Goal: Information Seeking & Learning: Learn about a topic

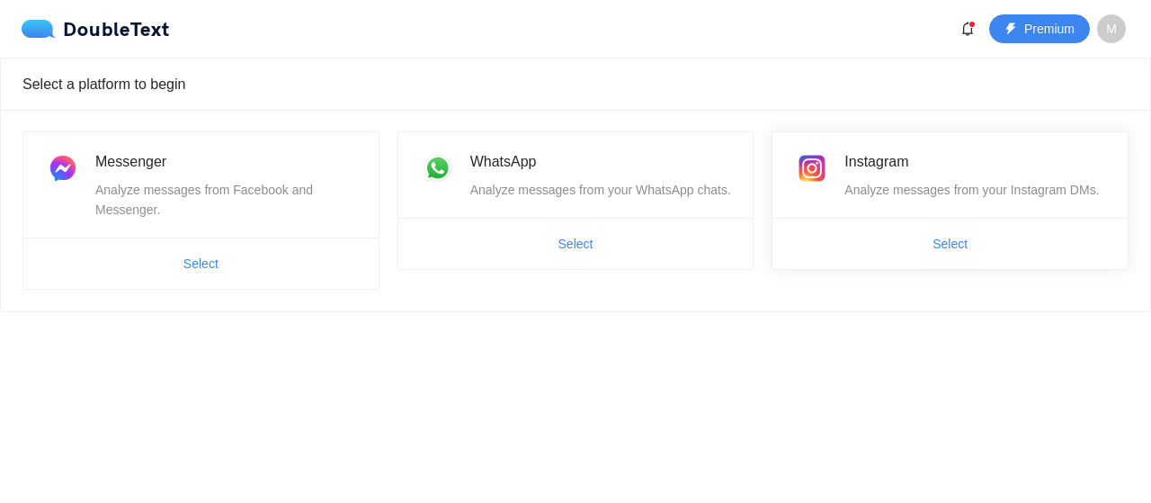
click at [1003, 251] on span "Select" at bounding box center [949, 243] width 355 height 29
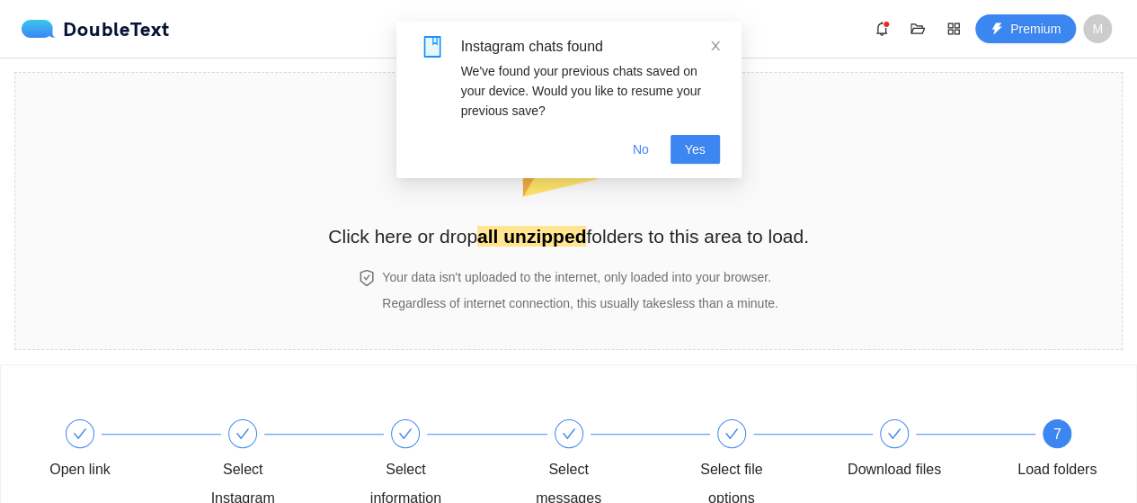
click at [707, 52] on div "Instagram chats found" at bounding box center [590, 47] width 259 height 22
click at [717, 44] on icon "close" at bounding box center [715, 45] width 9 height 9
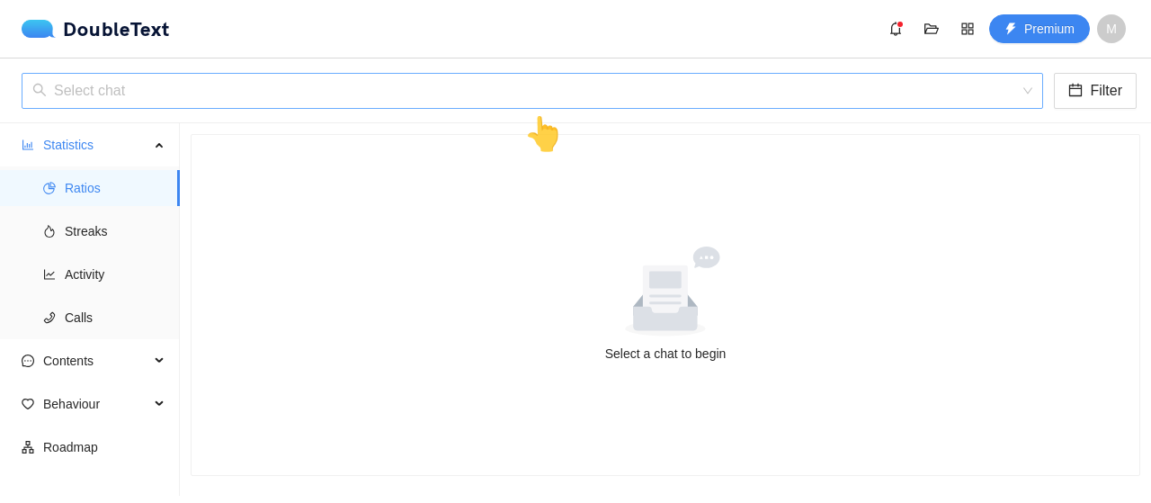
click at [490, 103] on input "search" at bounding box center [525, 91] width 987 height 34
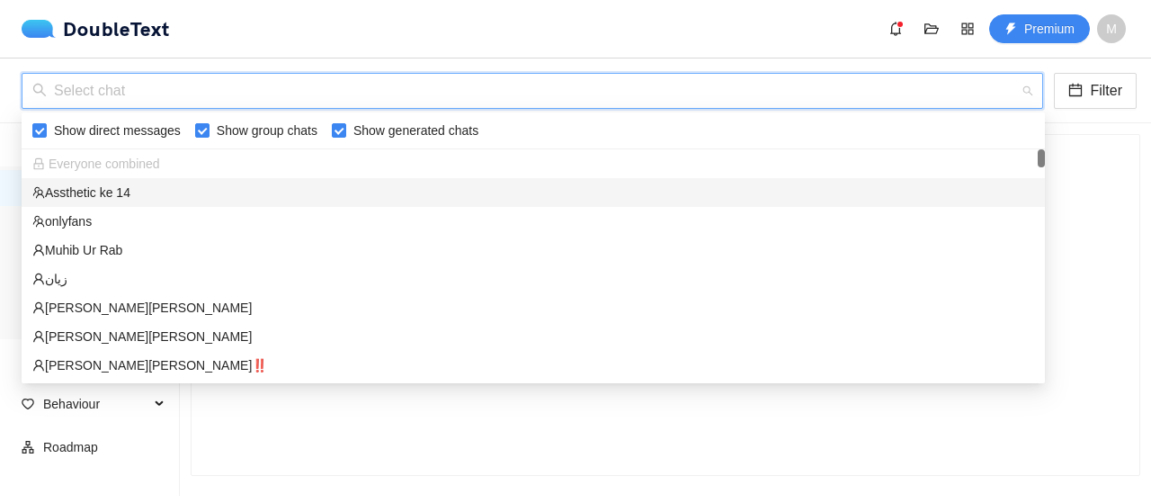
click at [174, 192] on div "Assthetic ke 14" at bounding box center [533, 193] width 1002 height 20
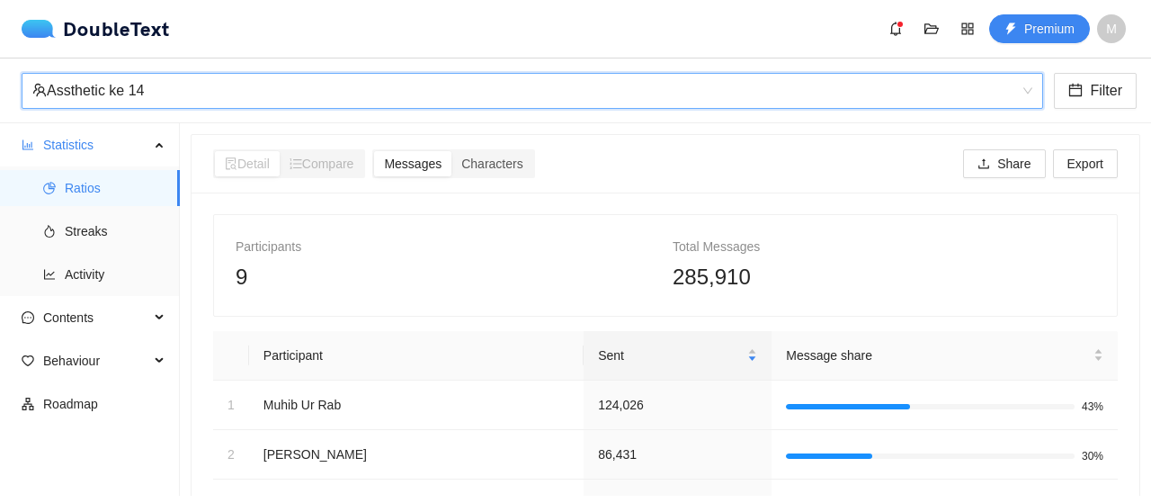
click at [491, 163] on span "Characters" at bounding box center [491, 163] width 61 height 14
click at [451, 151] on input "Characters" at bounding box center [451, 151] width 0 height 0
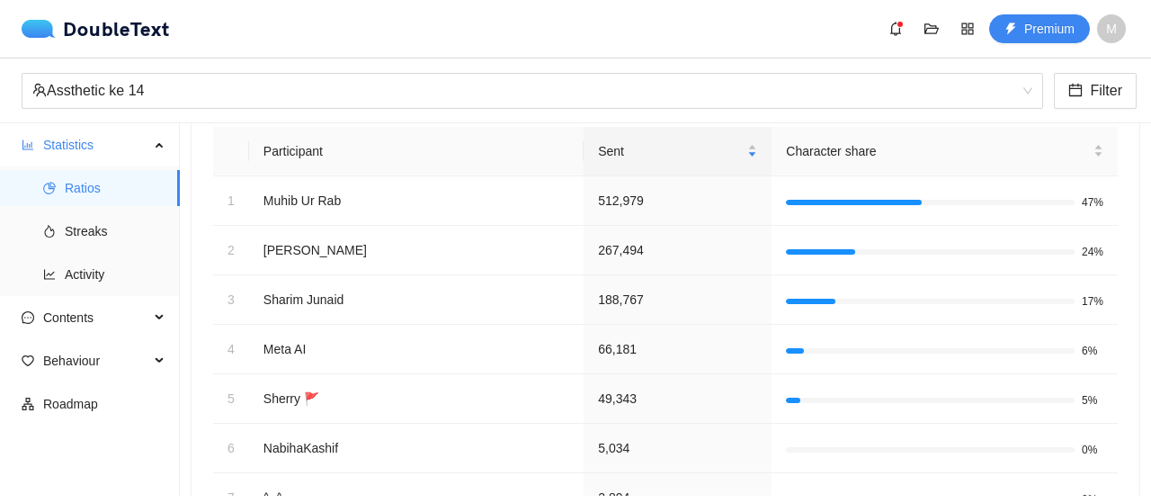
scroll to position [203, 0]
click at [103, 218] on span "Streaks" at bounding box center [115, 231] width 101 height 36
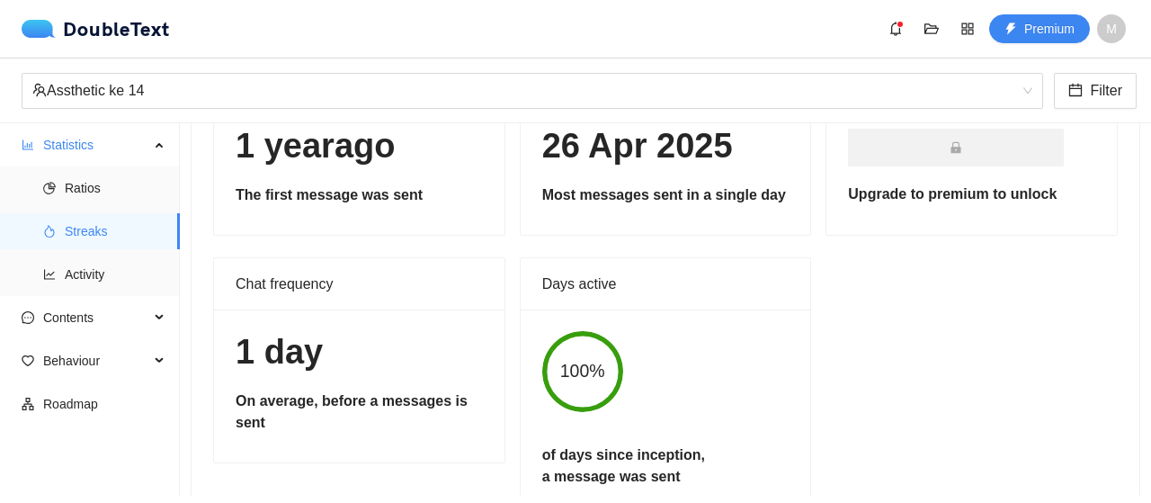
scroll to position [165, 0]
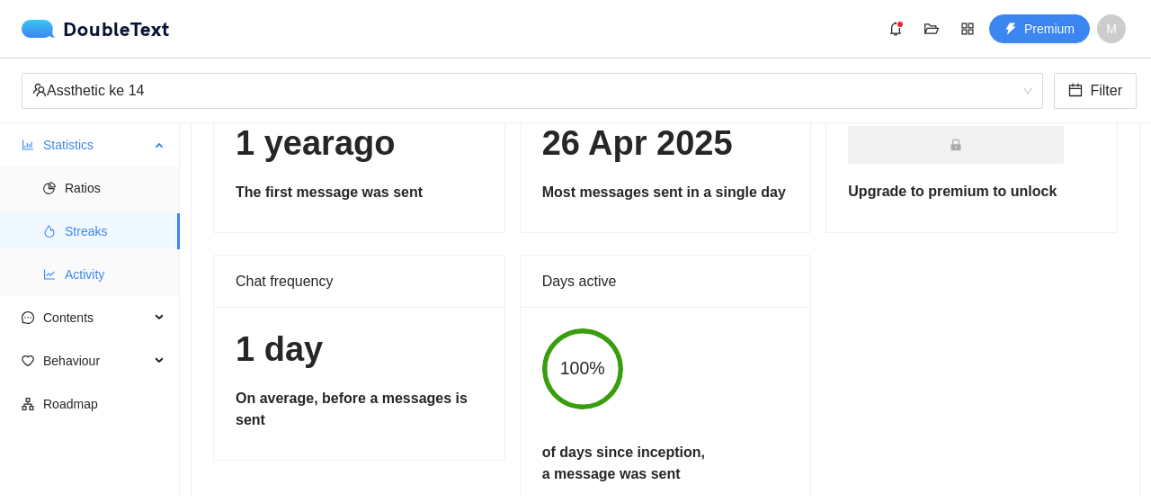
click at [110, 268] on span "Activity" at bounding box center [115, 274] width 101 height 36
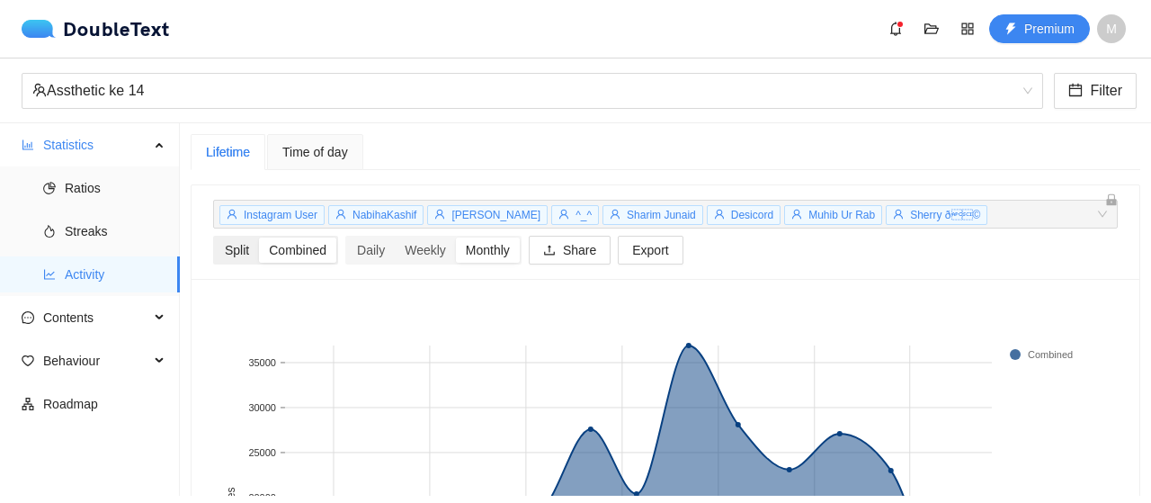
click at [248, 245] on div "Split" at bounding box center [237, 249] width 44 height 25
click at [215, 237] on input "Split" at bounding box center [215, 237] width 0 height 0
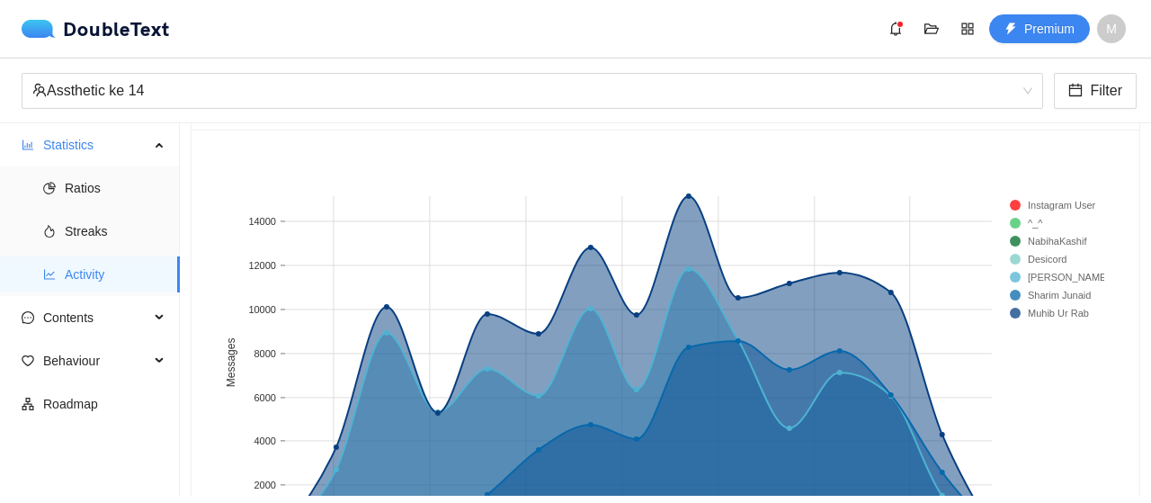
scroll to position [149, 0]
click at [90, 340] on ul "Statistics Ratios Streaks Activity Contents Behaviour Roadmap" at bounding box center [90, 309] width 180 height 372
click at [83, 325] on span "Contents" at bounding box center [96, 317] width 106 height 36
click at [81, 362] on span "Word Cloud" at bounding box center [115, 361] width 101 height 36
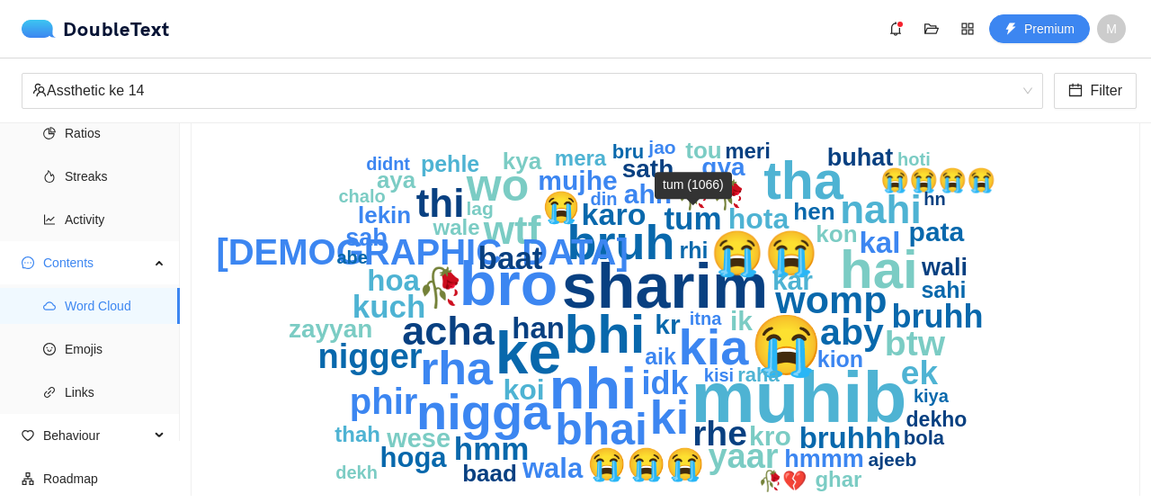
scroll to position [176, 0]
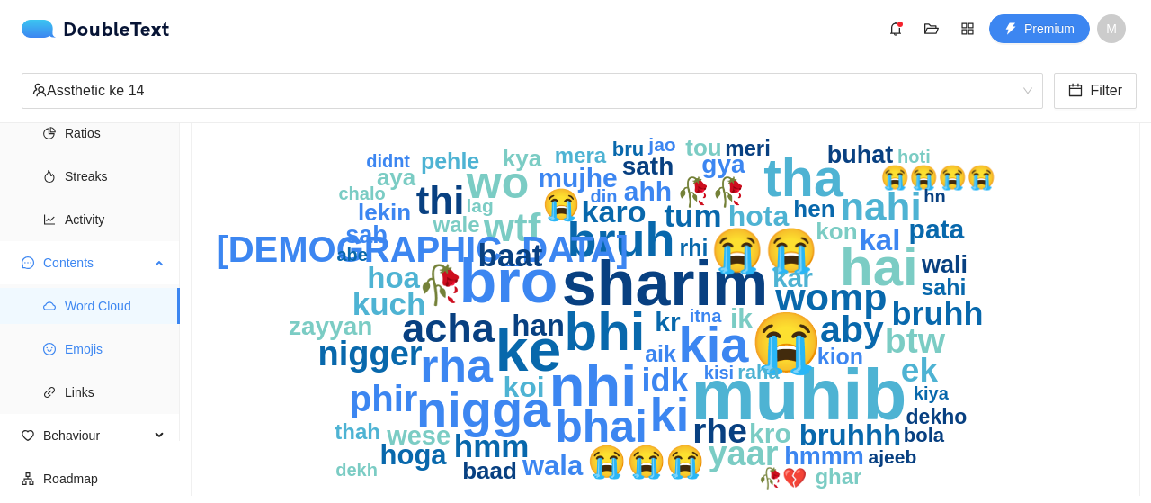
click at [54, 350] on icon "smile" at bounding box center [49, 349] width 13 height 13
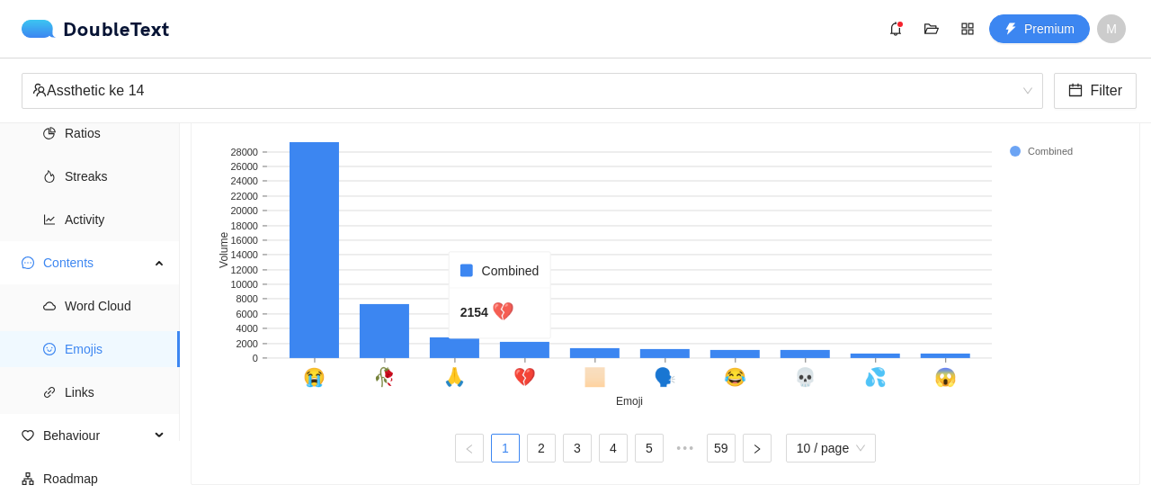
scroll to position [304, 0]
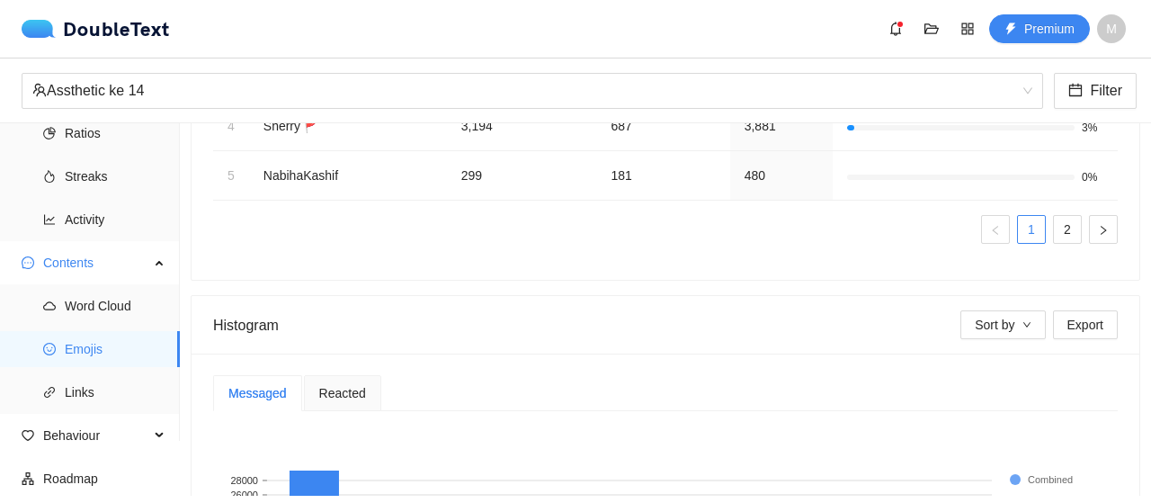
click at [327, 387] on span "Reacted" at bounding box center [342, 393] width 47 height 13
click at [282, 388] on div "Messaged" at bounding box center [257, 393] width 58 height 20
click at [1003, 310] on button "Sort by" at bounding box center [1002, 324] width 85 height 29
click at [982, 317] on span "Sort by" at bounding box center [995, 325] width 40 height 20
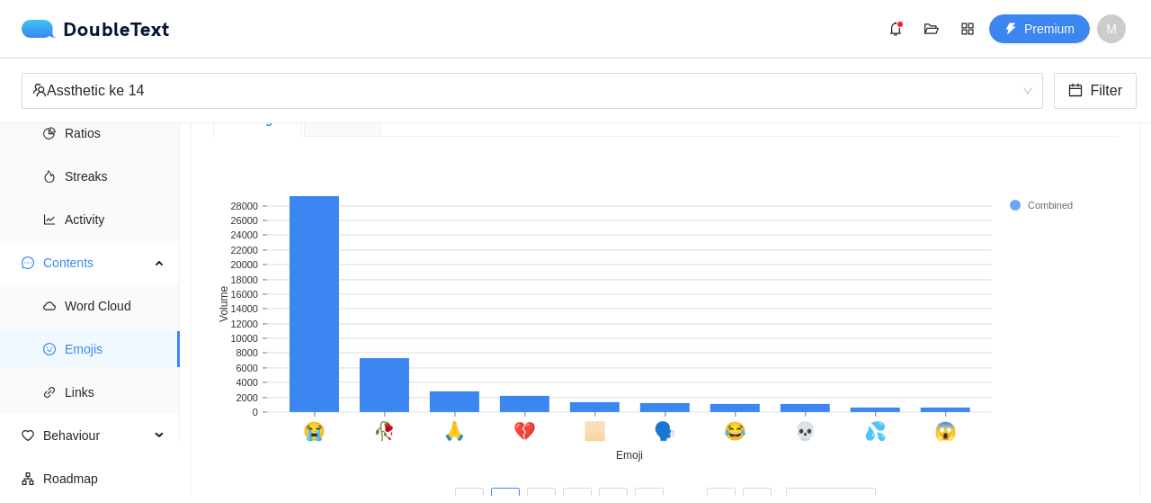
scroll to position [581, 0]
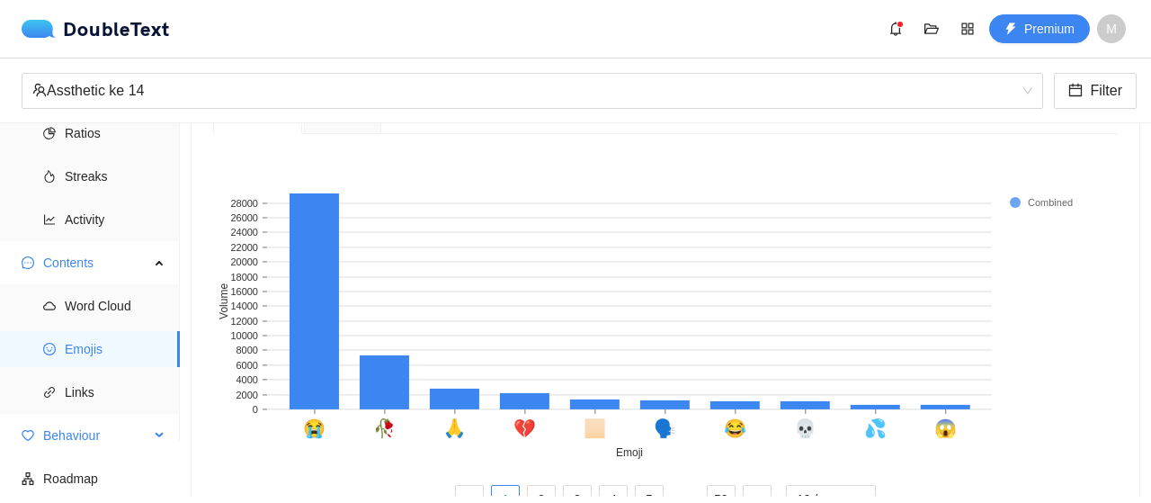
click at [112, 448] on span "Behaviour" at bounding box center [96, 435] width 106 height 36
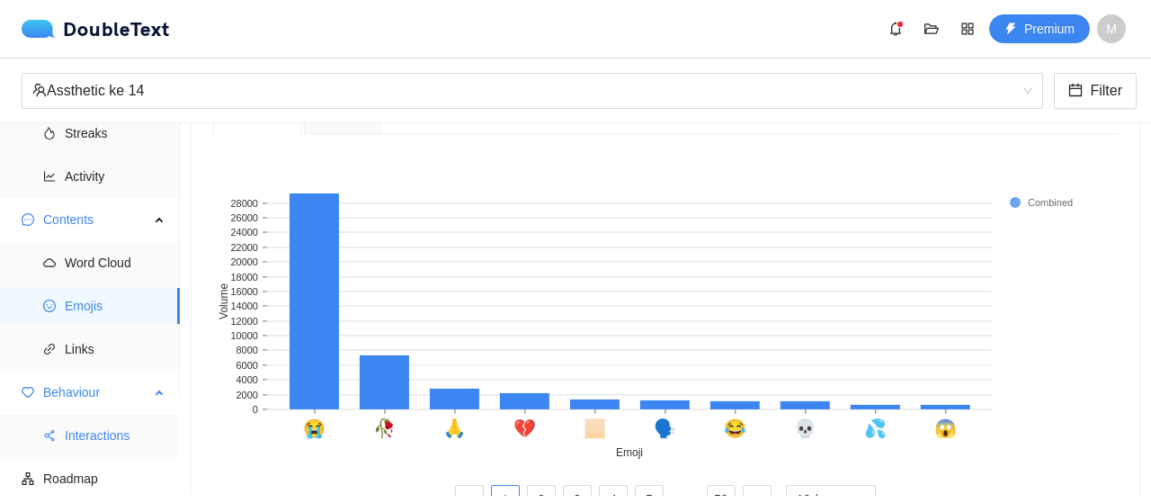
scroll to position [97, 0]
click at [100, 434] on span "Interactions" at bounding box center [115, 436] width 101 height 36
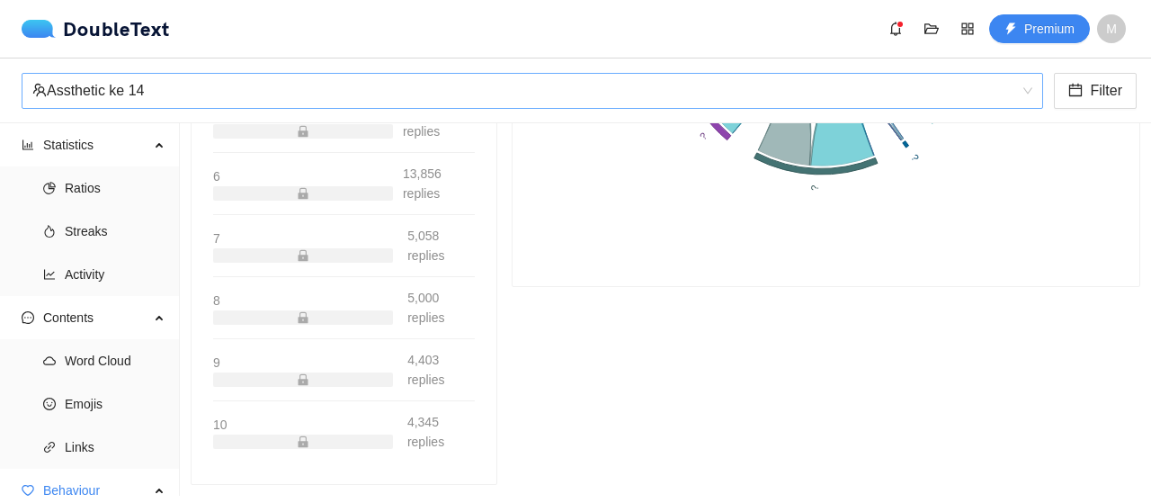
click at [99, 90] on div "Assthetic ke 14" at bounding box center [524, 91] width 984 height 34
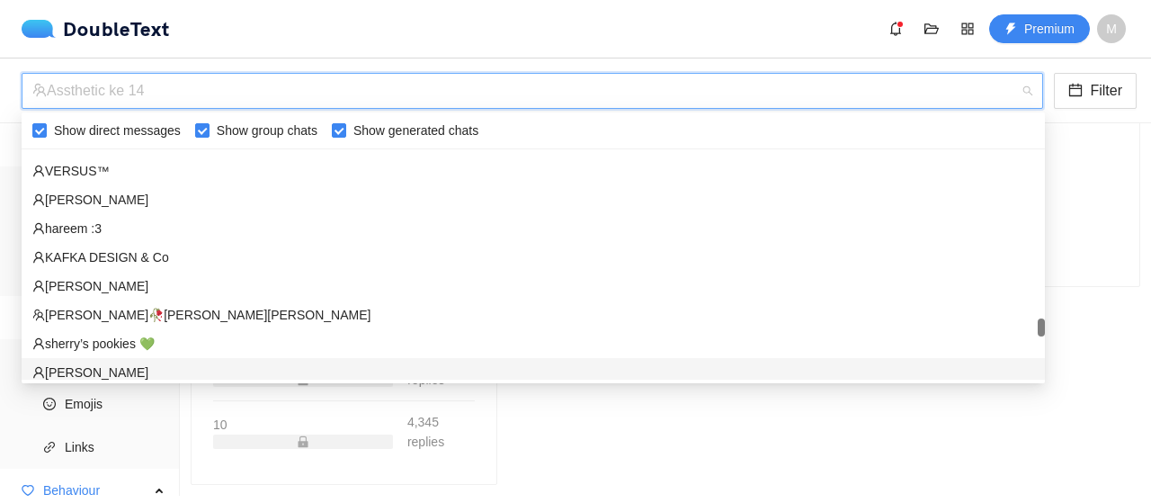
scroll to position [3010, 0]
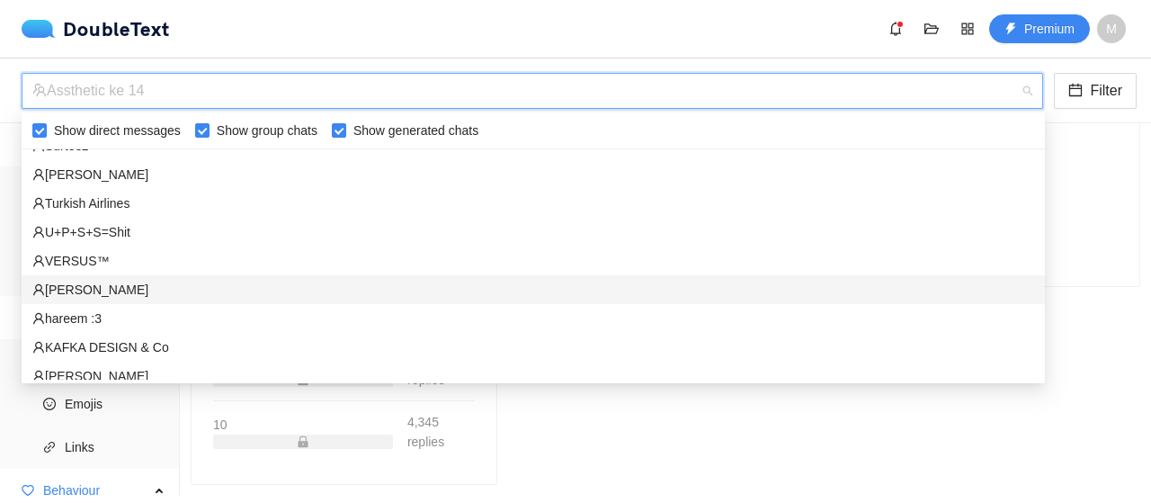
click at [97, 292] on div "‏‎[PERSON_NAME]‎‏" at bounding box center [533, 290] width 1002 height 20
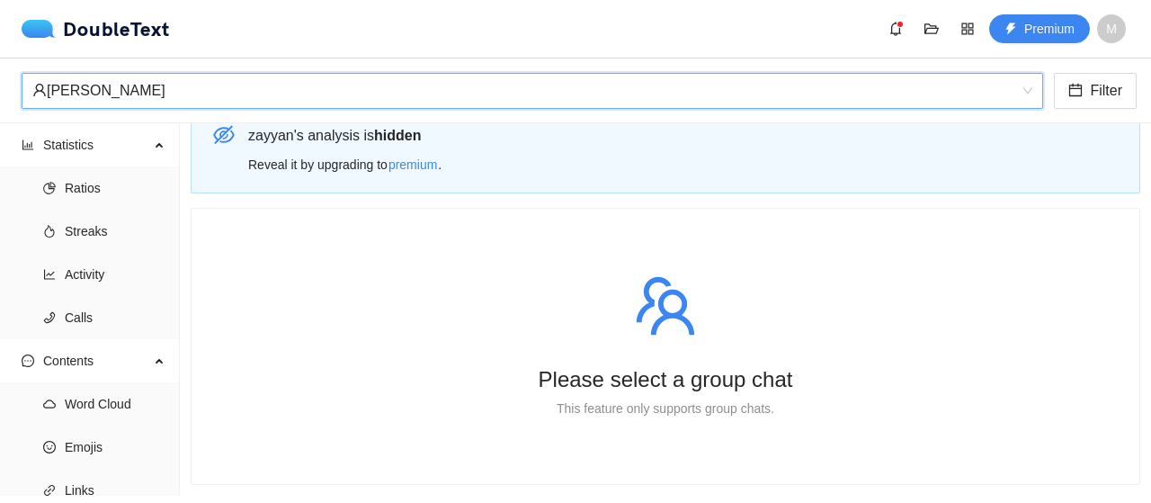
scroll to position [36, 0]
click at [92, 175] on span "Ratios" at bounding box center [115, 188] width 101 height 36
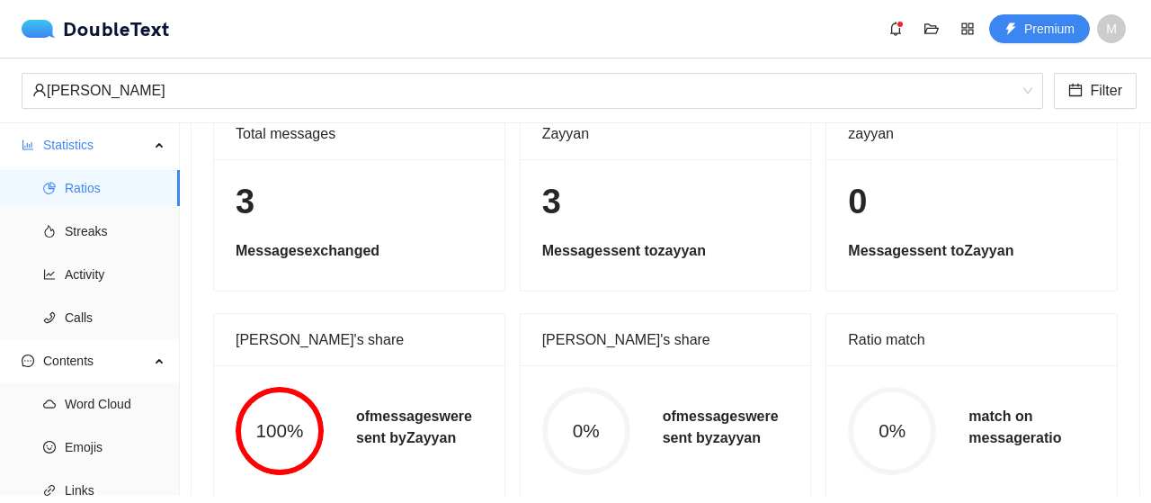
scroll to position [100, 0]
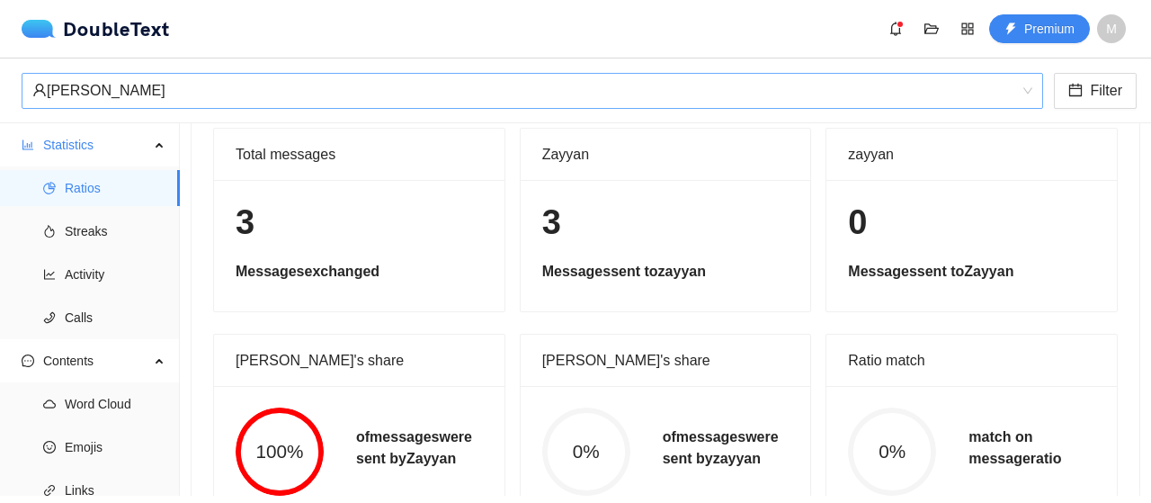
click at [263, 93] on div "‏‎[PERSON_NAME]‎‏" at bounding box center [524, 91] width 984 height 34
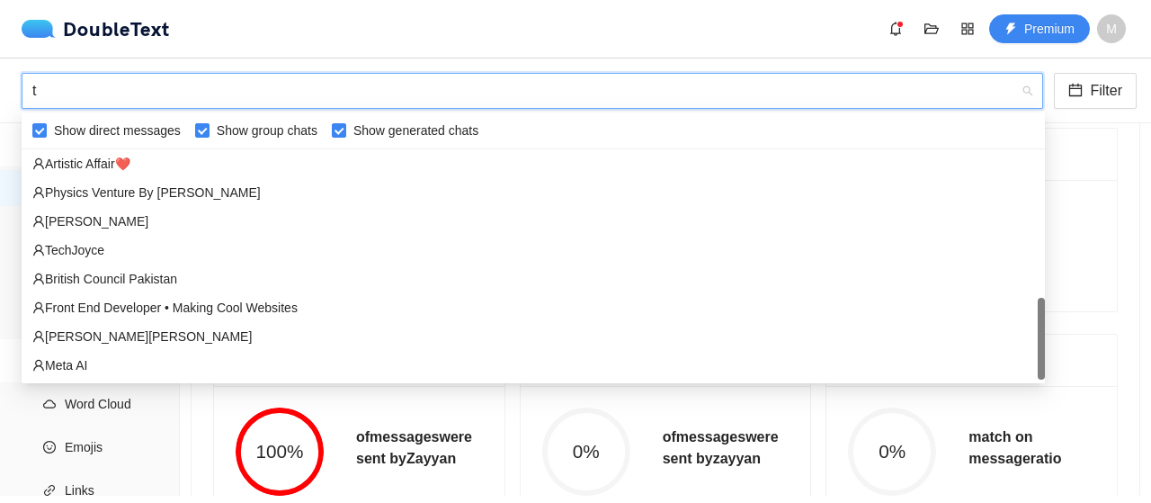
scroll to position [575, 0]
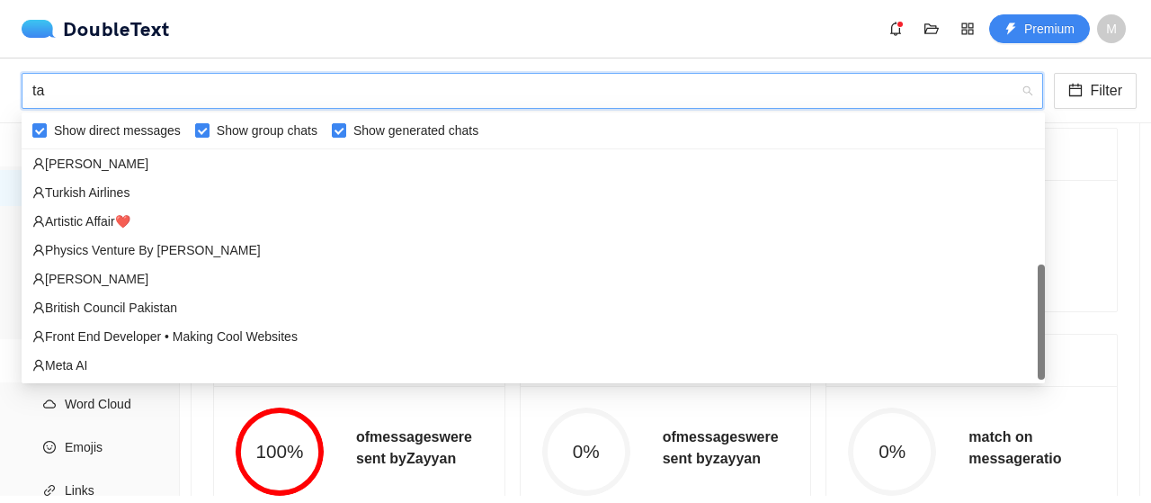
type input "tal"
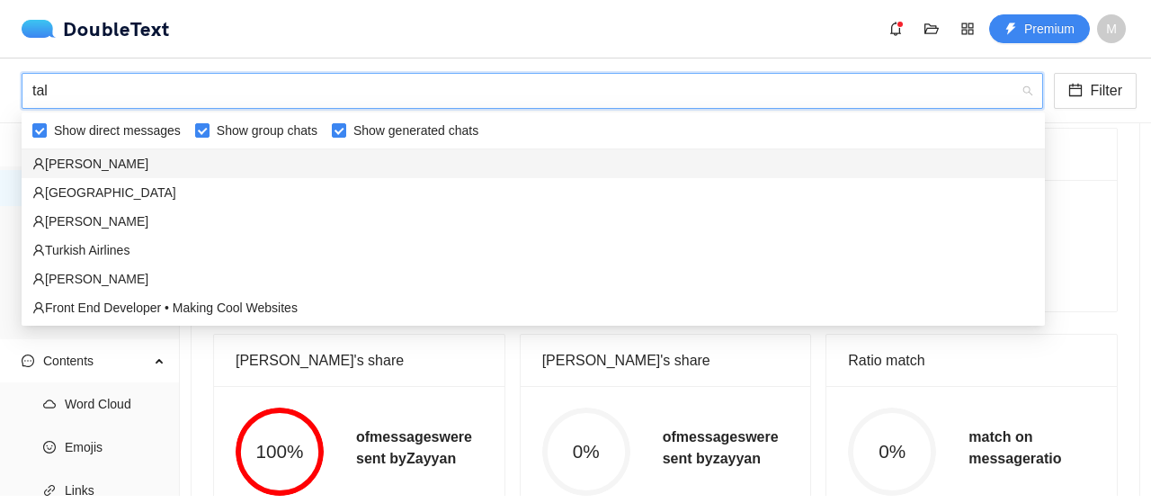
click at [111, 163] on div "‏‎[PERSON_NAME]‎‏" at bounding box center [533, 164] width 1002 height 20
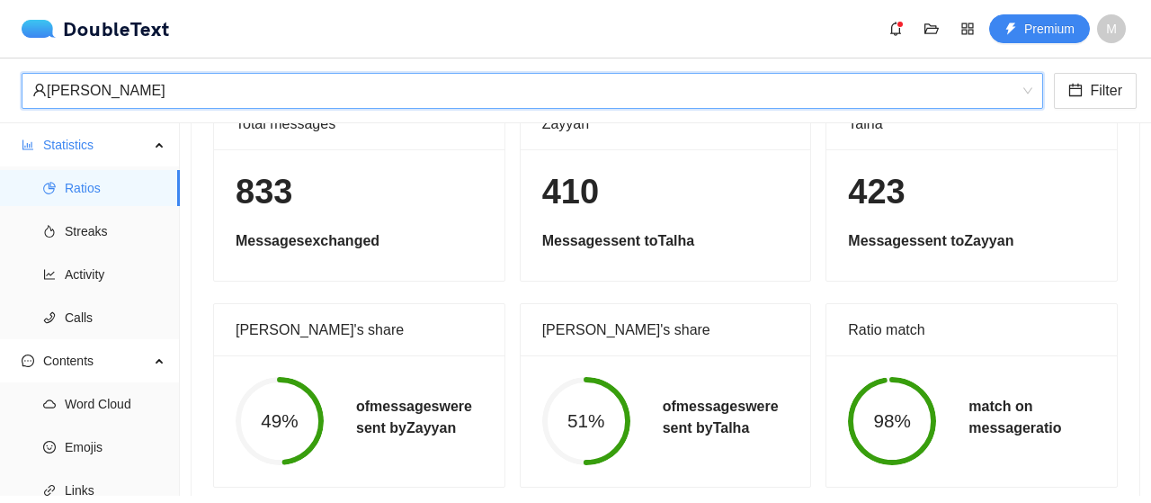
scroll to position [129, 0]
click at [138, 233] on span "Streaks" at bounding box center [115, 231] width 101 height 36
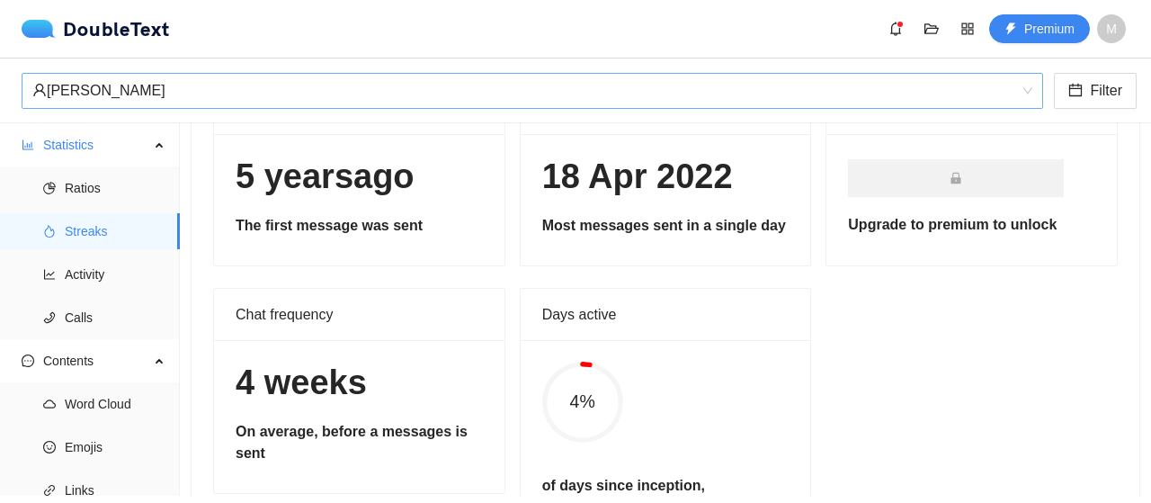
scroll to position [82, 0]
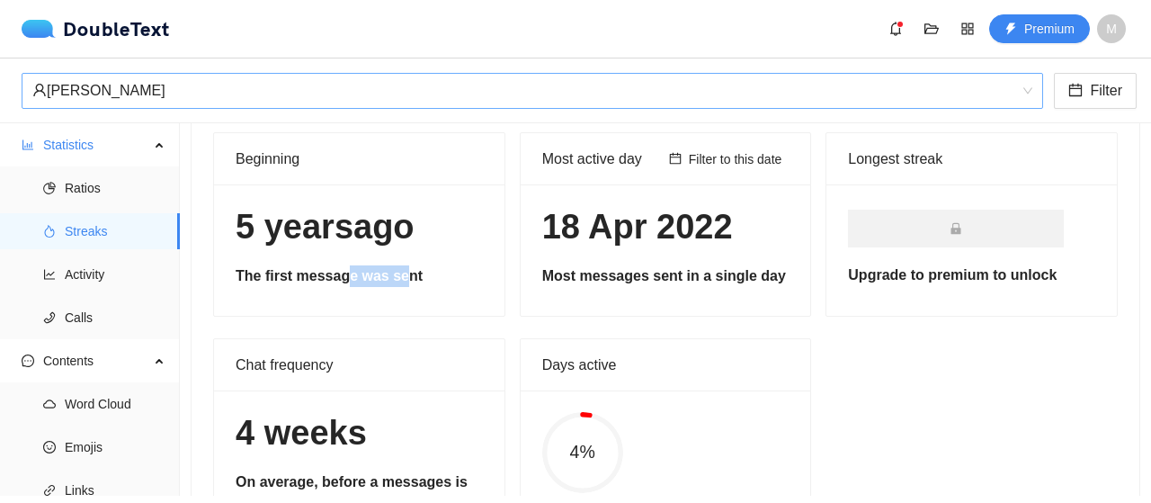
drag, startPoint x: 338, startPoint y: 277, endPoint x: 392, endPoint y: 265, distance: 55.2
click at [392, 265] on h5 "The first message was sent" at bounding box center [359, 276] width 247 height 22
click at [97, 272] on span "Activity" at bounding box center [115, 274] width 101 height 36
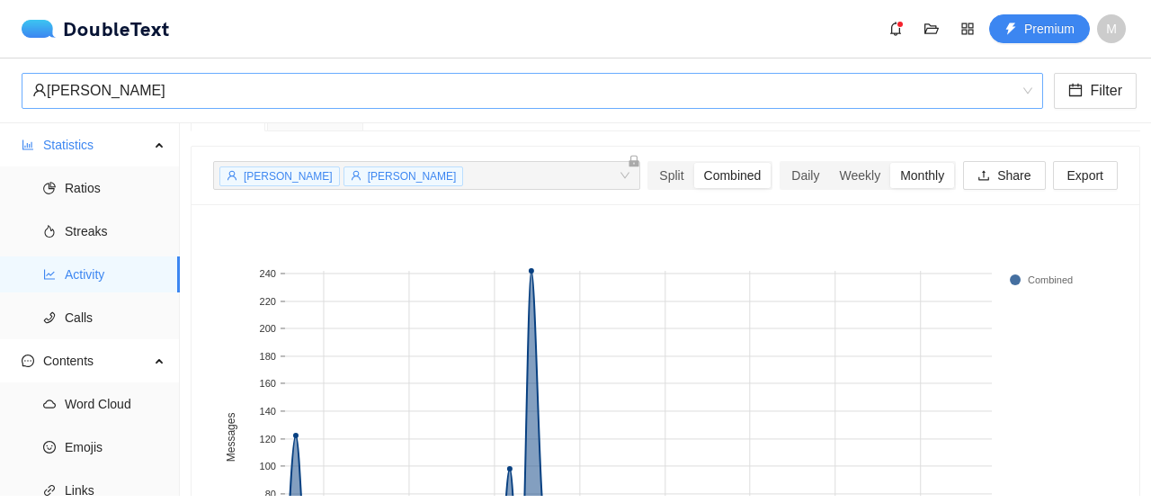
scroll to position [40, 0]
click at [659, 174] on div "Split" at bounding box center [671, 174] width 44 height 25
click at [649, 162] on input "Split" at bounding box center [649, 162] width 0 height 0
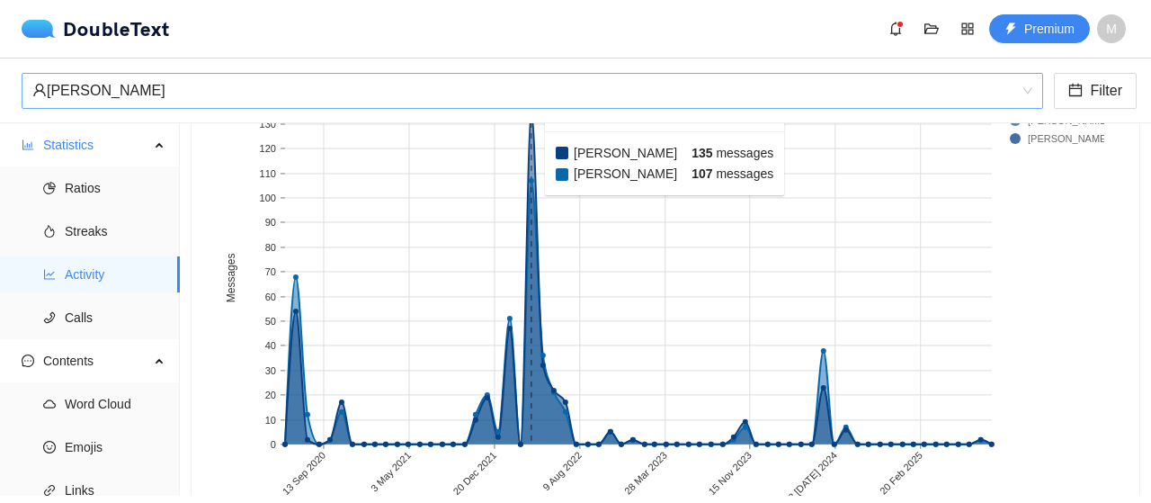
scroll to position [200, 0]
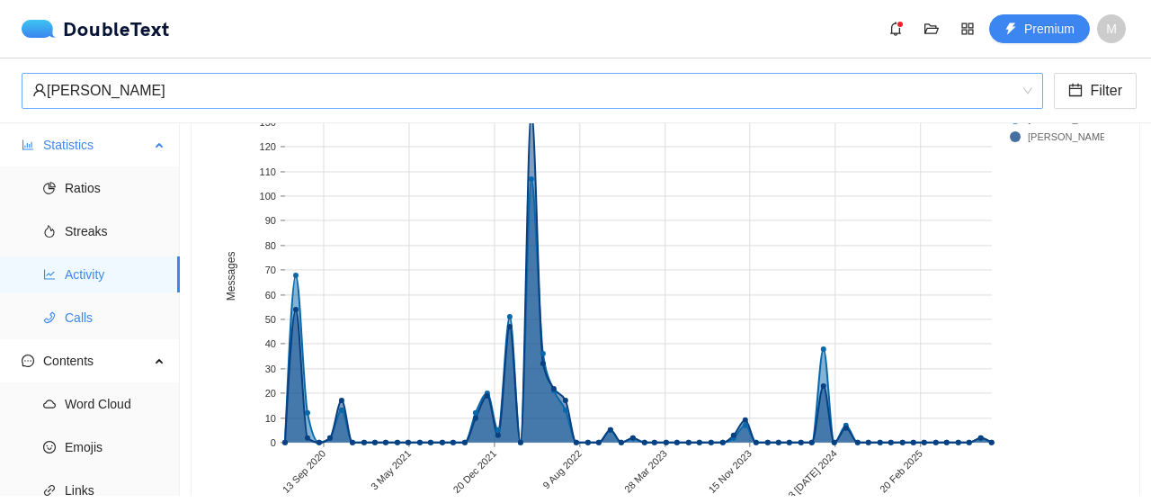
click at [103, 316] on span "Calls" at bounding box center [115, 317] width 101 height 36
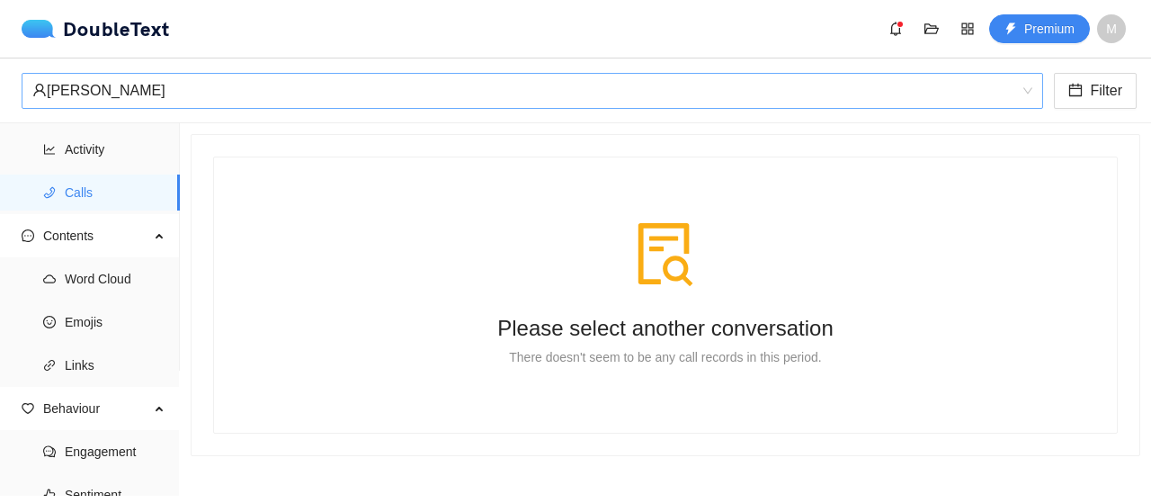
scroll to position [126, 0]
click at [80, 265] on span "Word Cloud" at bounding box center [115, 278] width 101 height 36
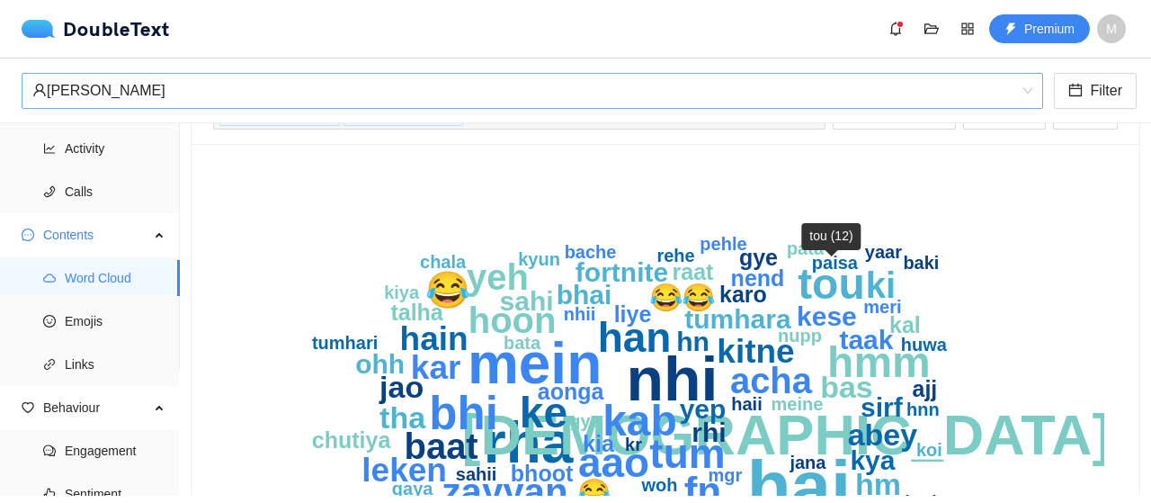
scroll to position [232, 0]
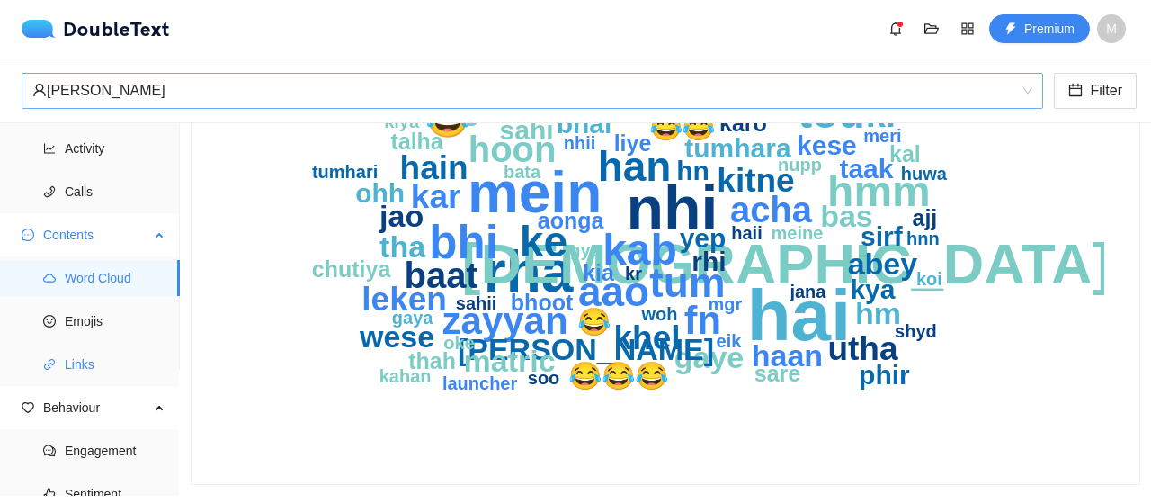
click at [97, 378] on span "Links" at bounding box center [115, 364] width 101 height 36
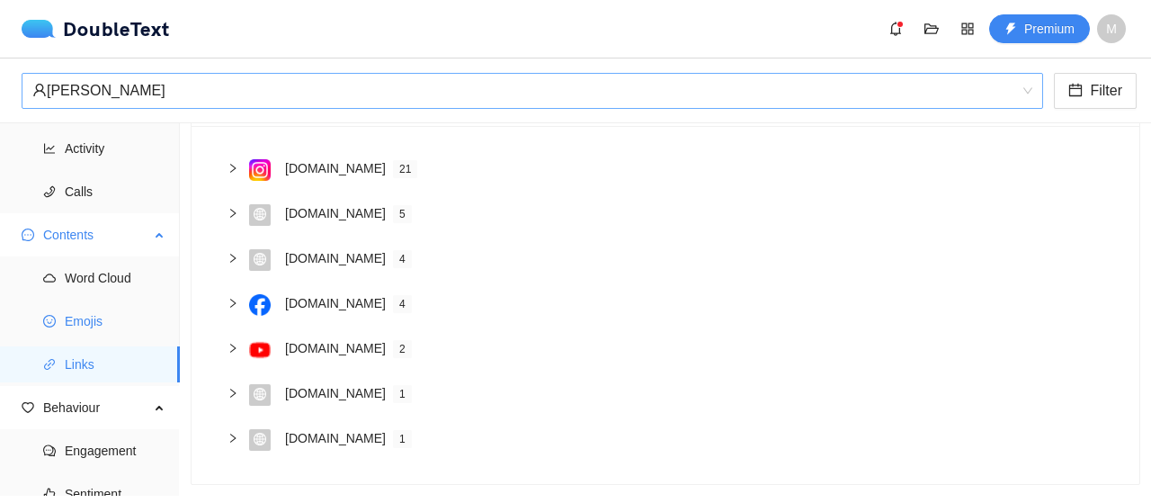
click at [90, 322] on span "Emojis" at bounding box center [115, 321] width 101 height 36
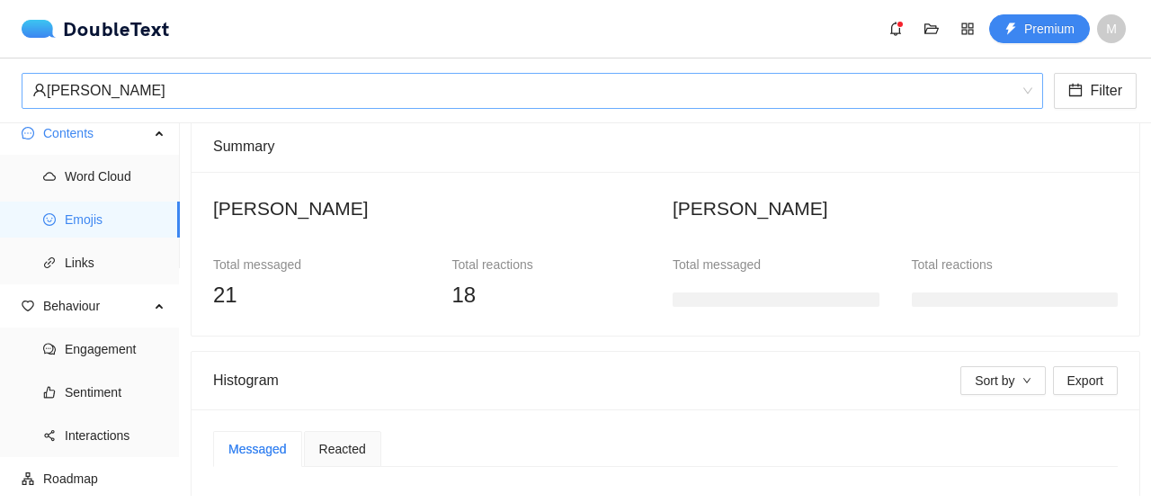
scroll to position [111, 0]
click at [119, 351] on span "Engagement" at bounding box center [115, 349] width 101 height 36
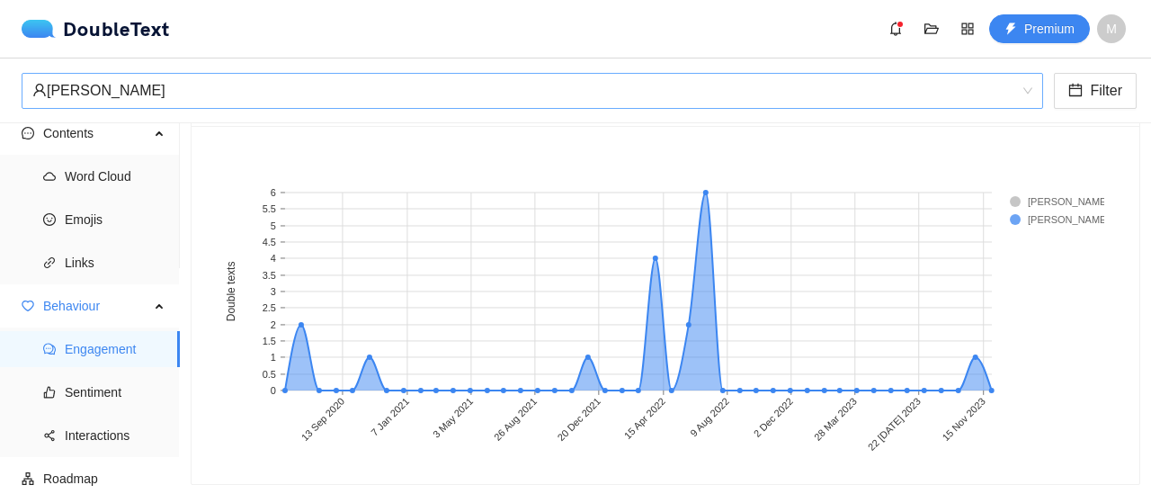
scroll to position [1631, 0]
click at [63, 402] on li "Sentiment" at bounding box center [90, 392] width 180 height 36
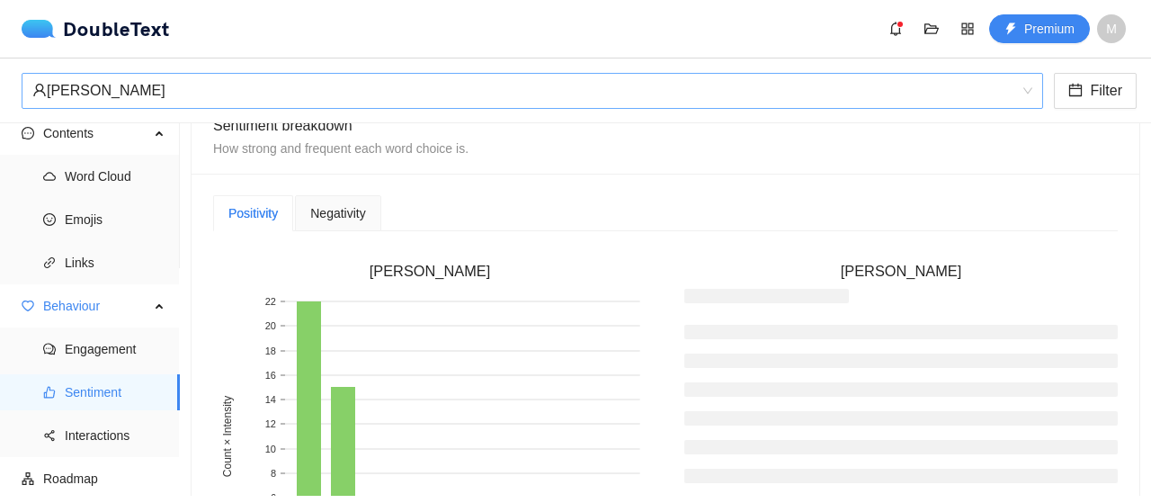
scroll to position [430, 0]
click at [342, 225] on div "Negativity" at bounding box center [337, 215] width 85 height 36
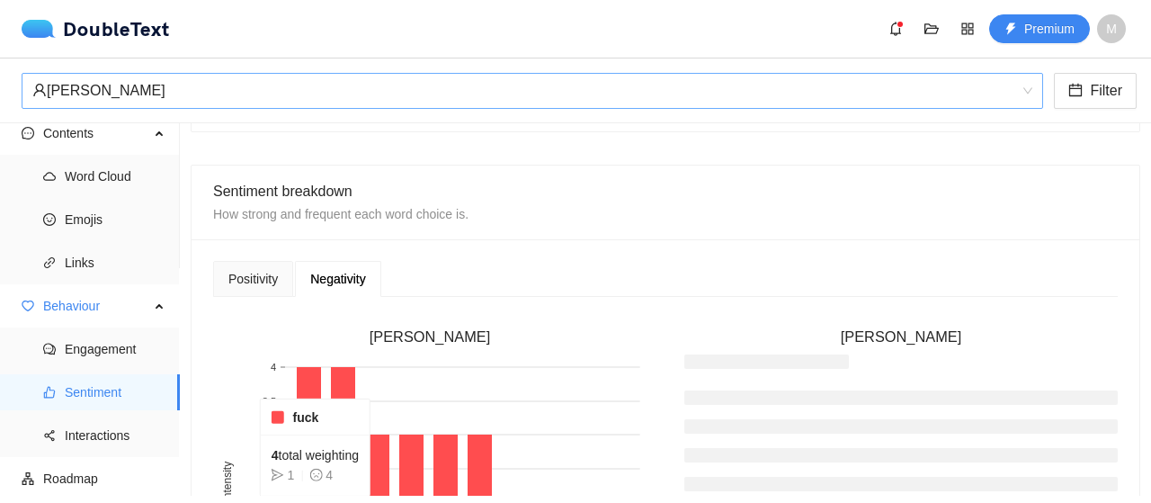
scroll to position [365, 0]
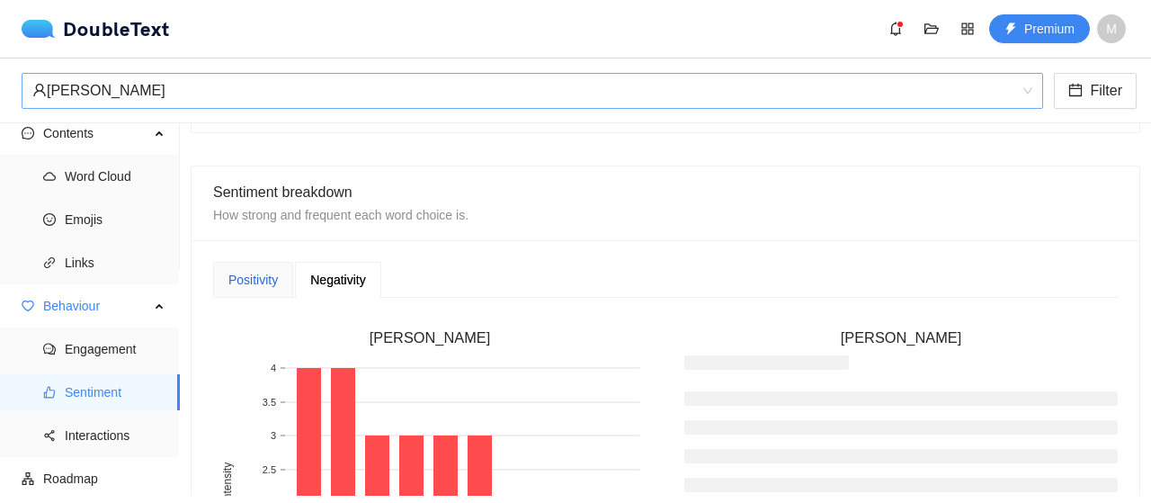
click at [273, 283] on div "Positivity" at bounding box center [252, 280] width 49 height 20
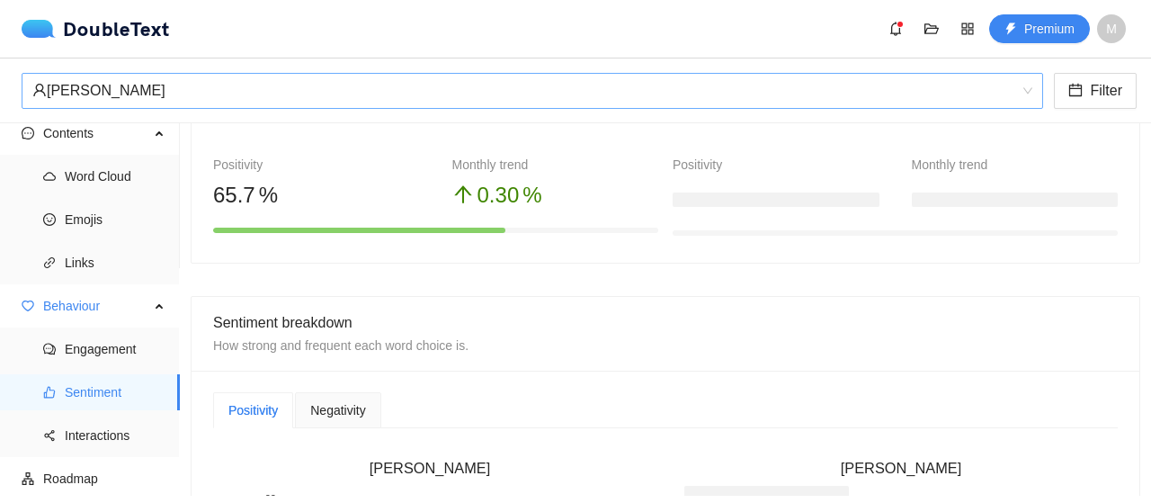
scroll to position [0, 0]
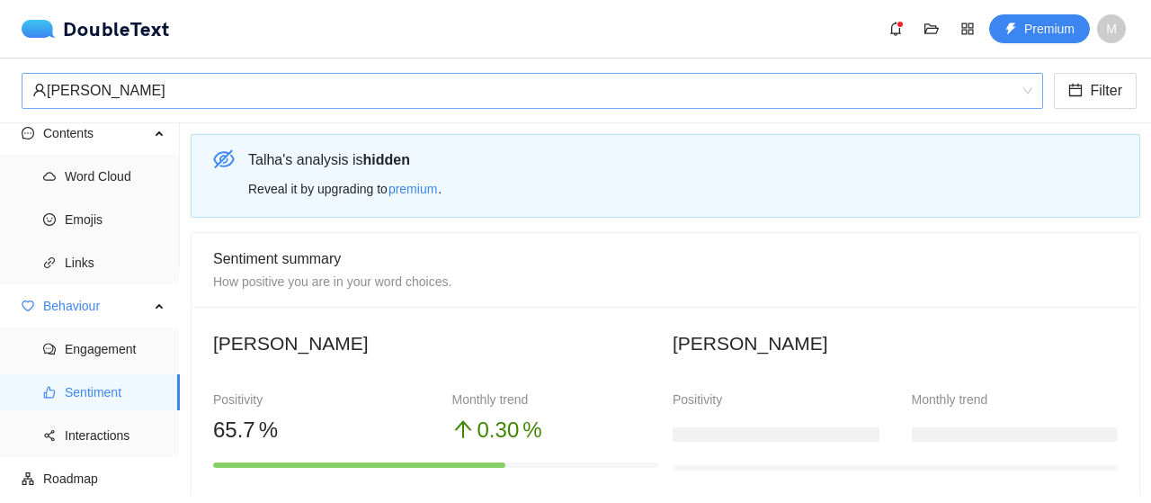
click at [196, 94] on div "‏‎[PERSON_NAME]‎‏" at bounding box center [524, 91] width 984 height 34
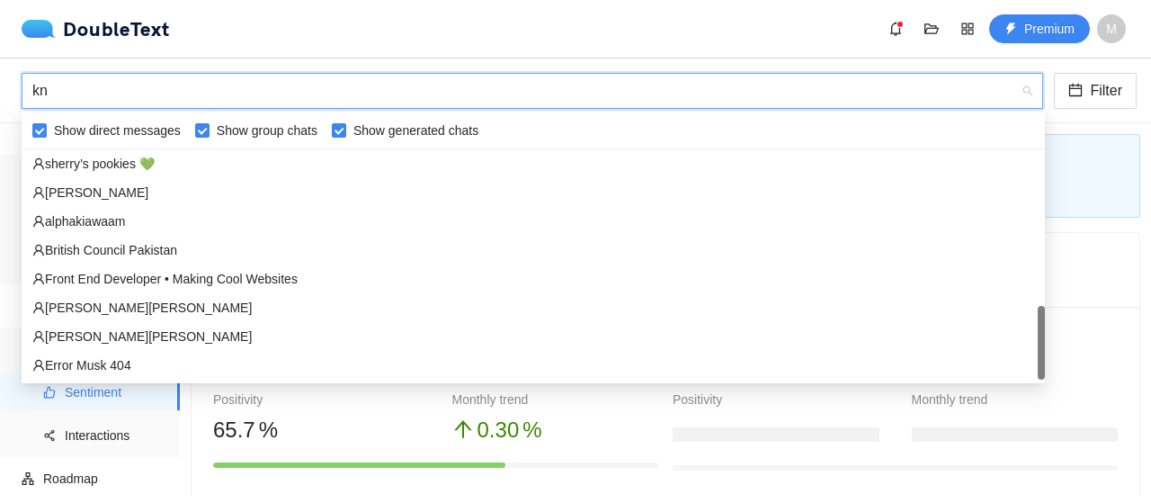
scroll to position [201, 0]
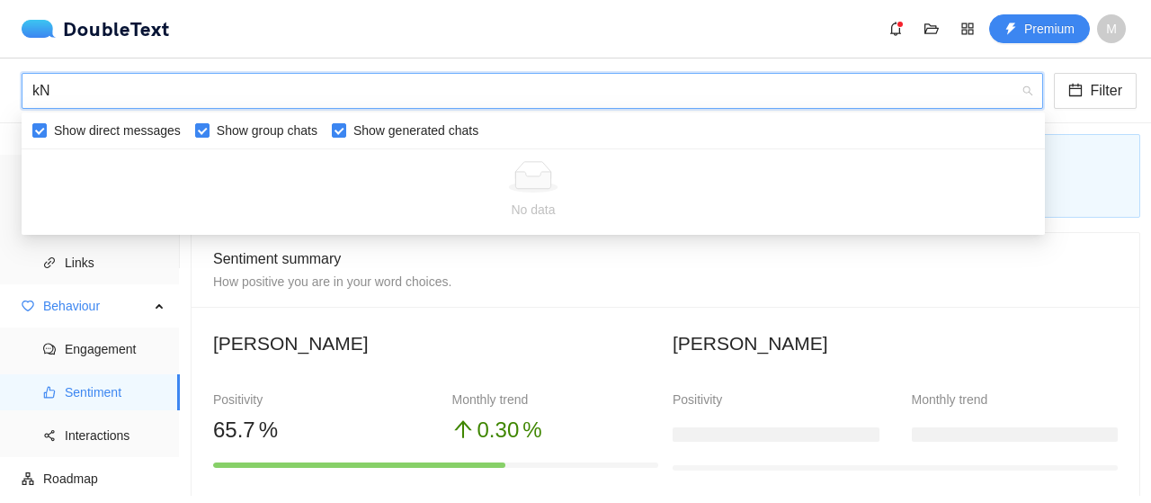
type input "k"
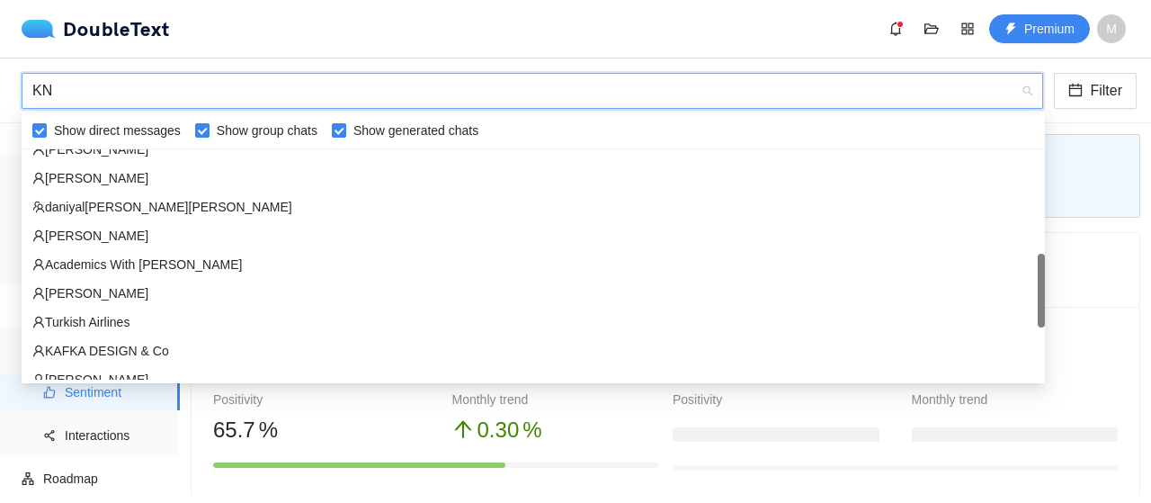
scroll to position [180, 0]
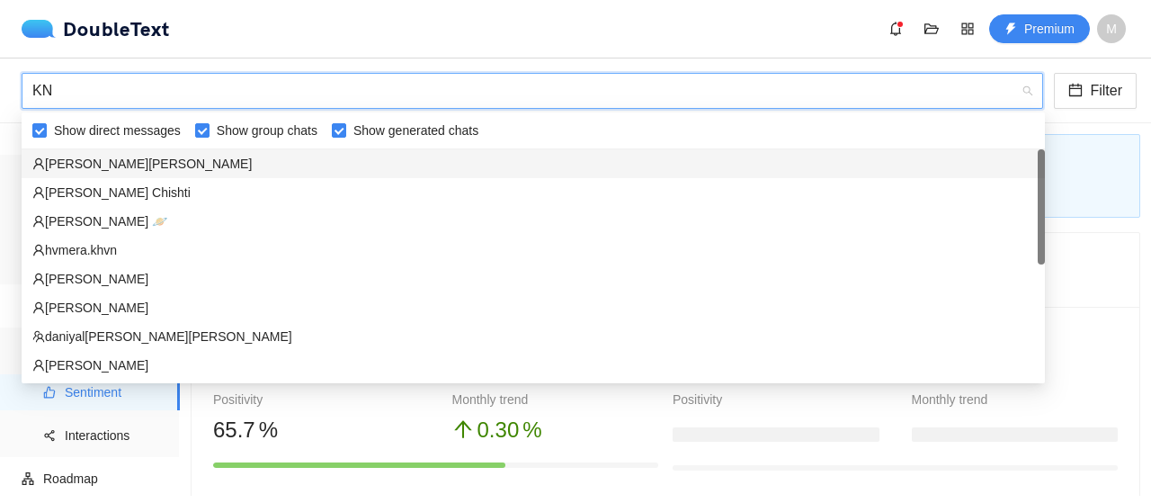
type input "K"
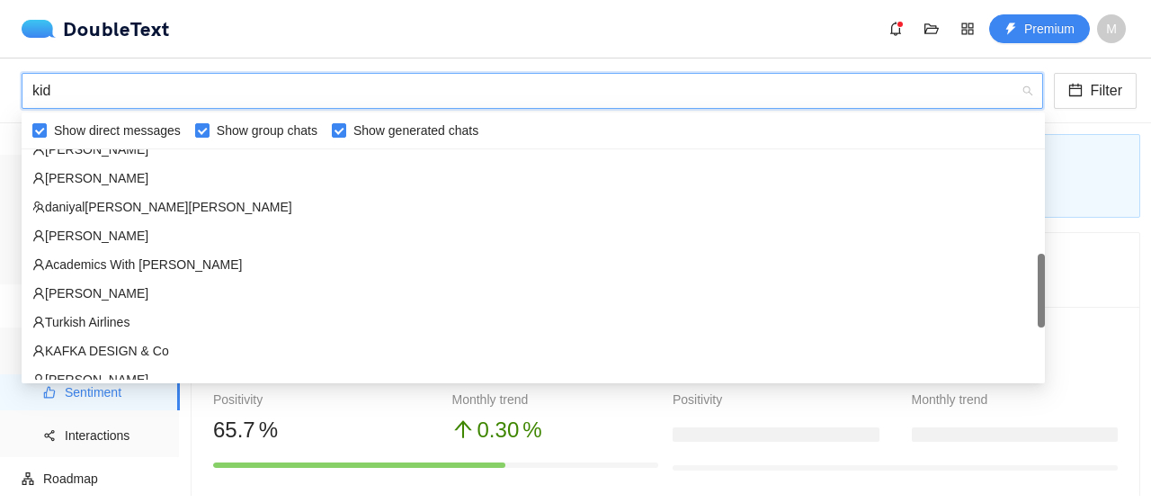
scroll to position [0, 0]
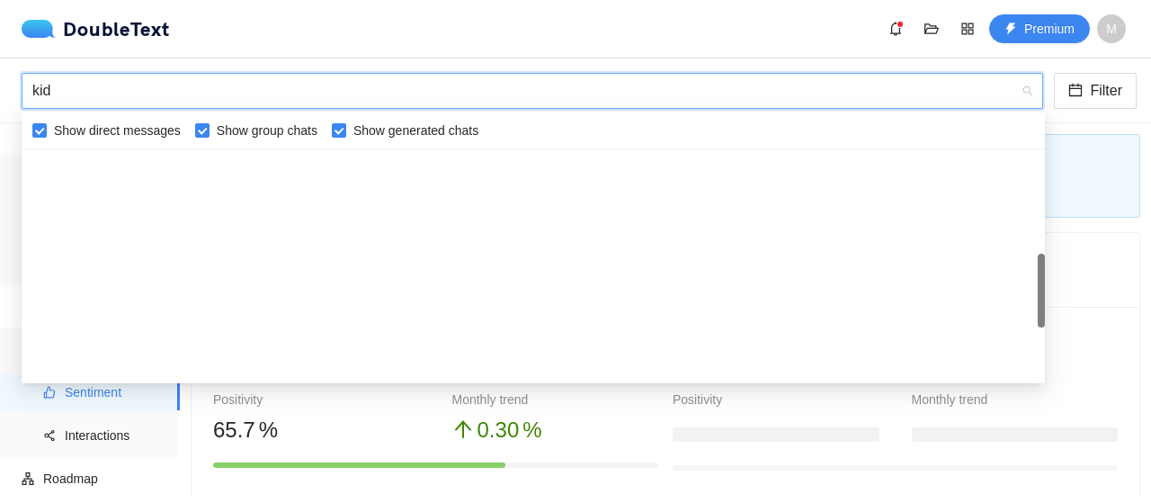
type input "kids"
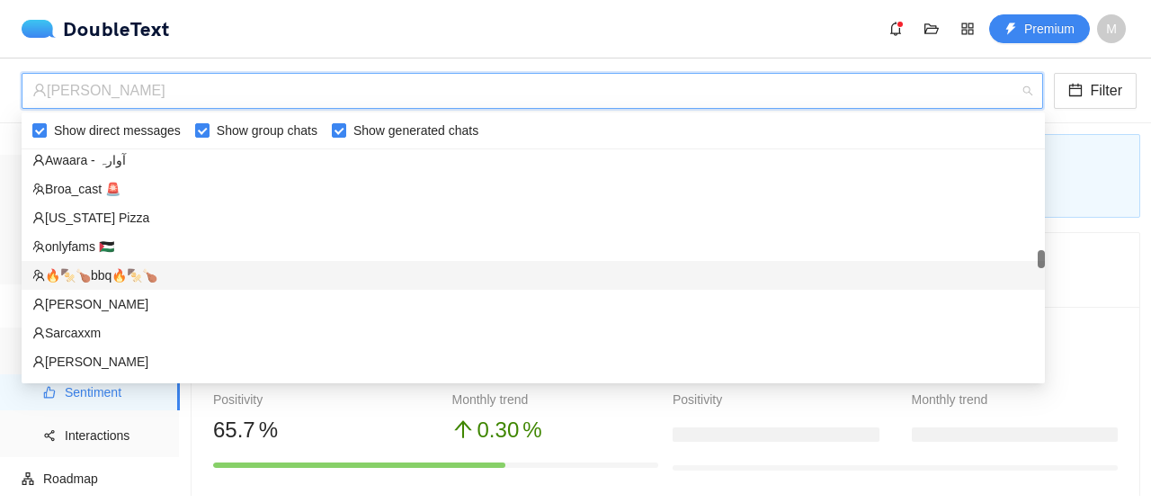
scroll to position [1856, 0]
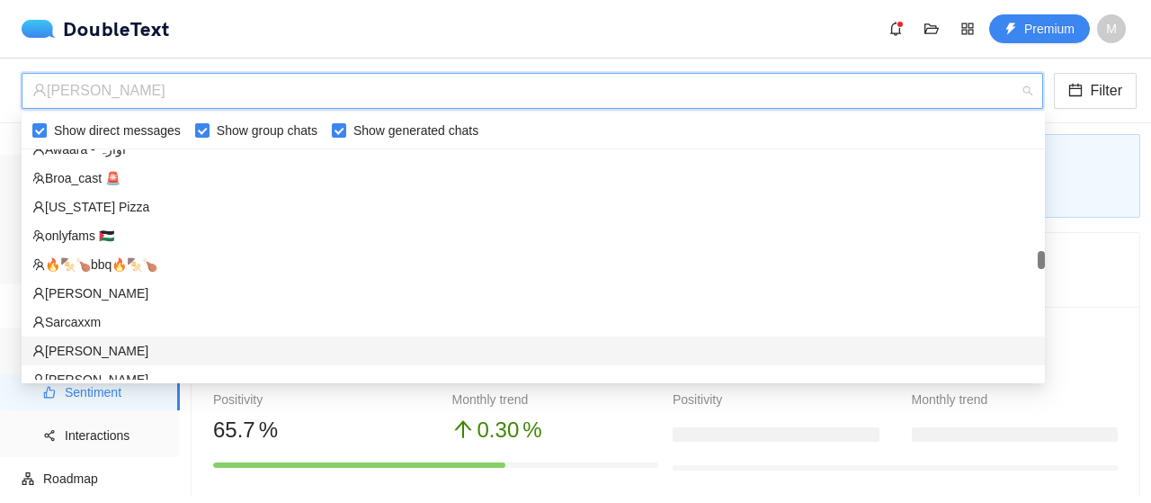
click at [88, 359] on div "‏‎[PERSON_NAME]‎‏" at bounding box center [533, 351] width 1002 height 20
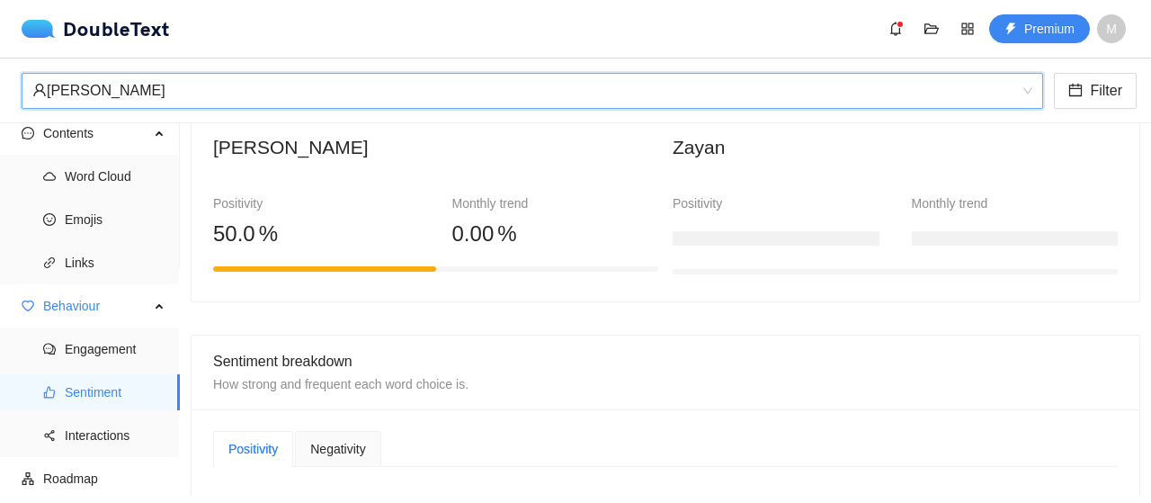
scroll to position [196, 0]
click at [120, 180] on span "Word Cloud" at bounding box center [115, 176] width 101 height 36
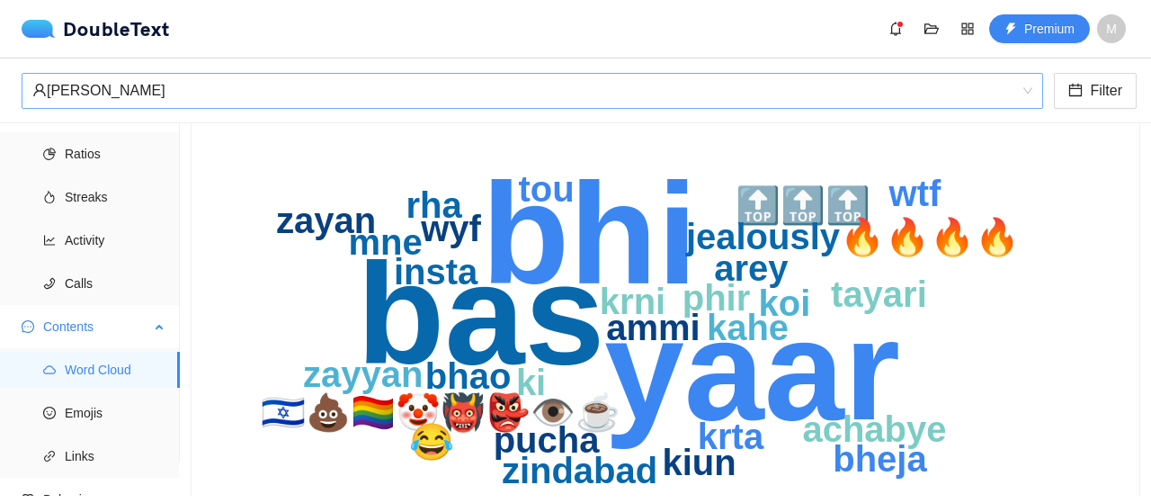
scroll to position [30, 0]
click at [97, 163] on span "Ratios" at bounding box center [115, 158] width 101 height 36
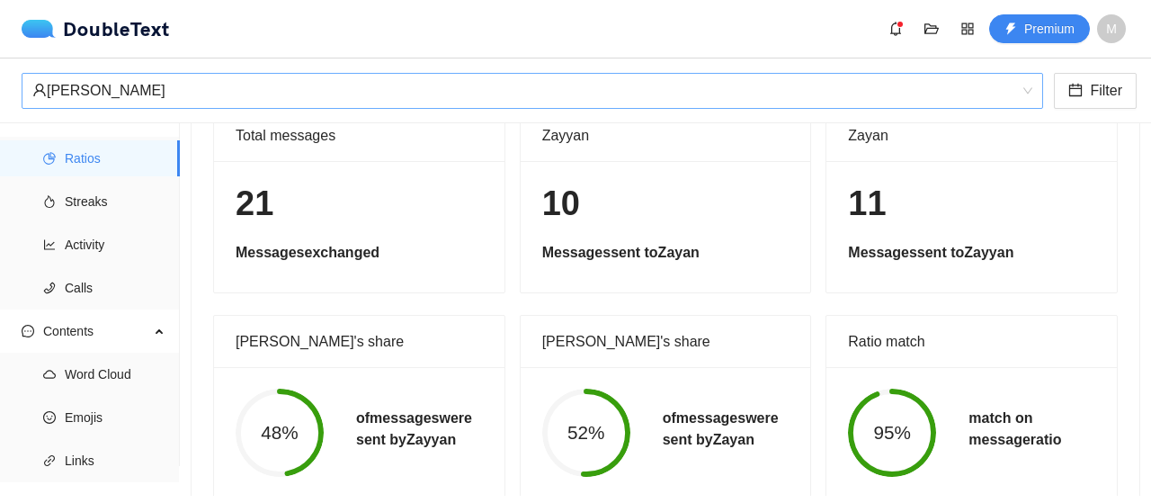
click at [97, 163] on span "Ratios" at bounding box center [115, 158] width 101 height 36
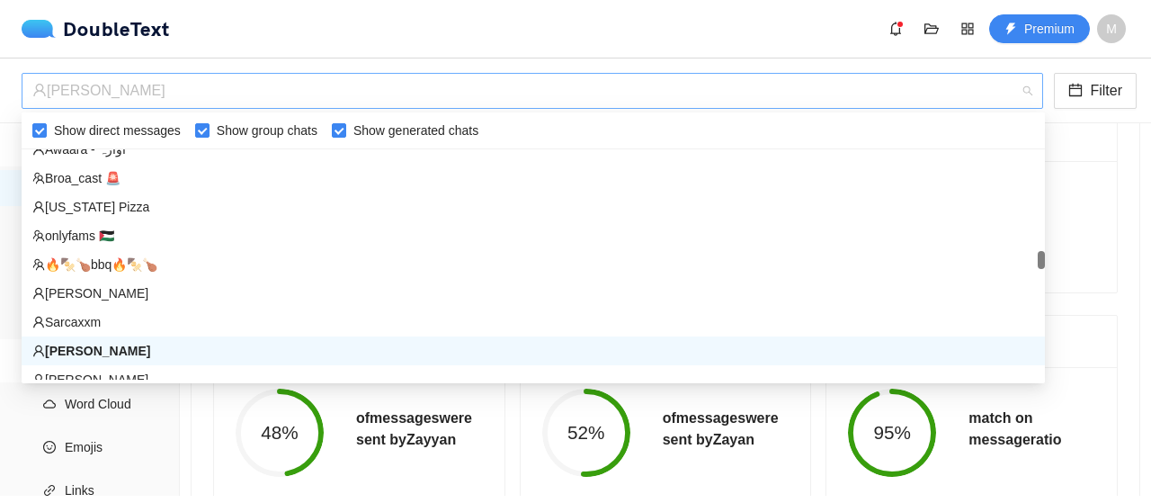
click at [227, 98] on div "‏‎[PERSON_NAME]‎‏" at bounding box center [524, 91] width 984 height 34
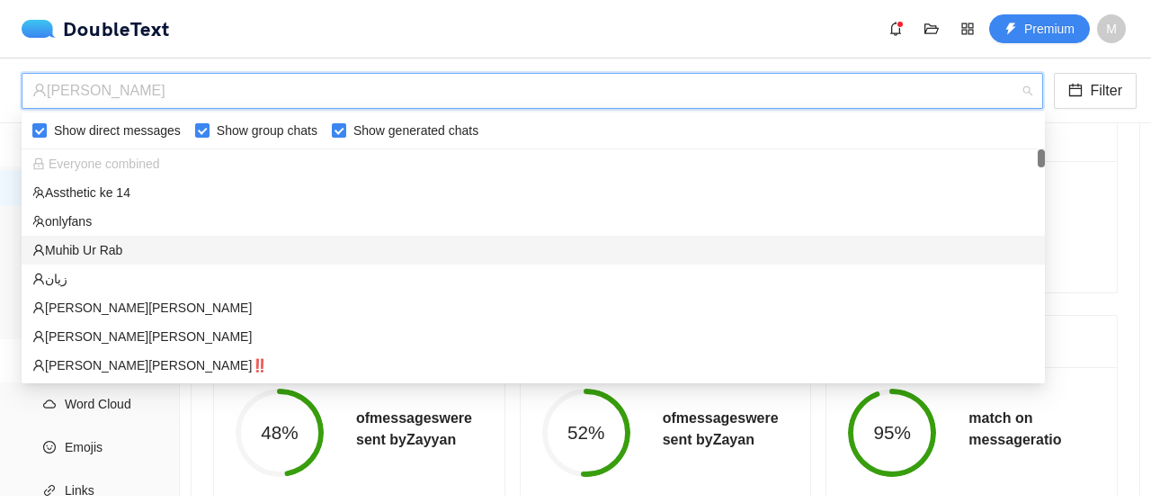
click at [103, 253] on div "‏‎Muhib Ur Rab‎‏" at bounding box center [533, 250] width 1002 height 20
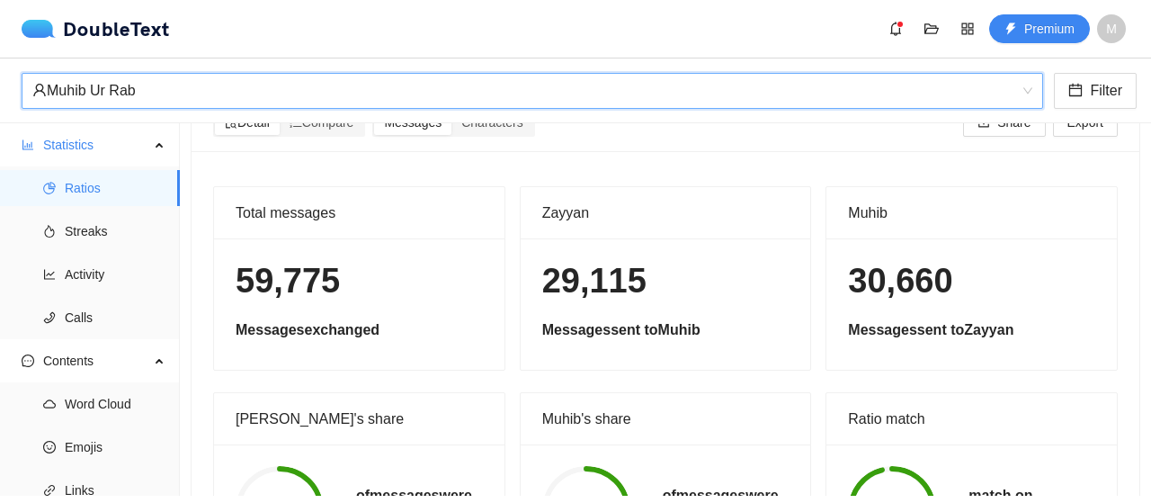
scroll to position [25, 0]
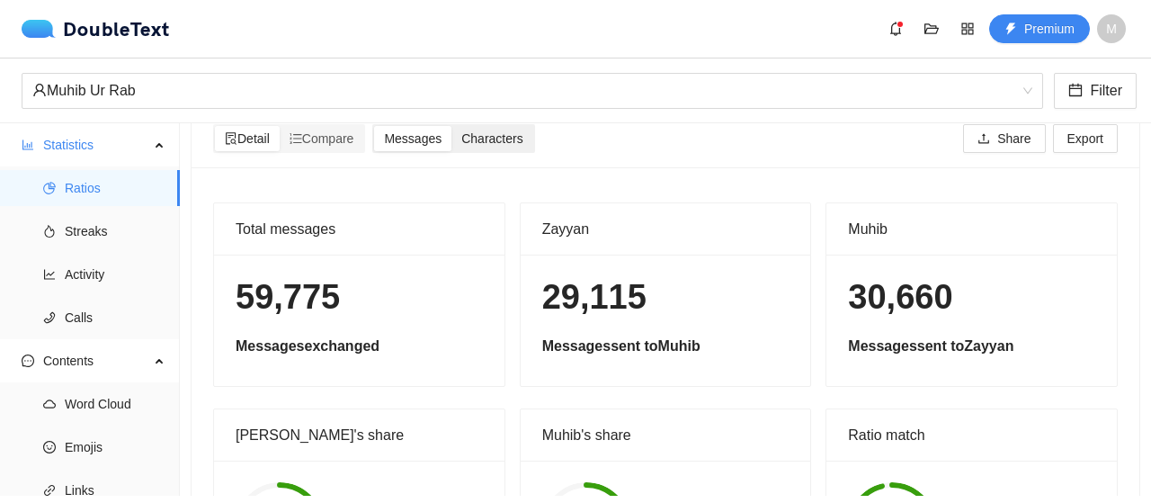
click at [492, 131] on span "Characters" at bounding box center [491, 138] width 61 height 14
click at [451, 126] on input "Characters" at bounding box center [451, 126] width 0 height 0
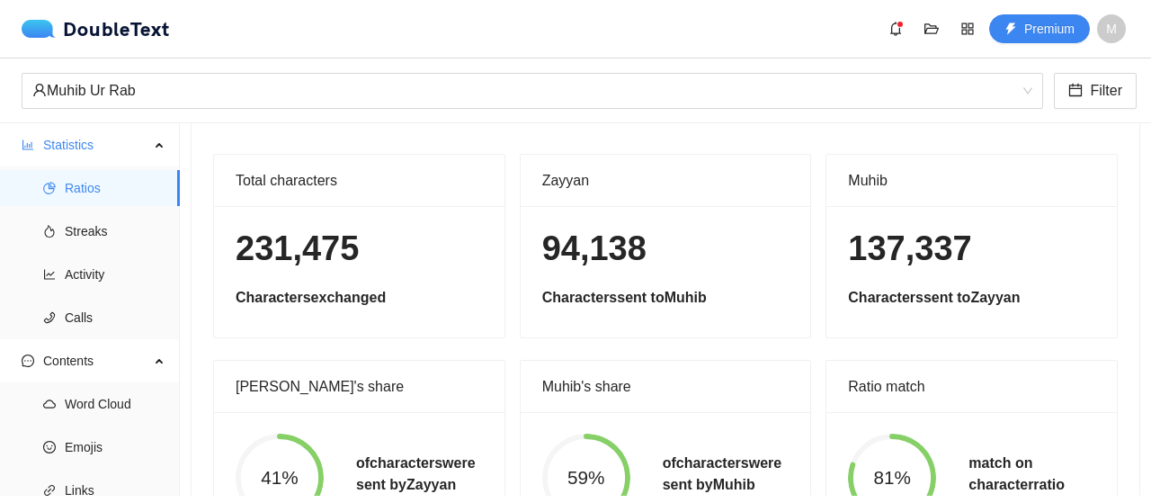
scroll to position [0, 0]
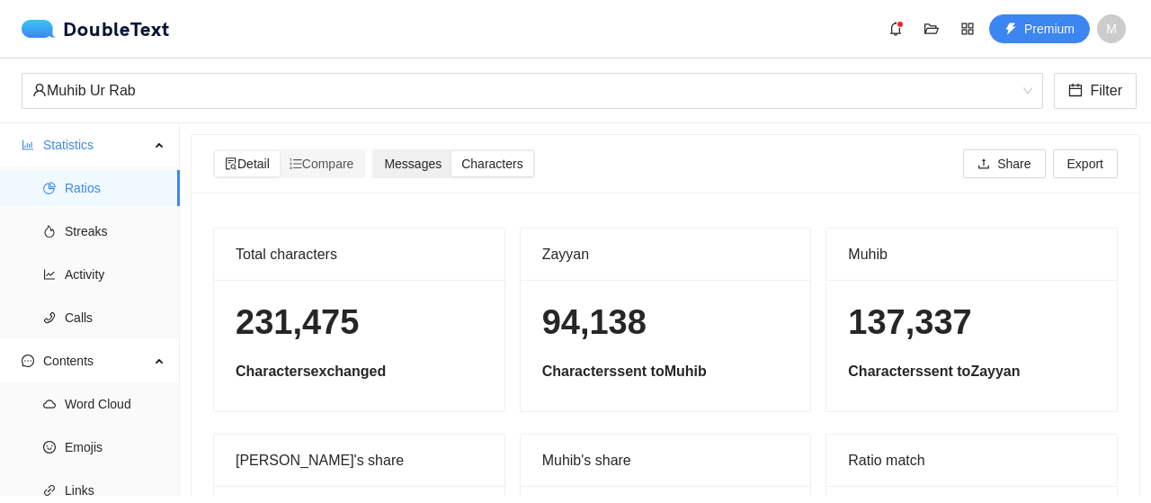
click at [388, 163] on div "Messages" at bounding box center [412, 163] width 77 height 25
click at [374, 151] on input "Messages" at bounding box center [374, 151] width 0 height 0
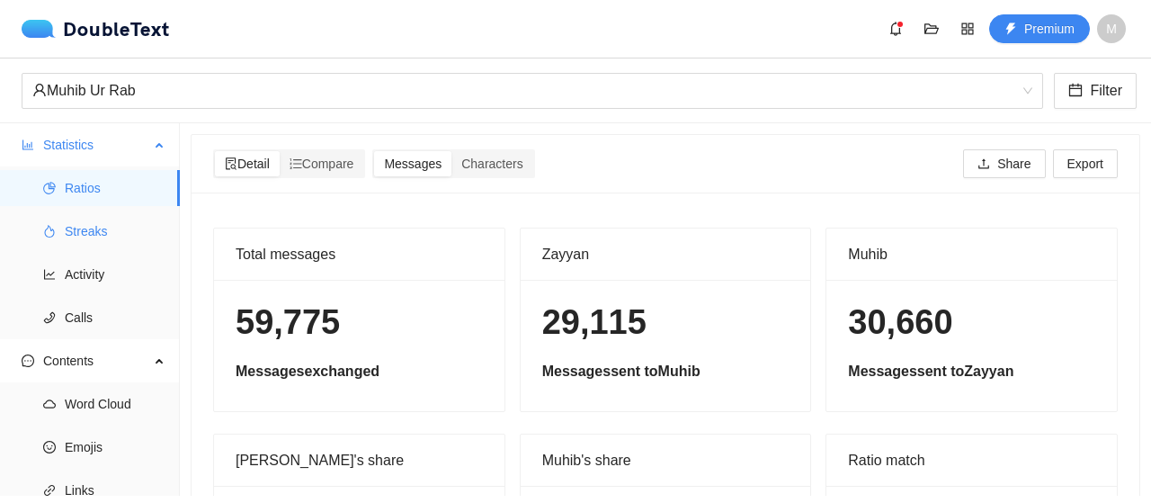
click at [133, 226] on span "Streaks" at bounding box center [115, 231] width 101 height 36
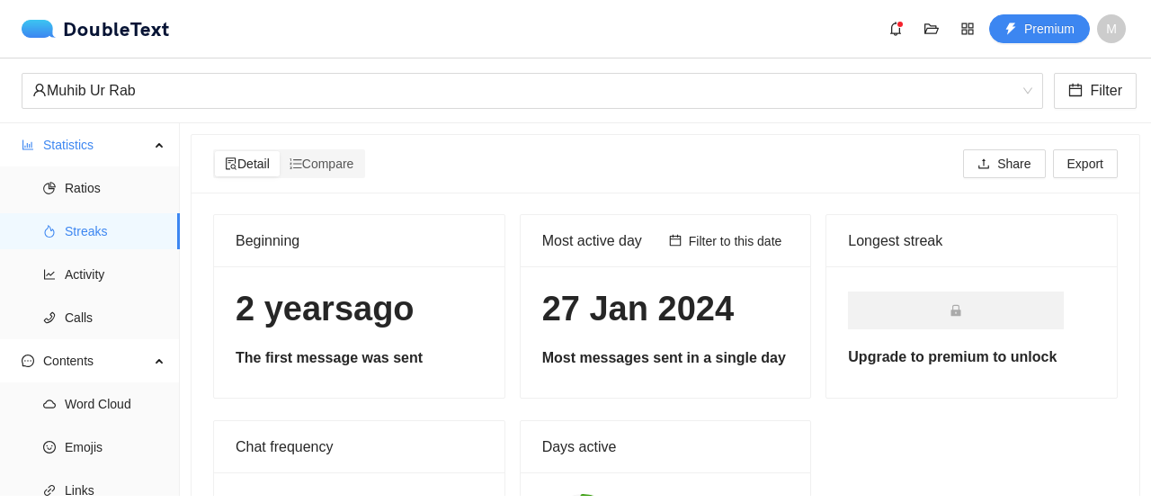
scroll to position [225, 0]
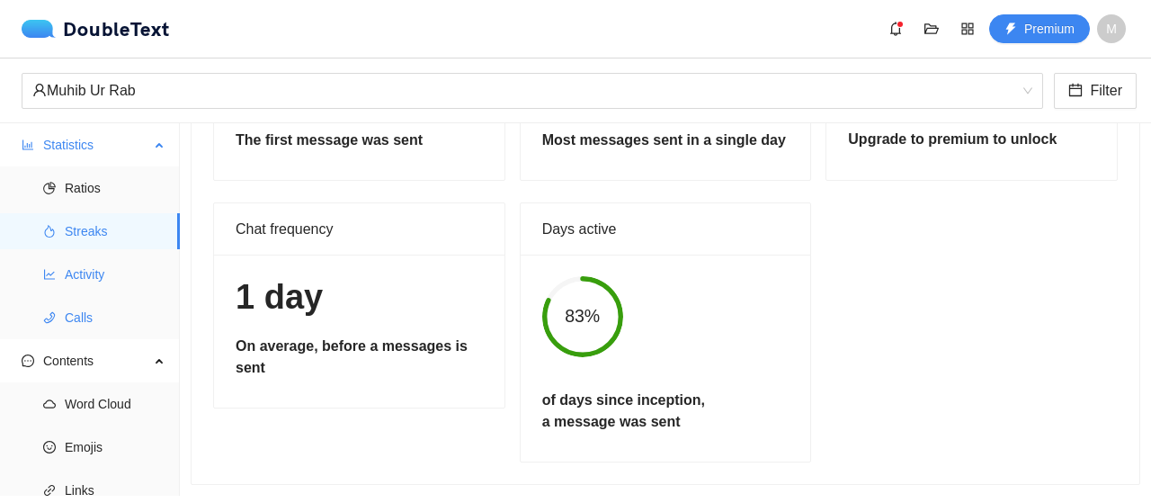
click at [86, 291] on span "Activity" at bounding box center [115, 274] width 101 height 36
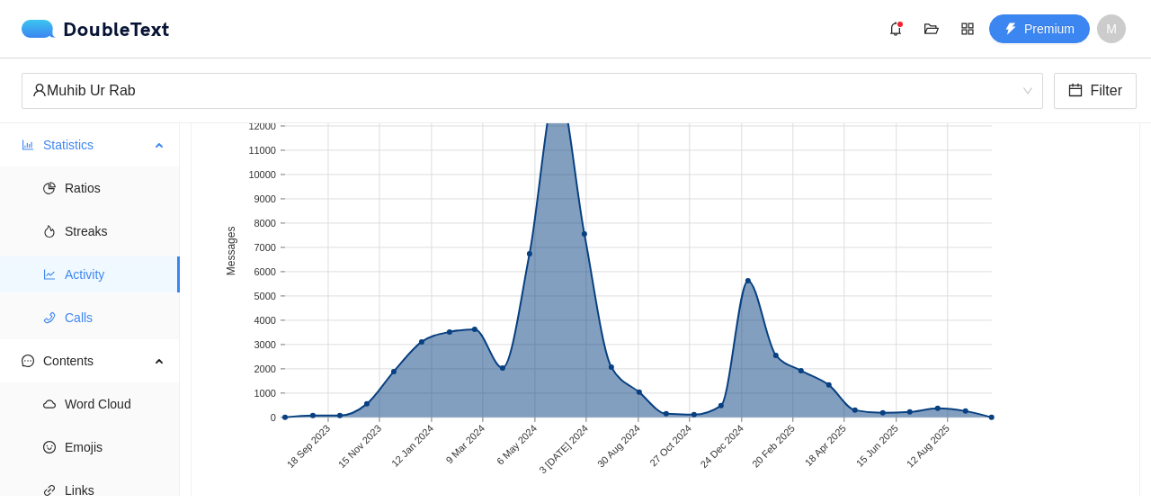
click at [110, 316] on span "Calls" at bounding box center [115, 317] width 101 height 36
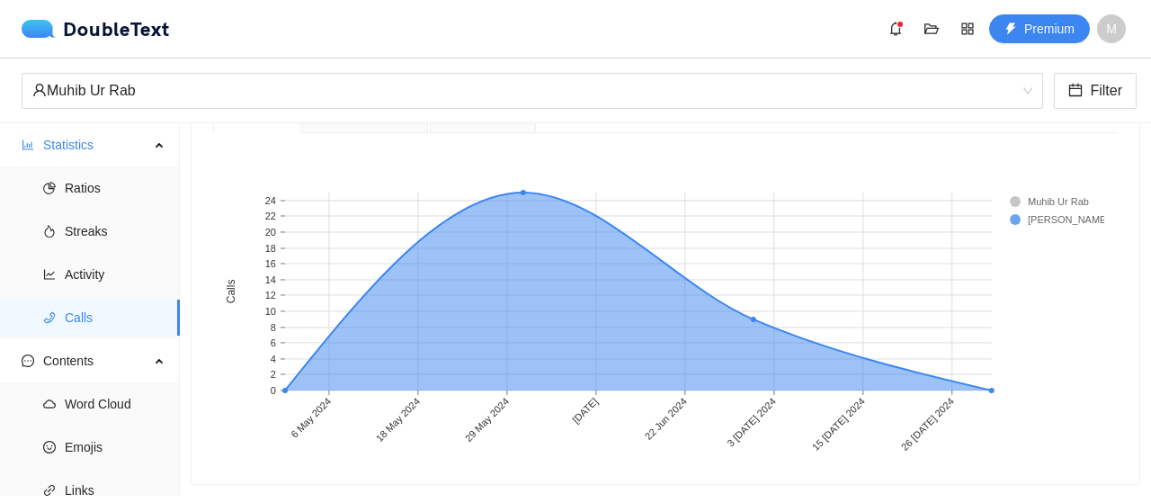
scroll to position [495, 0]
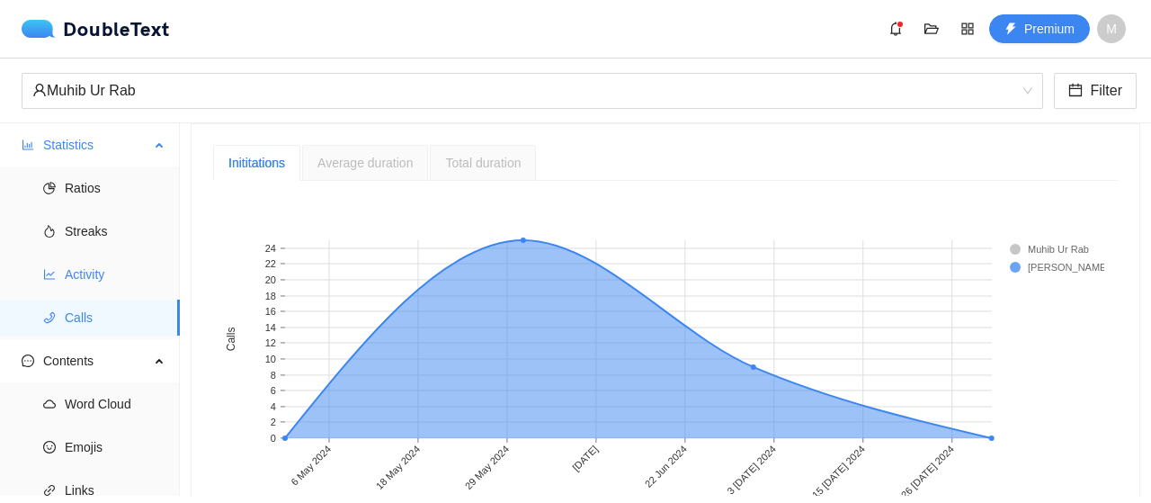
click at [138, 278] on span "Activity" at bounding box center [115, 274] width 101 height 36
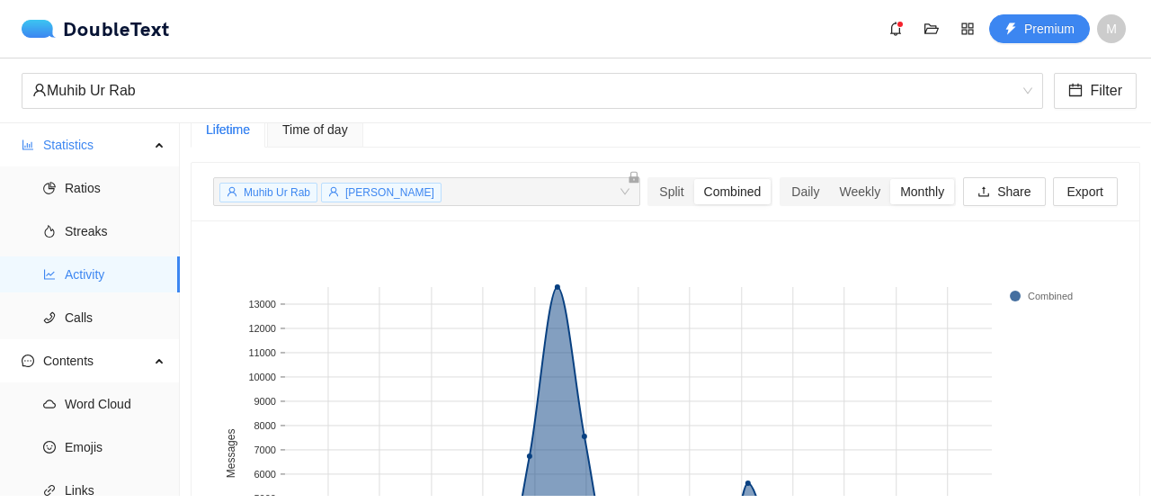
scroll to position [16, 0]
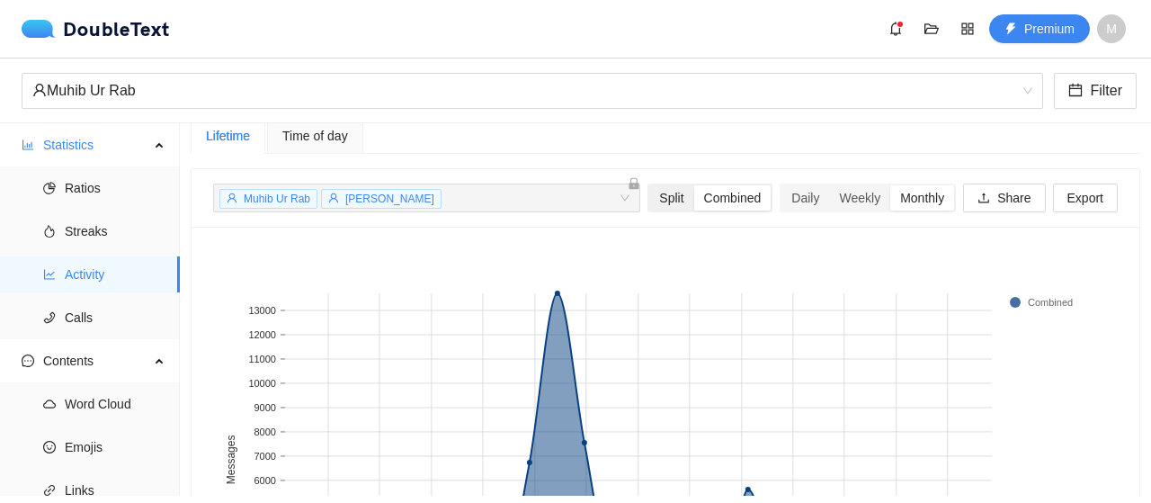
click at [649, 197] on div "Split" at bounding box center [671, 197] width 44 height 25
click at [649, 185] on input "Split" at bounding box center [649, 185] width 0 height 0
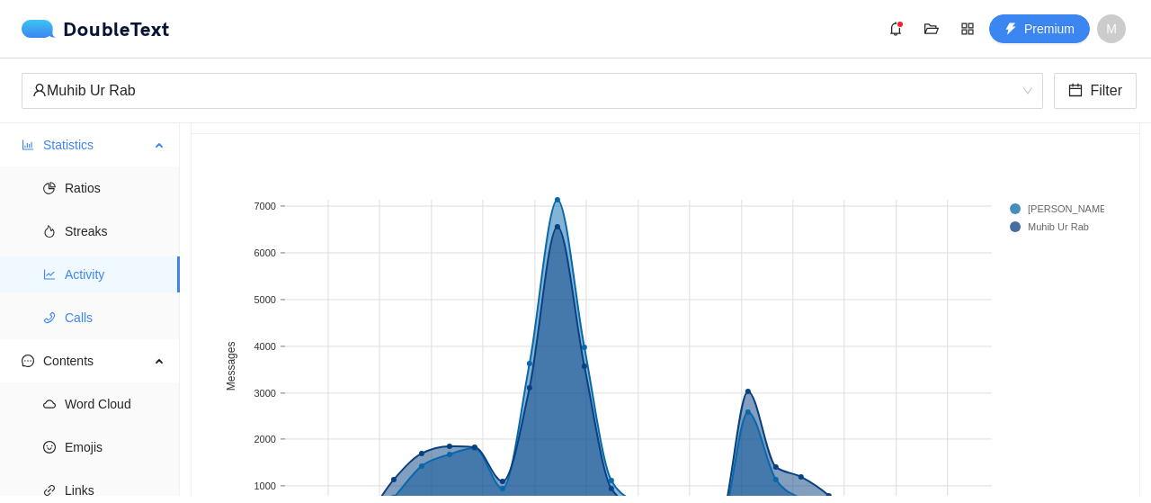
scroll to position [192, 0]
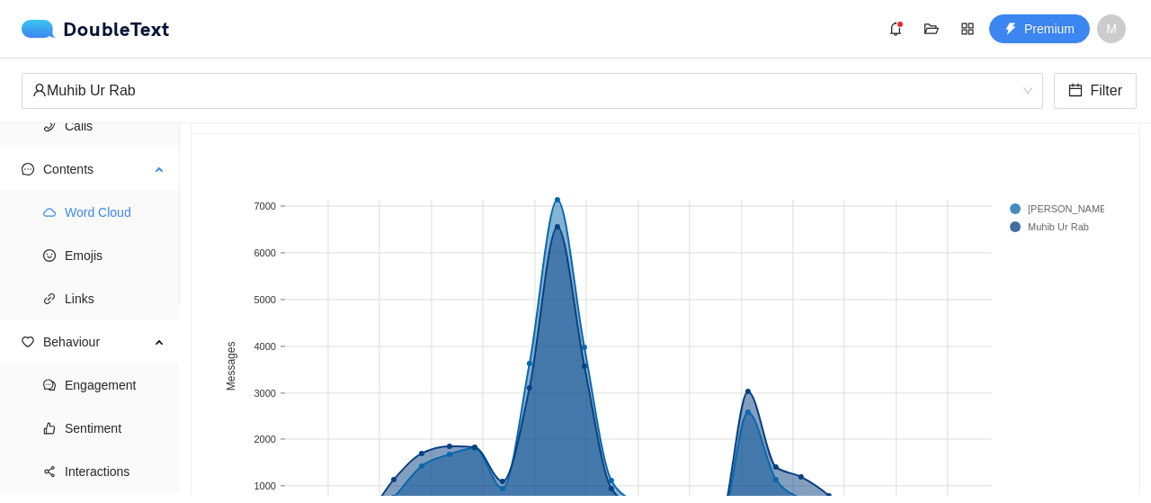
click at [107, 199] on span "Word Cloud" at bounding box center [115, 212] width 101 height 36
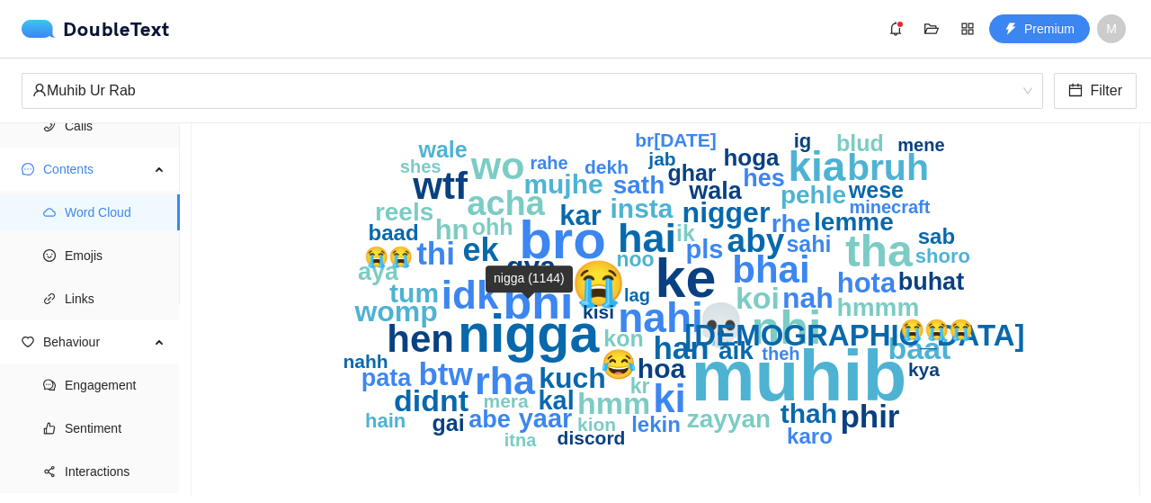
scroll to position [160, 0]
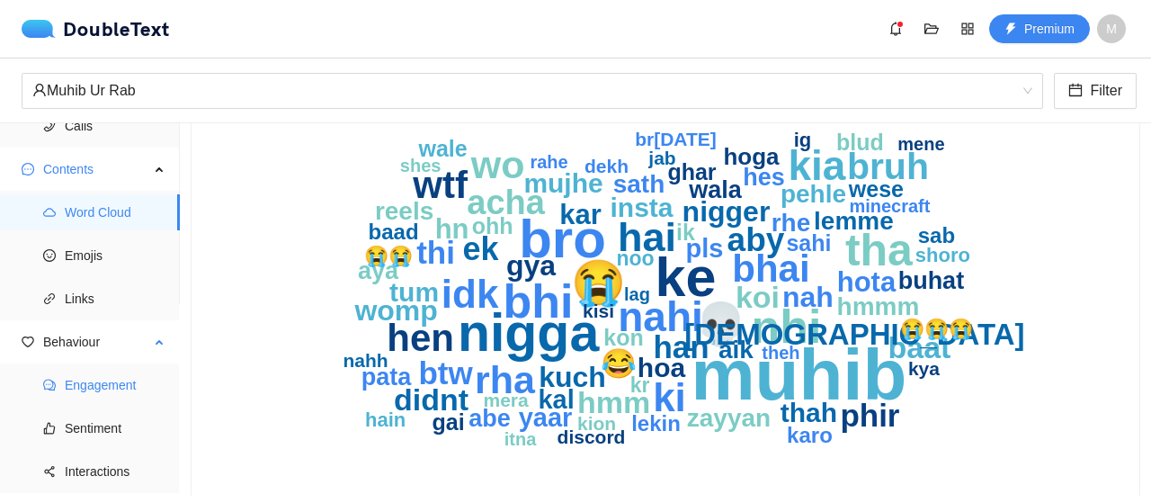
click at [146, 388] on span "Engagement" at bounding box center [115, 385] width 101 height 36
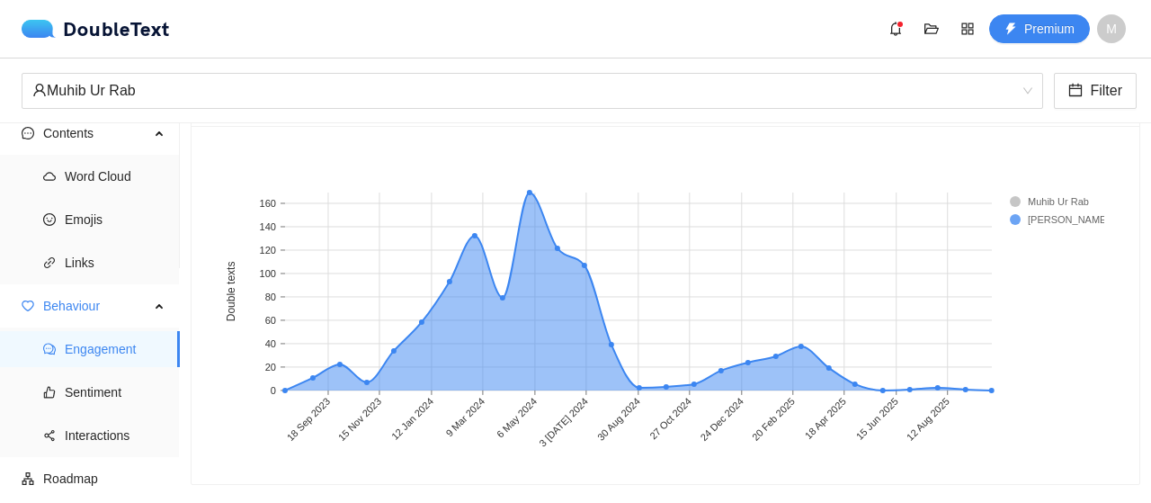
scroll to position [1635, 0]
click at [127, 395] on span "Sentiment" at bounding box center [115, 392] width 101 height 36
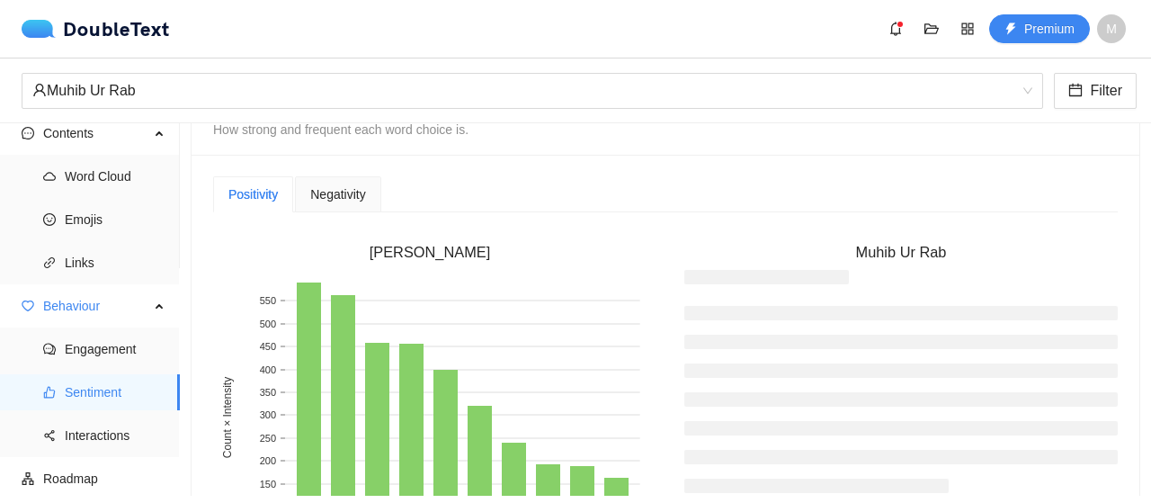
scroll to position [449, 0]
click at [349, 201] on span "Negativity" at bounding box center [337, 196] width 55 height 13
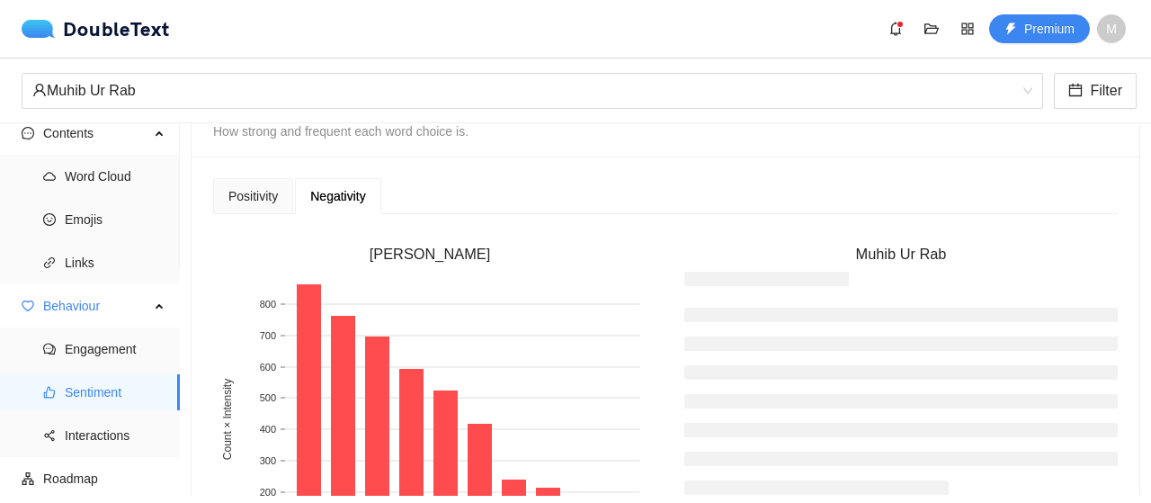
scroll to position [555, 0]
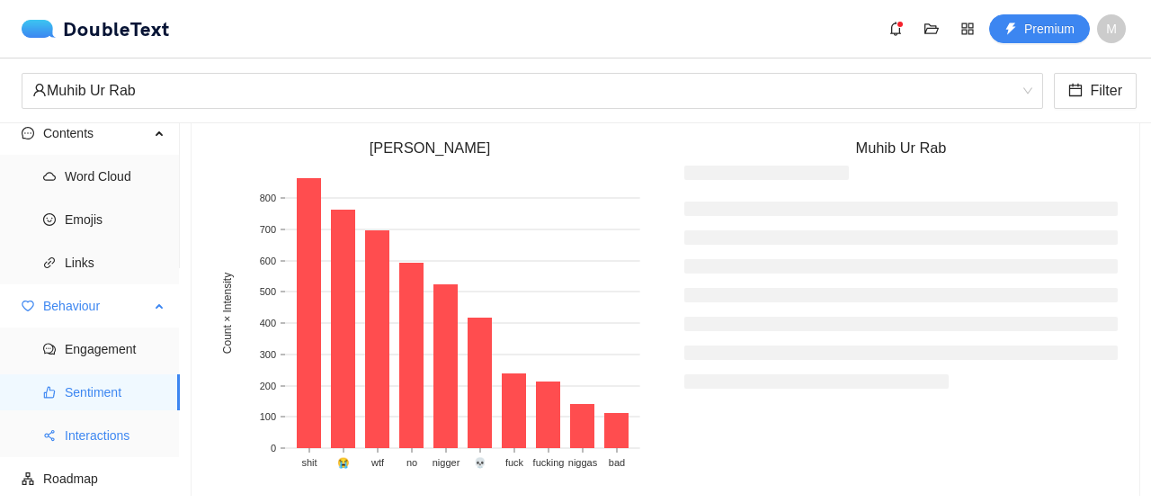
click at [105, 446] on span "Interactions" at bounding box center [115, 435] width 101 height 36
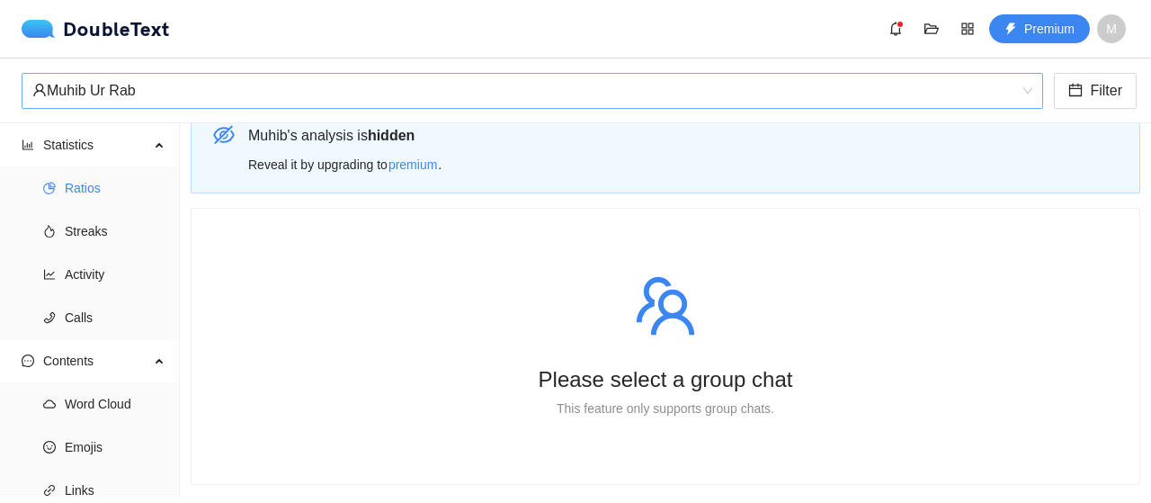
click at [116, 181] on span "Ratios" at bounding box center [115, 188] width 101 height 36
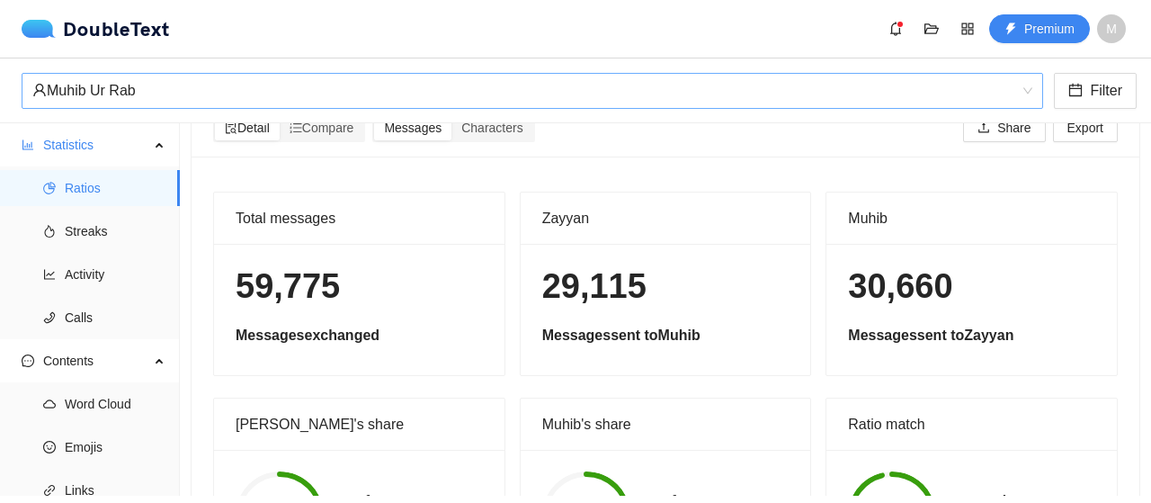
scroll to position [167, 0]
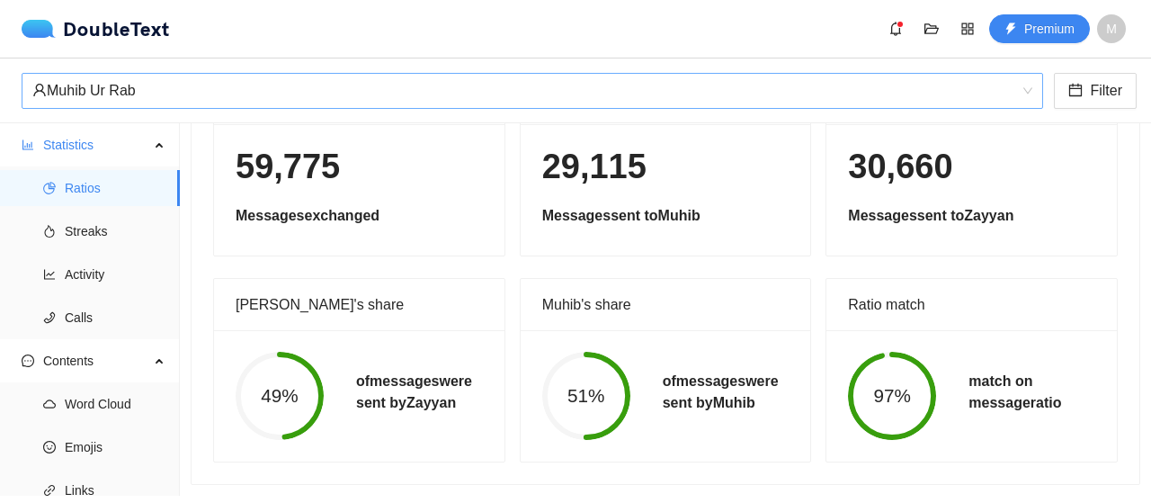
click at [168, 103] on div "‏‎Muhib Ur Rab‎‏" at bounding box center [524, 91] width 984 height 34
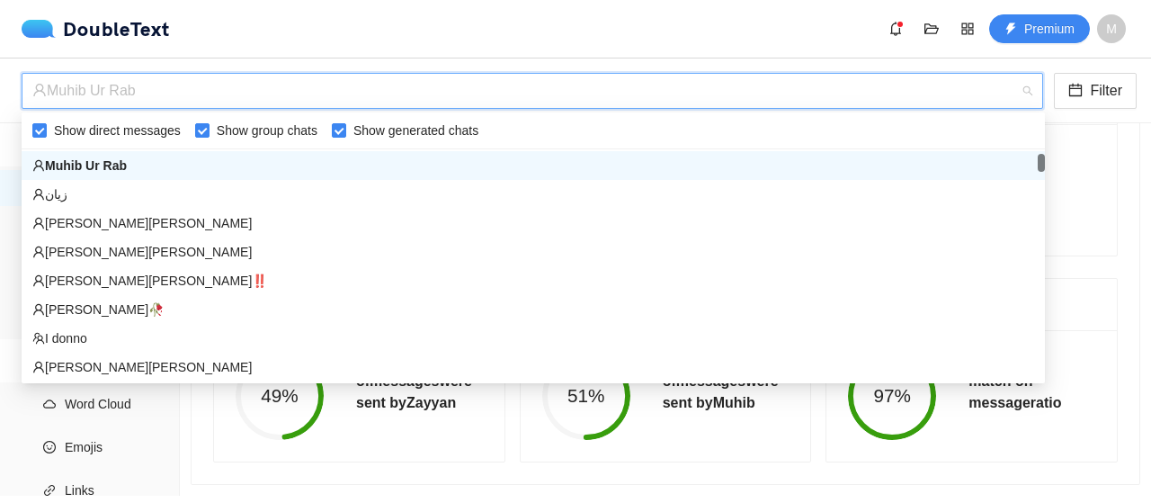
scroll to position [86, 0]
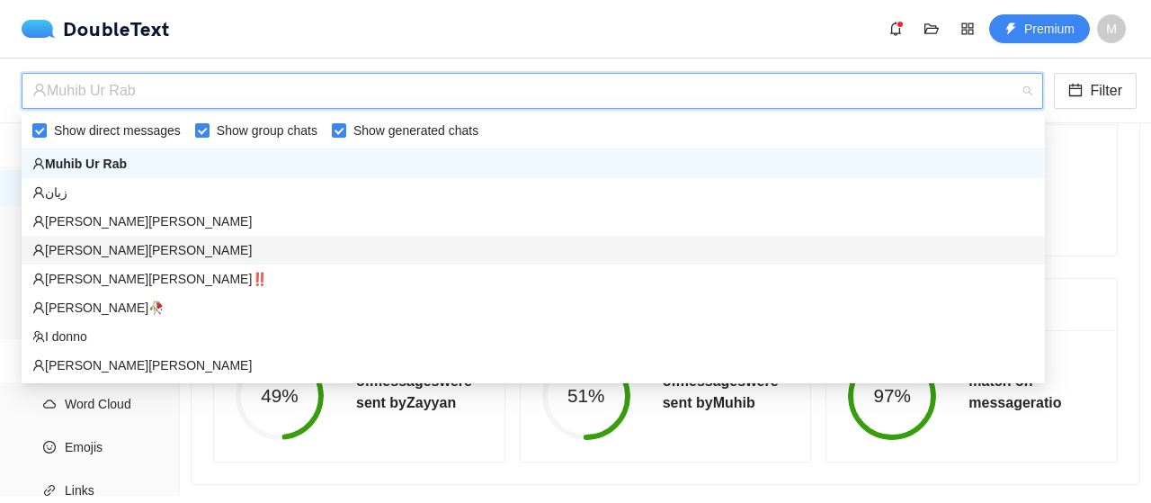
click at [172, 245] on div "[PERSON_NAME]‎[PERSON_NAME]‎‏" at bounding box center [533, 250] width 1002 height 20
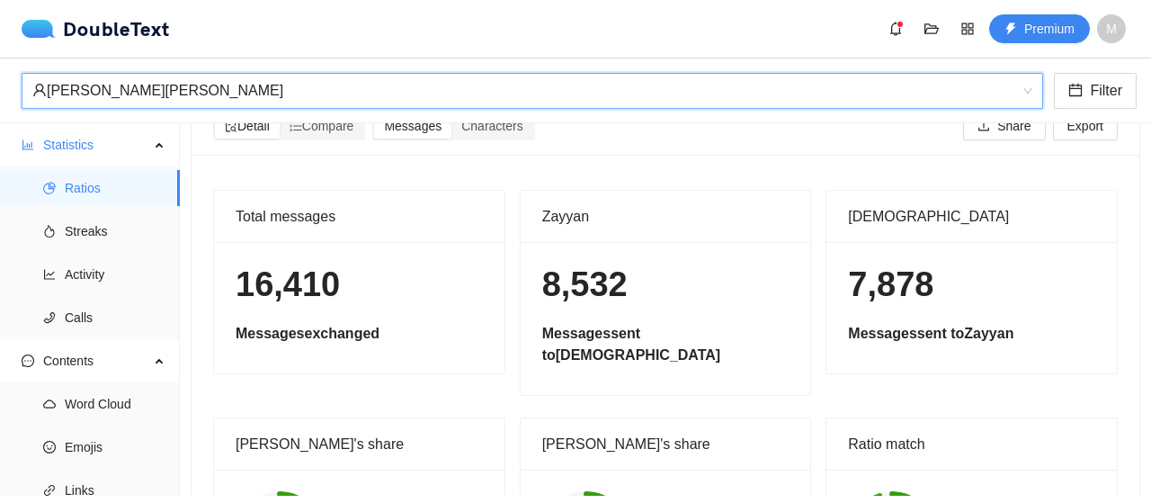
scroll to position [36, 0]
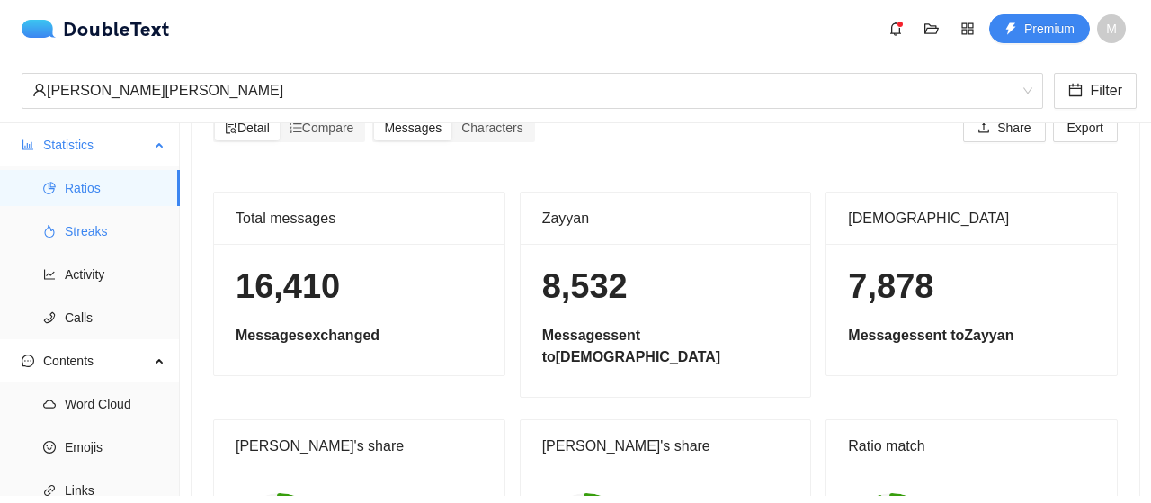
click at [134, 244] on span "Streaks" at bounding box center [115, 231] width 101 height 36
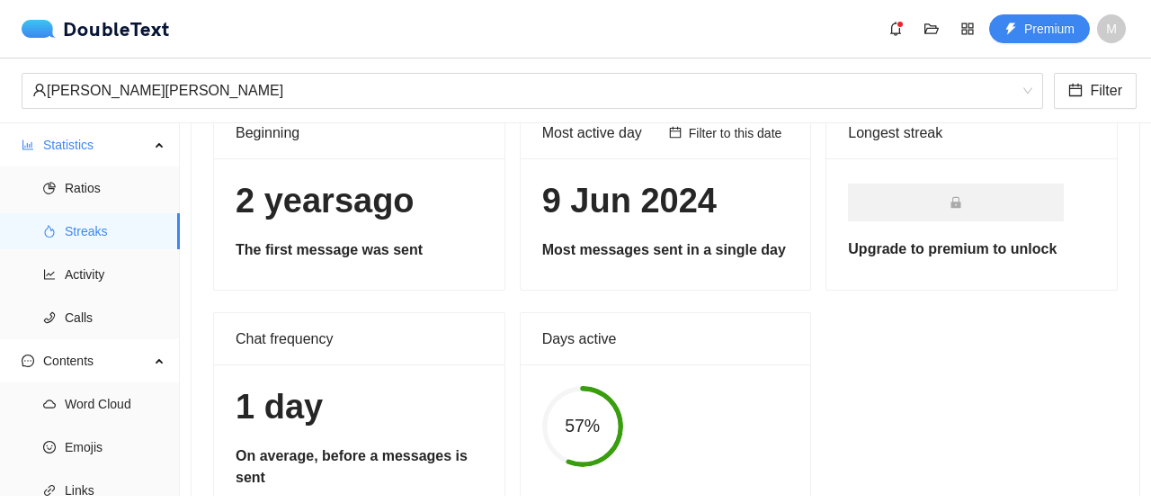
scroll to position [228, 0]
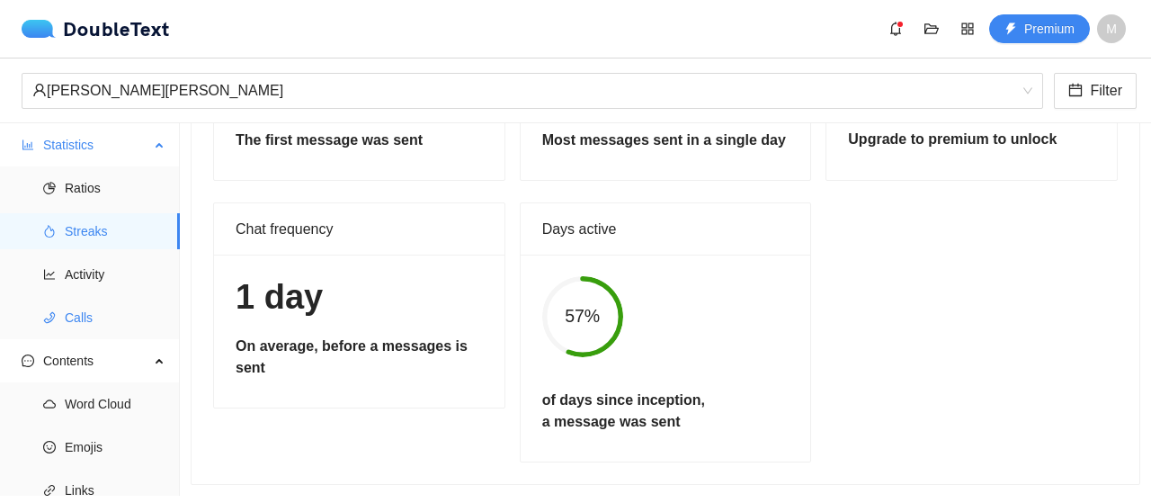
click at [142, 301] on span "Calls" at bounding box center [115, 317] width 101 height 36
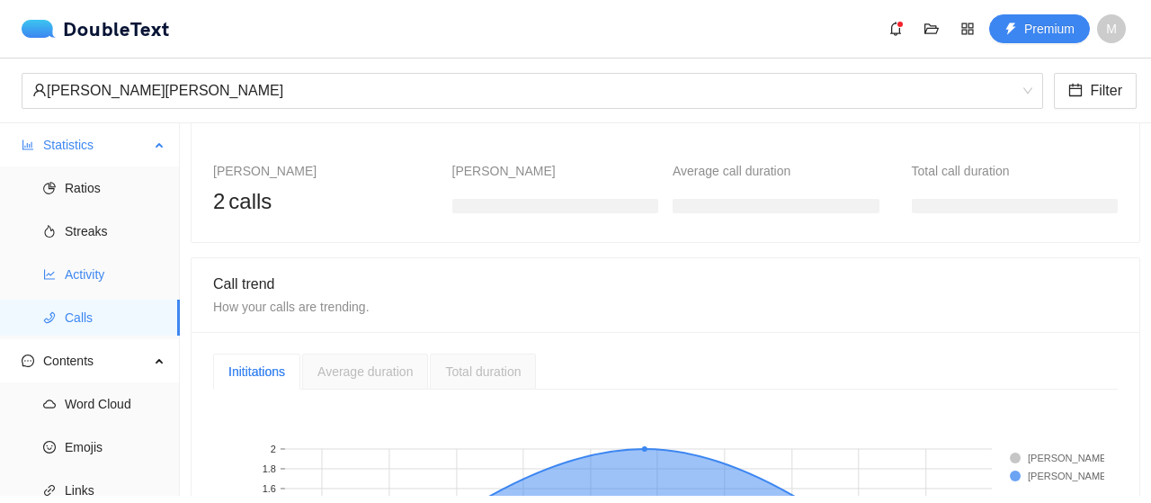
click at [137, 281] on span "Activity" at bounding box center [115, 274] width 101 height 36
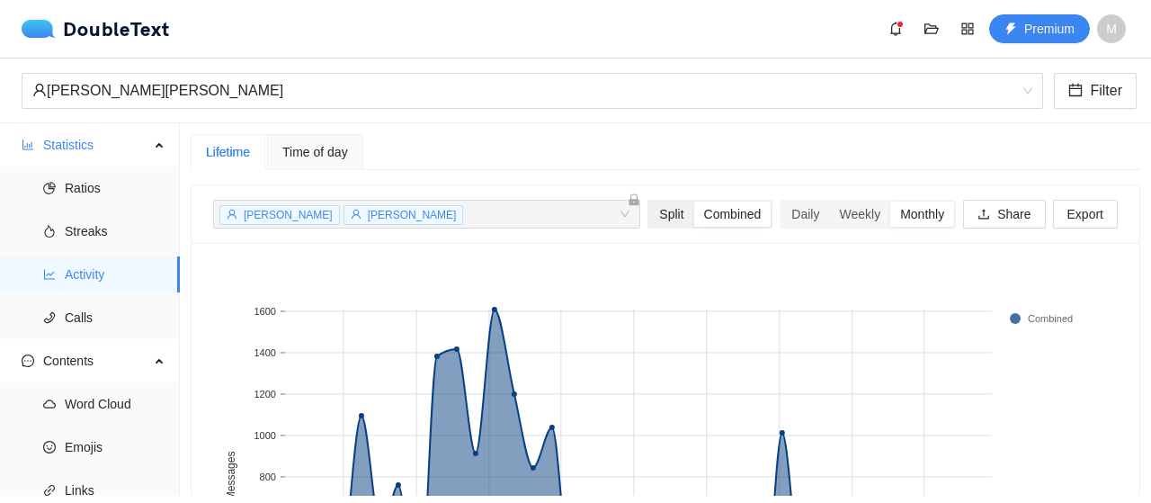
click at [652, 220] on div "Split" at bounding box center [671, 213] width 44 height 25
click at [649, 201] on input "Split" at bounding box center [649, 201] width 0 height 0
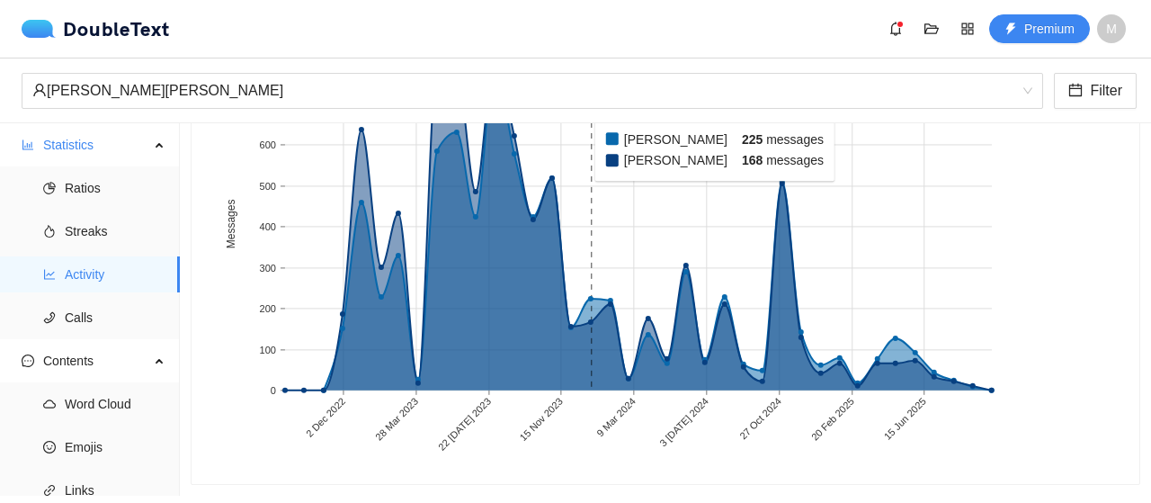
scroll to position [147, 0]
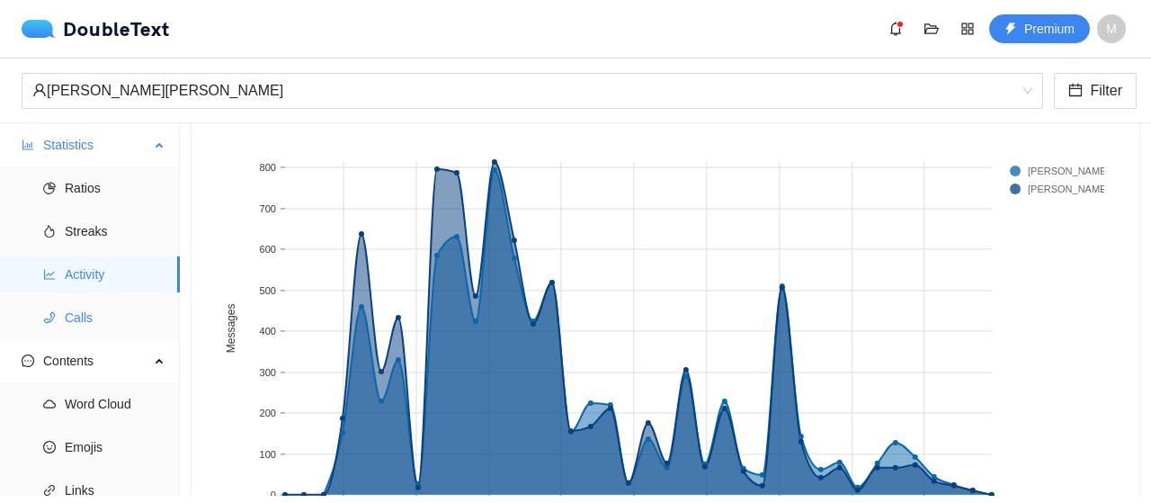
click at [71, 317] on span "Calls" at bounding box center [115, 317] width 101 height 36
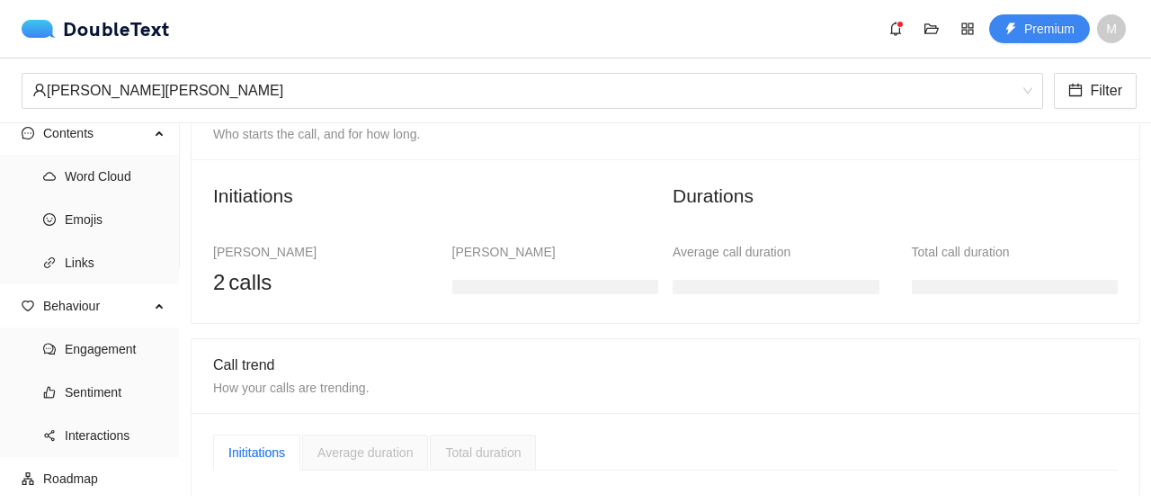
scroll to position [227, 0]
click at [85, 219] on span "Emojis" at bounding box center [115, 219] width 101 height 36
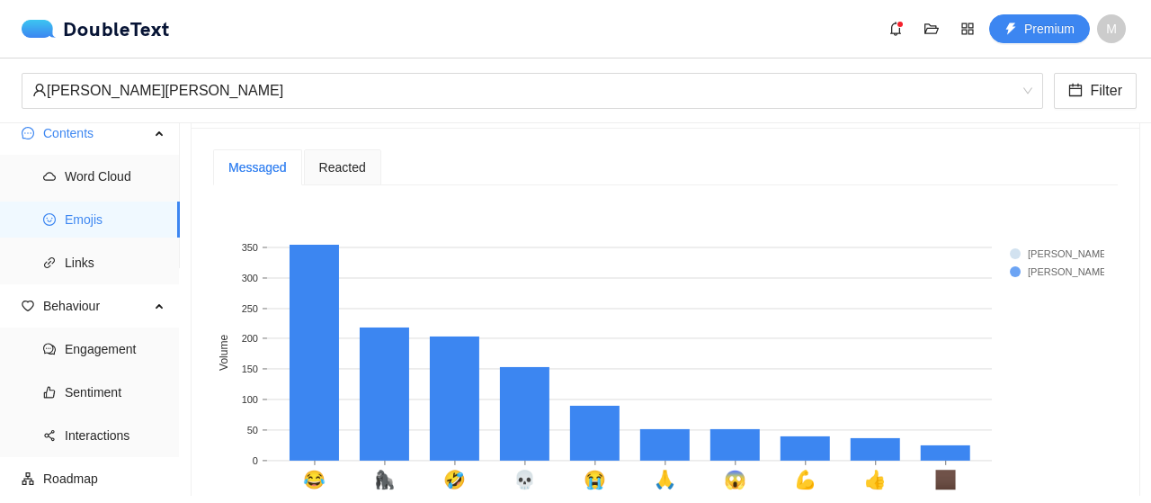
scroll to position [397, 0]
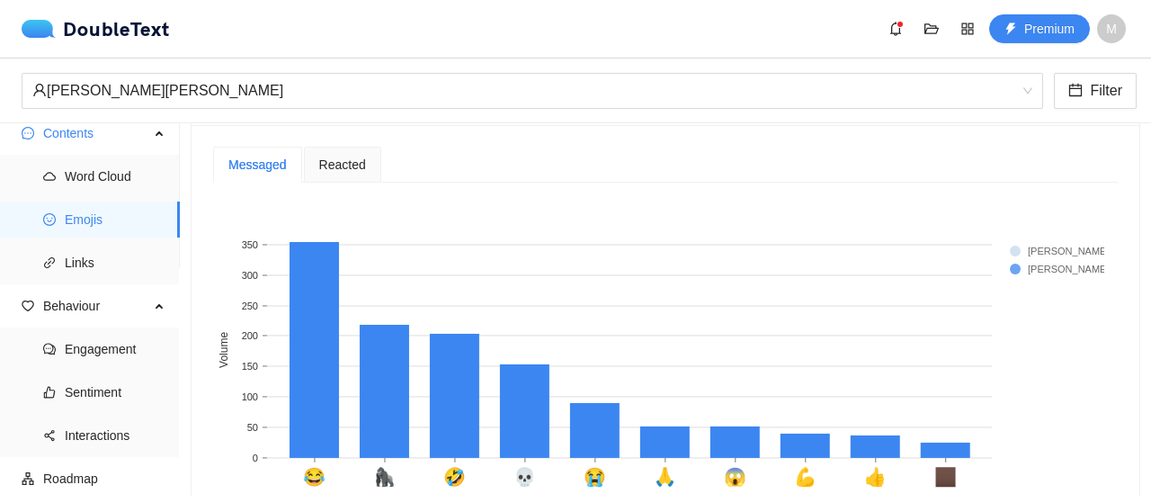
click at [351, 158] on span "Reacted" at bounding box center [342, 164] width 47 height 13
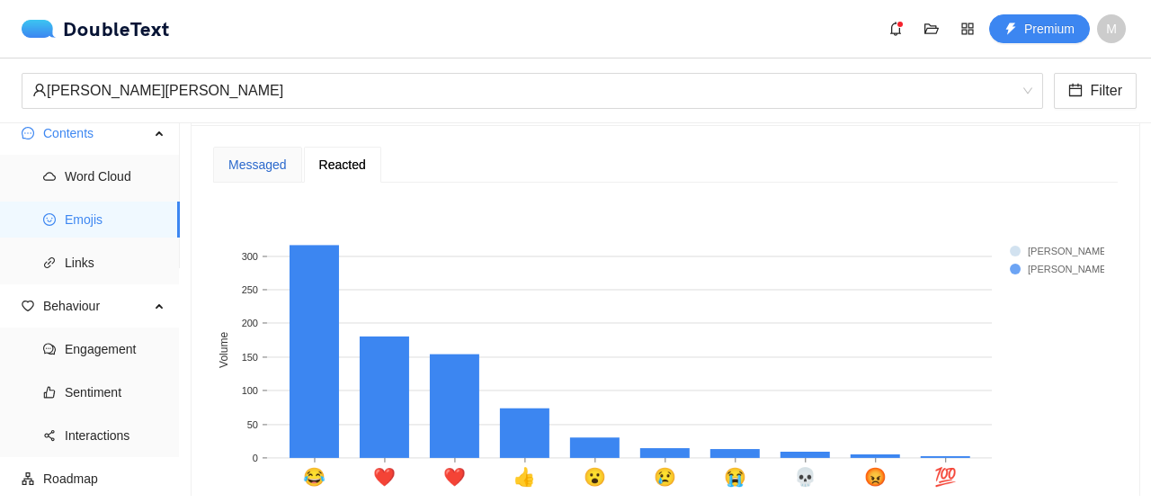
click at [254, 165] on div "Messaged" at bounding box center [257, 165] width 58 height 20
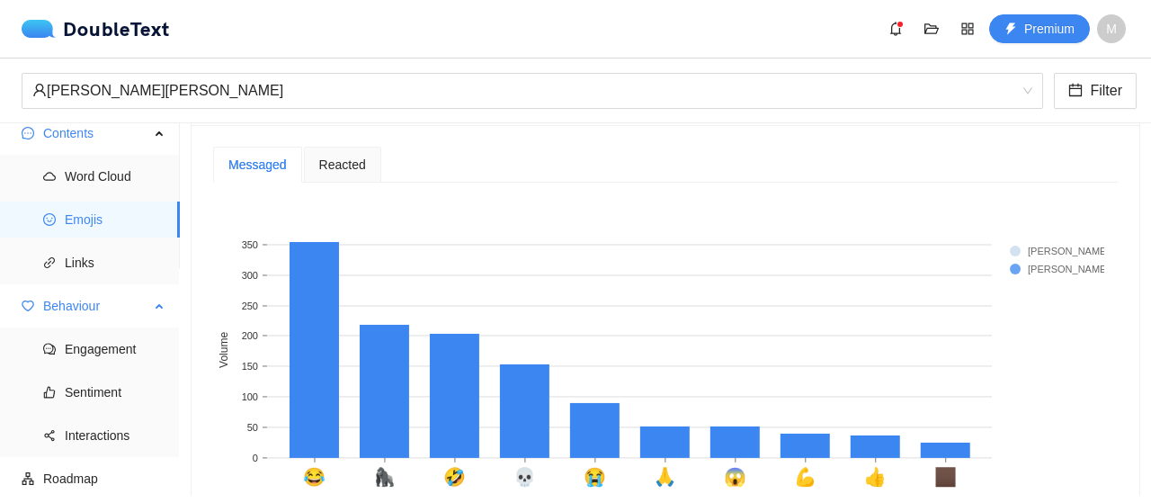
scroll to position [0, 0]
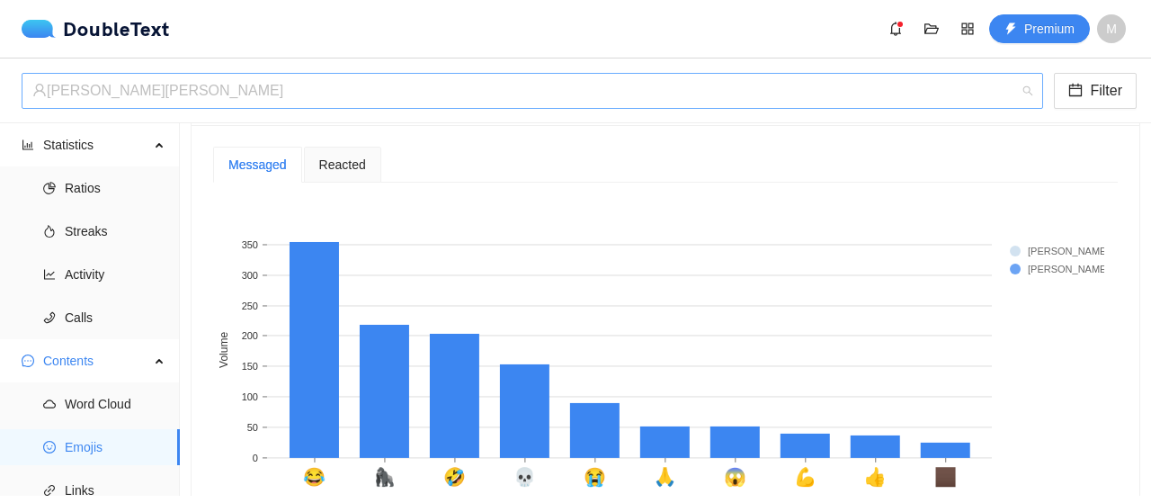
click at [142, 105] on div "[PERSON_NAME]‎[PERSON_NAME]‎‏" at bounding box center [524, 91] width 984 height 34
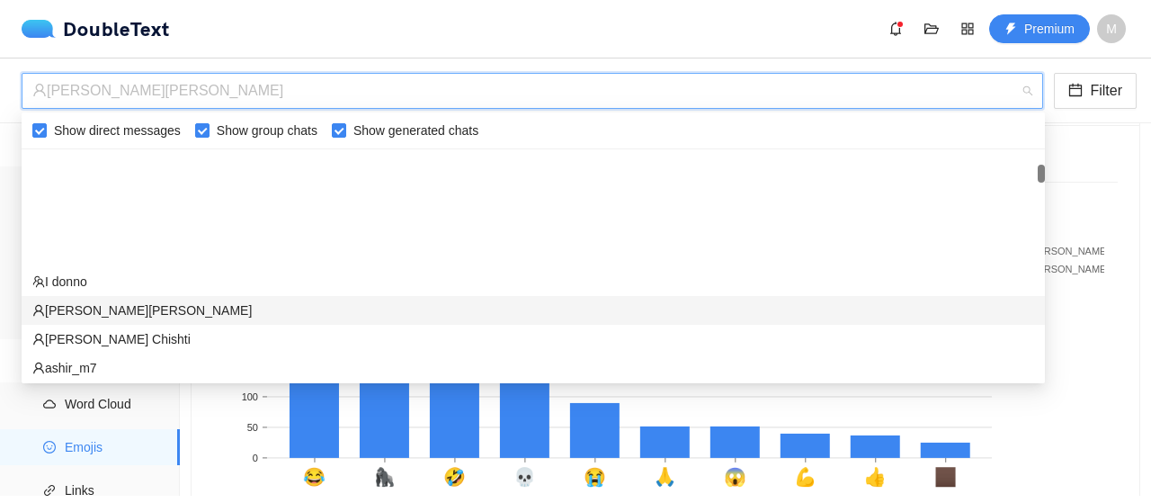
scroll to position [310, 0]
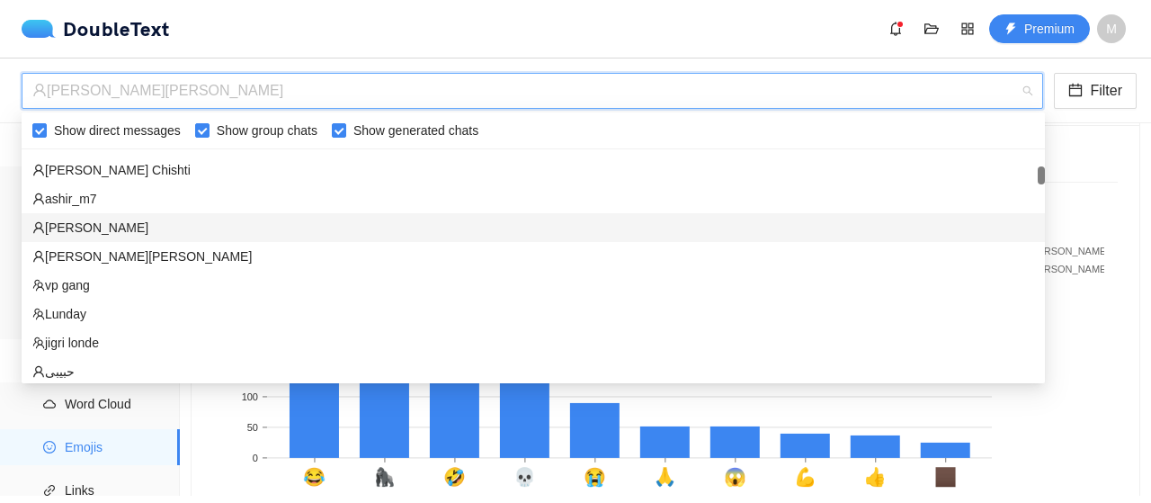
click at [133, 225] on div "‏‎[PERSON_NAME]‎‏" at bounding box center [533, 228] width 1002 height 20
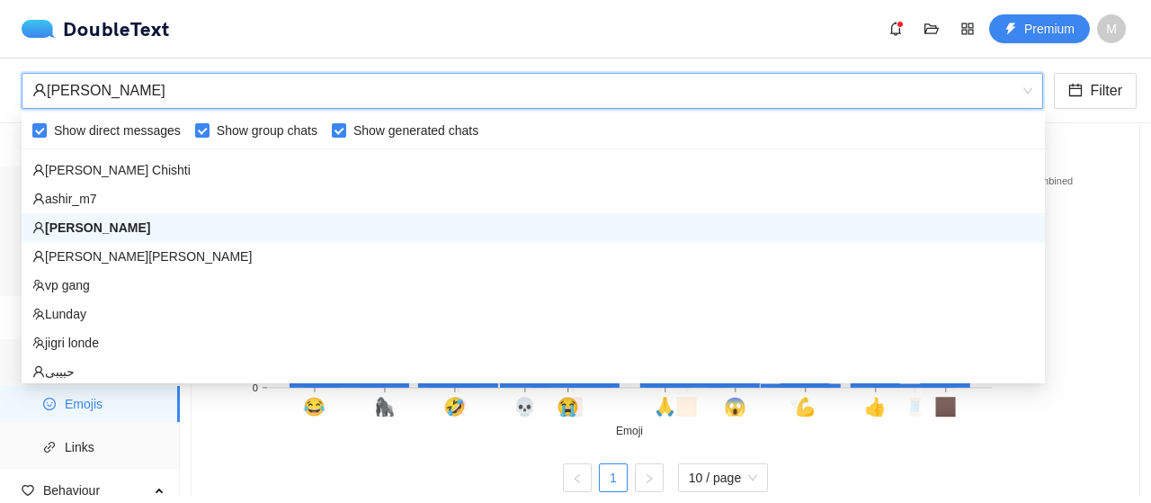
scroll to position [326, 0]
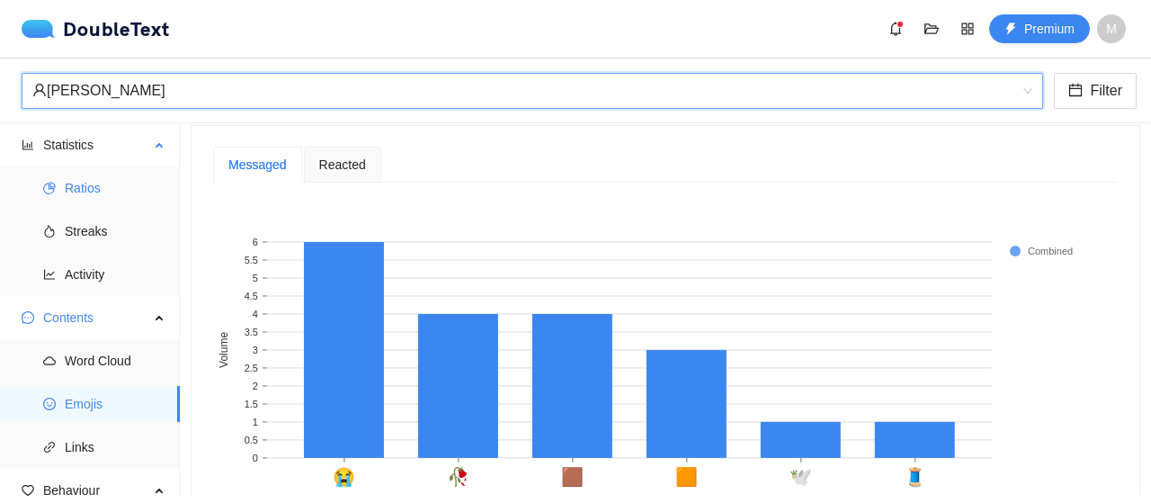
click at [89, 190] on span "Ratios" at bounding box center [115, 188] width 101 height 36
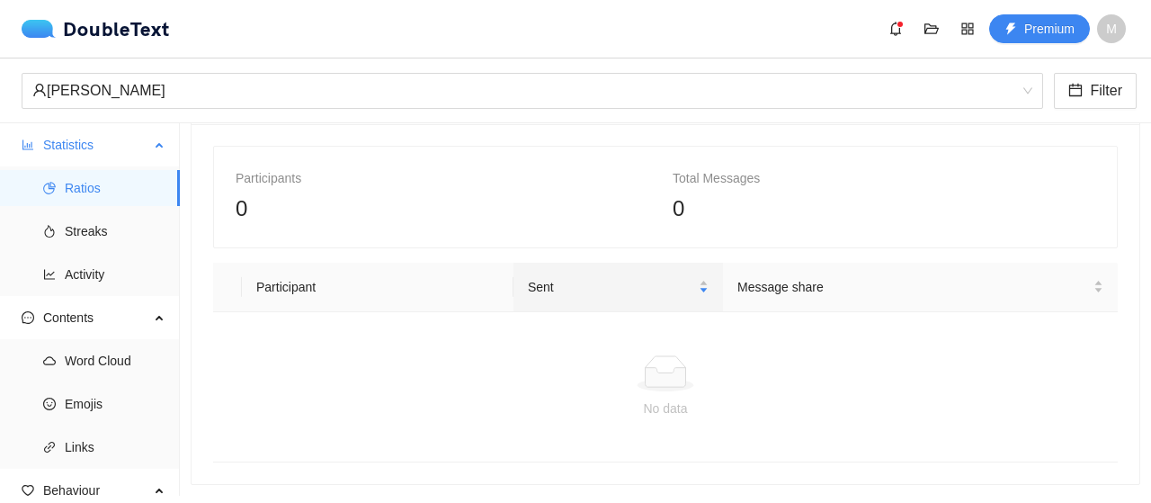
scroll to position [79, 0]
click at [106, 244] on span "Streaks" at bounding box center [115, 231] width 101 height 36
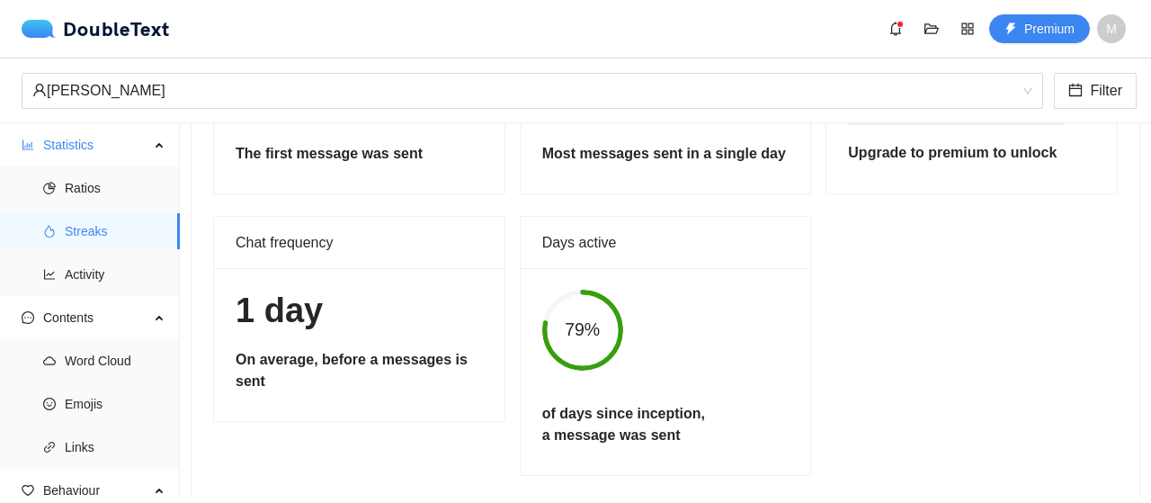
scroll to position [206, 0]
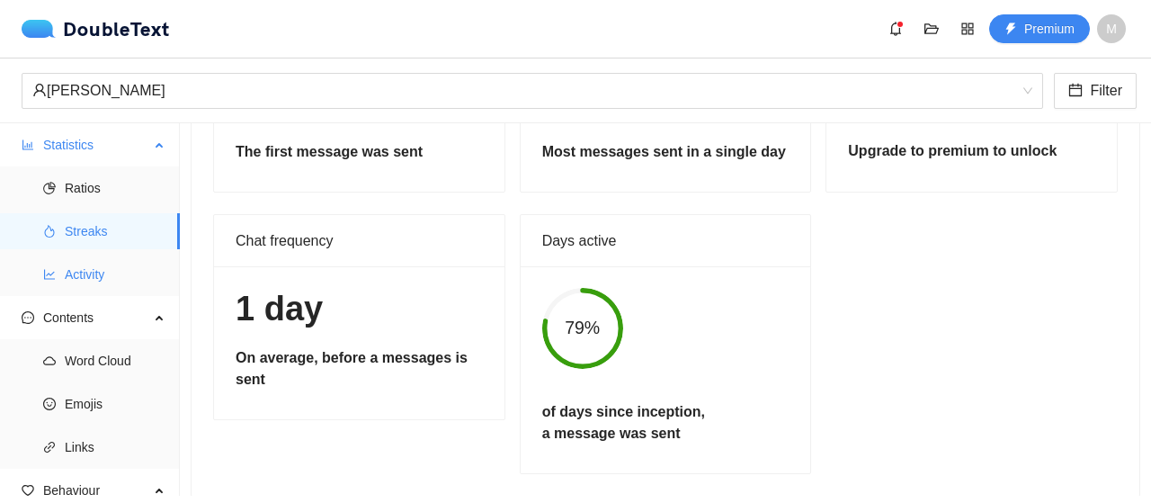
click at [150, 261] on span "Activity" at bounding box center [115, 274] width 101 height 36
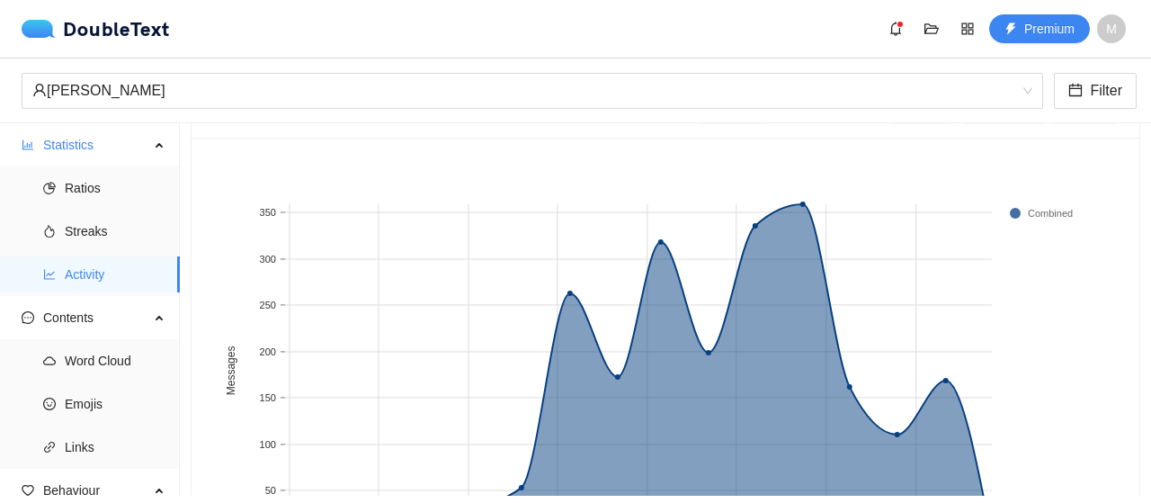
scroll to position [44, 0]
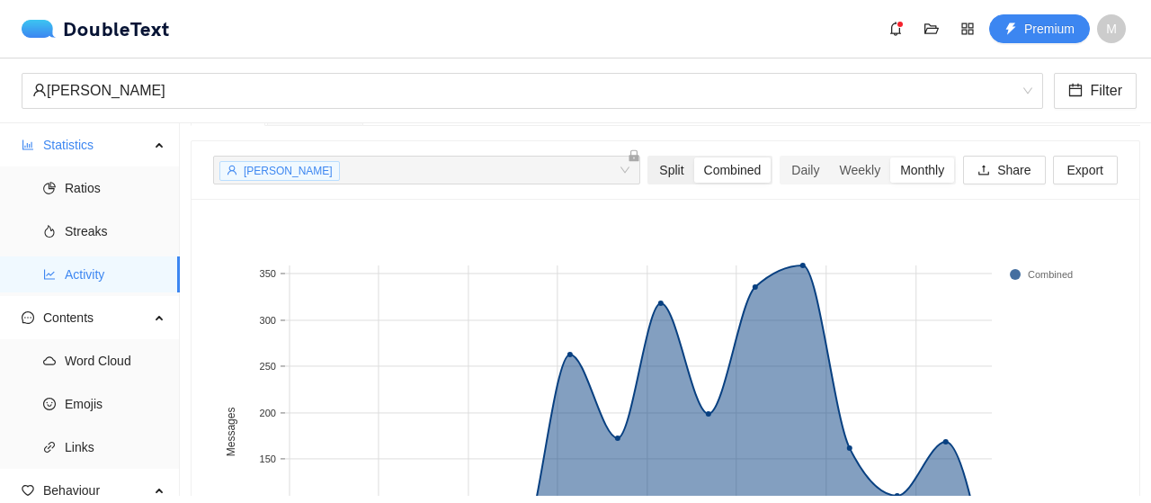
click at [668, 165] on div "Split" at bounding box center [671, 169] width 44 height 25
click at [649, 157] on input "Split" at bounding box center [649, 157] width 0 height 0
click at [694, 168] on div "Combined" at bounding box center [732, 169] width 77 height 25
click at [694, 157] on input "Combined" at bounding box center [694, 157] width 0 height 0
click at [75, 367] on span "Word Cloud" at bounding box center [115, 361] width 101 height 36
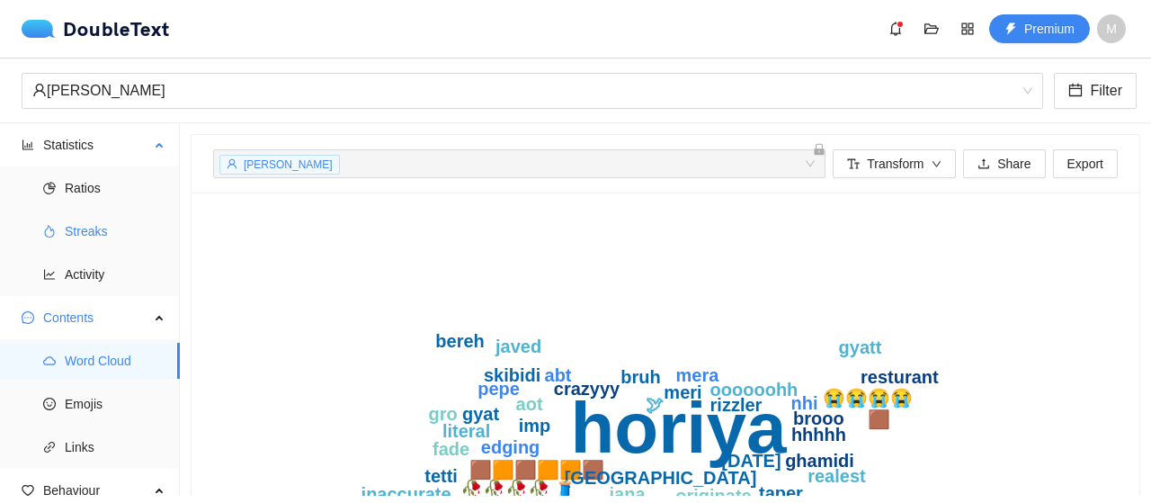
click at [117, 229] on span "Streaks" at bounding box center [115, 231] width 101 height 36
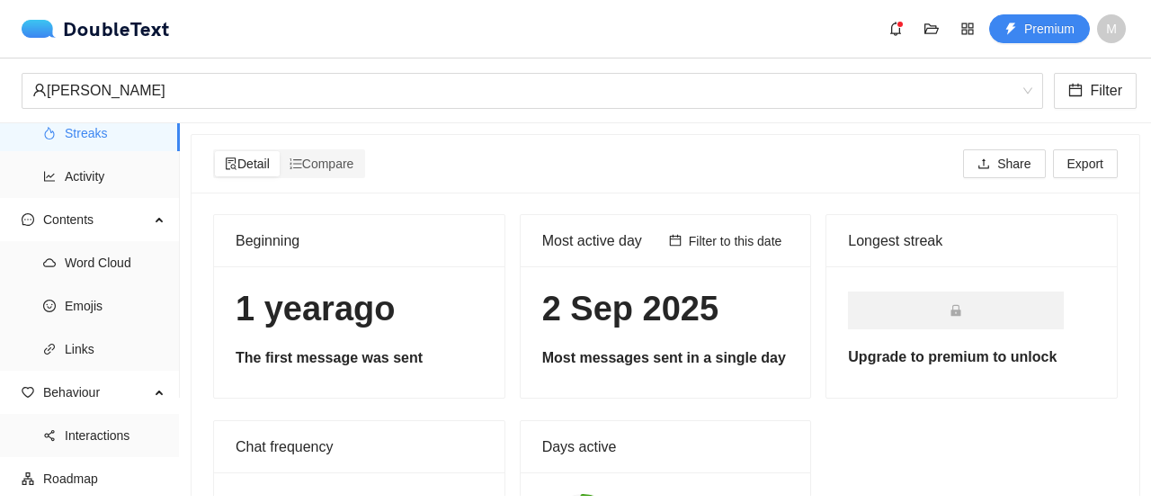
scroll to position [98, 0]
click at [179, 85] on div "‏‎[PERSON_NAME]‎‏" at bounding box center [524, 91] width 984 height 34
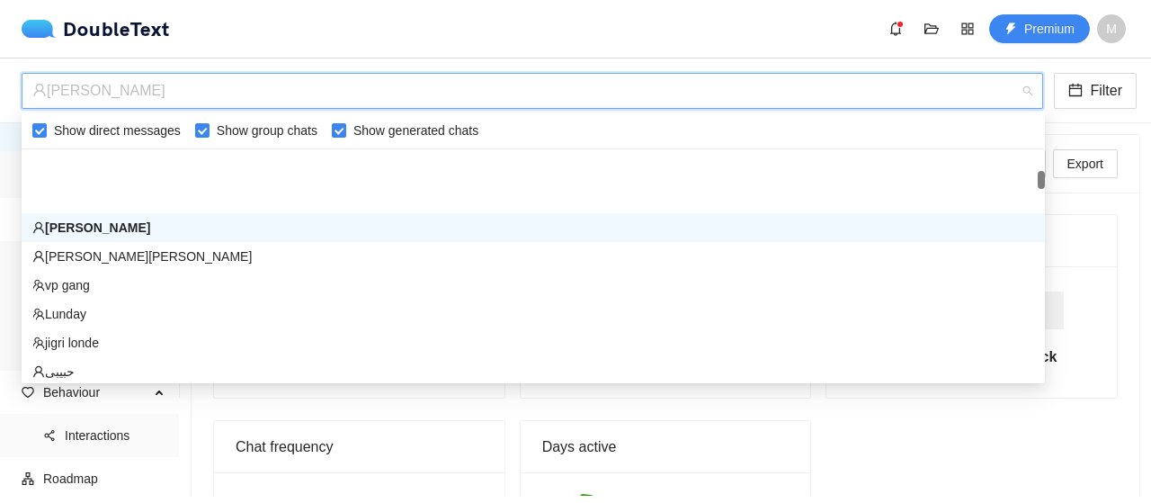
scroll to position [398, 0]
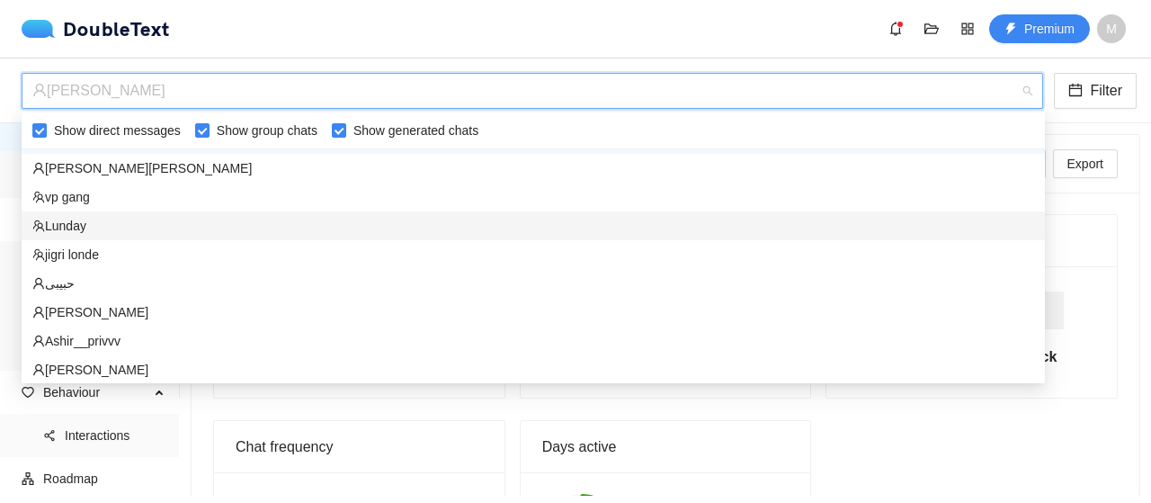
click at [129, 227] on div "Lunday" at bounding box center [533, 226] width 1002 height 20
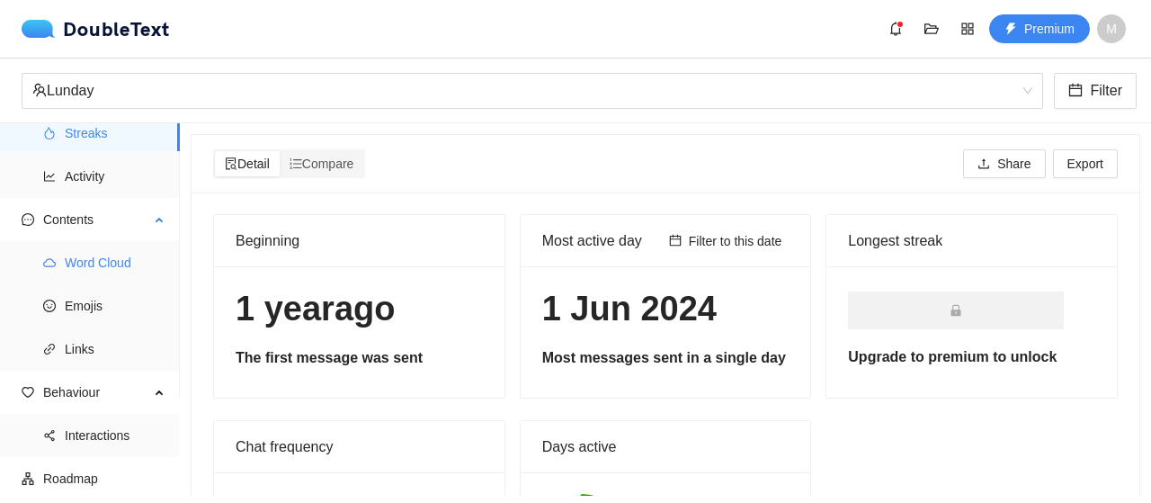
click at [118, 280] on span "Word Cloud" at bounding box center [115, 263] width 101 height 36
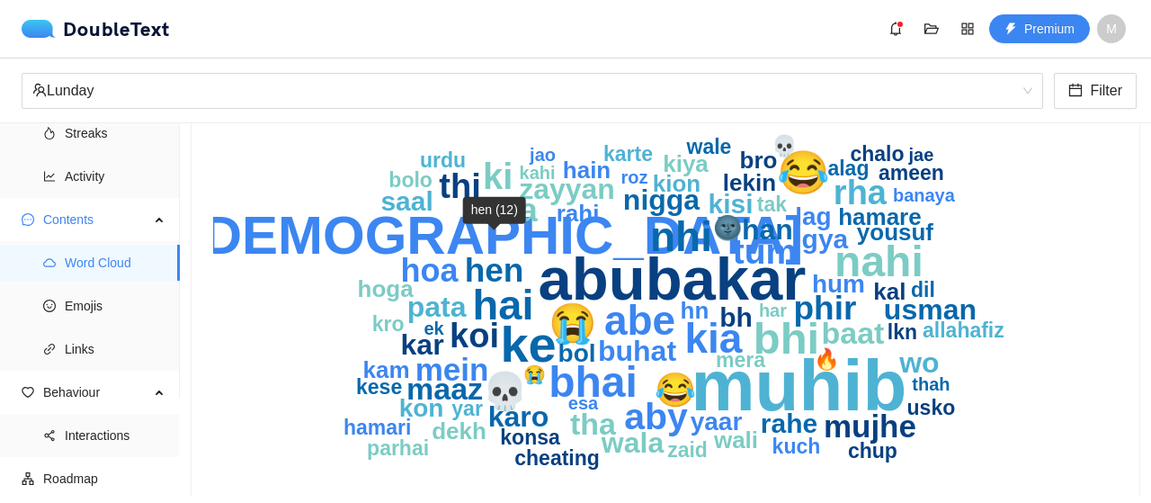
scroll to position [203, 0]
click at [660, 272] on text "abubakar" at bounding box center [673, 277] width 268 height 67
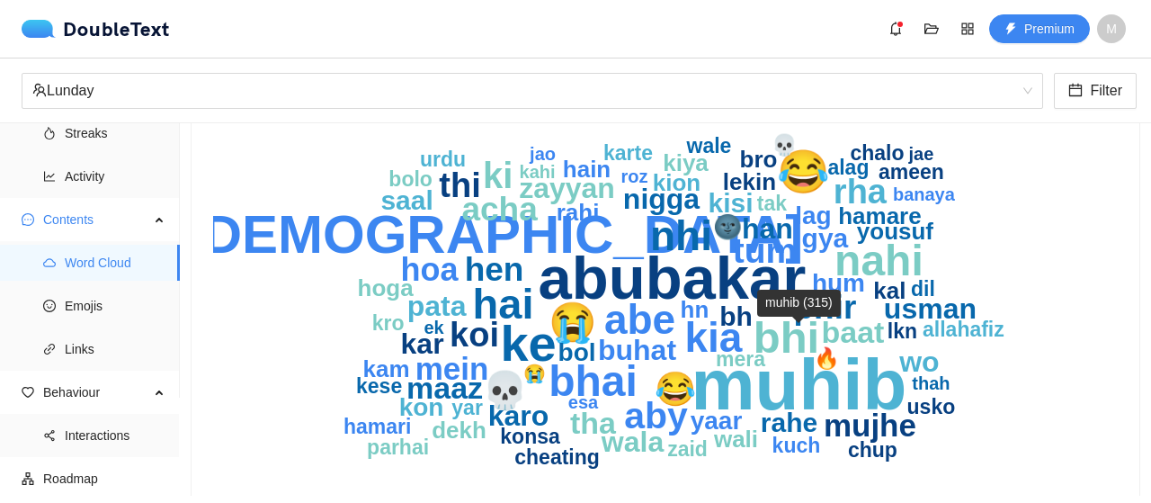
click at [765, 362] on text "muhib" at bounding box center [799, 384] width 216 height 80
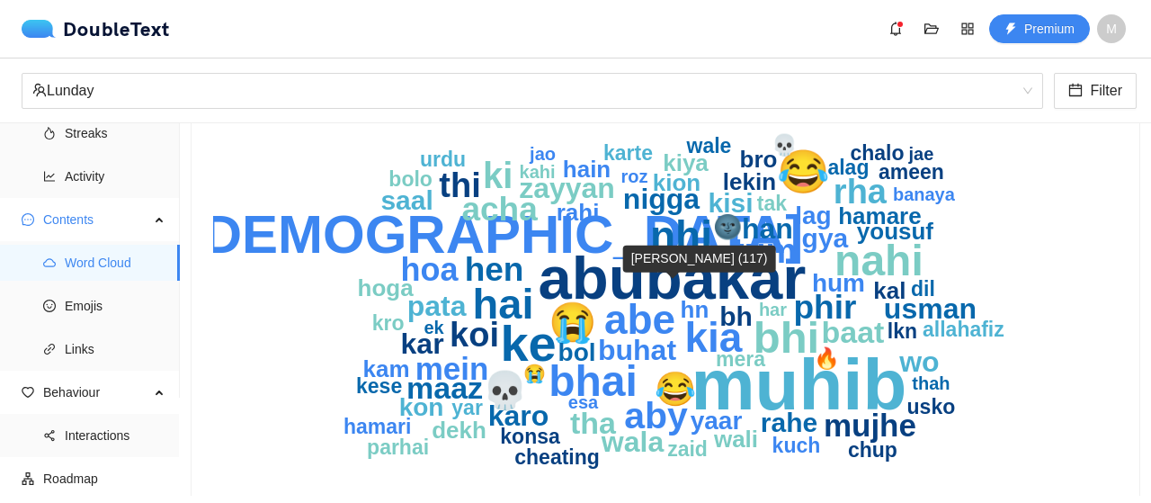
scroll to position [138, 0]
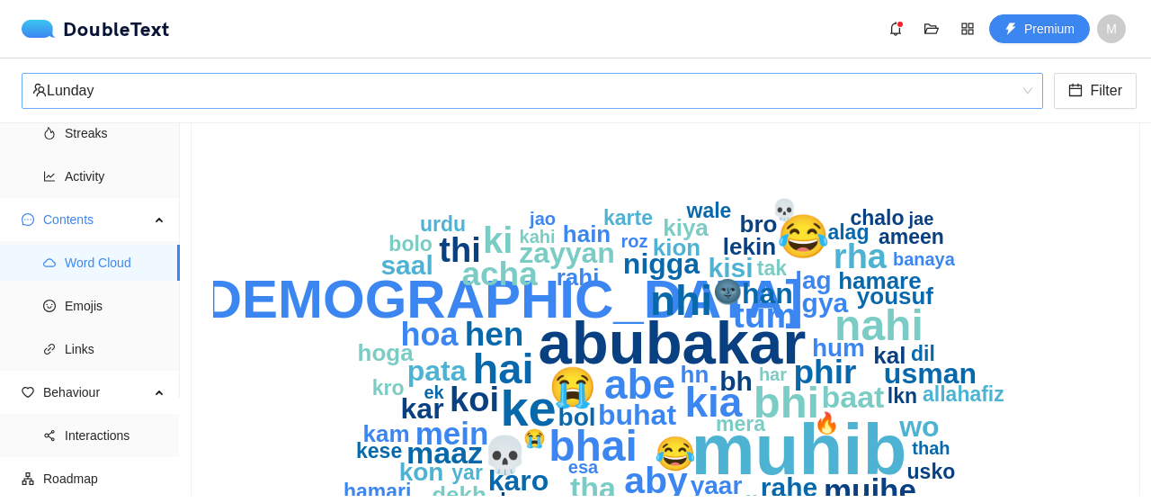
click at [192, 84] on div "Lunday" at bounding box center [524, 91] width 984 height 34
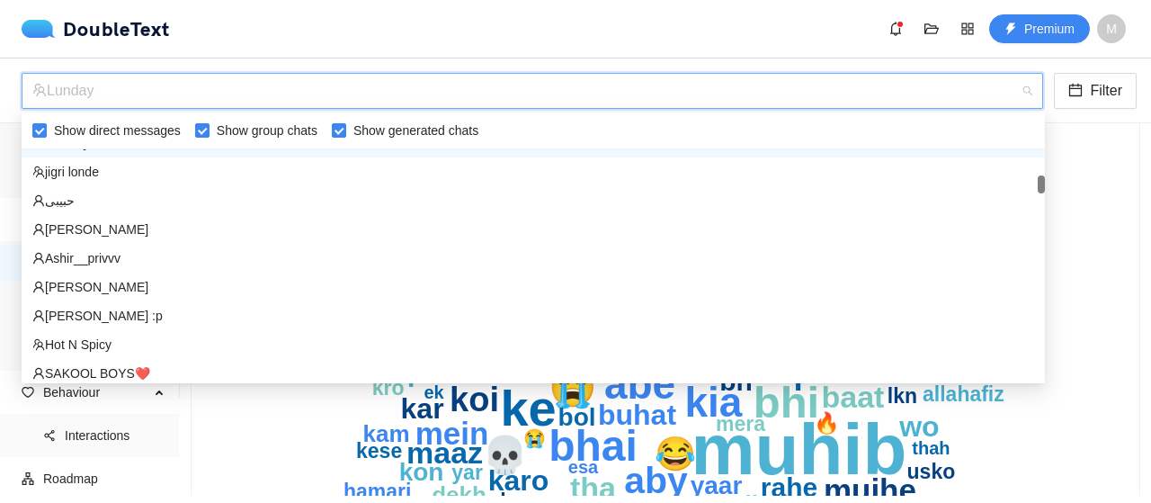
scroll to position [481, 0]
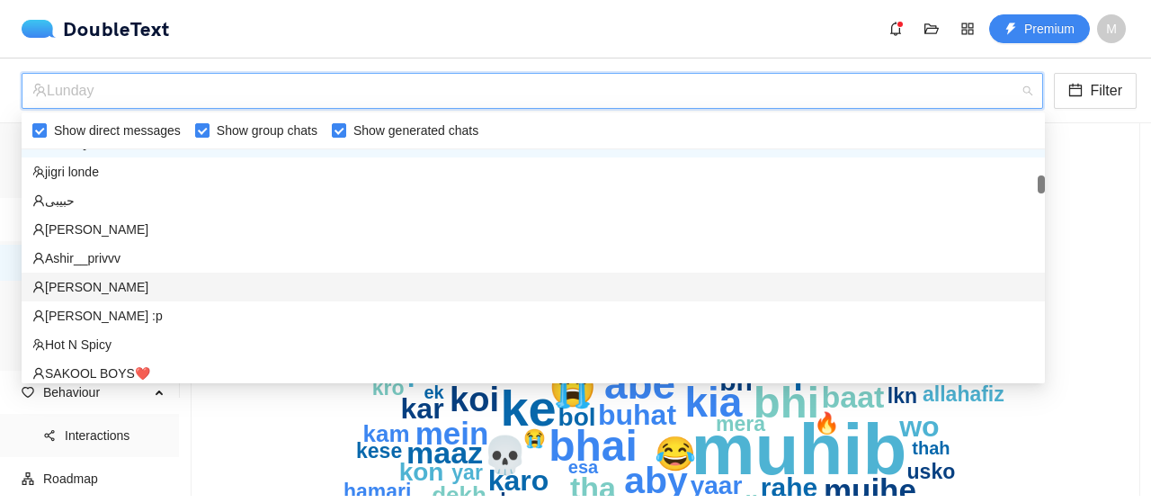
click at [158, 281] on div "‏‎[PERSON_NAME]‎‏" at bounding box center [533, 287] width 1002 height 20
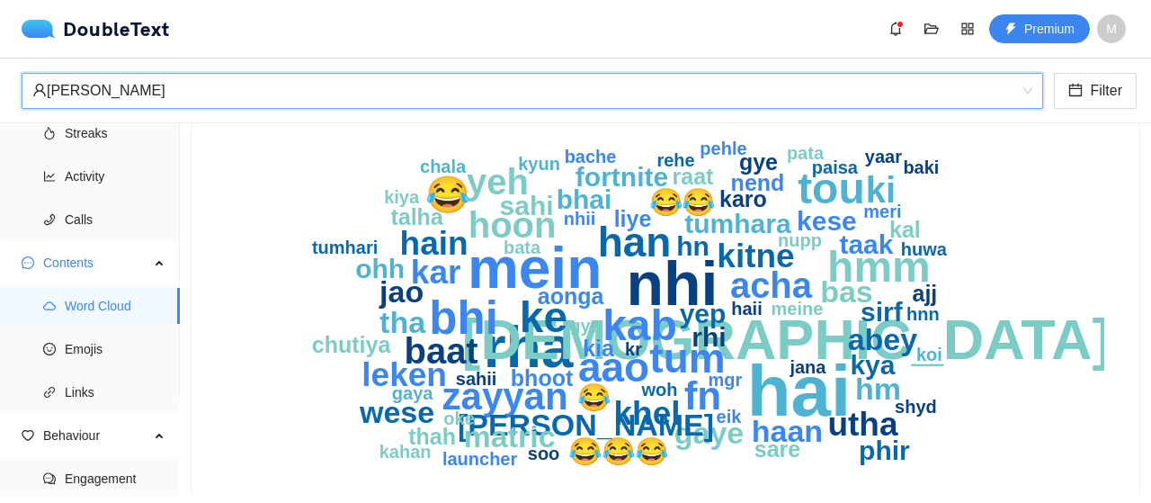
scroll to position [144, 0]
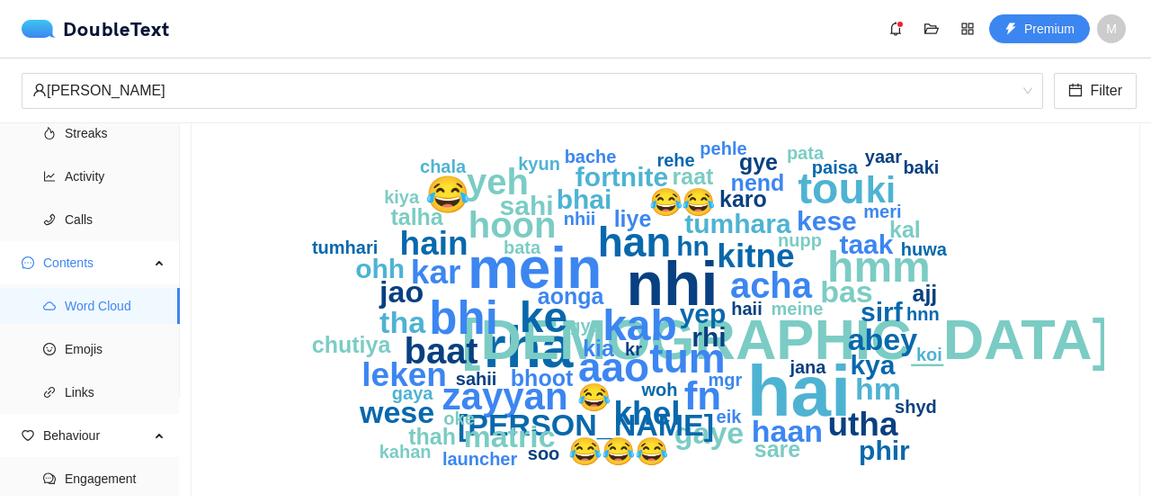
click at [1083, 71] on div "‏‎[PERSON_NAME]‎‏ Filter" at bounding box center [575, 90] width 1151 height 65
click at [1081, 87] on icon "calendar" at bounding box center [1075, 90] width 14 height 14
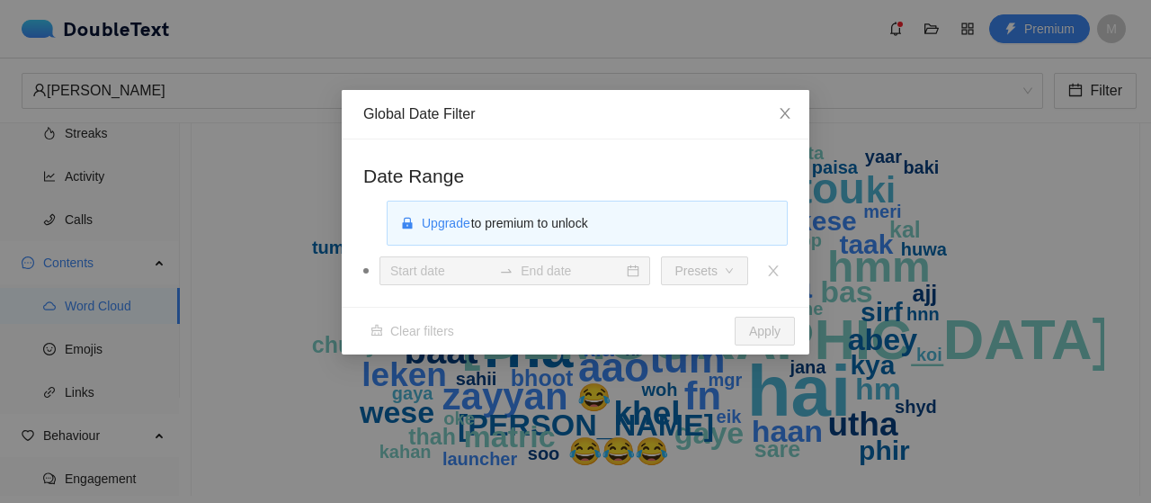
click at [966, 100] on div "Global Date Filter Date Range Upgrade to premium to unlock Presets Clear filter…" at bounding box center [575, 251] width 1151 height 503
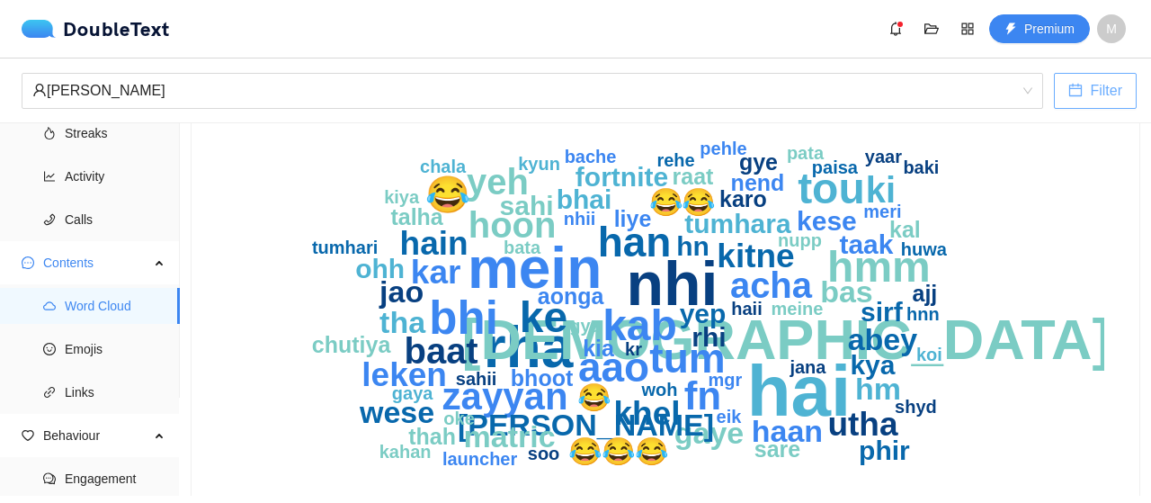
scroll to position [0, 0]
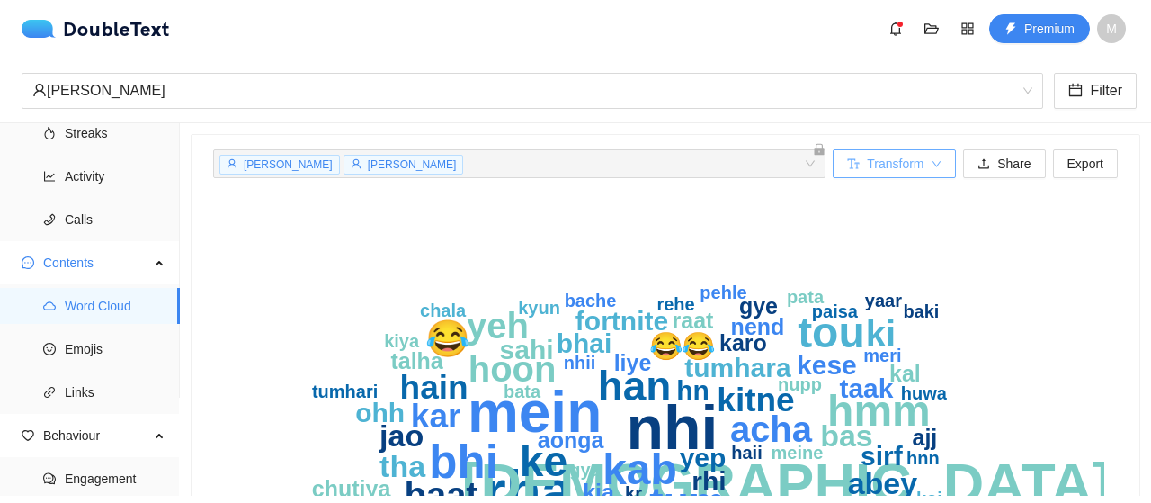
click at [894, 156] on span "Transform" at bounding box center [895, 164] width 57 height 20
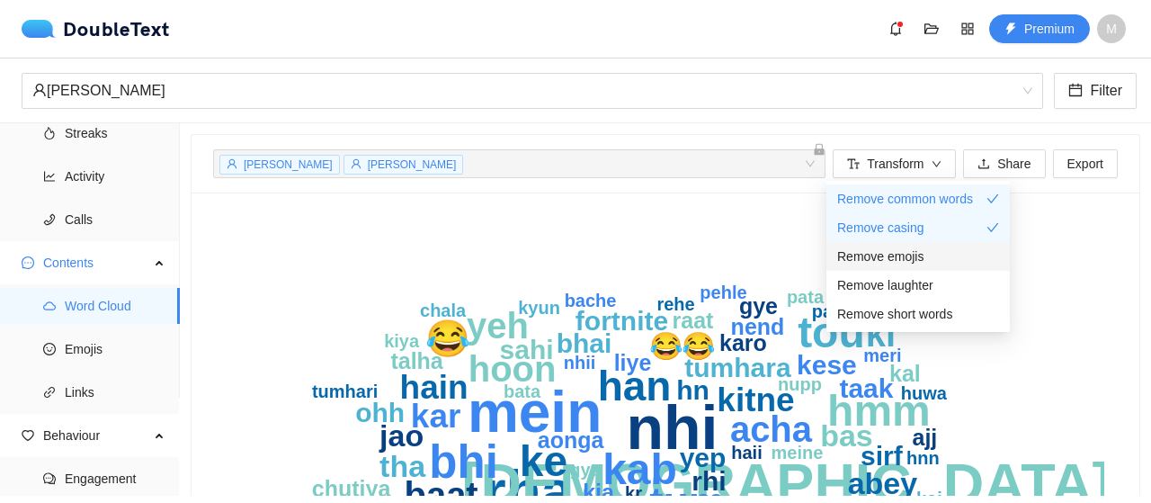
click at [897, 253] on span "Remove emojis" at bounding box center [880, 256] width 86 height 20
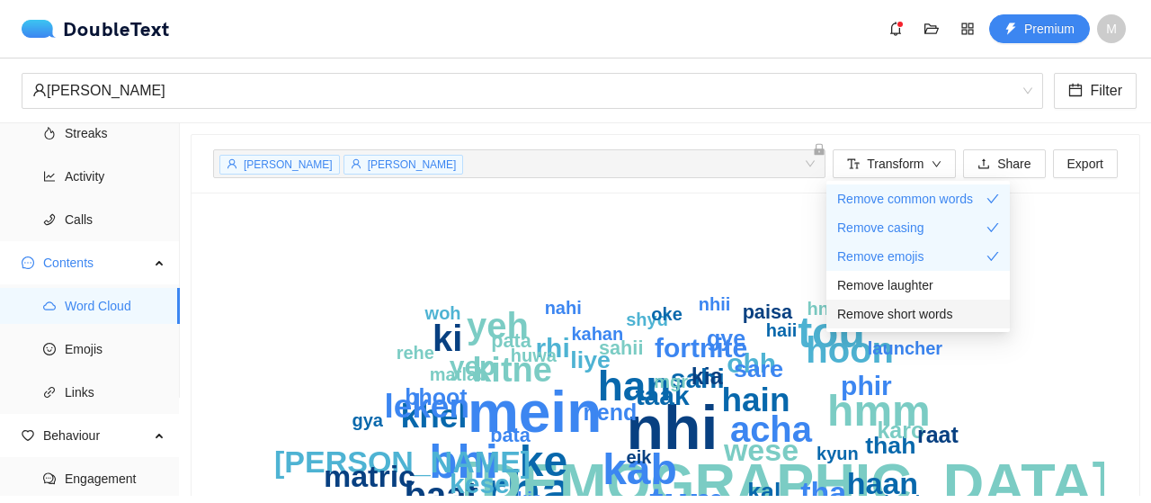
click at [908, 307] on span "Remove short words" at bounding box center [894, 314] width 115 height 20
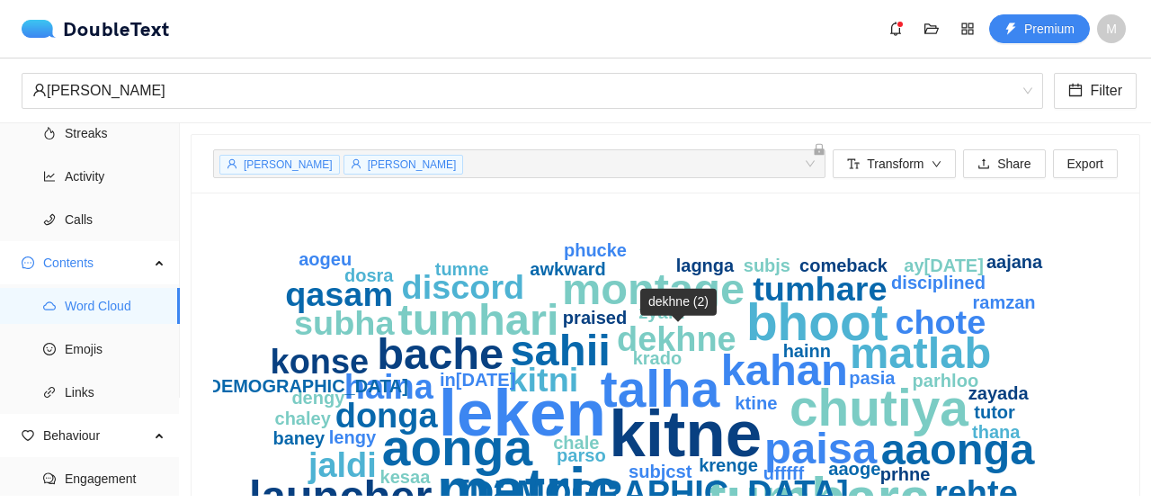
click at [618, 330] on g "zayyan kitne leken matric tumhara fortnite chutiya aonga bhoot talha paisa sahi…" at bounding box center [626, 445] width 849 height 411
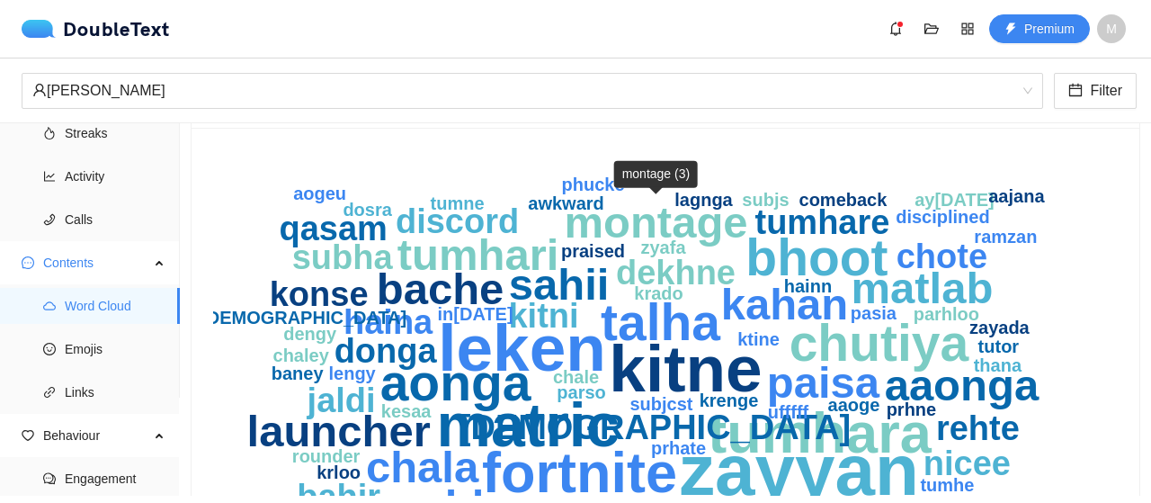
scroll to position [67, 0]
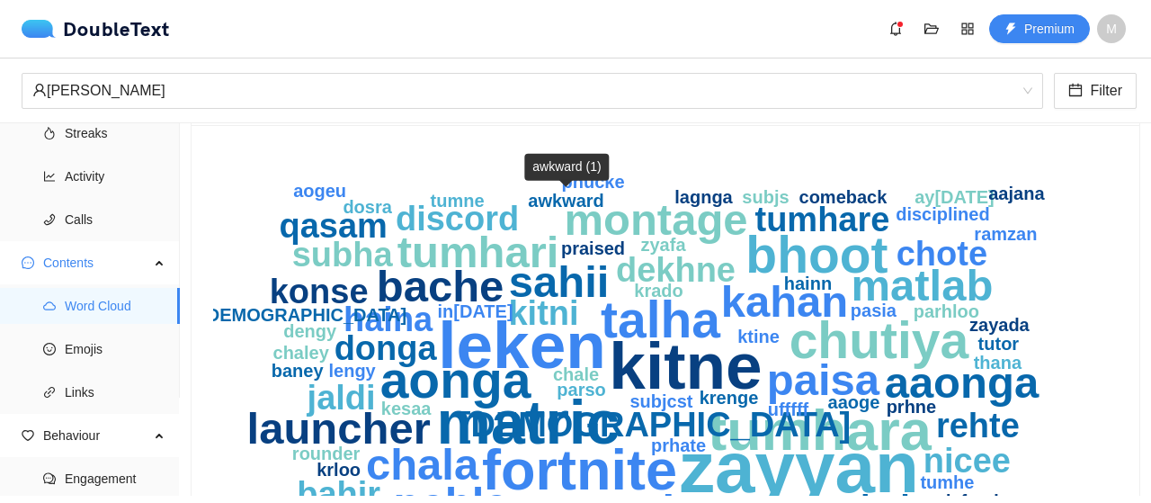
click at [575, 204] on text "awkward" at bounding box center [566, 201] width 76 height 20
click at [565, 195] on text "awkward" at bounding box center [566, 201] width 76 height 20
click at [562, 204] on text "awkward" at bounding box center [566, 201] width 76 height 20
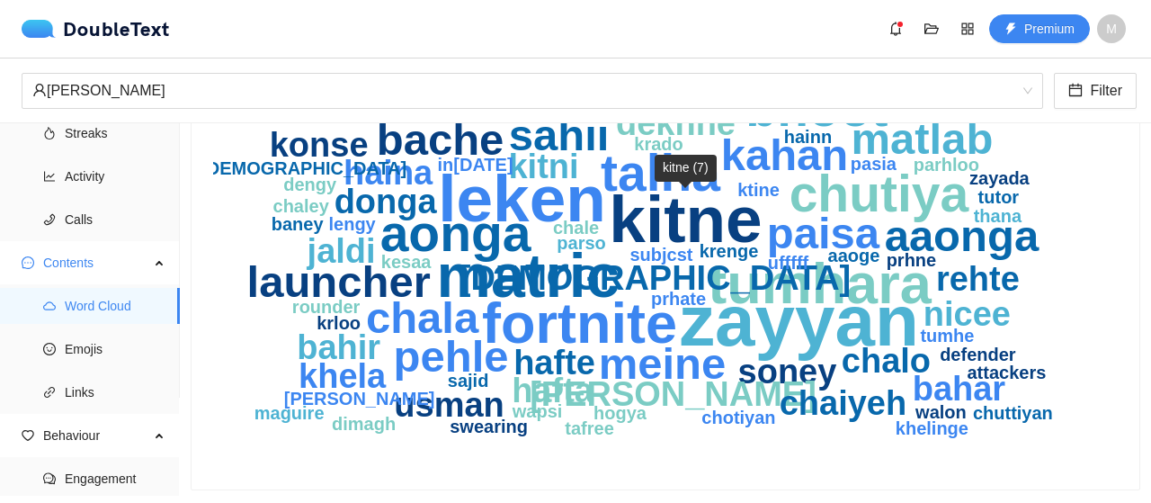
scroll to position [114, 0]
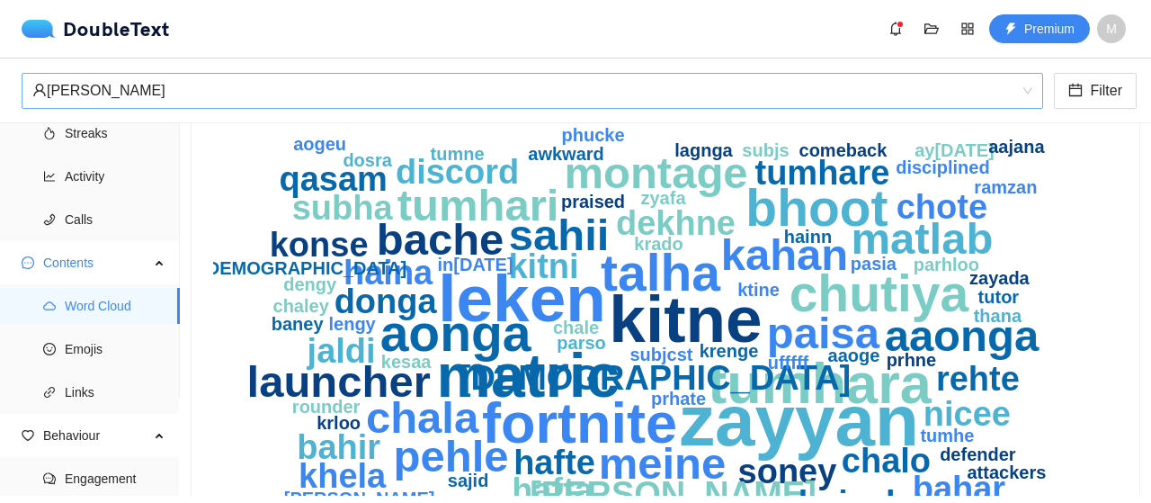
click at [123, 94] on div "‏‎[PERSON_NAME]‎‏" at bounding box center [524, 91] width 984 height 34
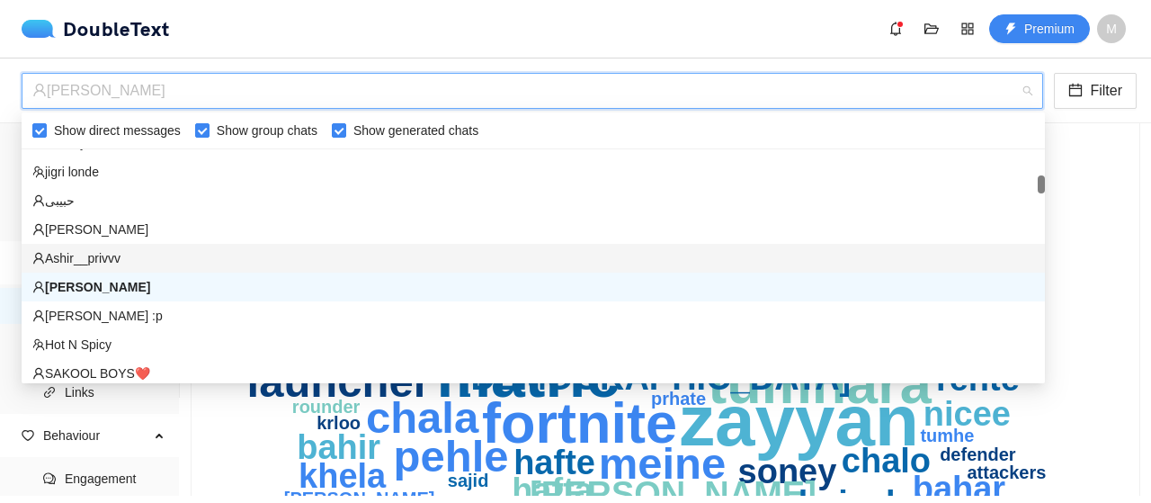
click at [161, 261] on div "‏‎Ashir__privvv‎‏" at bounding box center [533, 258] width 1002 height 20
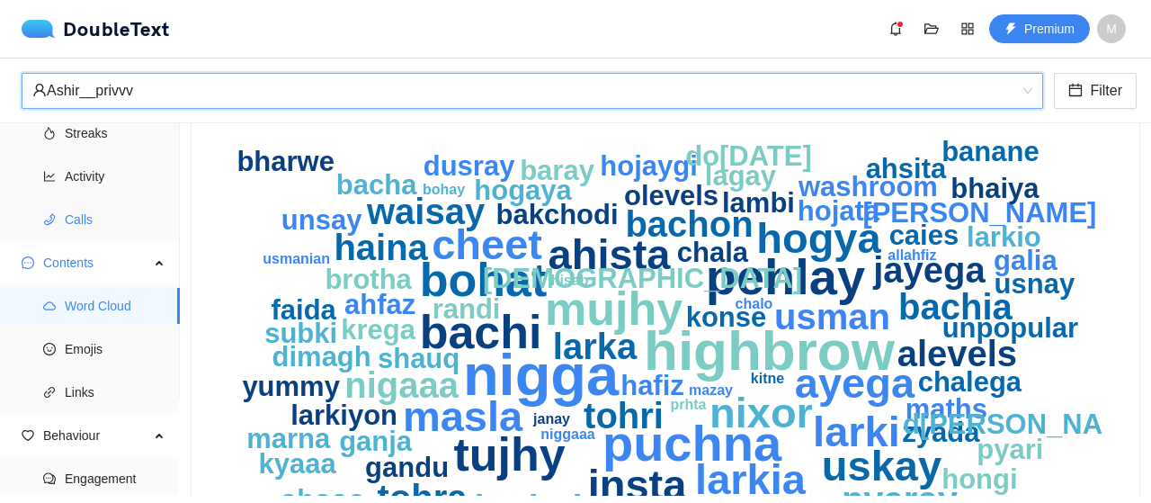
scroll to position [0, 0]
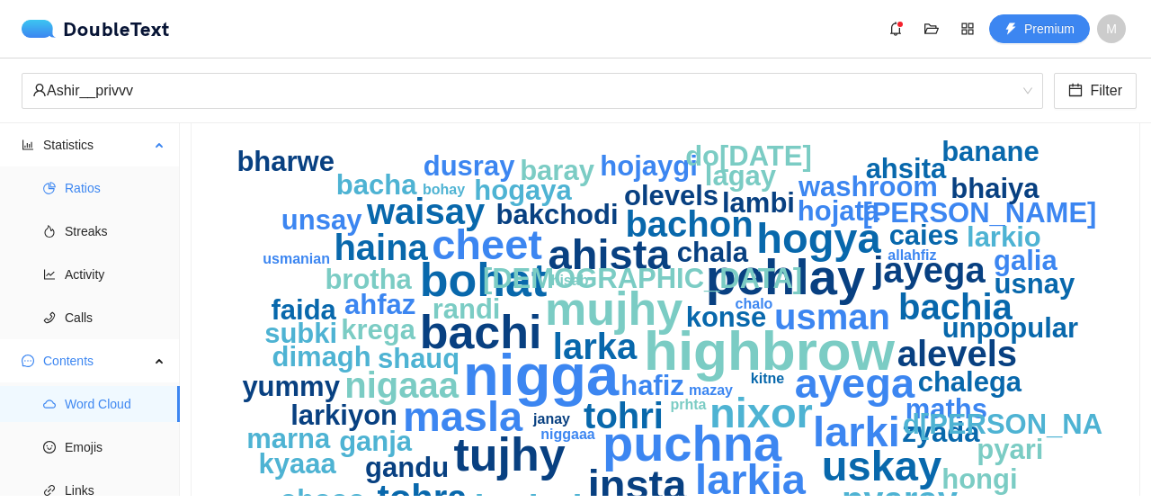
click at [124, 191] on span "Ratios" at bounding box center [115, 188] width 101 height 36
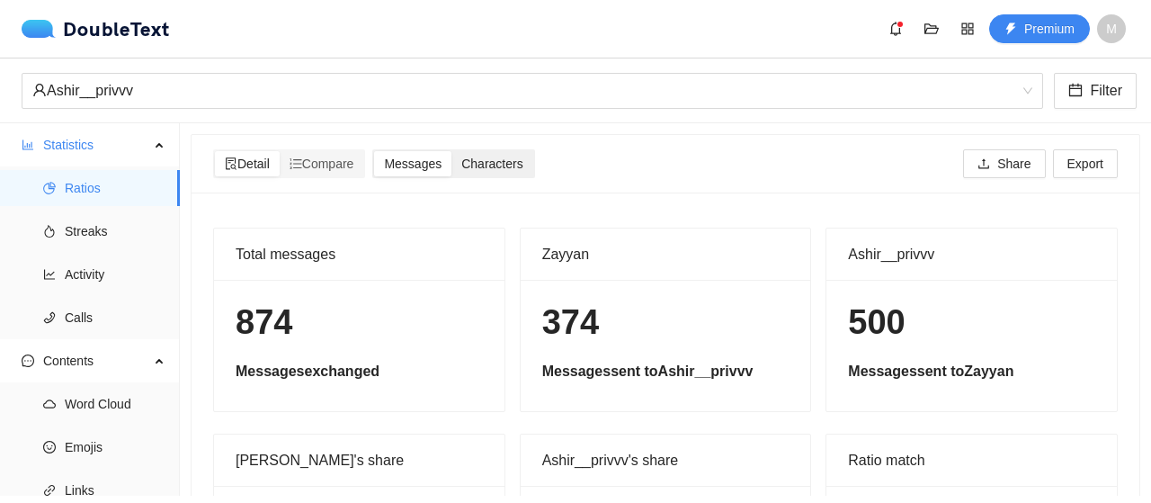
click at [460, 168] on div "Characters" at bounding box center [491, 163] width 81 height 25
click at [451, 151] on input "Characters" at bounding box center [451, 151] width 0 height 0
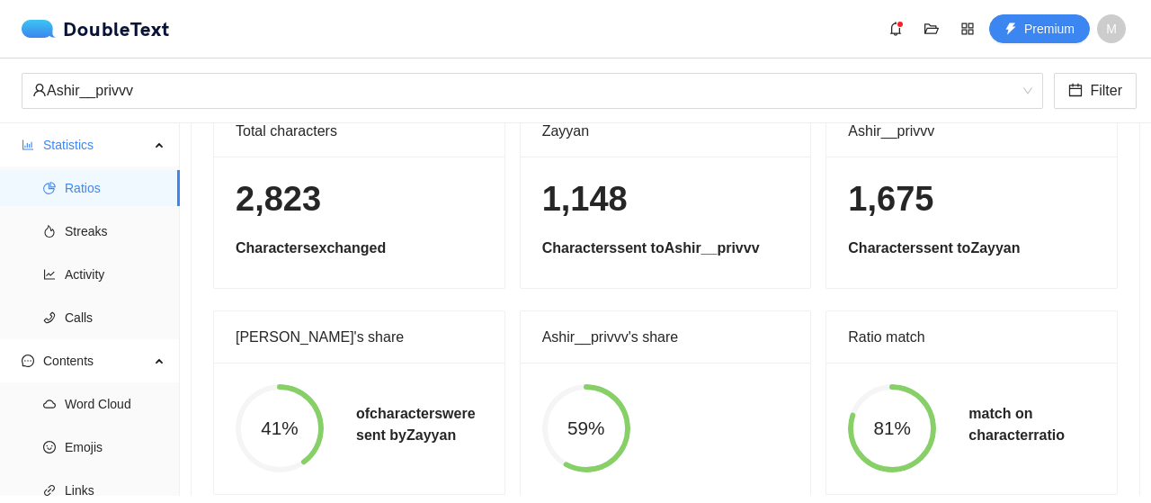
scroll to position [129, 0]
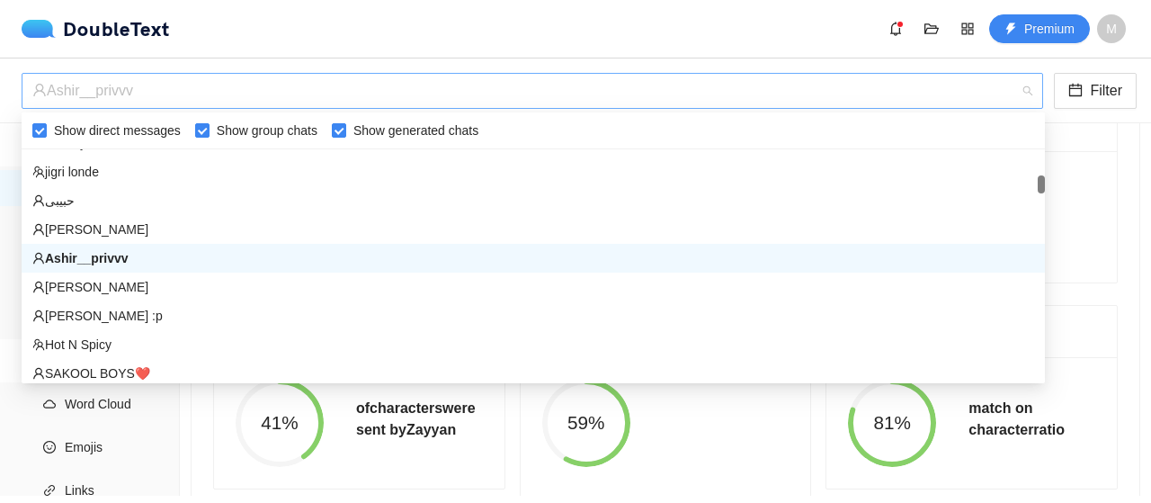
click at [265, 99] on div "‏‎Ashir__privvv‎‏" at bounding box center [524, 91] width 984 height 34
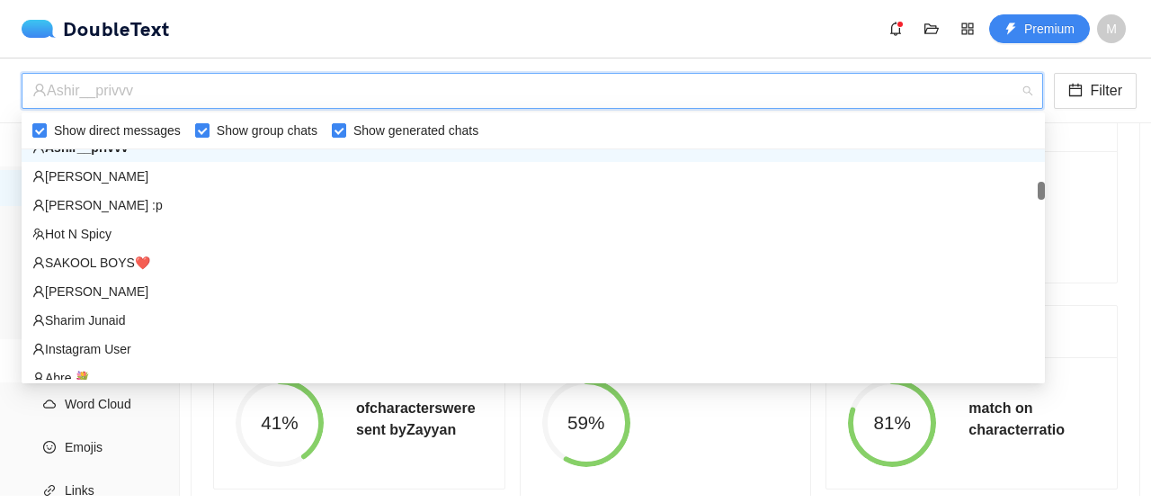
scroll to position [589, 0]
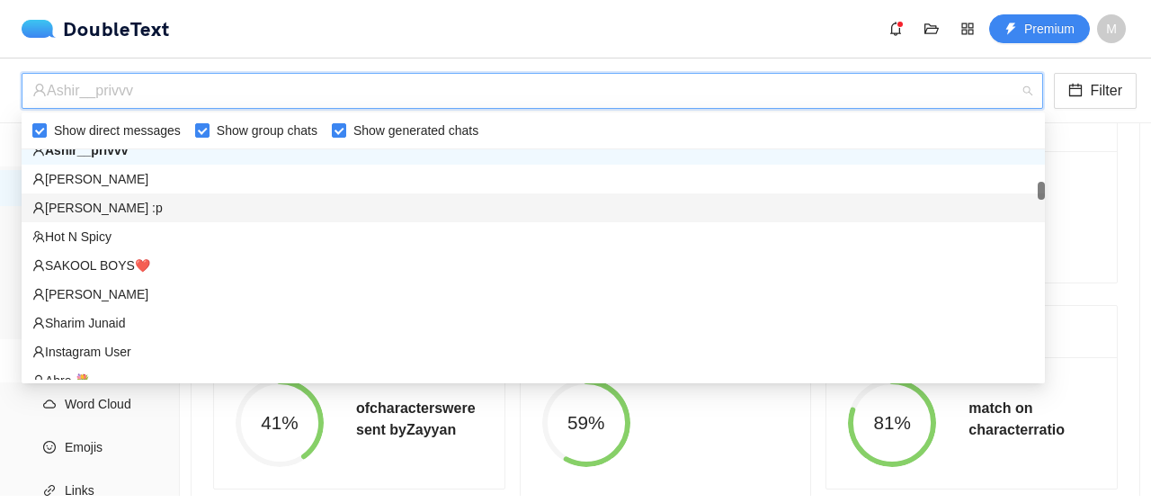
click at [169, 208] on div "‏‎[PERSON_NAME] :p‎‏" at bounding box center [533, 208] width 1002 height 20
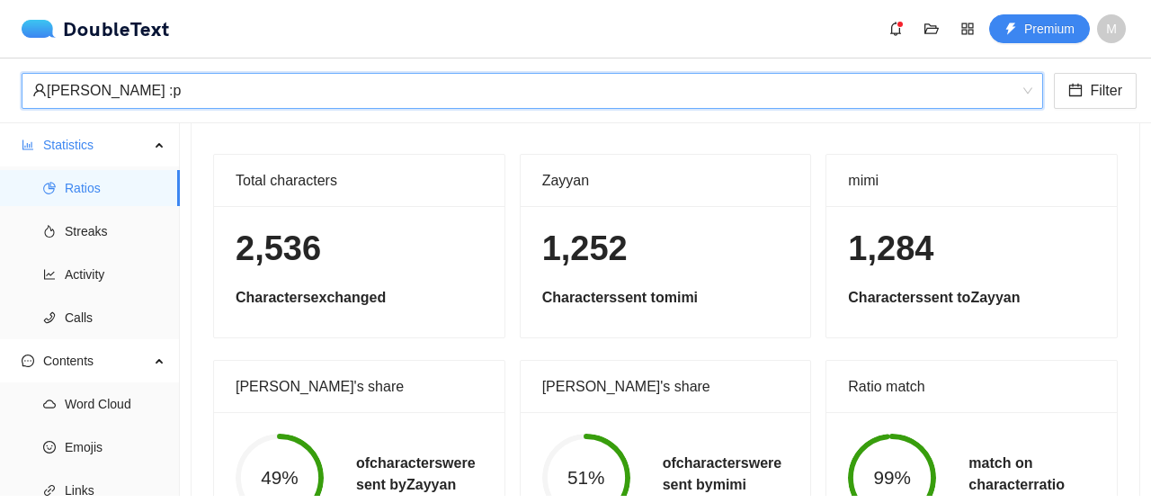
scroll to position [0, 0]
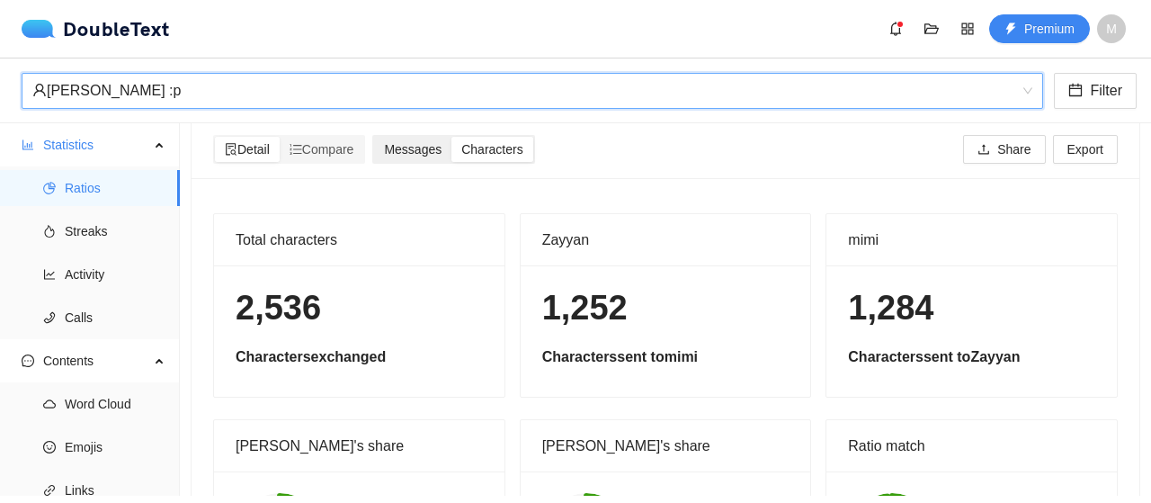
click at [408, 145] on span "Messages" at bounding box center [413, 149] width 58 height 14
click at [374, 137] on input "Messages" at bounding box center [374, 137] width 0 height 0
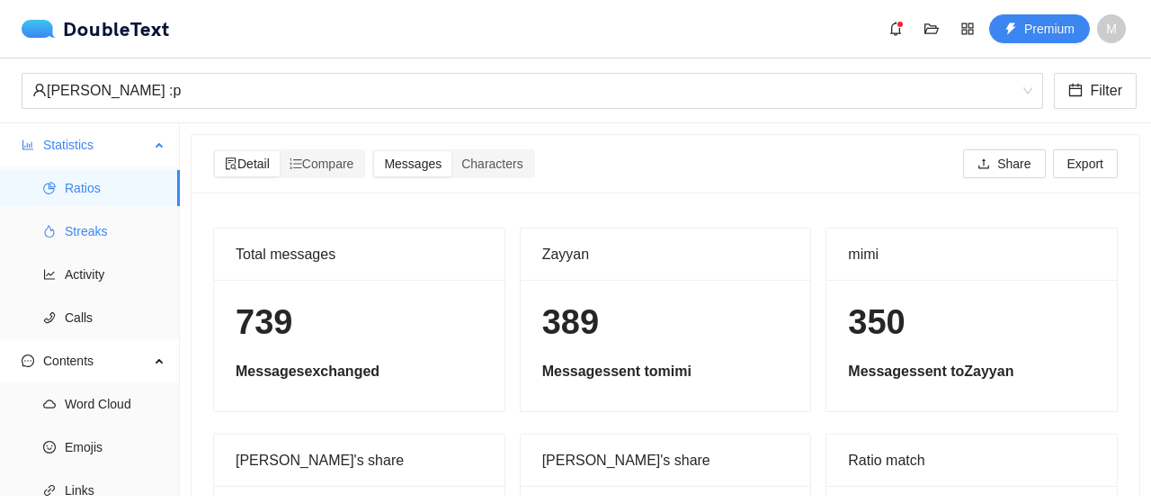
click at [126, 224] on span "Streaks" at bounding box center [115, 231] width 101 height 36
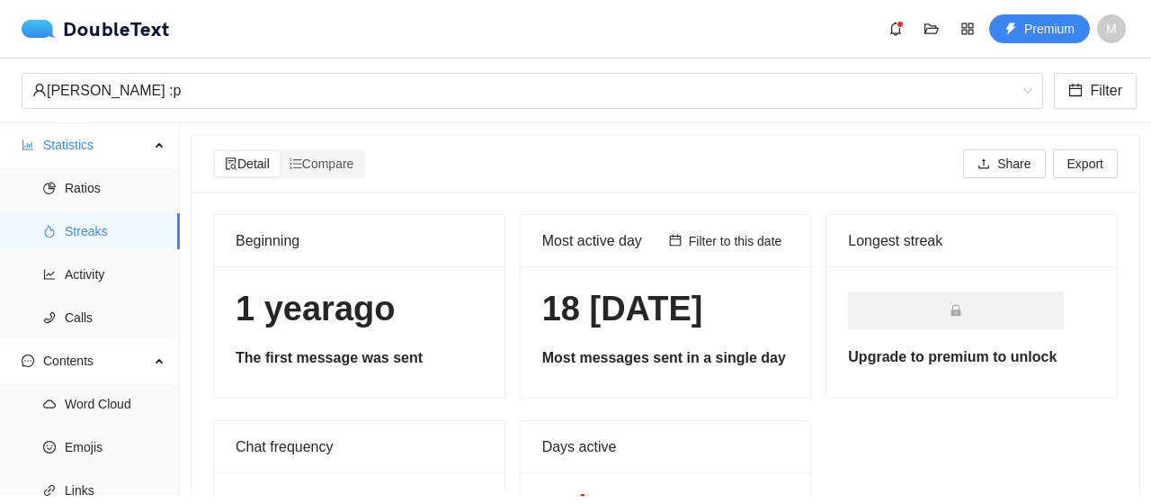
scroll to position [67, 0]
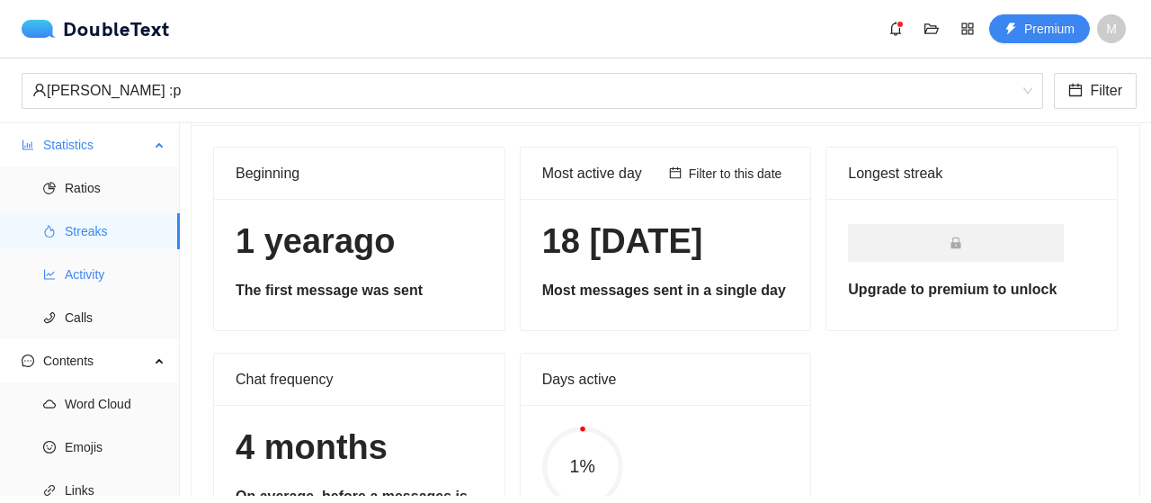
click at [87, 283] on span "Activity" at bounding box center [115, 274] width 101 height 36
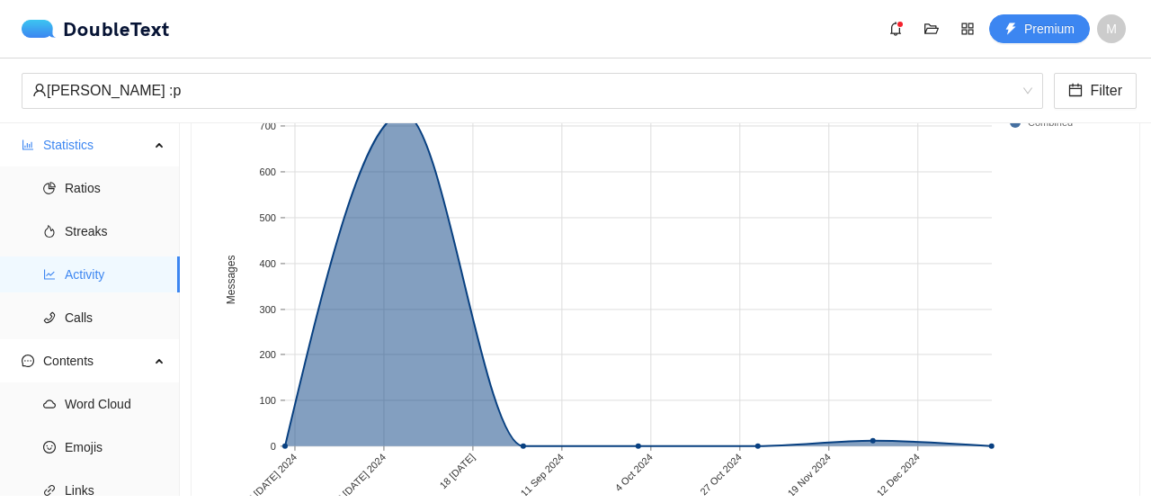
scroll to position [246, 0]
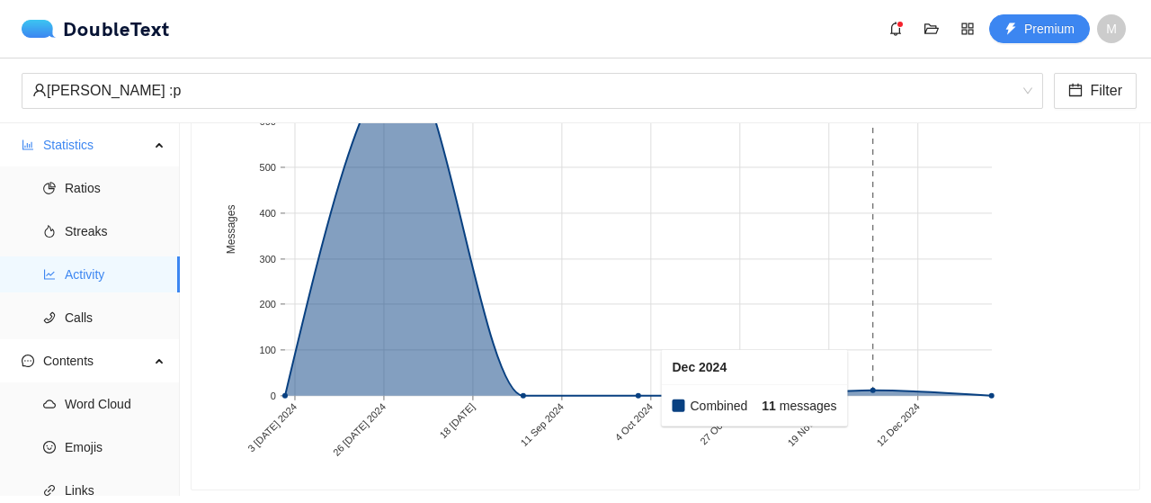
drag, startPoint x: 868, startPoint y: 384, endPoint x: 840, endPoint y: 388, distance: 28.2
click at [840, 390] on rect at bounding box center [874, 229] width 117 height 333
click at [161, 309] on span "Calls" at bounding box center [115, 317] width 101 height 36
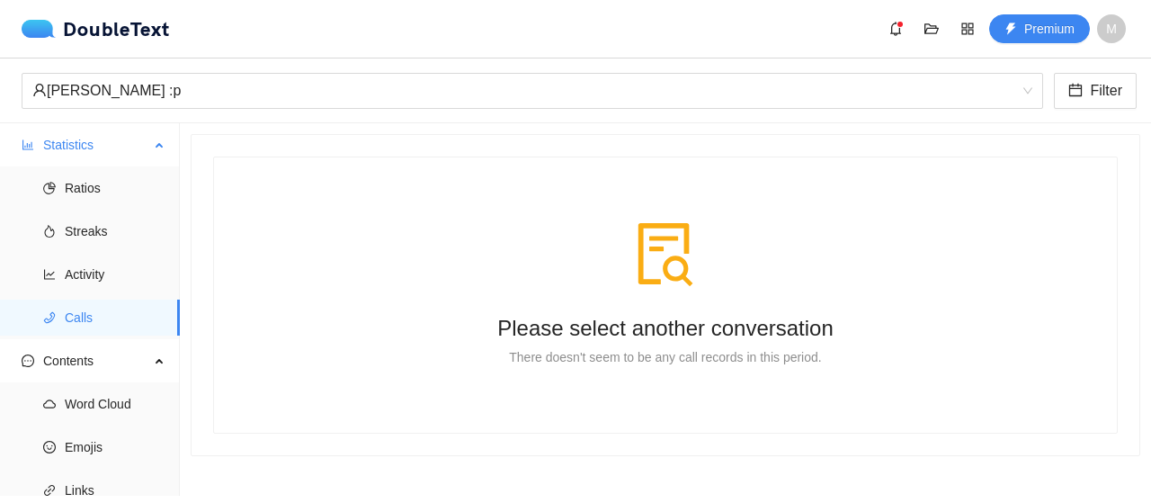
scroll to position [113, 0]
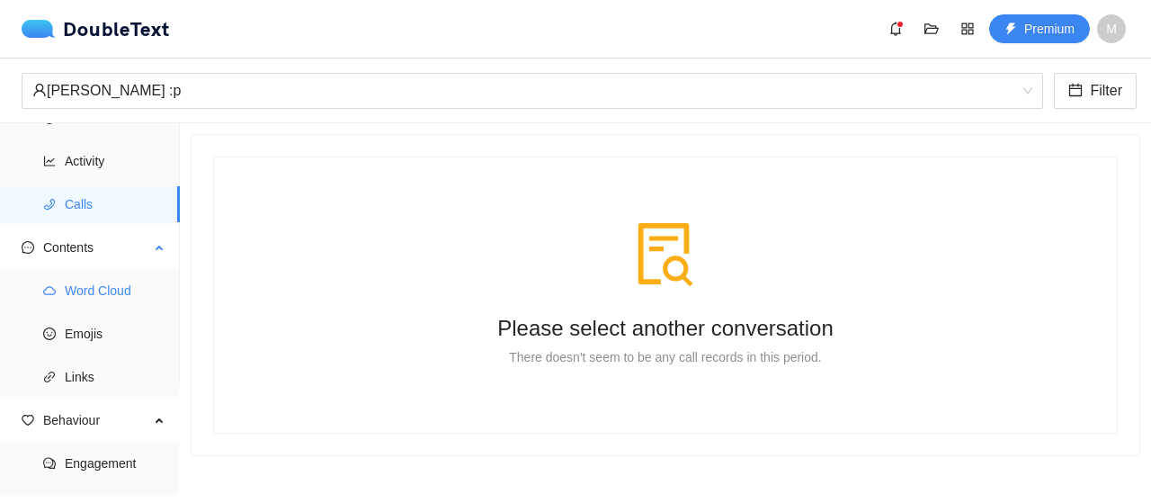
click at [110, 299] on span "Word Cloud" at bounding box center [115, 290] width 101 height 36
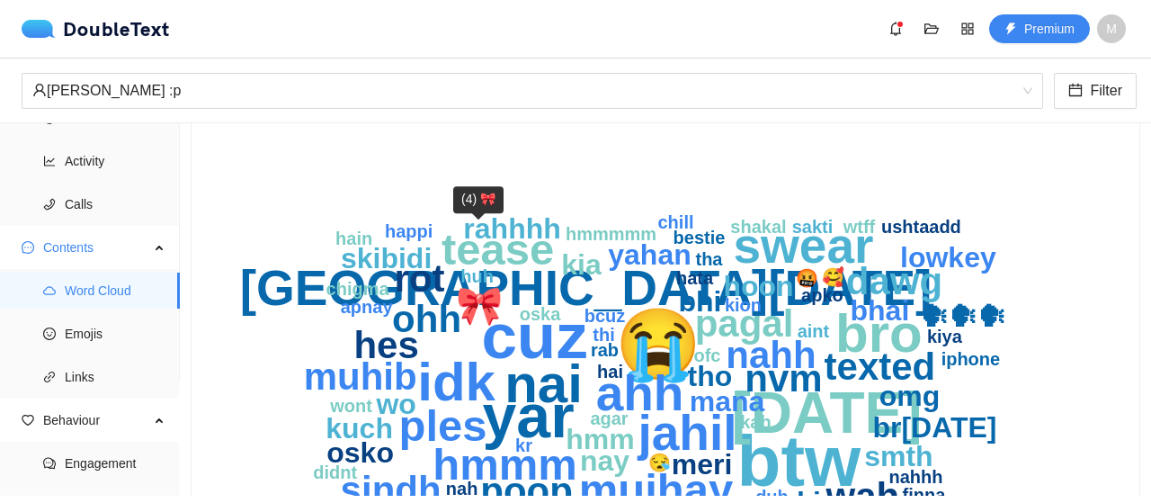
scroll to position [140, 0]
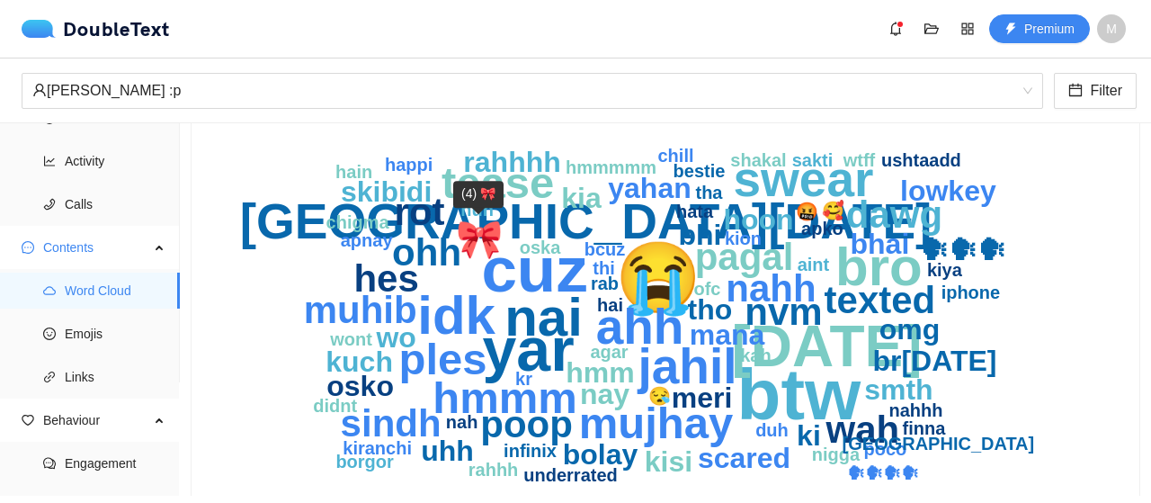
click at [476, 244] on text "‏🎀‏" at bounding box center [480, 239] width 48 height 45
click at [541, 271] on text "cuz" at bounding box center [534, 269] width 106 height 71
click at [848, 468] on text "🗣🗣🗣🗣" at bounding box center [884, 473] width 72 height 20
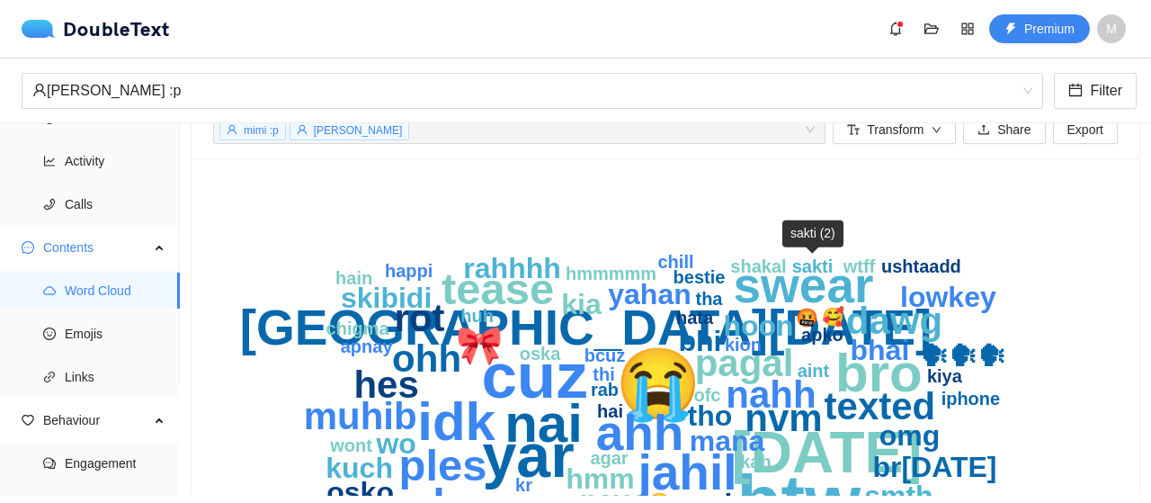
scroll to position [32, 0]
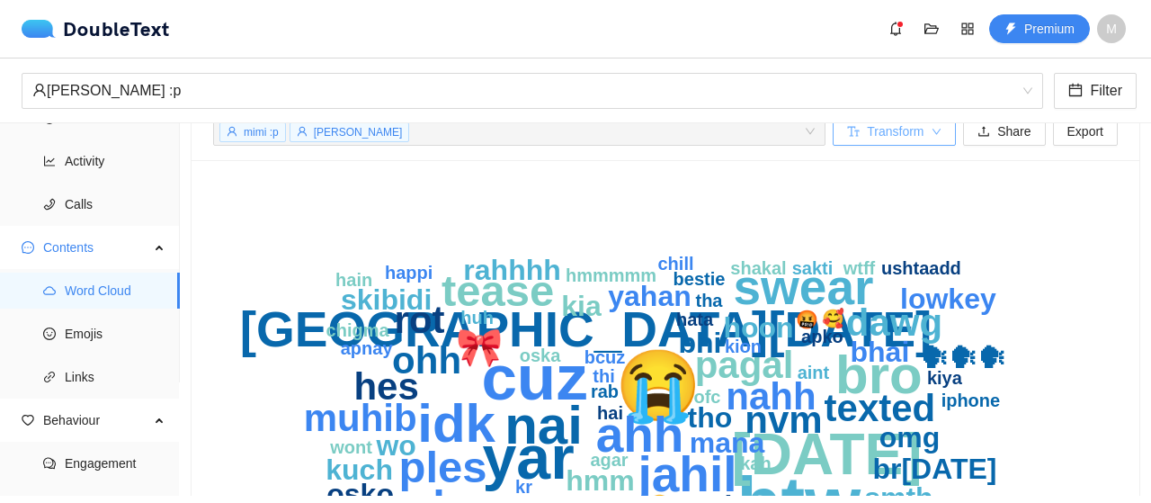
click at [923, 145] on button "Transform" at bounding box center [894, 131] width 123 height 29
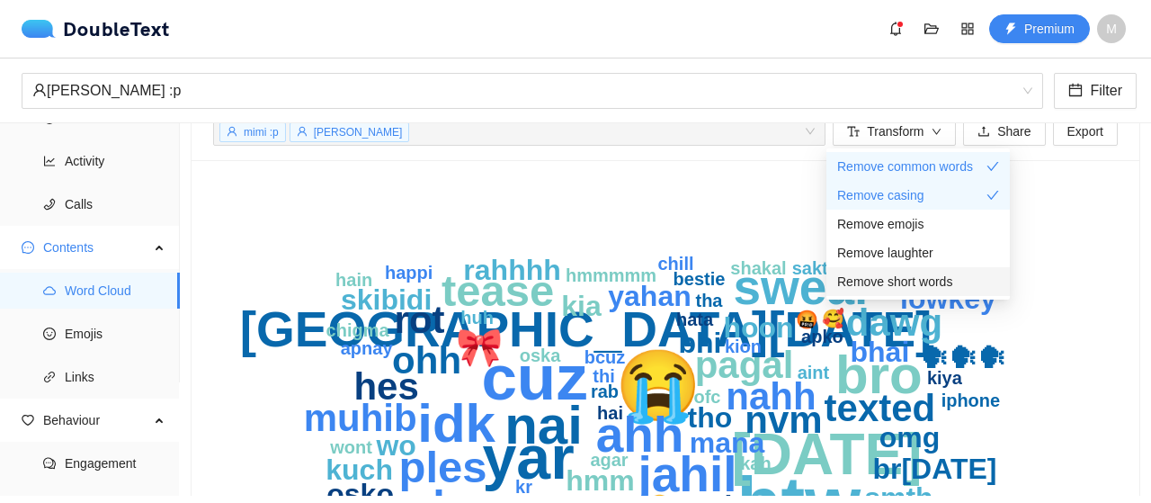
click at [894, 276] on span "Remove short words" at bounding box center [894, 282] width 115 height 20
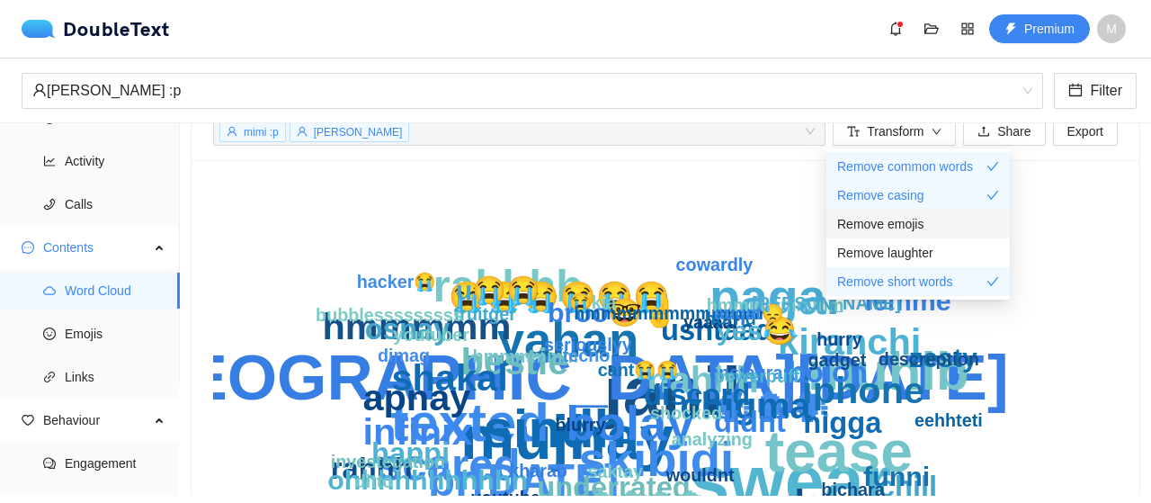
click at [885, 231] on span "Remove emojis" at bounding box center [880, 224] width 86 height 20
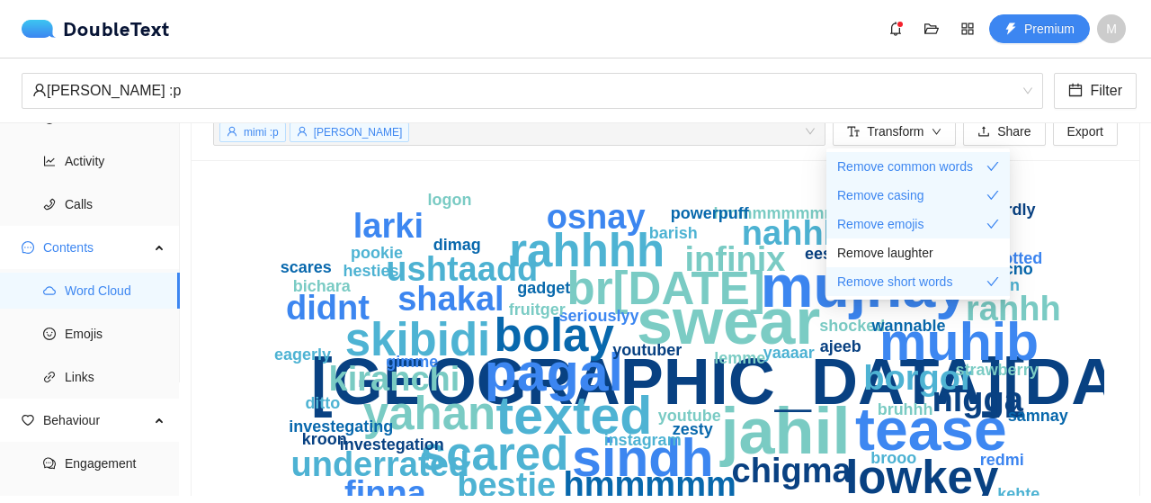
click at [680, 301] on text "br[DATE]" at bounding box center [666, 288] width 198 height 51
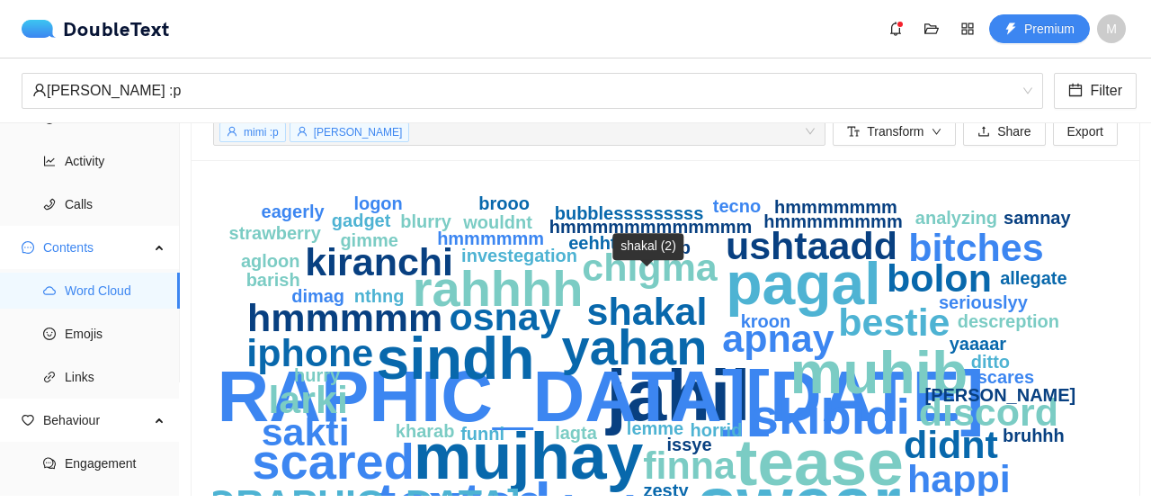
scroll to position [74, 0]
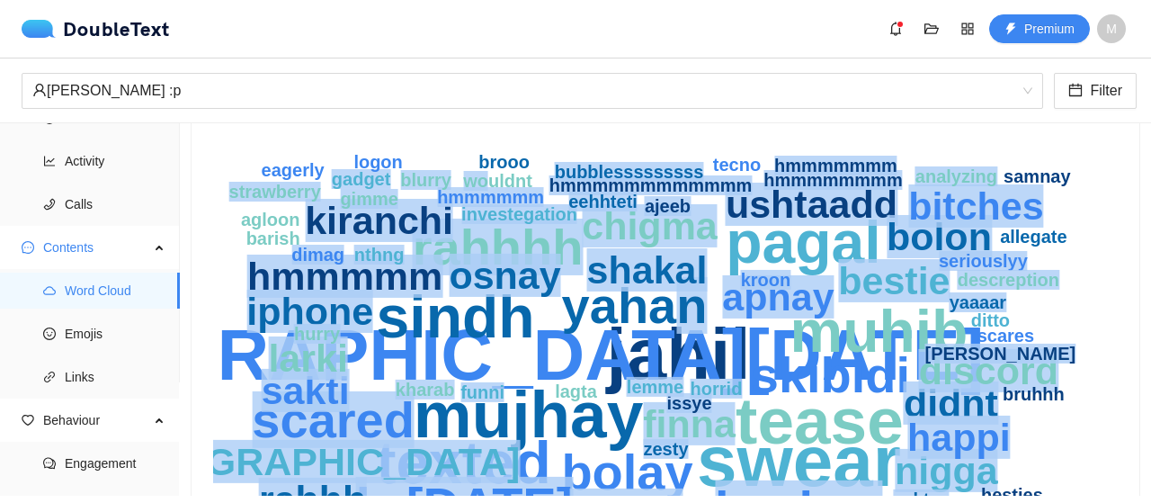
drag, startPoint x: 680, startPoint y: 301, endPoint x: 491, endPoint y: 182, distance: 223.5
click at [491, 182] on g "swear jahil karachi mujha[PERSON_NAME]se texted muhib sindh pagal bolay skibidi…" at bounding box center [527, 372] width 1099 height 441
click at [789, 125] on div "swear jahil karachi mujha[PERSON_NAME]se texted muhib sindh pagal bolay skibidi…" at bounding box center [666, 374] width 948 height 511
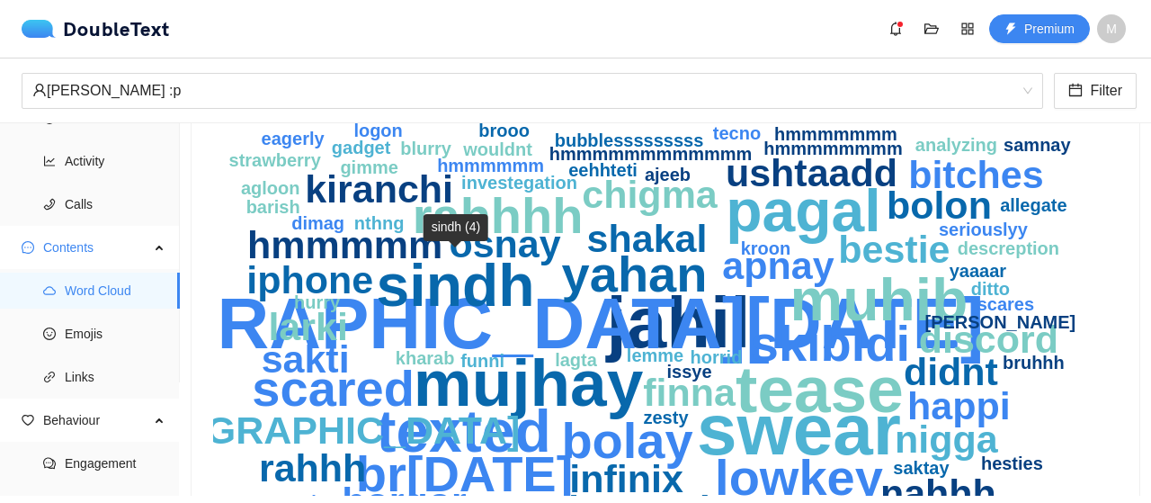
scroll to position [106, 0]
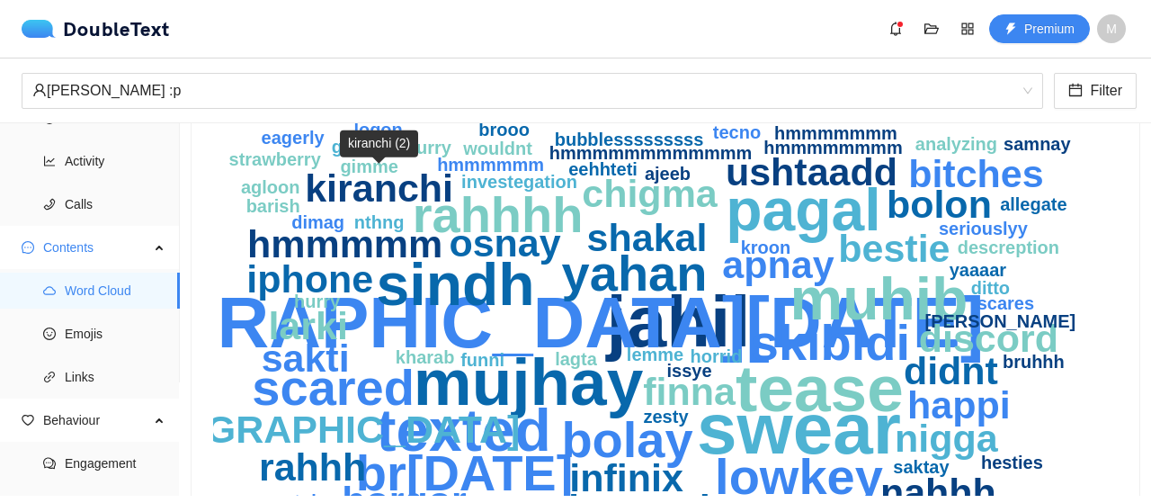
click at [430, 187] on text "kiranchi" at bounding box center [379, 187] width 148 height 43
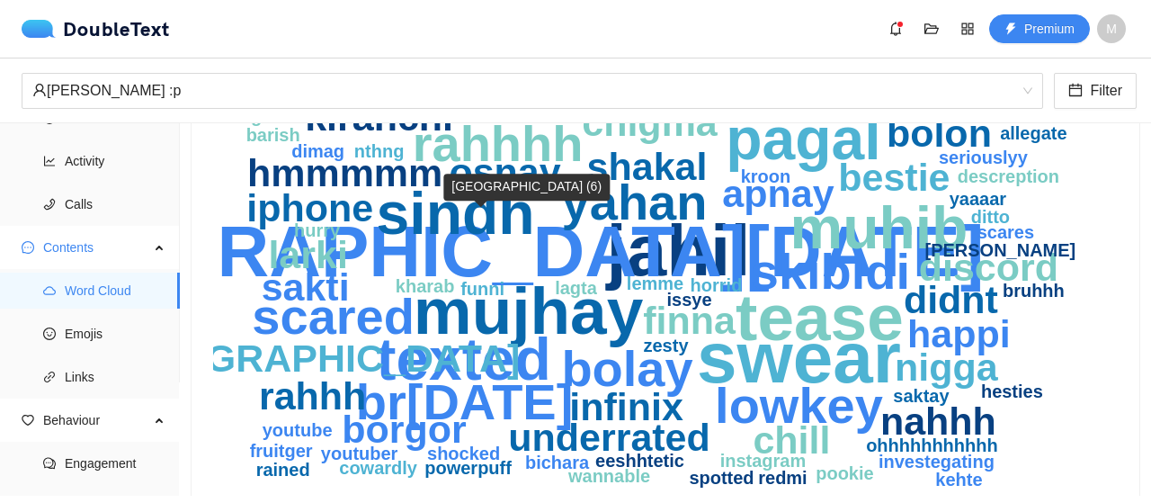
click at [532, 261] on text "[GEOGRAPHIC_DATA][DATE]" at bounding box center [481, 251] width 1007 height 80
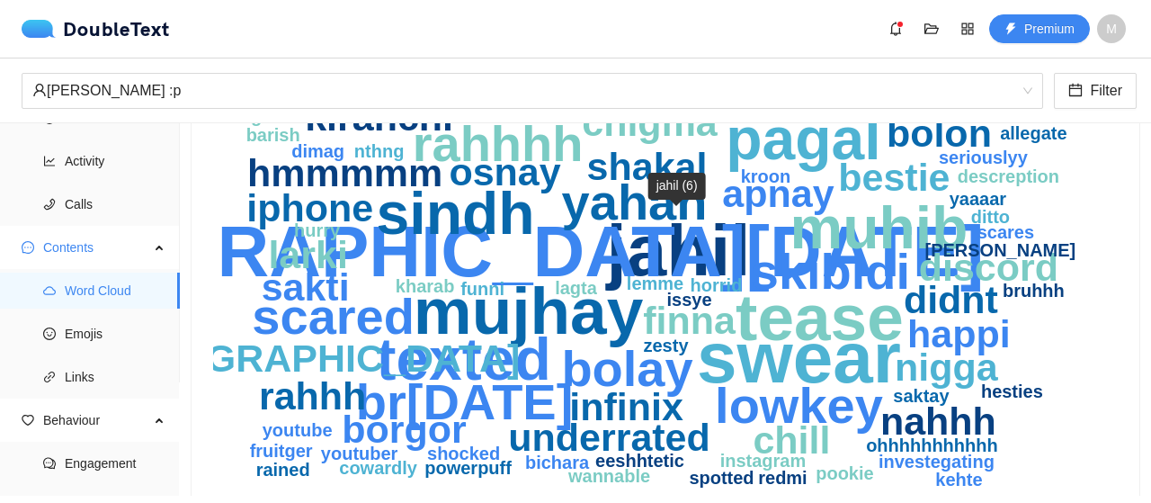
click at [652, 247] on text "jahil" at bounding box center [678, 250] width 146 height 80
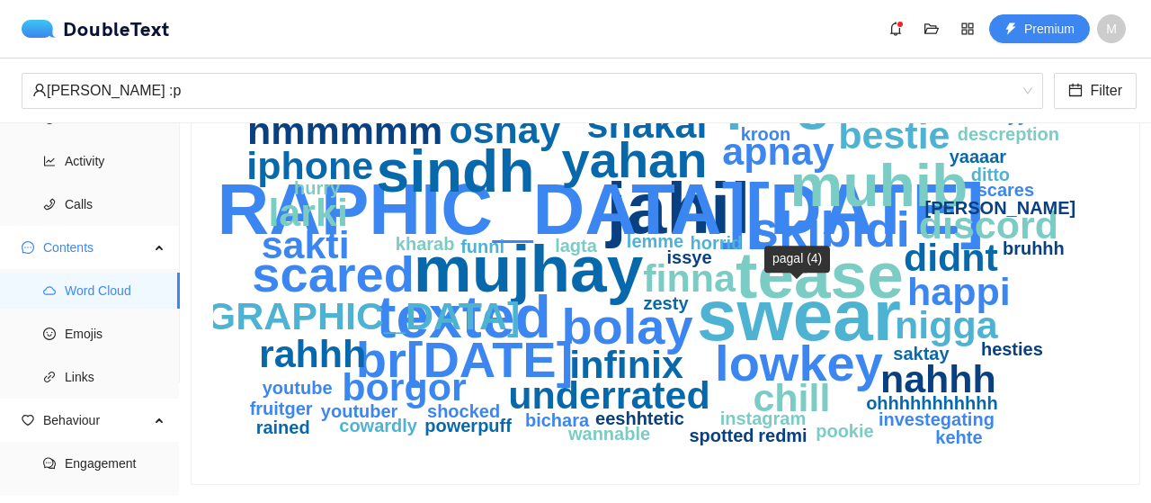
scroll to position [0, 0]
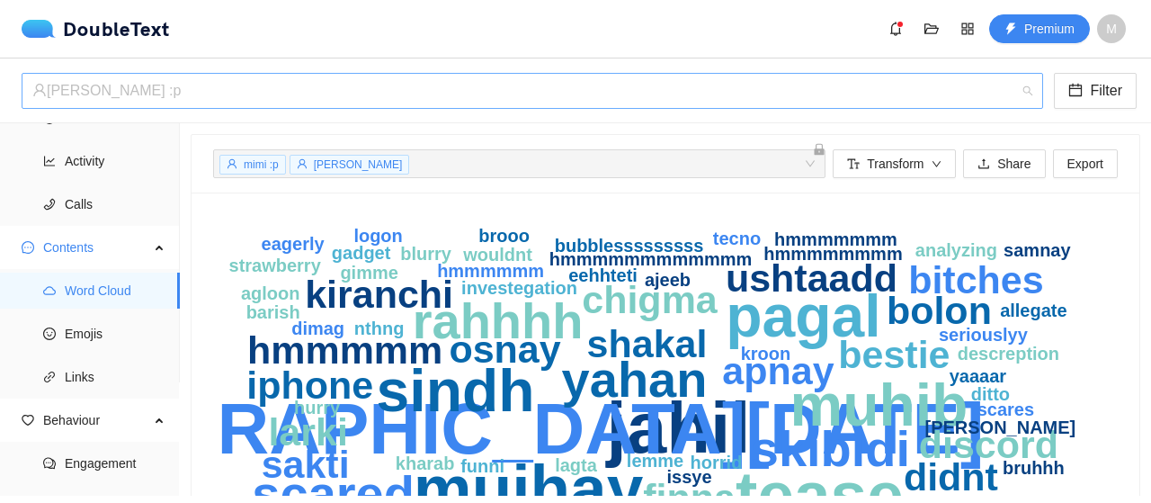
click at [142, 103] on div "‏‎[PERSON_NAME] :p‎‏" at bounding box center [524, 91] width 984 height 34
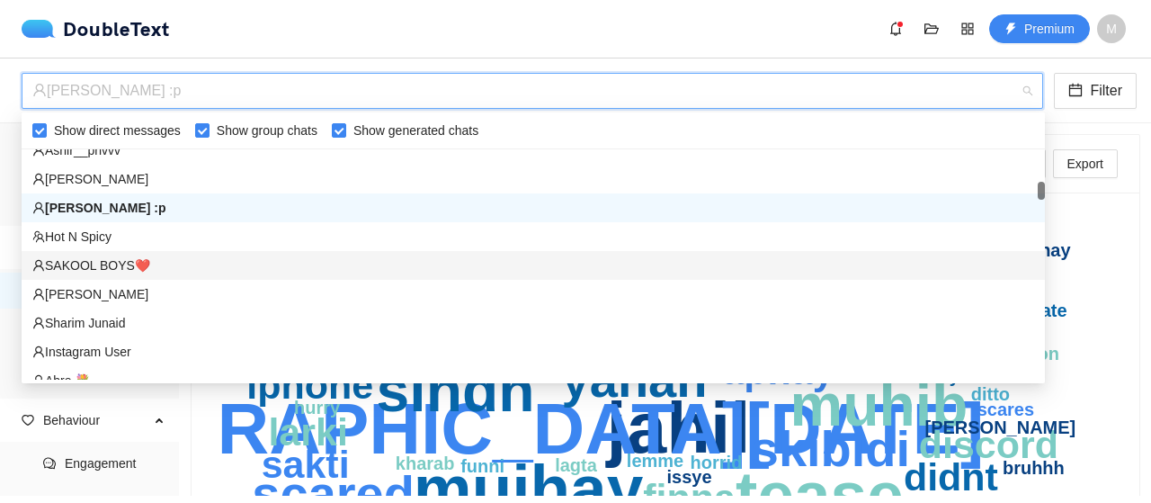
scroll to position [595, 0]
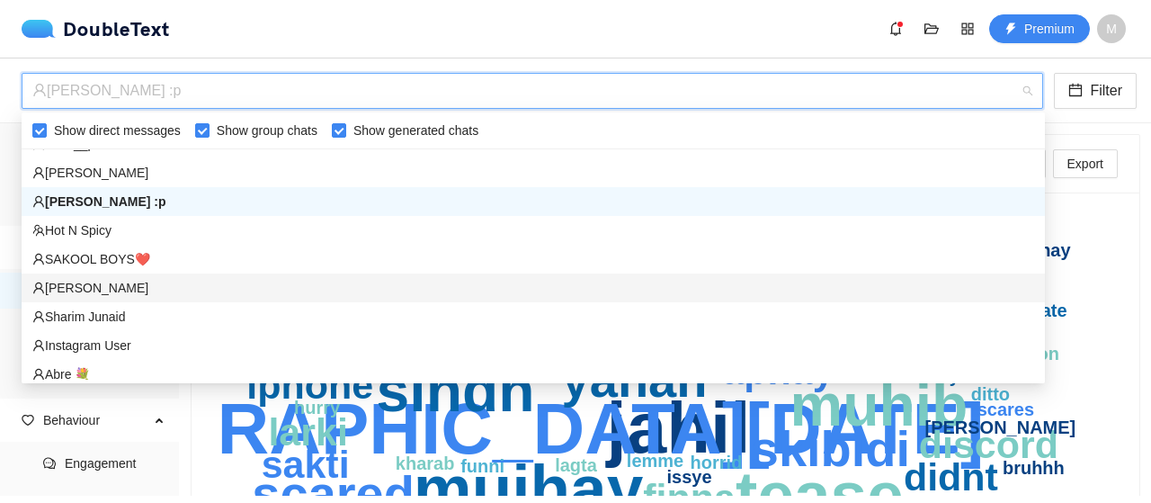
click at [143, 283] on div "‏‎[PERSON_NAME]‎‏" at bounding box center [533, 288] width 1002 height 20
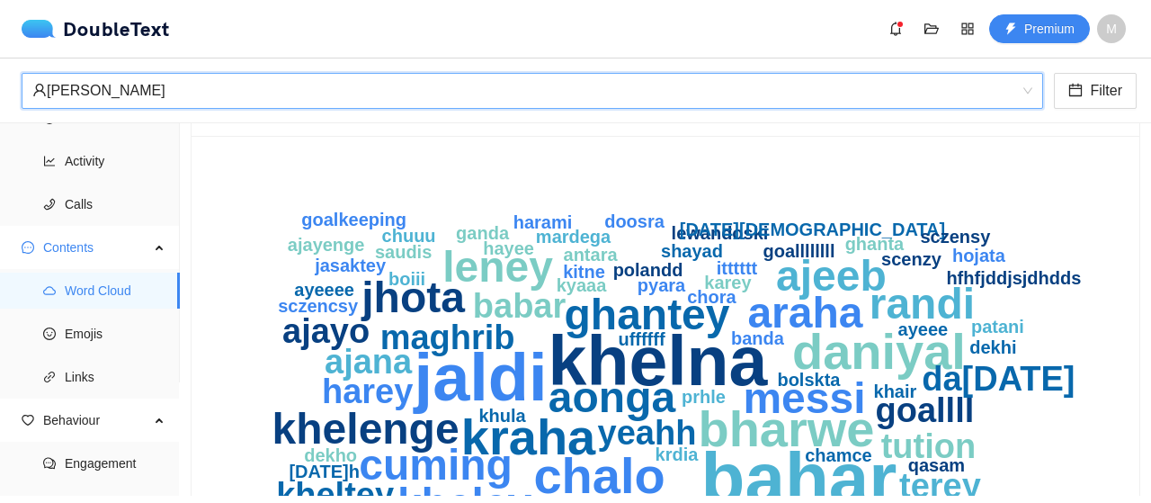
scroll to position [56, 0]
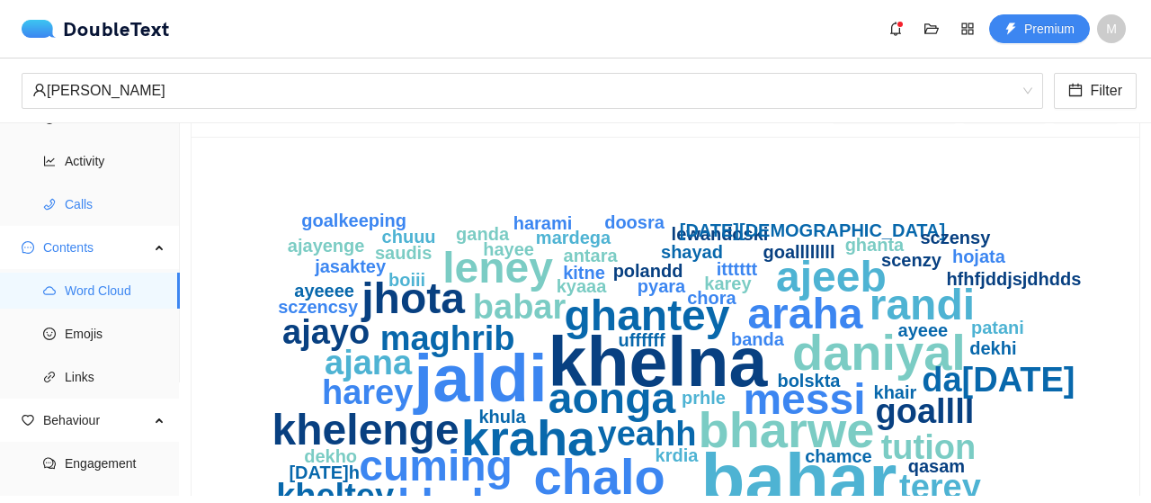
click at [90, 186] on span "Calls" at bounding box center [115, 204] width 101 height 36
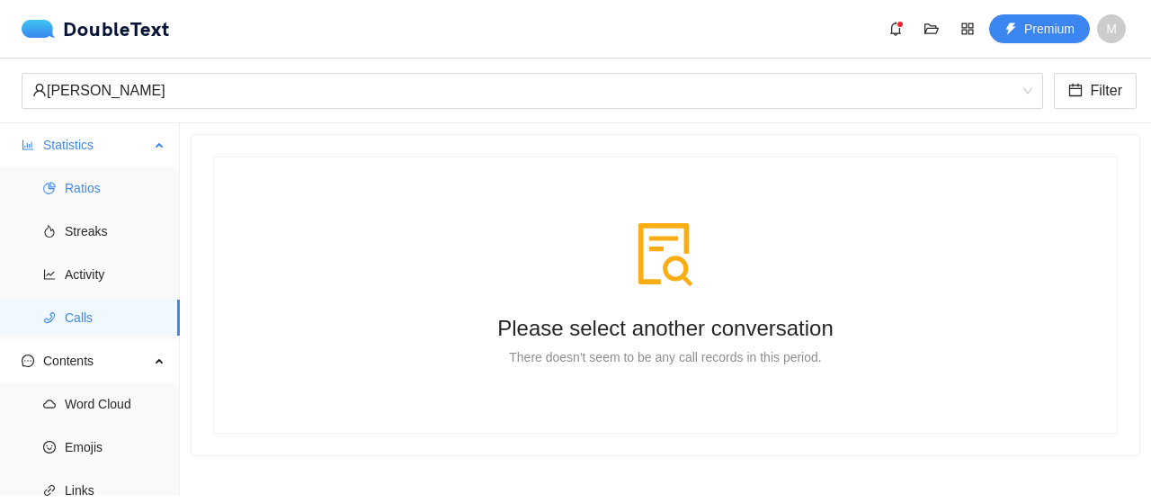
click at [103, 204] on span "Ratios" at bounding box center [115, 188] width 101 height 36
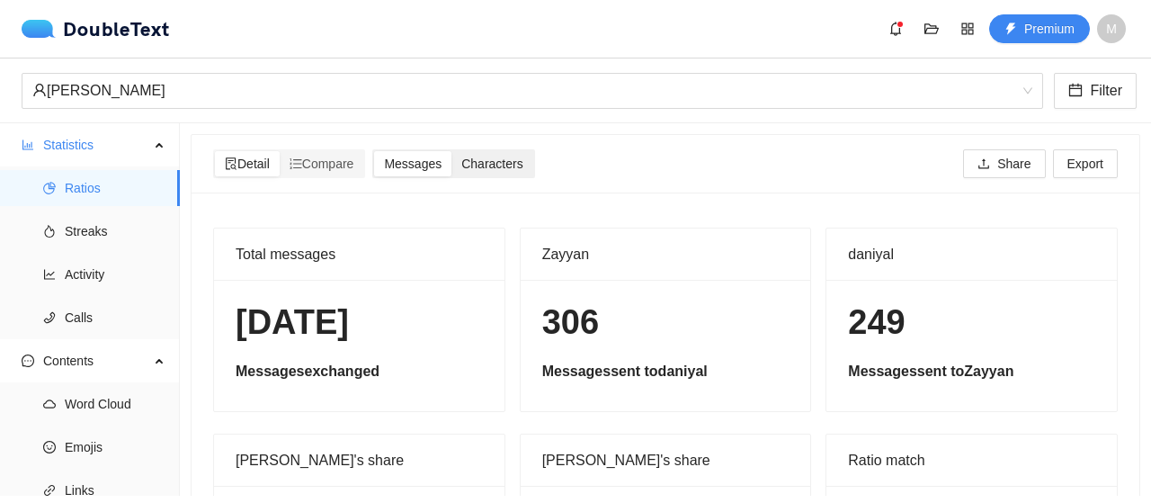
click at [480, 156] on span "Characters" at bounding box center [491, 163] width 61 height 14
click at [451, 151] on input "Characters" at bounding box center [451, 151] width 0 height 0
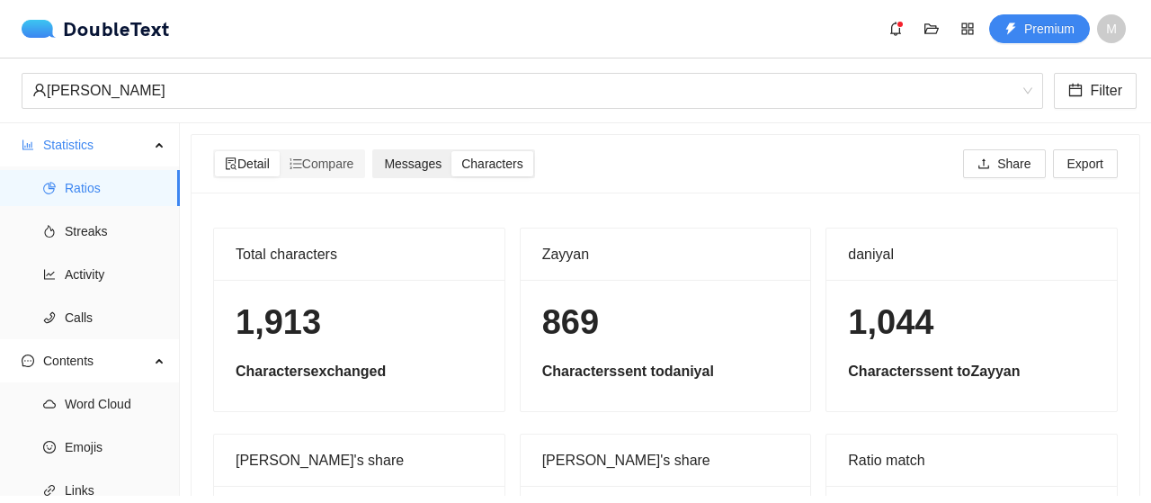
click at [430, 165] on span "Messages" at bounding box center [413, 163] width 58 height 14
click at [374, 151] on input "Messages" at bounding box center [374, 151] width 0 height 0
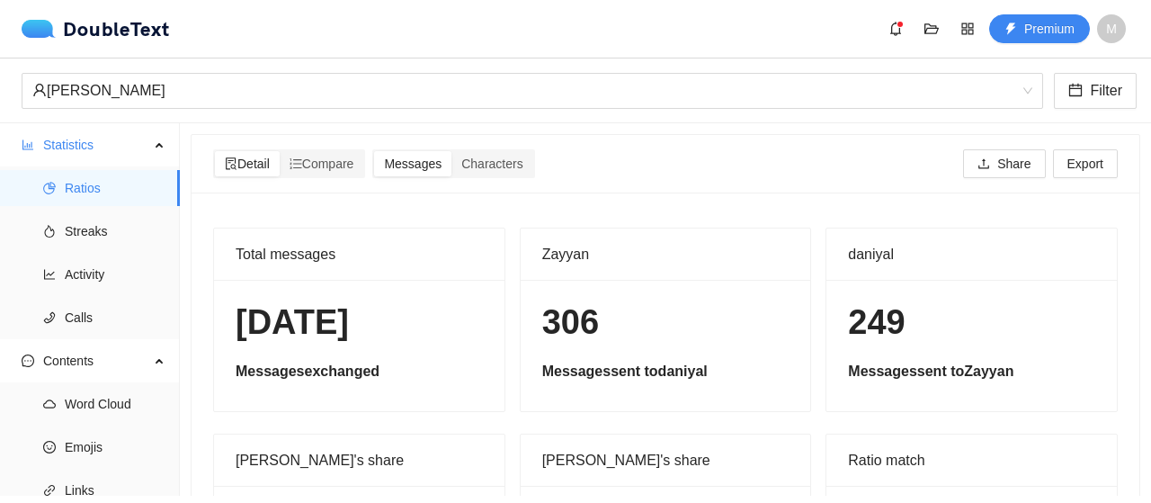
scroll to position [166, 0]
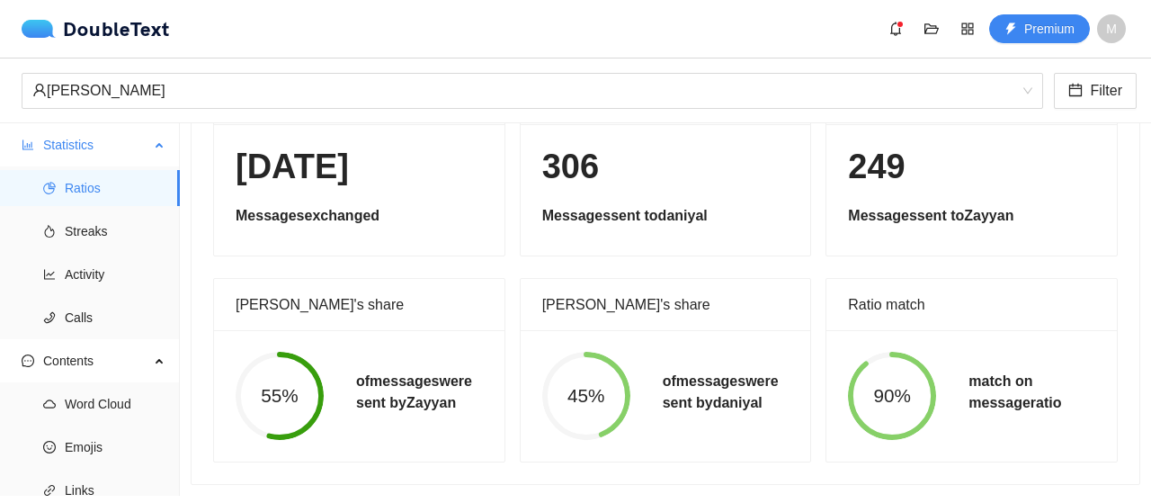
click at [124, 204] on span "Ratios" at bounding box center [115, 188] width 101 height 36
click at [129, 224] on span "Streaks" at bounding box center [115, 231] width 101 height 36
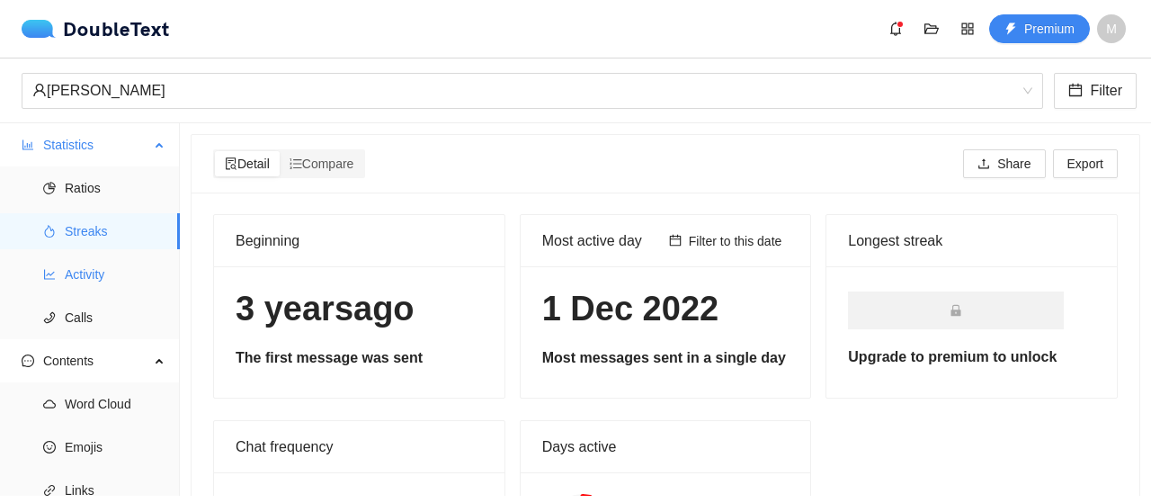
click at [137, 265] on span "Activity" at bounding box center [115, 274] width 101 height 36
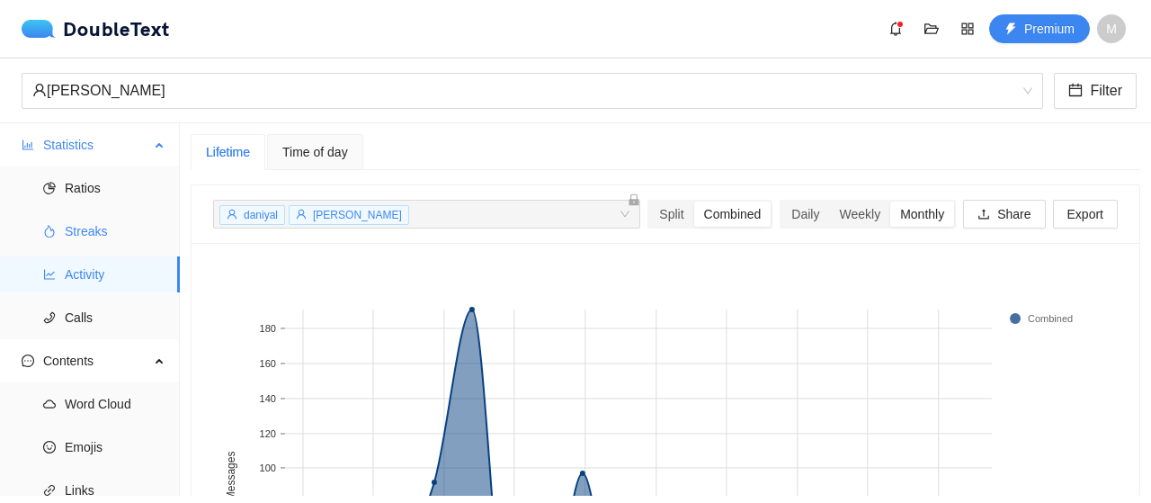
click at [119, 234] on span "Streaks" at bounding box center [115, 231] width 101 height 36
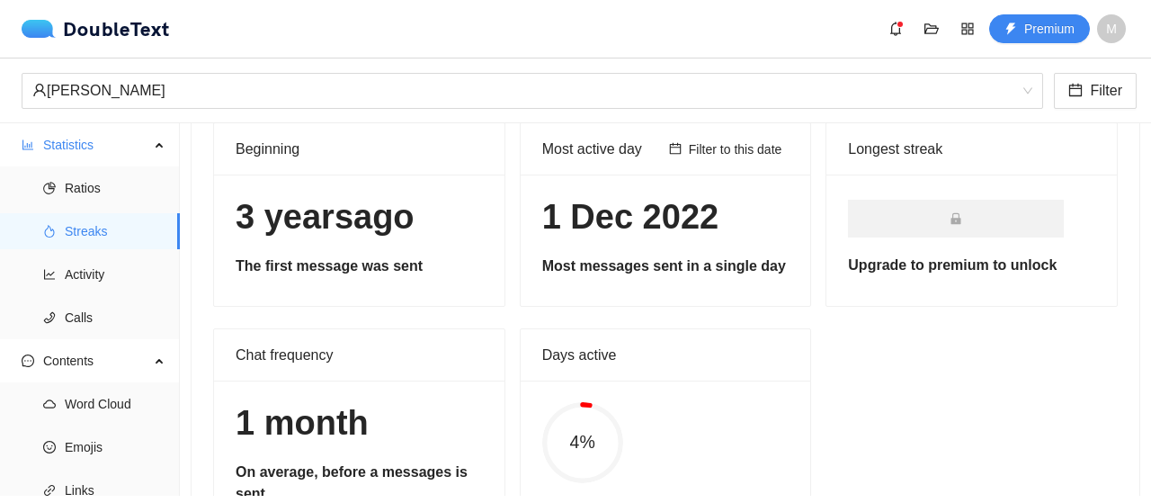
scroll to position [72, 0]
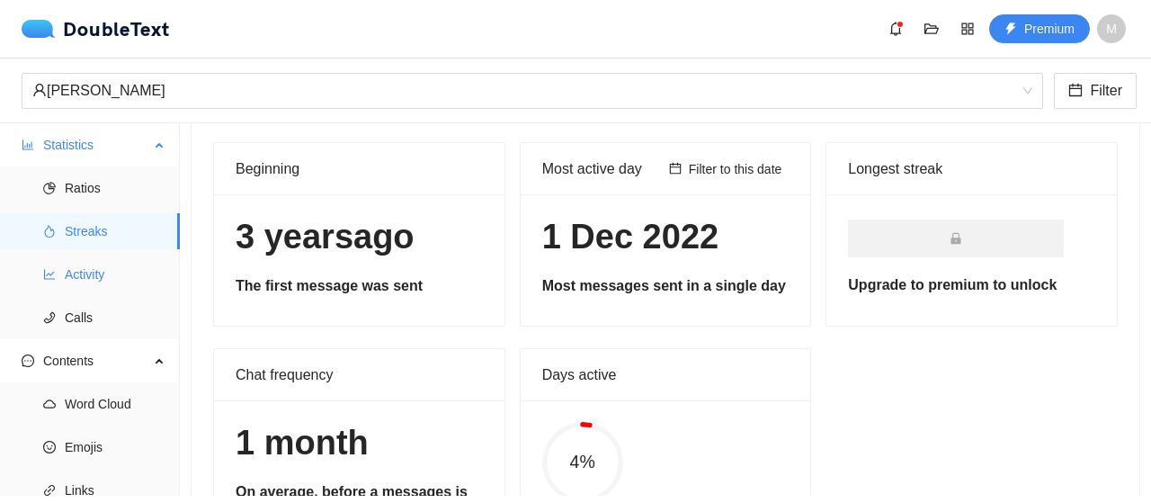
click at [124, 262] on span "Activity" at bounding box center [115, 274] width 101 height 36
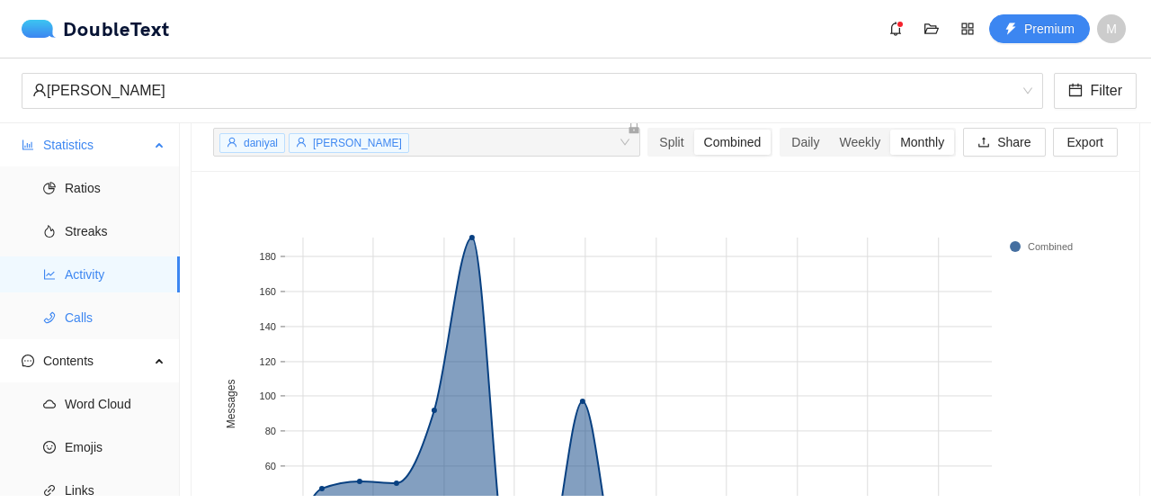
scroll to position [137, 0]
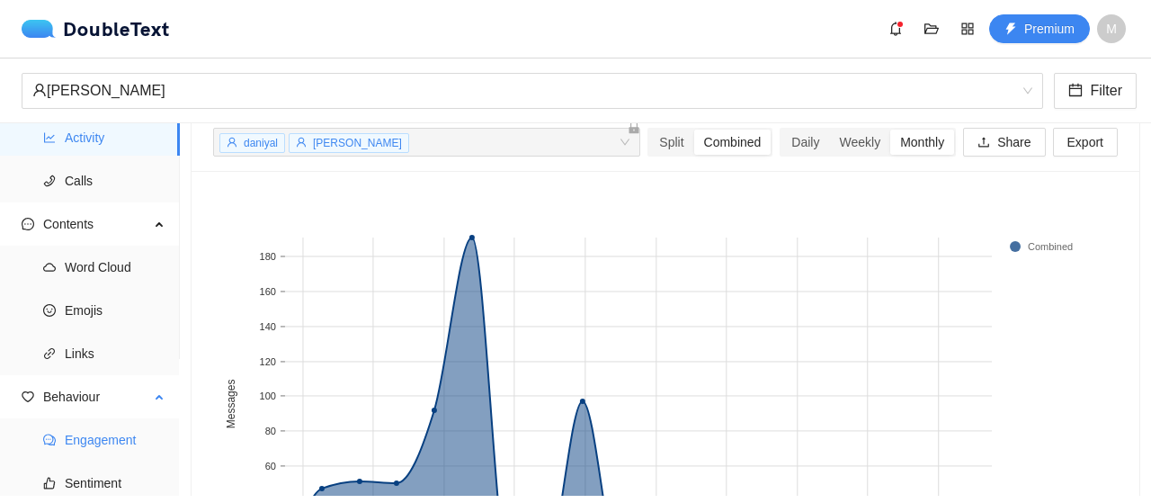
click at [114, 438] on span "Engagement" at bounding box center [115, 440] width 101 height 36
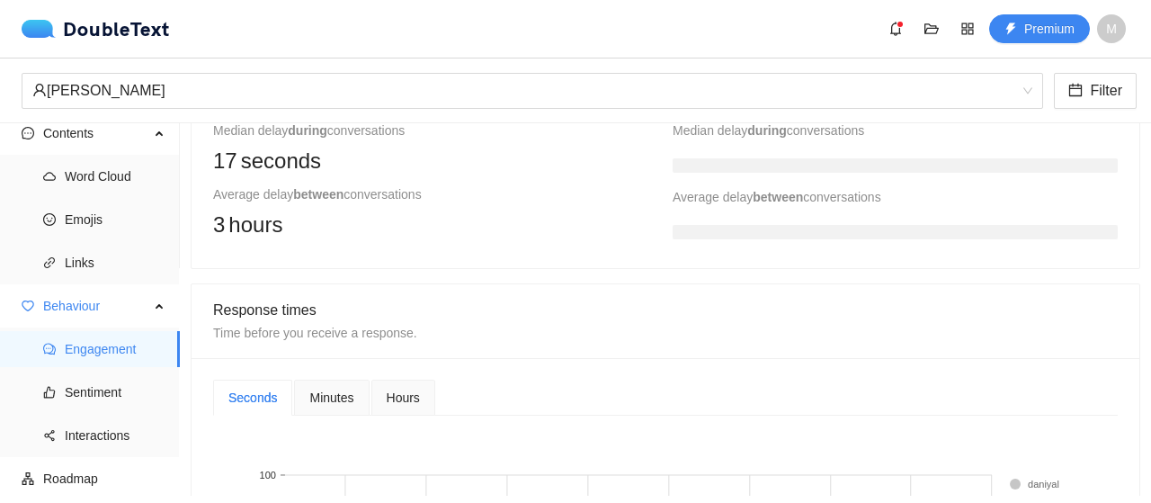
scroll to position [976, 0]
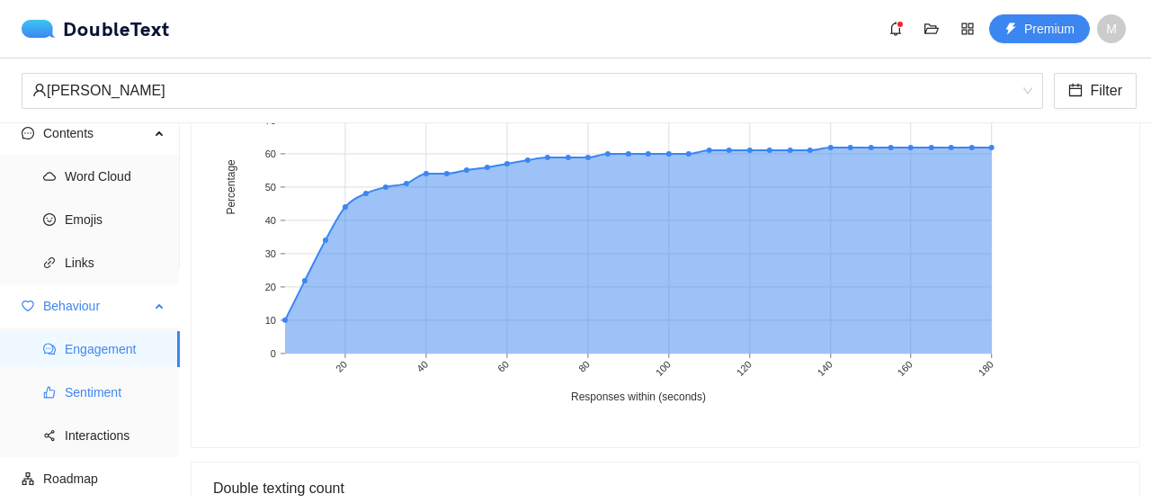
click at [99, 394] on span "Sentiment" at bounding box center [115, 392] width 101 height 36
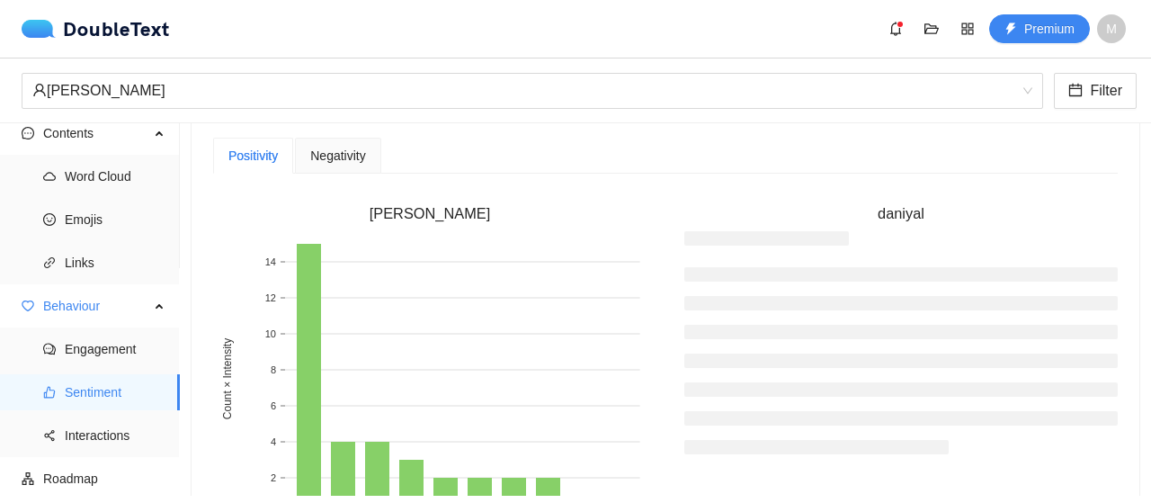
scroll to position [561, 0]
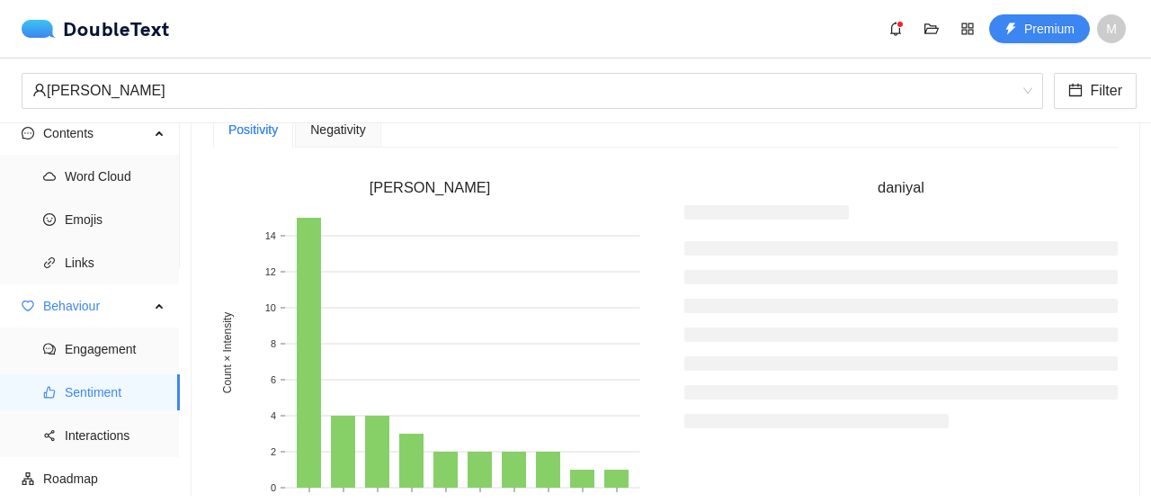
click at [325, 136] on div "Negativity" at bounding box center [337, 130] width 55 height 20
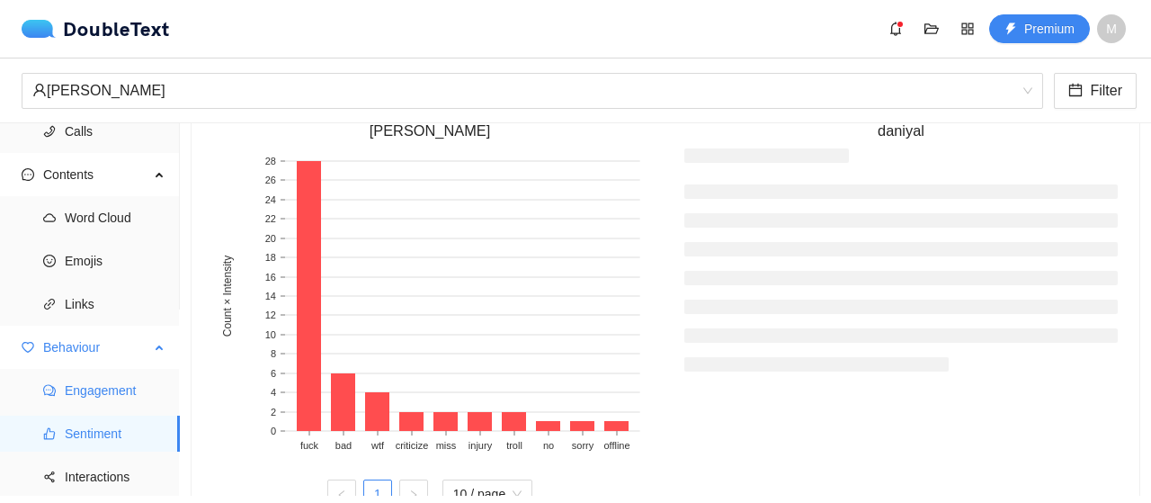
scroll to position [0, 0]
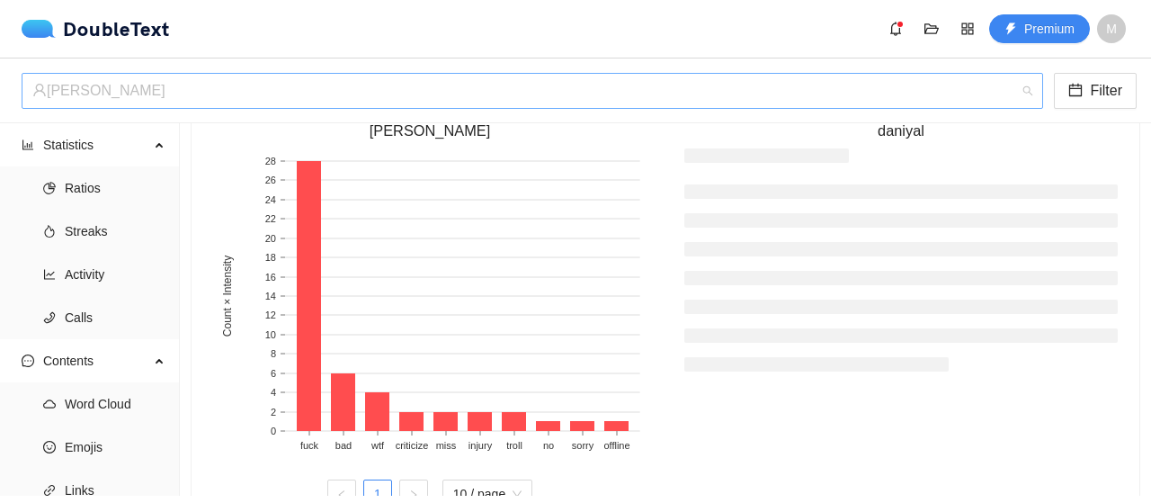
click at [147, 91] on div "‏‎[PERSON_NAME]‎‏" at bounding box center [524, 91] width 984 height 34
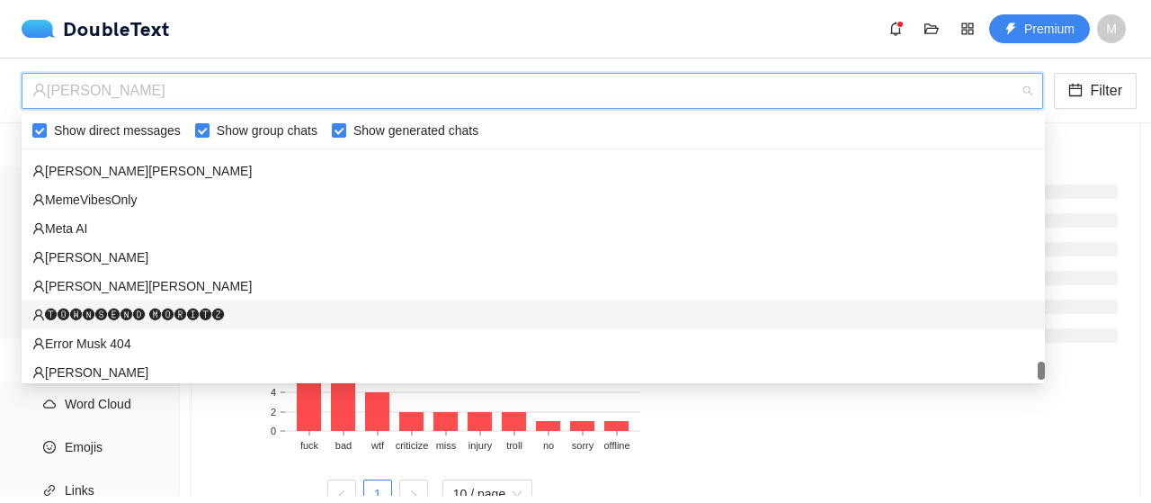
scroll to position [3879, 0]
click at [137, 303] on div "‏🅣🅞🅦🅝🅢🅔🅝🅓 🅜🅞🅡🅘🅣🅩‏" at bounding box center [533, 313] width 1002 height 20
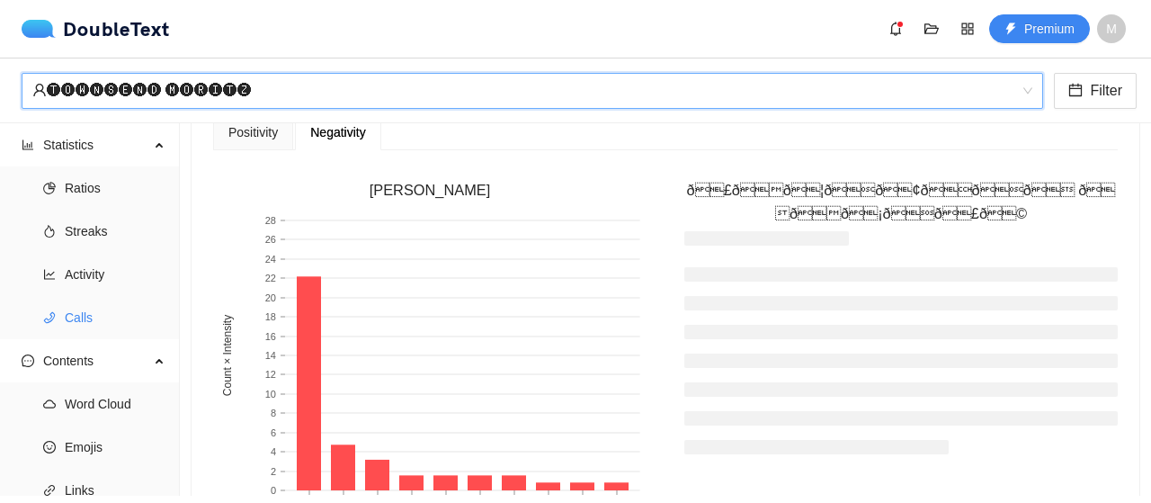
scroll to position [602, 0]
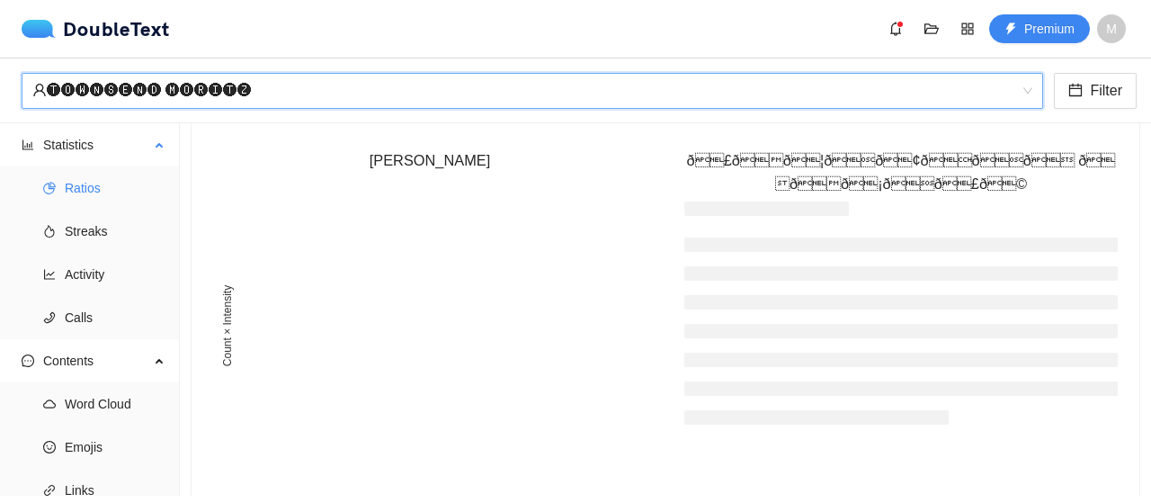
click at [93, 186] on span "Ratios" at bounding box center [115, 188] width 101 height 36
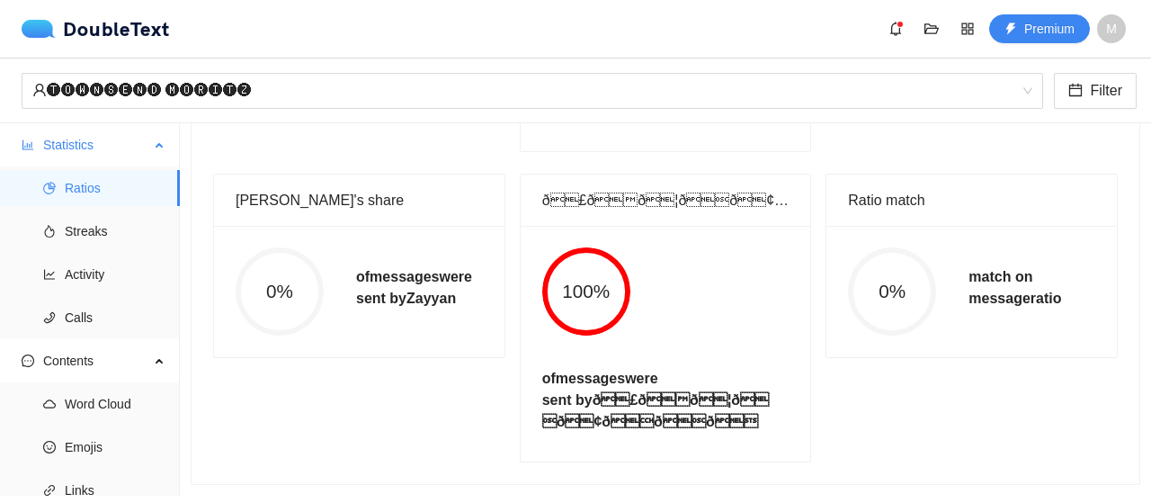
scroll to position [293, 0]
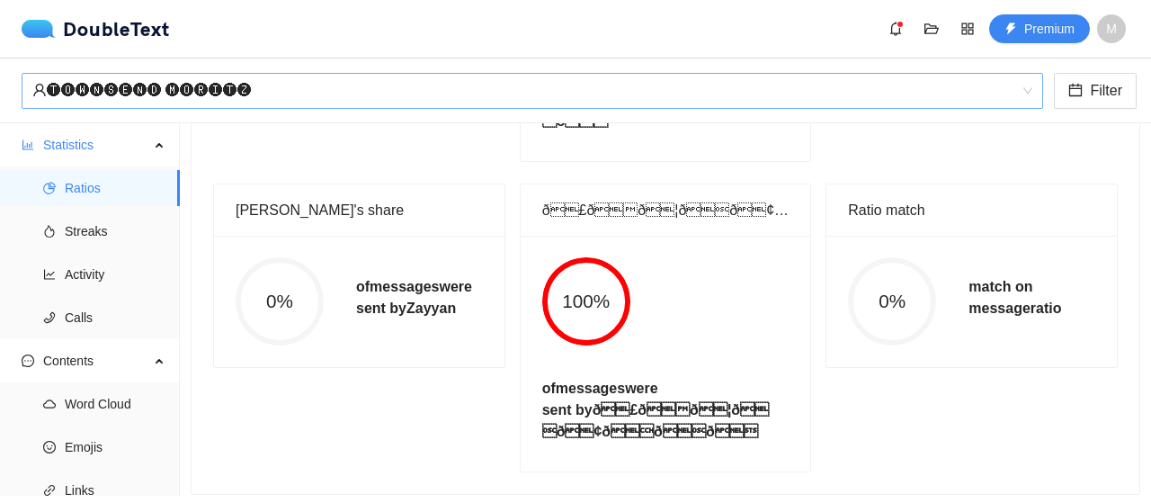
click at [218, 95] on div "‏🅣🅞🅦🅝🅢🅔🅝🅓 🅜🅞🅡🅘🅣🅩‏" at bounding box center [524, 91] width 984 height 34
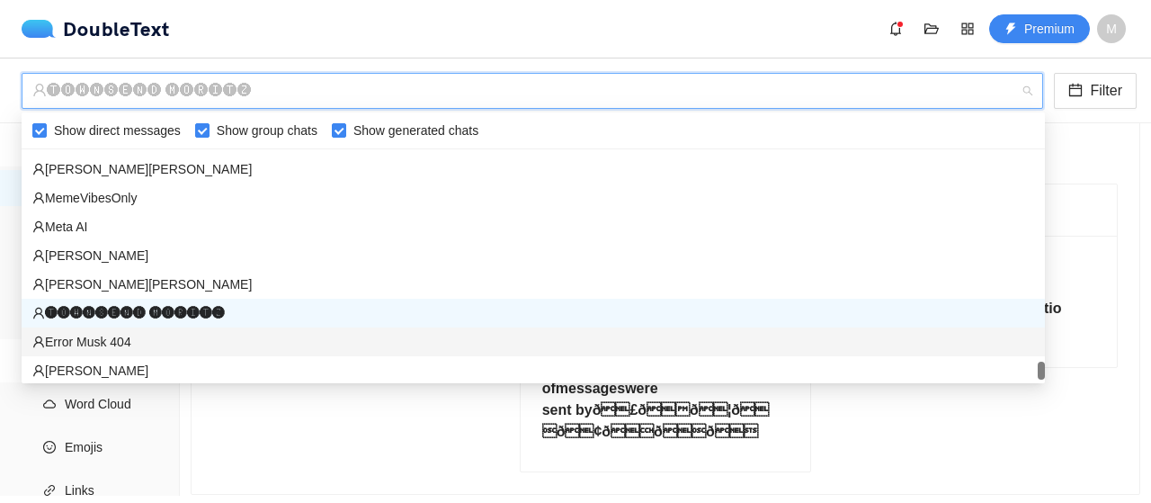
drag, startPoint x: 153, startPoint y: 309, endPoint x: 154, endPoint y: 336, distance: 27.0
click at [154, 336] on div "‏‎Error Musk 404‎‏" at bounding box center [533, 342] width 1002 height 20
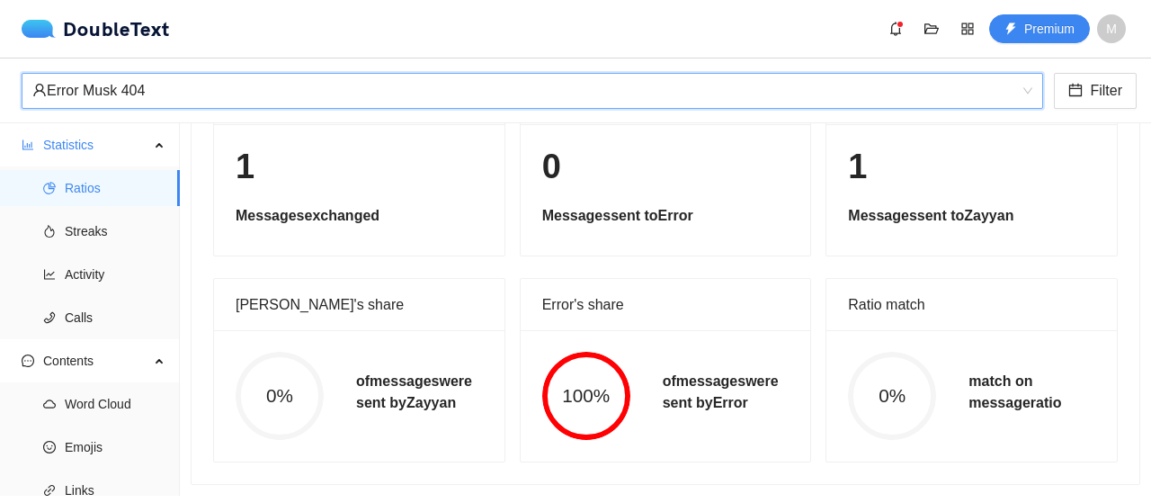
click at [231, 93] on div "‏‎Error Musk 404‎‏" at bounding box center [524, 91] width 984 height 34
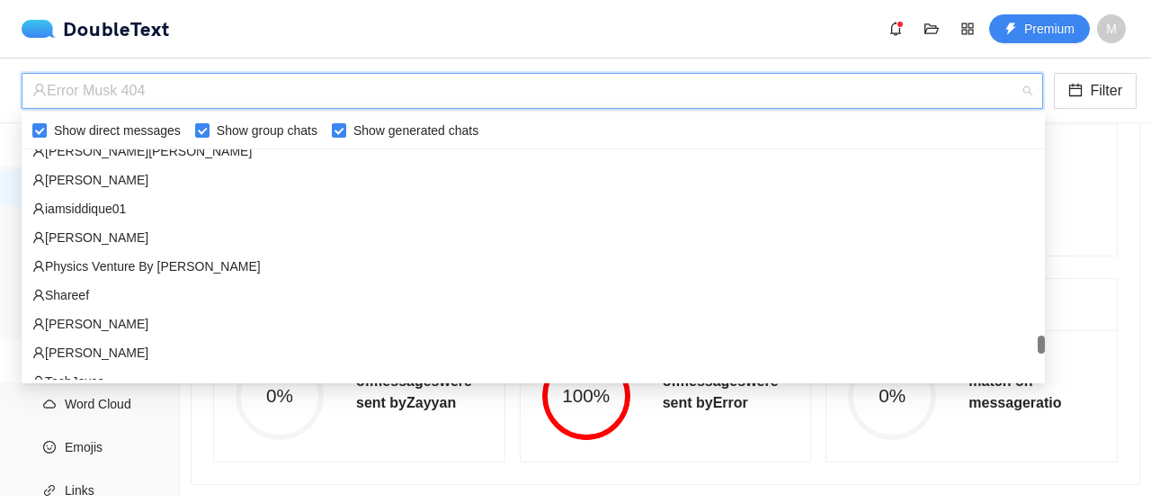
scroll to position [3404, 0]
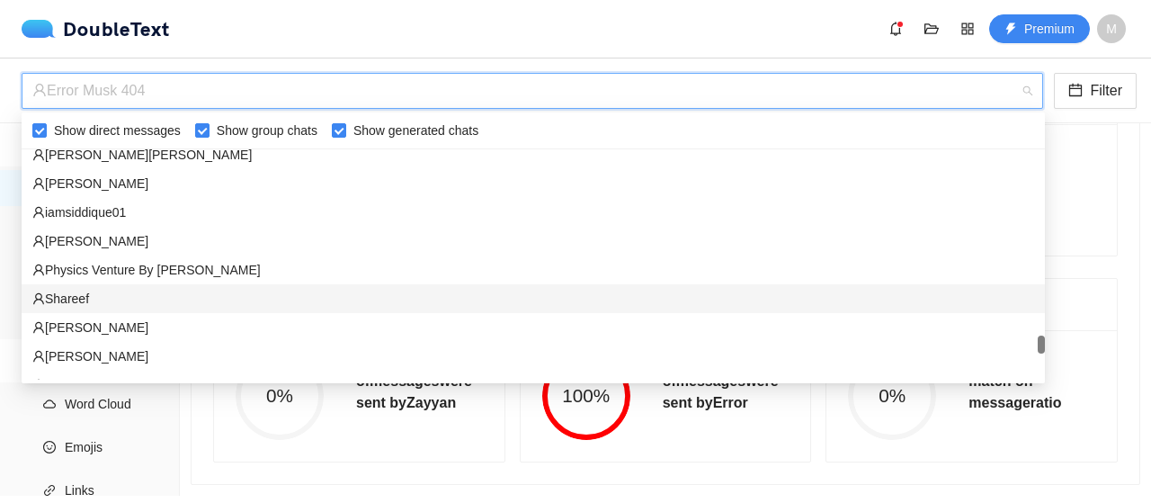
click at [122, 299] on div "‏‎Shareef‎‏" at bounding box center [533, 299] width 1002 height 20
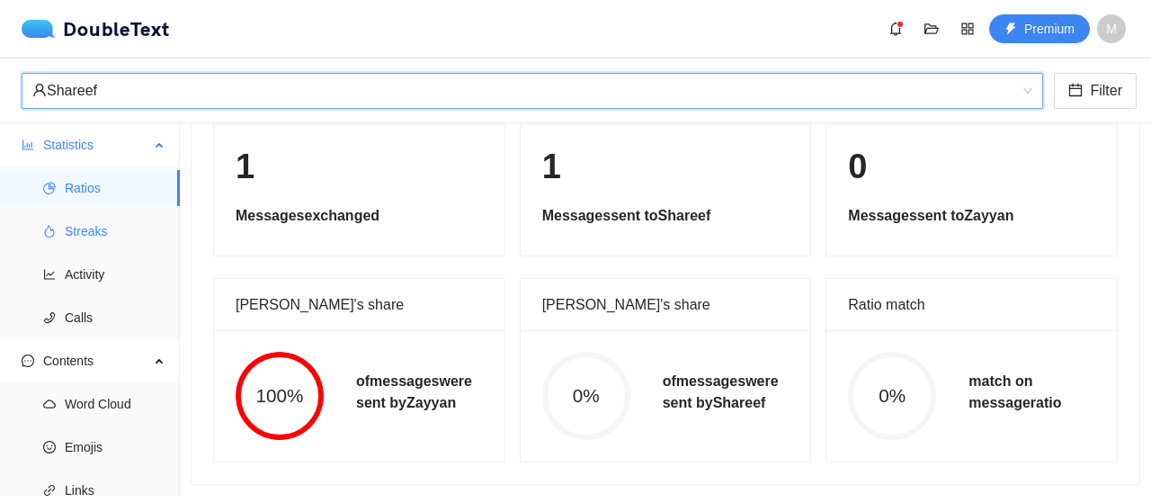
click at [84, 224] on span "Streaks" at bounding box center [115, 231] width 101 height 36
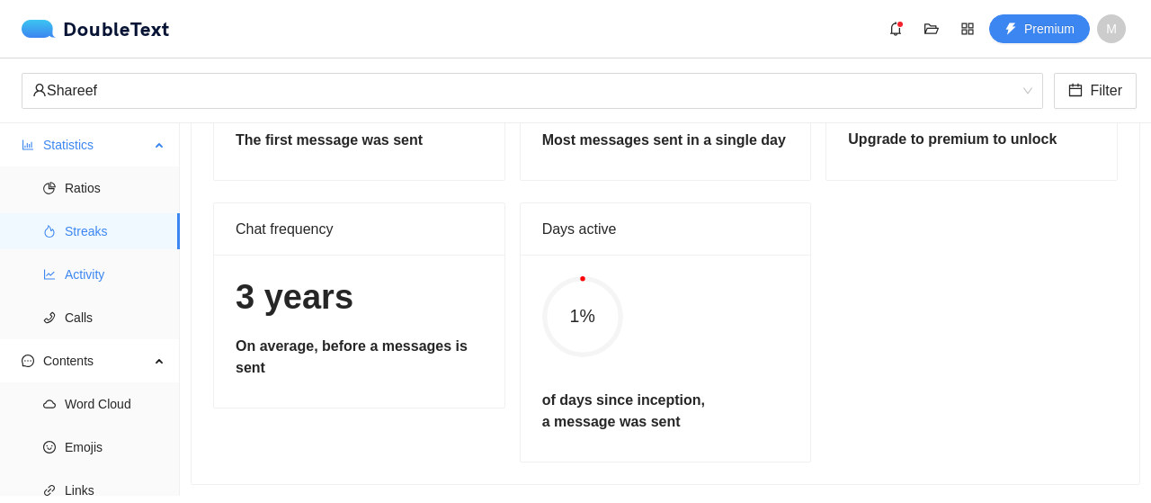
click at [105, 290] on span "Activity" at bounding box center [115, 274] width 101 height 36
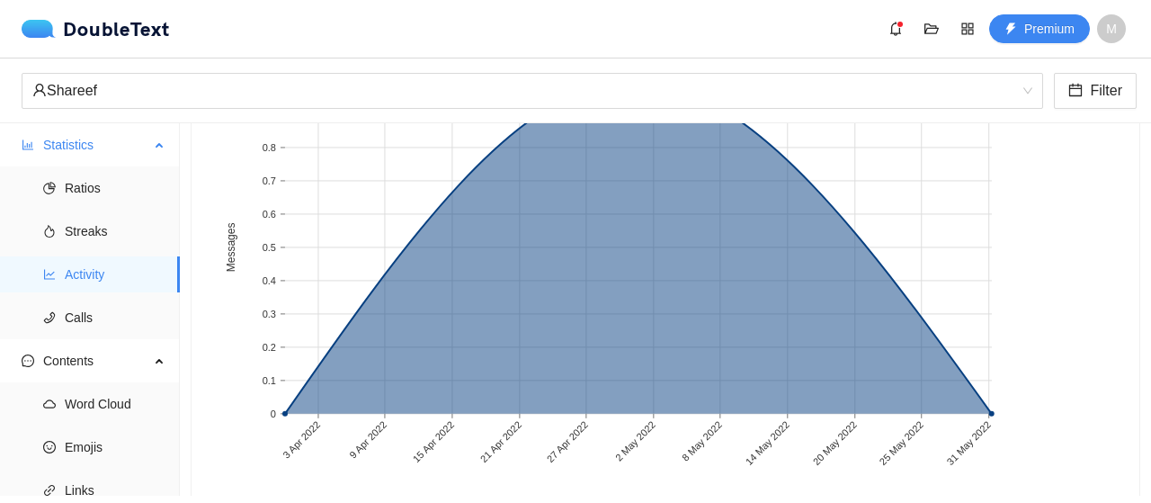
scroll to position [263, 0]
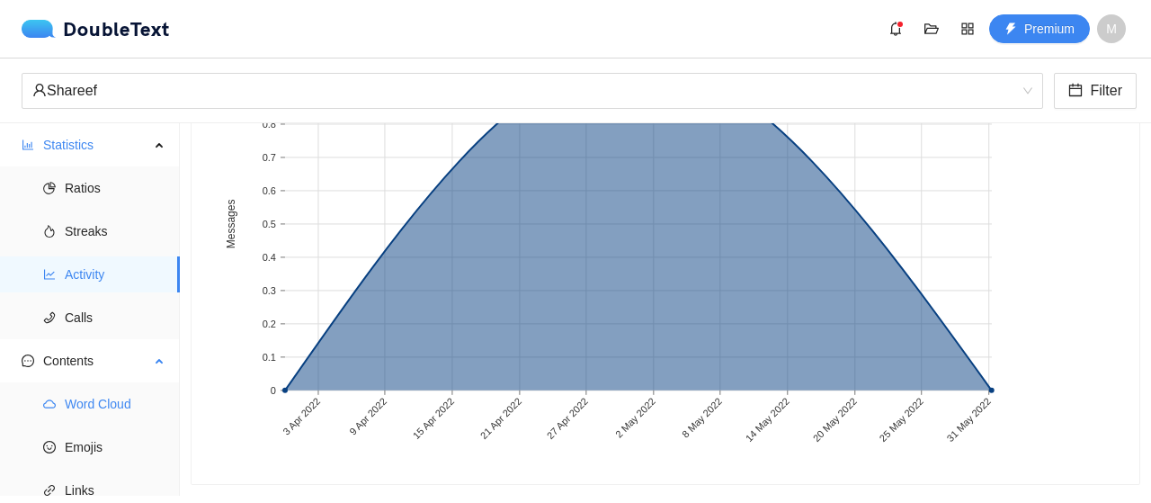
click at [94, 407] on span "Word Cloud" at bounding box center [115, 404] width 101 height 36
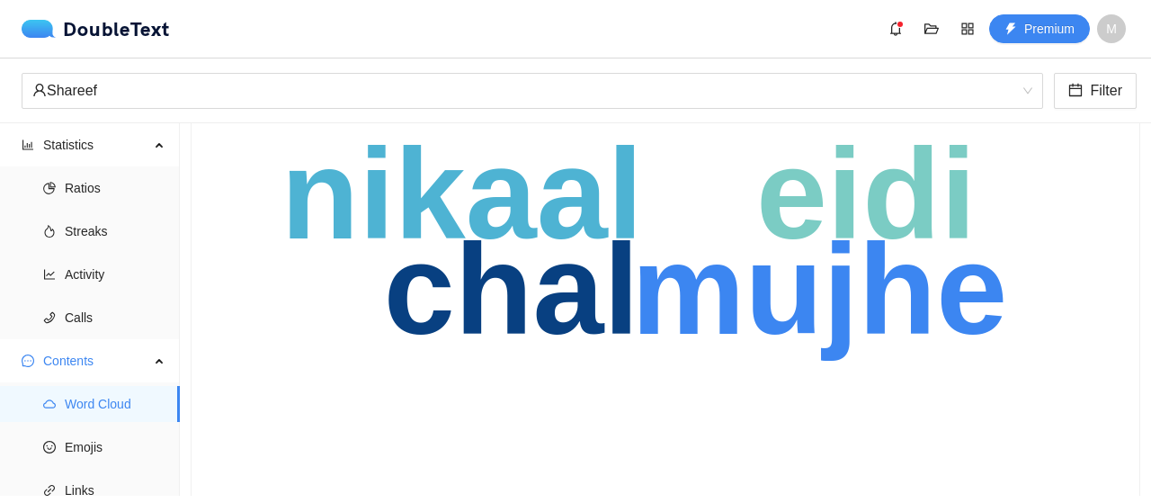
scroll to position [182, 0]
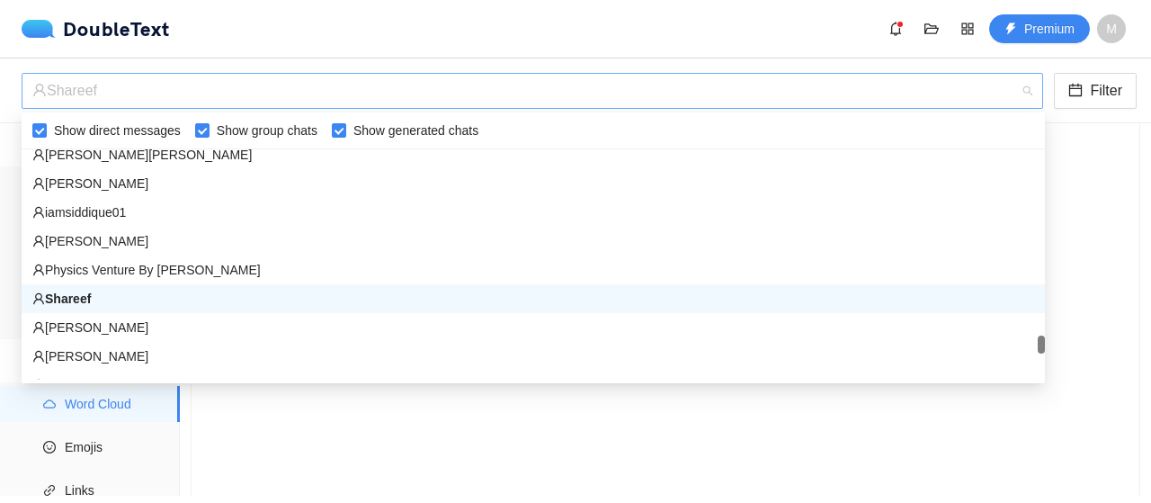
click at [194, 94] on div "‏‎Shareef‎‏" at bounding box center [524, 91] width 984 height 34
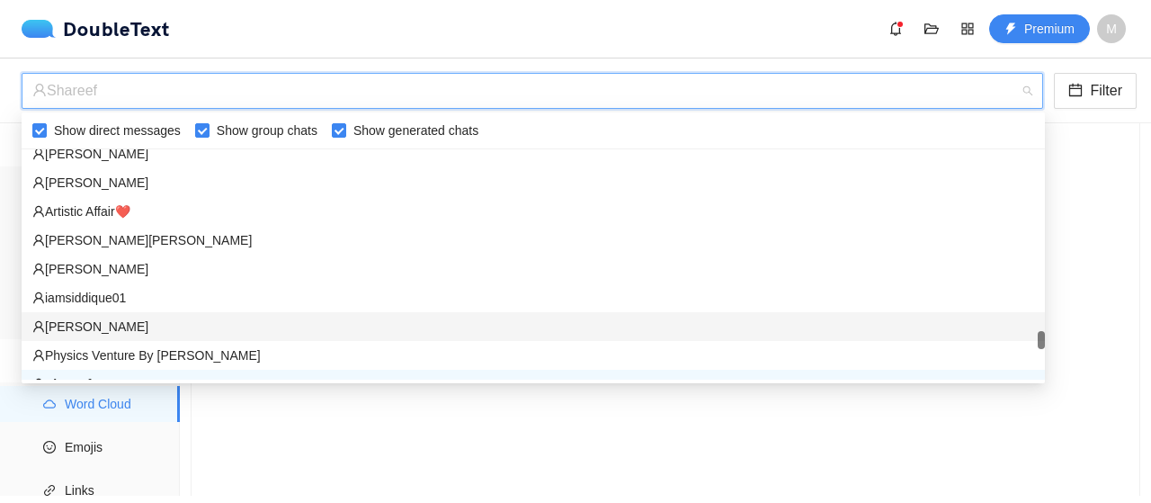
scroll to position [3317, 0]
click at [129, 337] on div "‏‎[PERSON_NAME]‎‏" at bounding box center [533, 328] width 1023 height 29
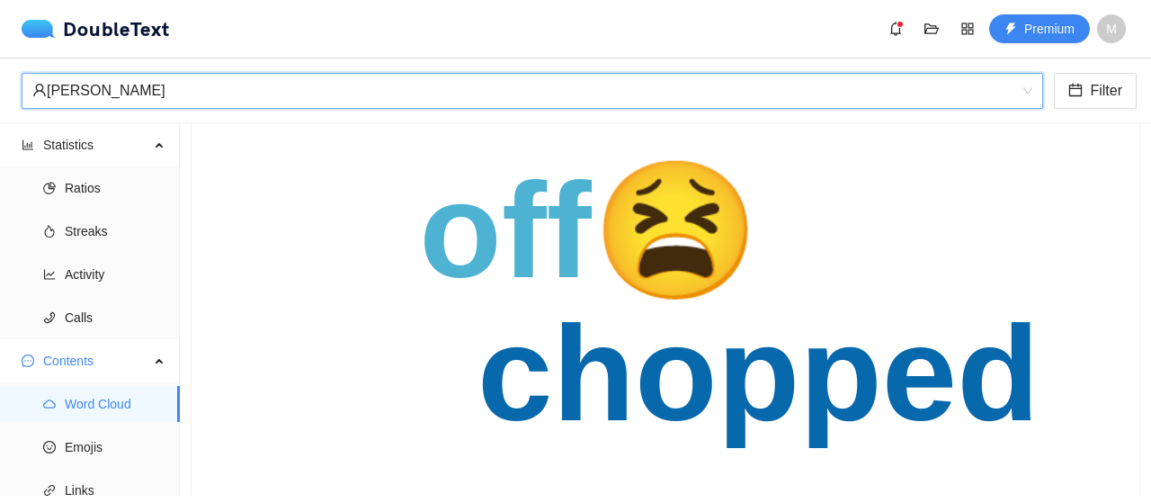
scroll to position [124, 0]
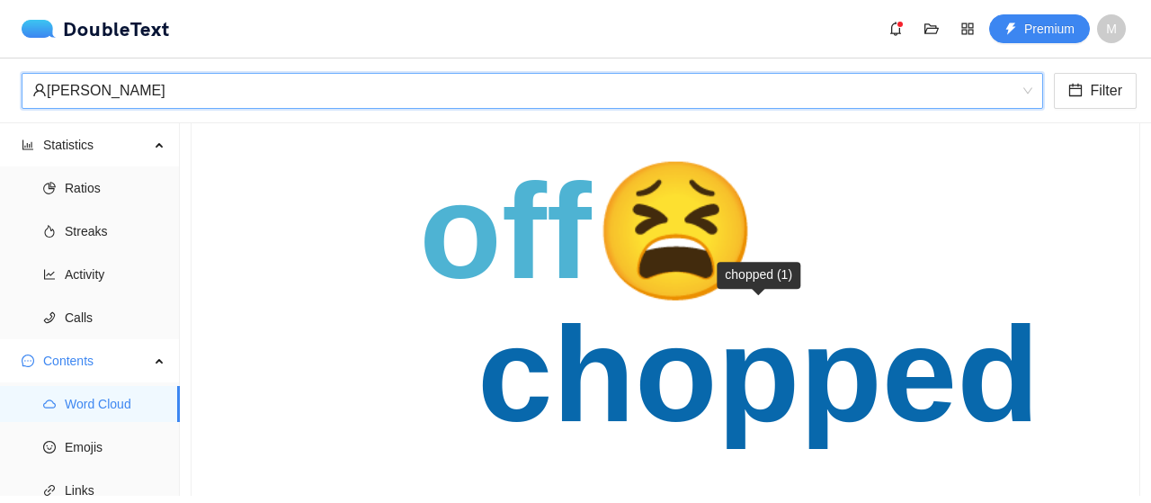
click at [586, 368] on text "chopped" at bounding box center [758, 374] width 562 height 151
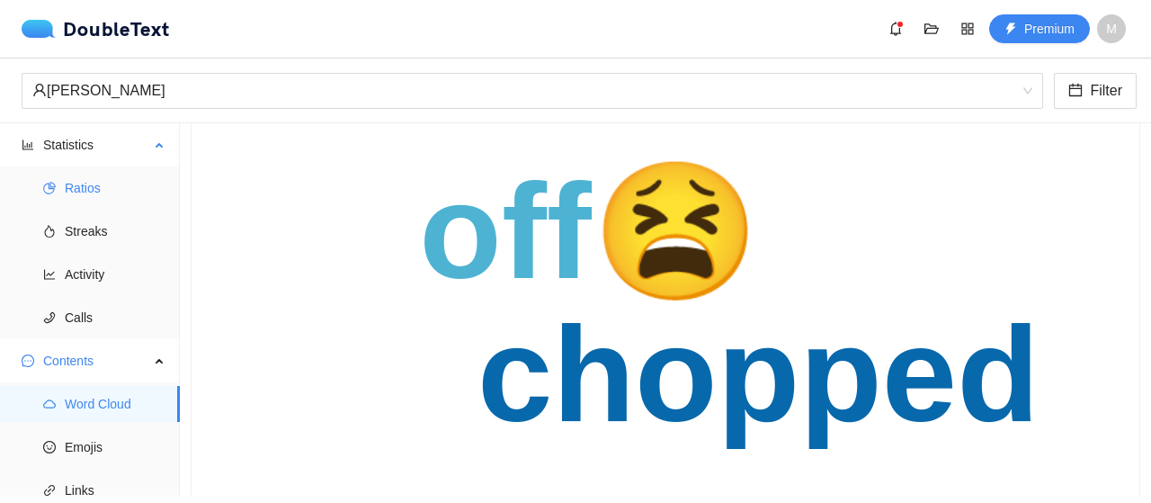
click at [103, 175] on span "Ratios" at bounding box center [115, 188] width 101 height 36
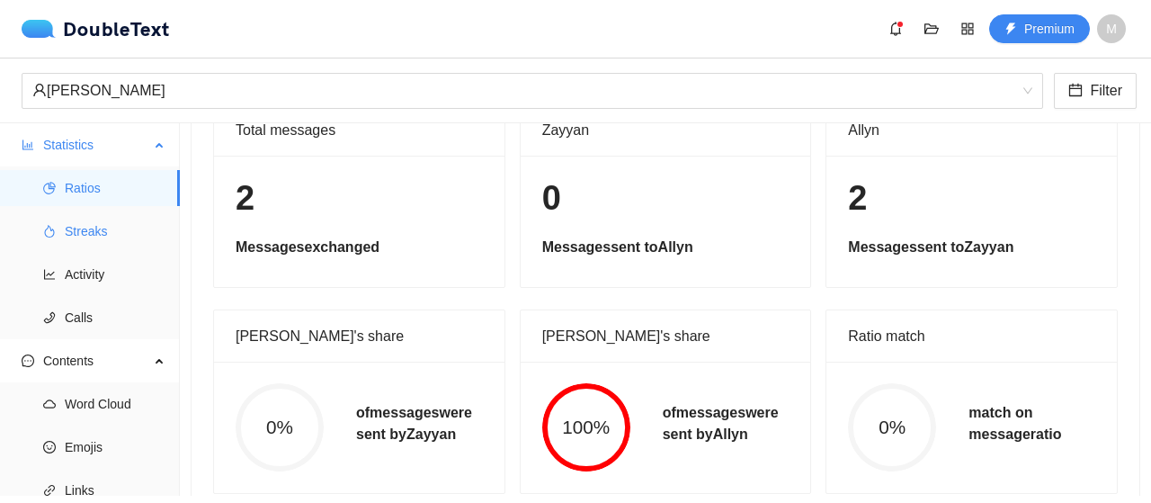
click at [120, 229] on span "Streaks" at bounding box center [115, 231] width 101 height 36
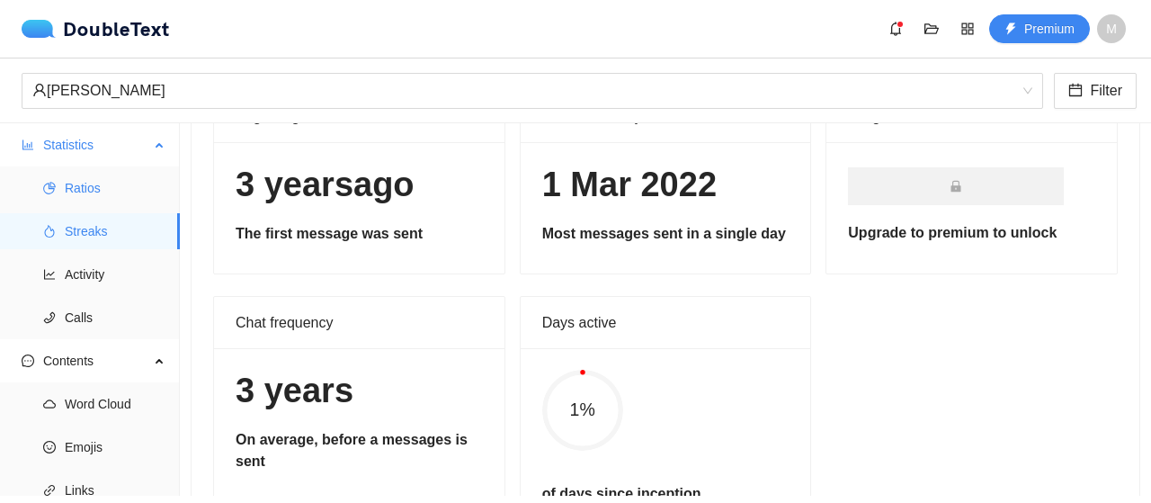
click at [103, 186] on span "Ratios" at bounding box center [115, 188] width 101 height 36
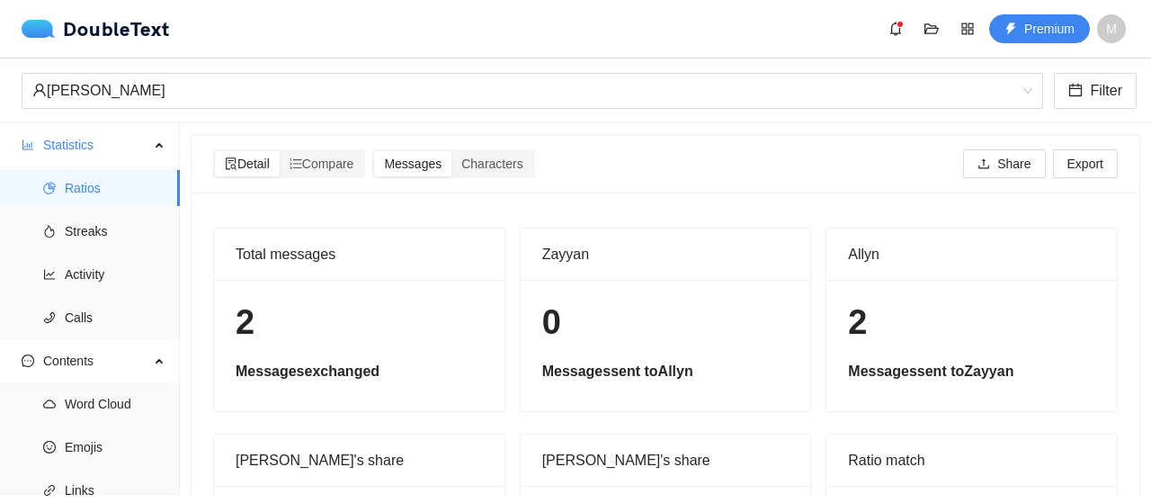
scroll to position [146, 0]
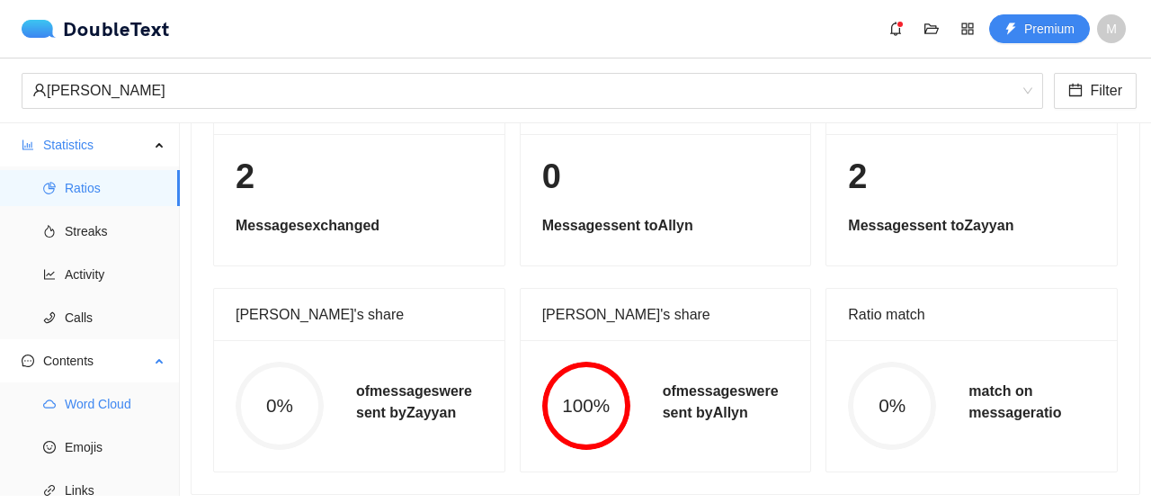
click at [92, 406] on span "Word Cloud" at bounding box center [115, 404] width 101 height 36
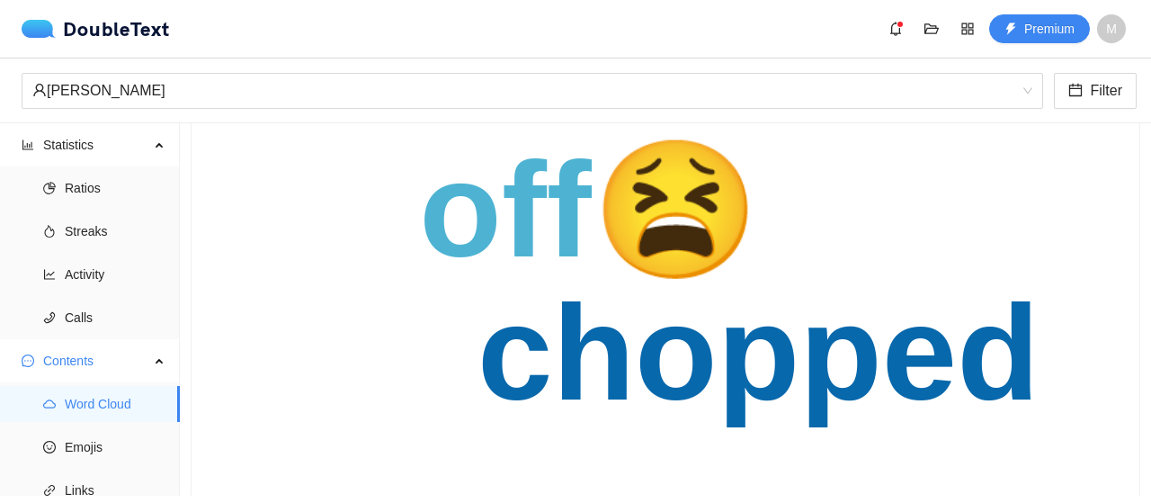
click at [534, 211] on text "off😫" at bounding box center [590, 210] width 342 height 159
click at [557, 215] on text "off😫" at bounding box center [590, 210] width 342 height 159
click at [661, 214] on text "off😫" at bounding box center [590, 210] width 342 height 159
click at [733, 347] on text "chopped" at bounding box center [758, 352] width 562 height 151
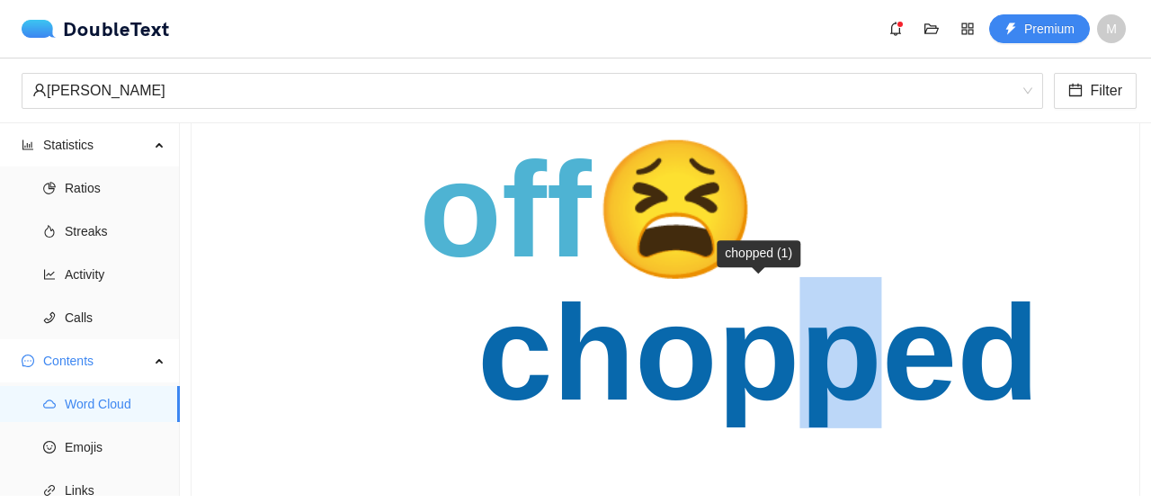
drag, startPoint x: 877, startPoint y: 429, endPoint x: 759, endPoint y: 398, distance: 121.7
click at [759, 398] on icon "chopped off😫" at bounding box center [658, 302] width 891 height 468
click at [759, 398] on text "chopped" at bounding box center [758, 352] width 562 height 151
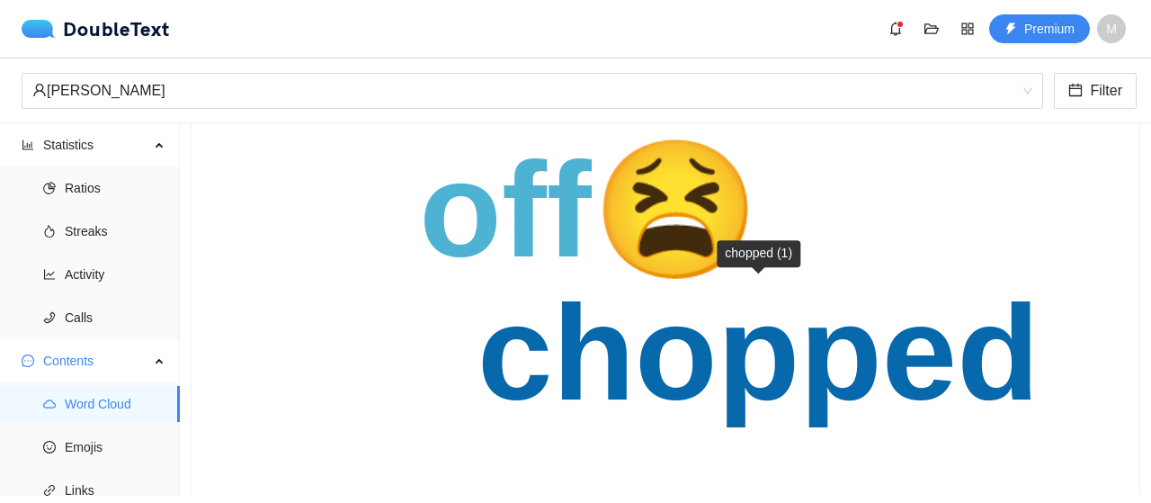
click at [756, 344] on text "chopped" at bounding box center [758, 352] width 562 height 151
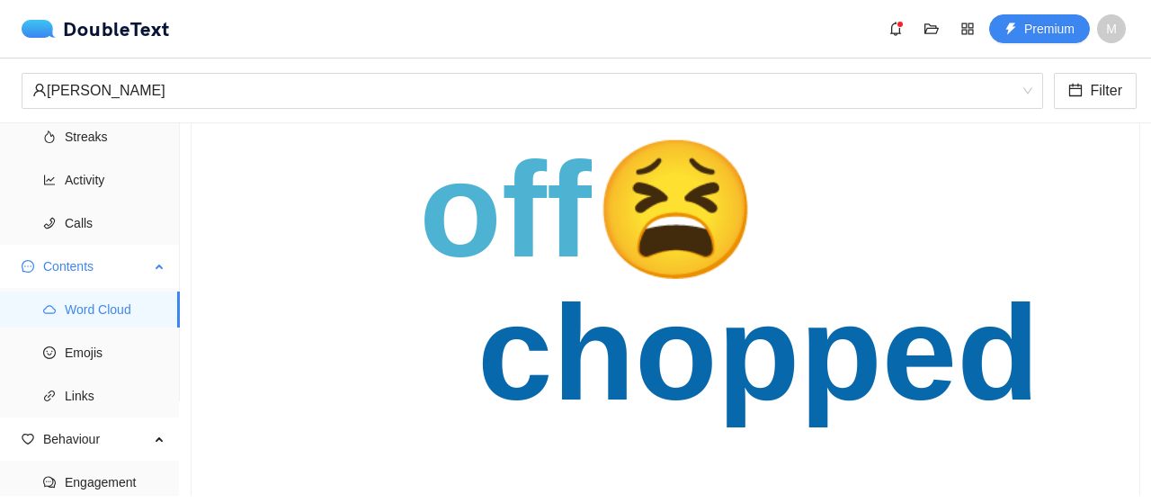
scroll to position [96, 0]
click at [96, 360] on span "Emojis" at bounding box center [115, 351] width 101 height 36
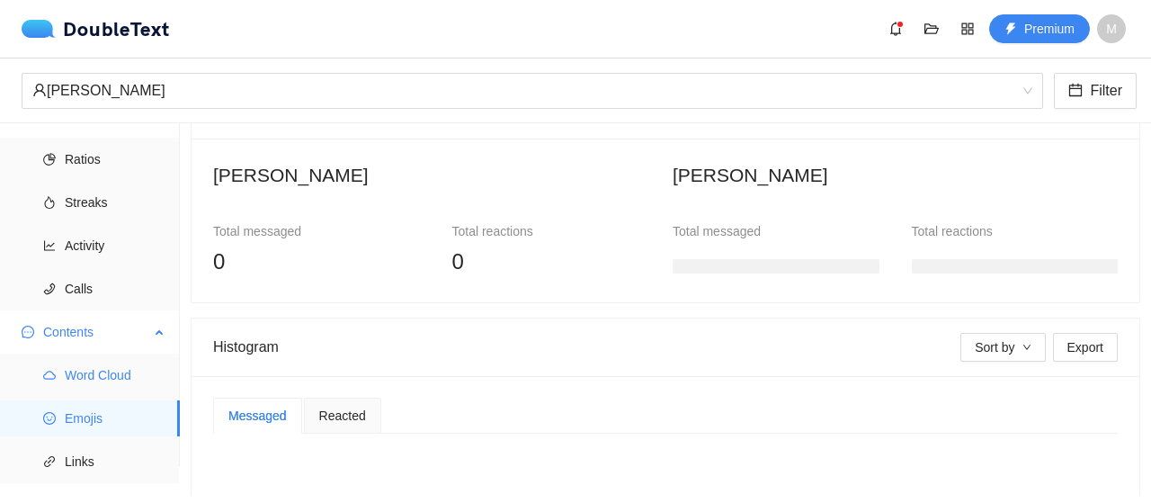
scroll to position [28, 0]
click at [77, 287] on span "Calls" at bounding box center [115, 290] width 101 height 36
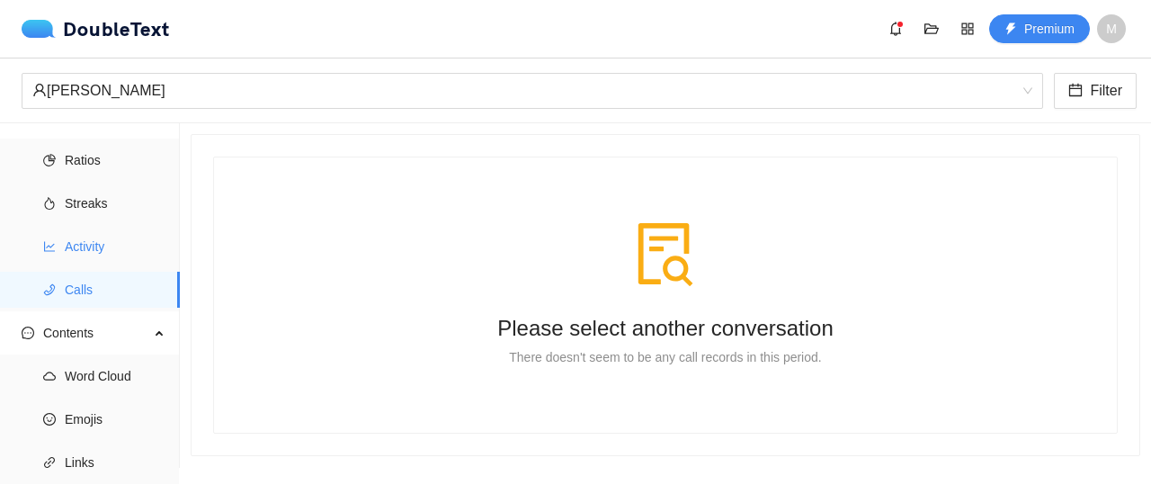
click at [70, 253] on span "Activity" at bounding box center [115, 246] width 101 height 36
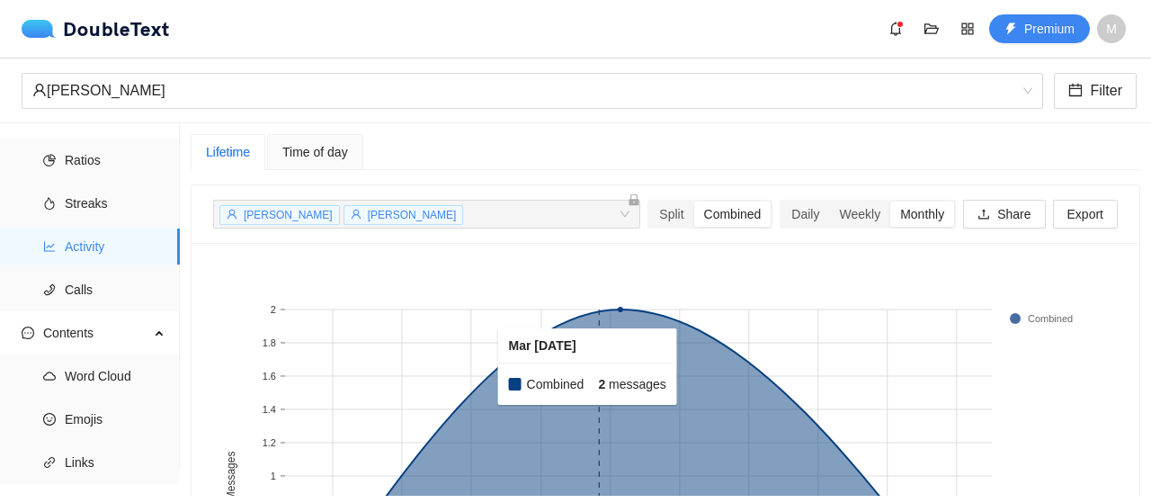
scroll to position [57, 0]
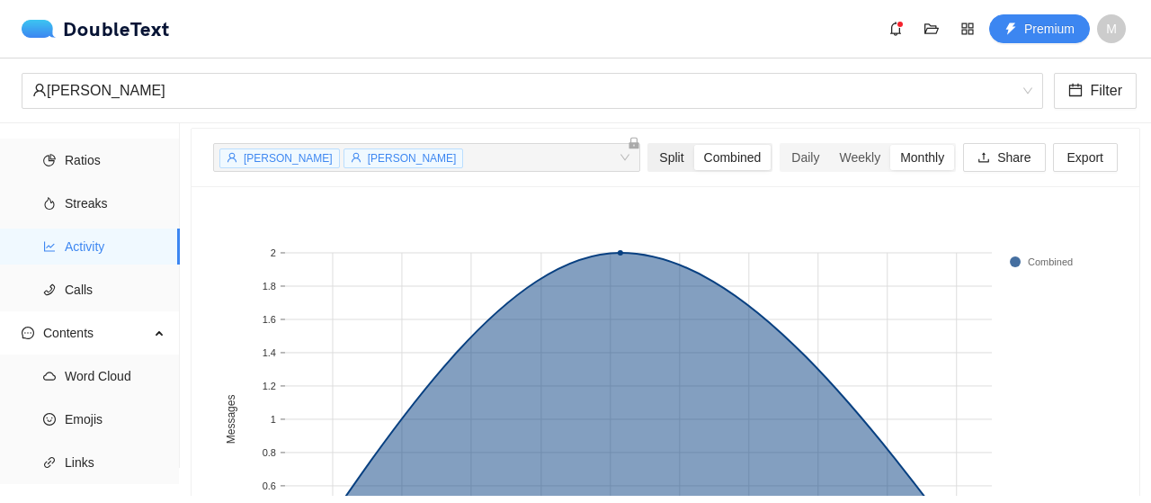
click at [653, 152] on div "Split" at bounding box center [671, 157] width 44 height 25
click at [649, 145] on input "Split" at bounding box center [649, 145] width 0 height 0
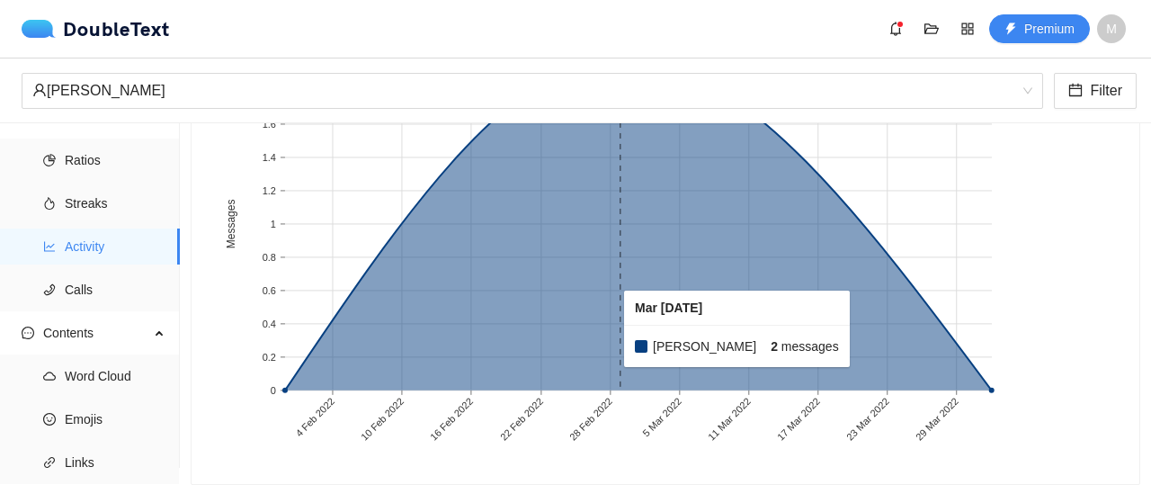
scroll to position [53, 0]
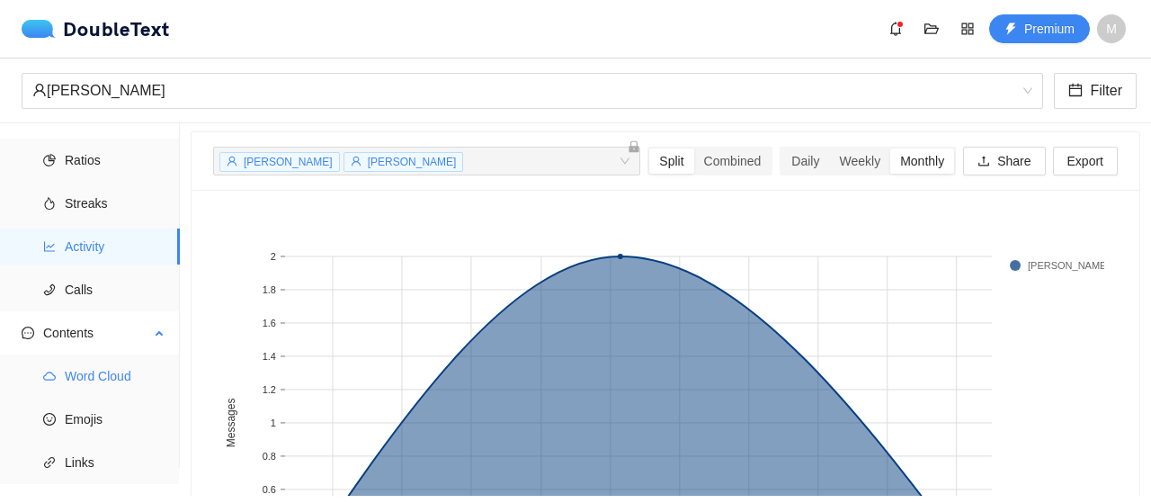
click at [73, 369] on span "Word Cloud" at bounding box center [115, 376] width 101 height 36
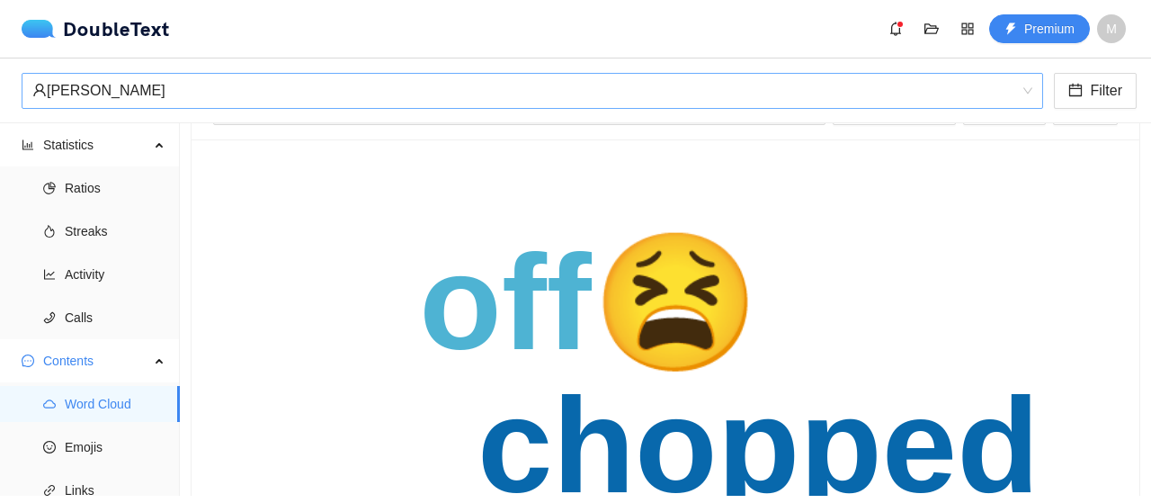
click at [95, 98] on div "‏‎[PERSON_NAME]‎‏" at bounding box center [524, 91] width 984 height 34
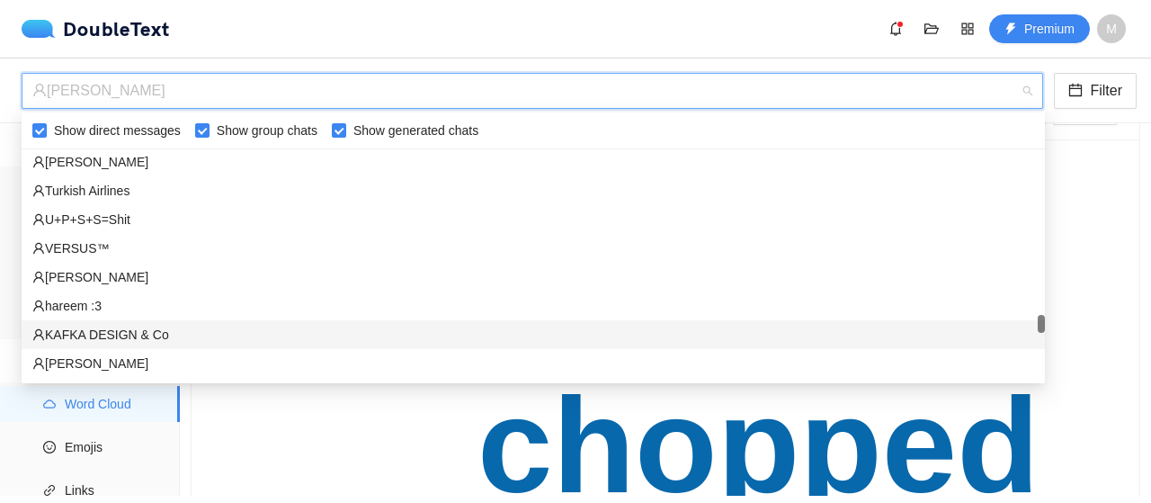
scroll to position [3022, 0]
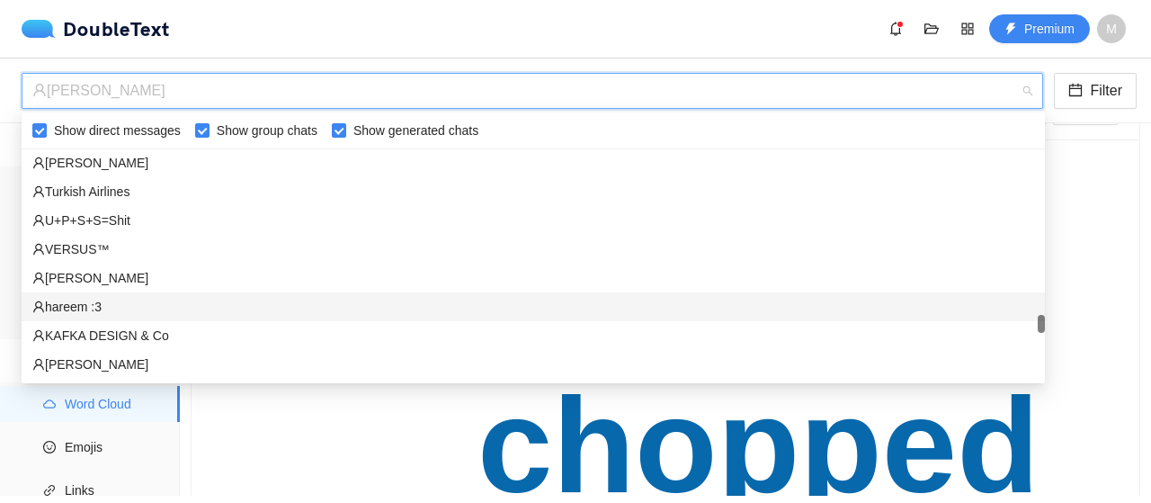
click at [111, 298] on div "‏‎hareem :3‎‏" at bounding box center [533, 307] width 1002 height 20
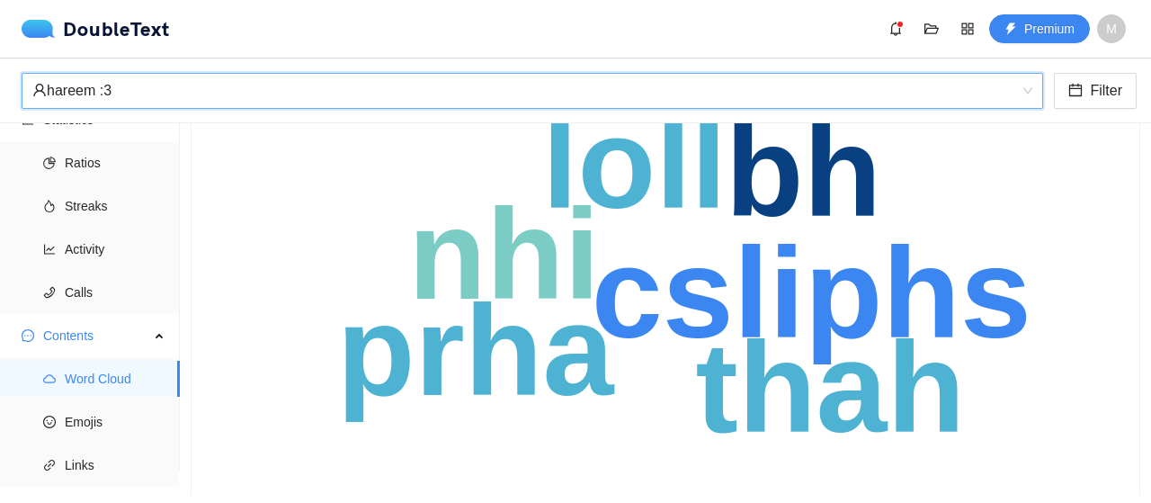
scroll to position [101, 0]
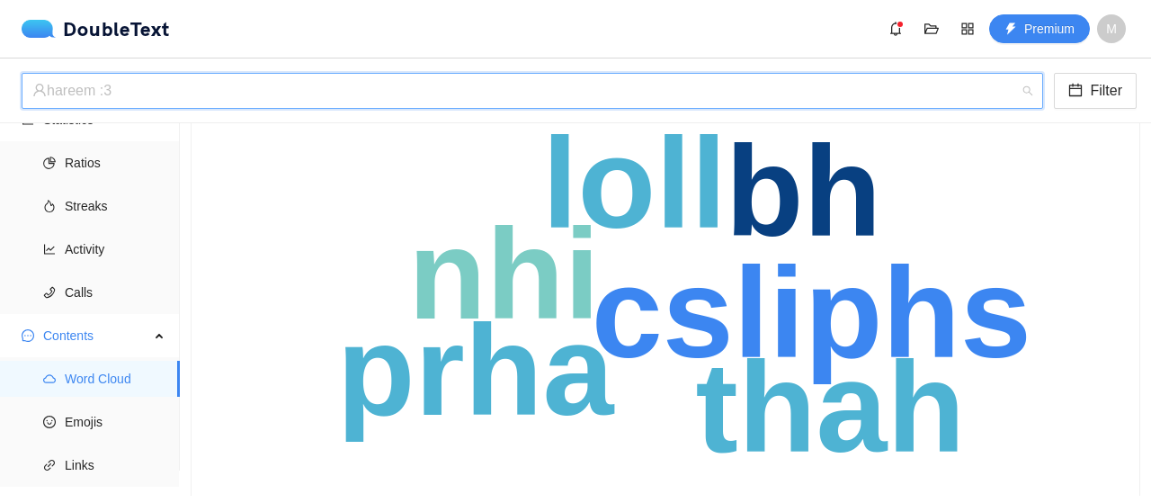
click at [299, 91] on div "‏‎hareem :3‎‏" at bounding box center [524, 91] width 984 height 34
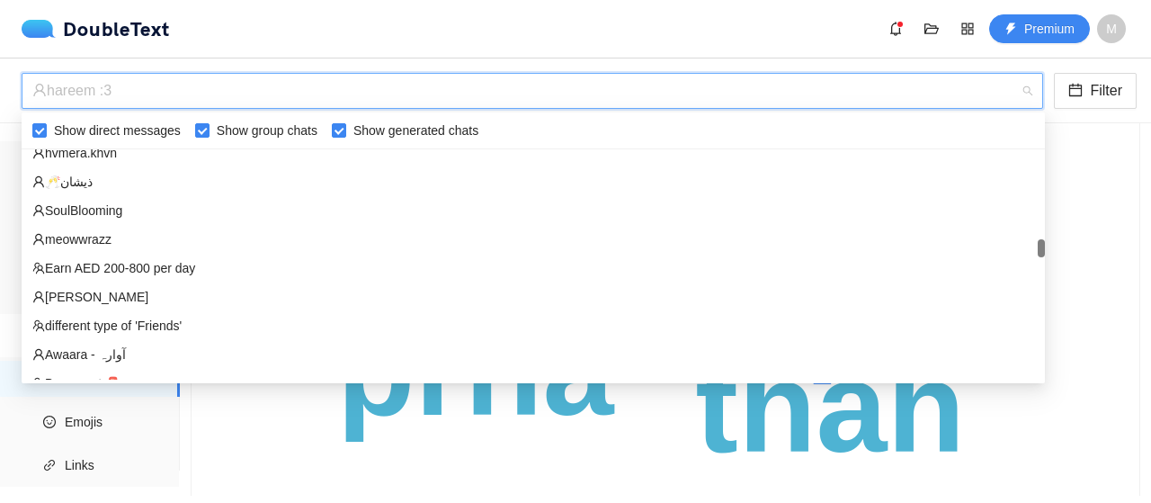
scroll to position [1651, 0]
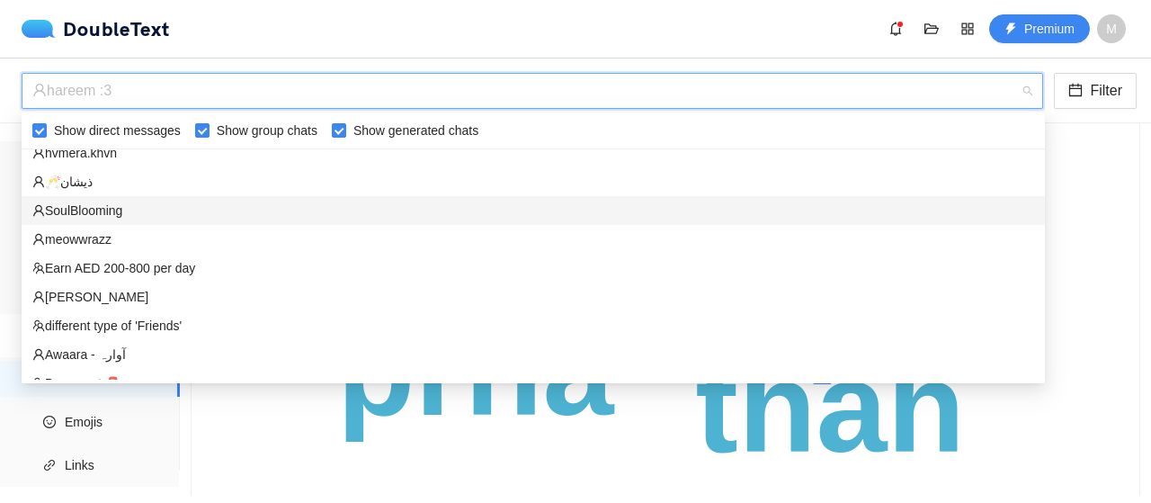
click at [122, 207] on div "‏‎SoulBlooming‎‏" at bounding box center [533, 211] width 1002 height 20
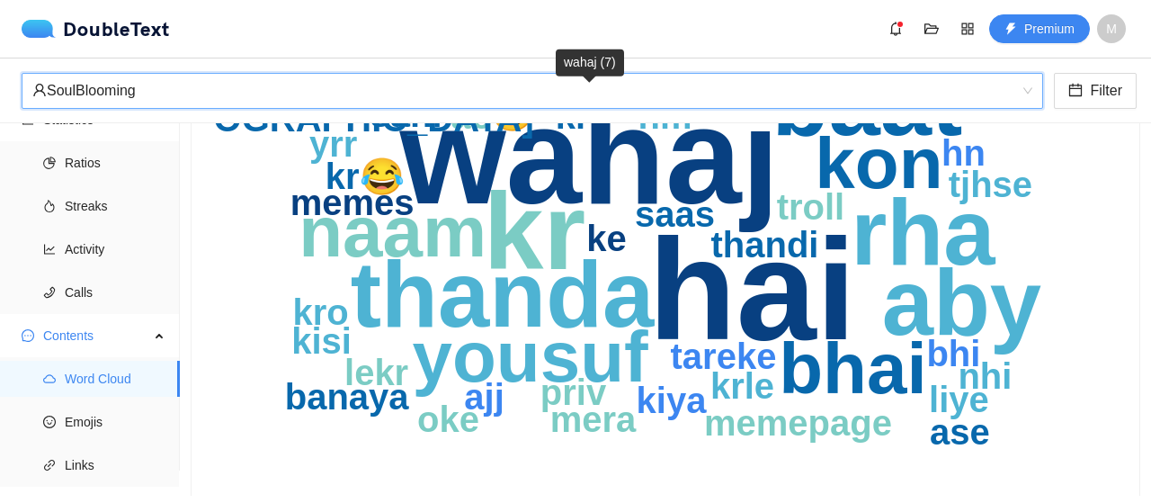
scroll to position [192, 0]
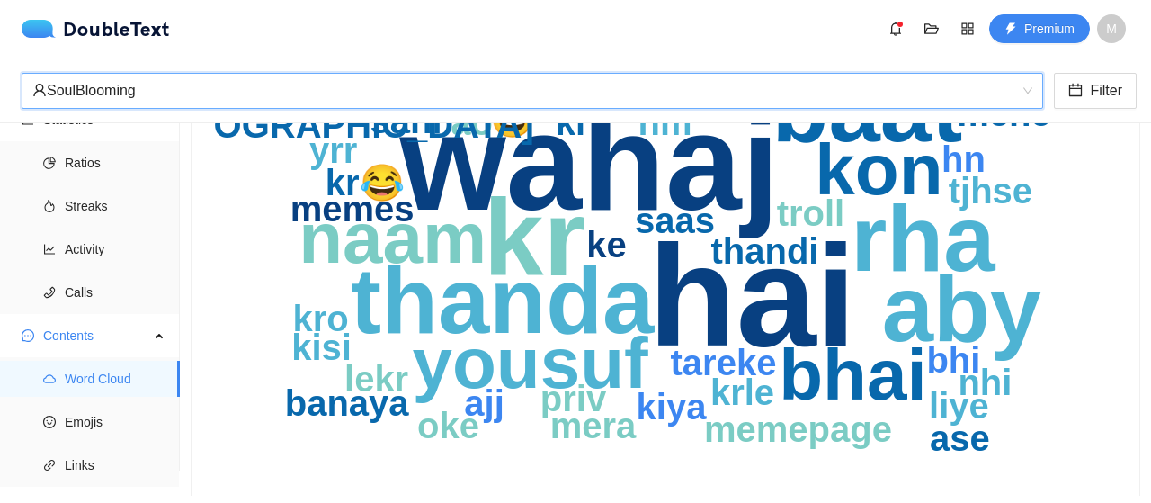
click at [378, 111] on div "‏‎SoulBlooming‎‏ ‏‎SoulBlooming‎‏ Filter" at bounding box center [575, 90] width 1151 height 65
click at [372, 94] on div "‏‎SoulBlooming‎‏" at bounding box center [524, 91] width 984 height 34
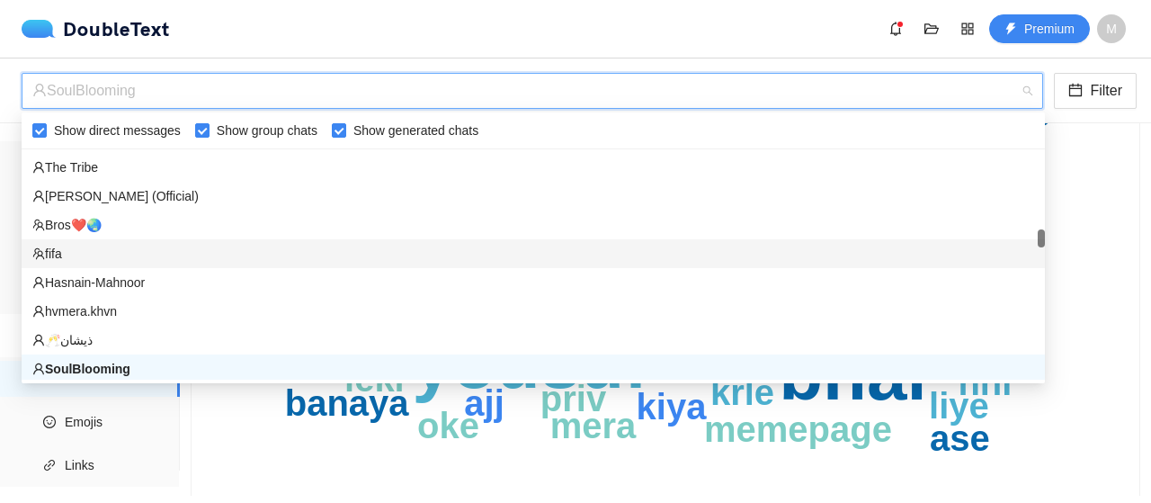
scroll to position [1451, 0]
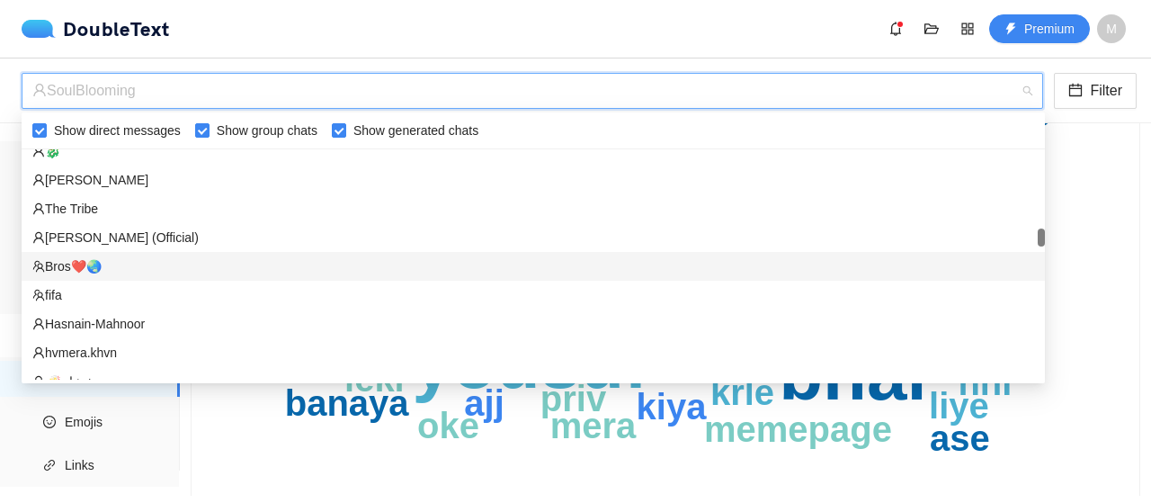
click at [141, 263] on div "Bros❤🌏" at bounding box center [533, 266] width 1002 height 20
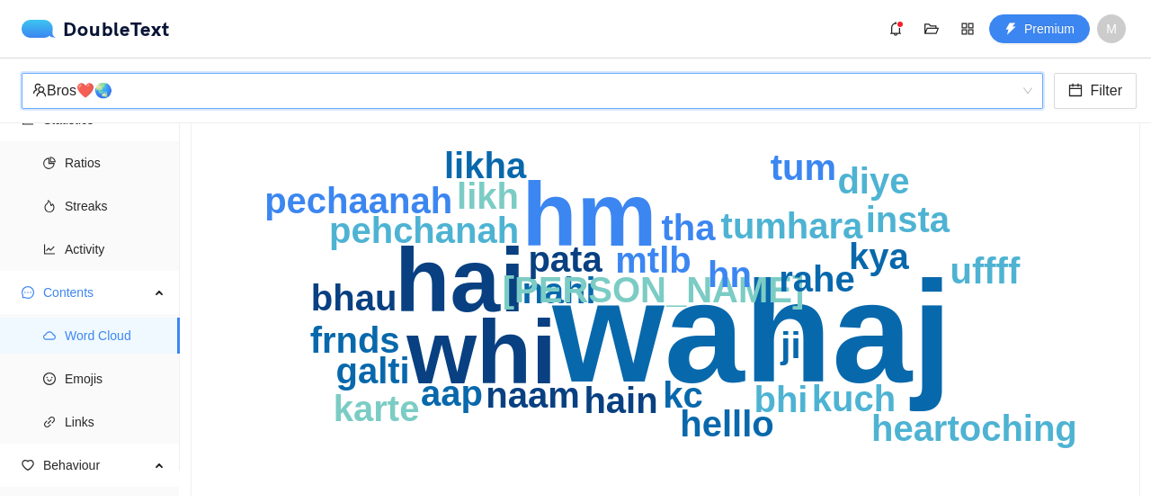
click at [295, 82] on div "Bros❤🌏" at bounding box center [524, 91] width 984 height 34
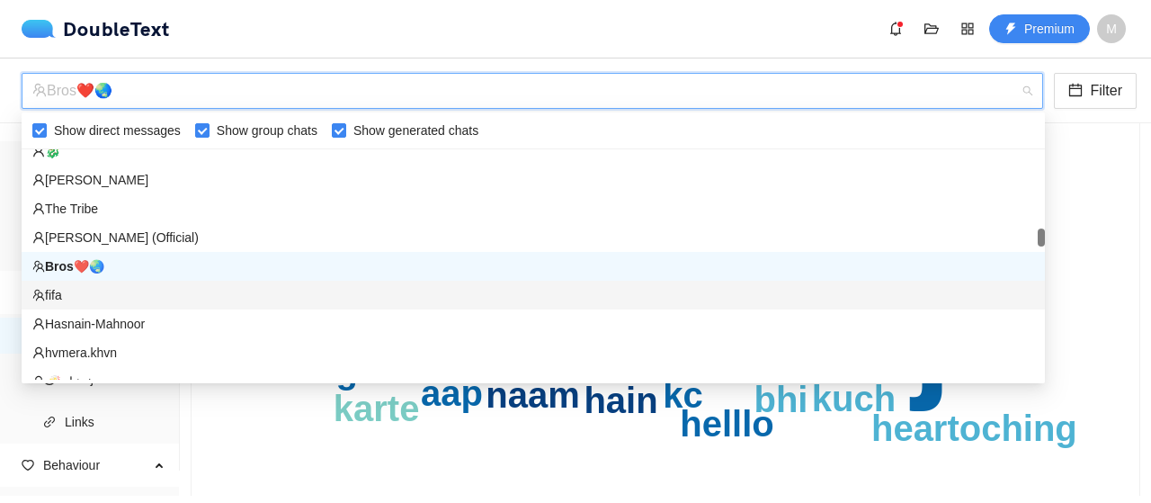
click at [117, 293] on div "fifa" at bounding box center [533, 295] width 1002 height 20
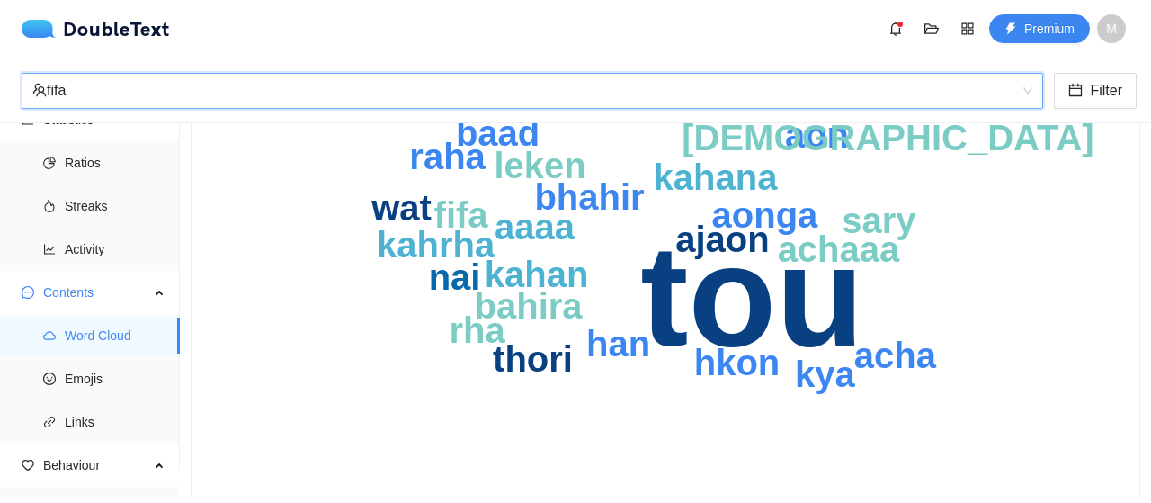
click at [315, 94] on div "fifa" at bounding box center [524, 91] width 984 height 34
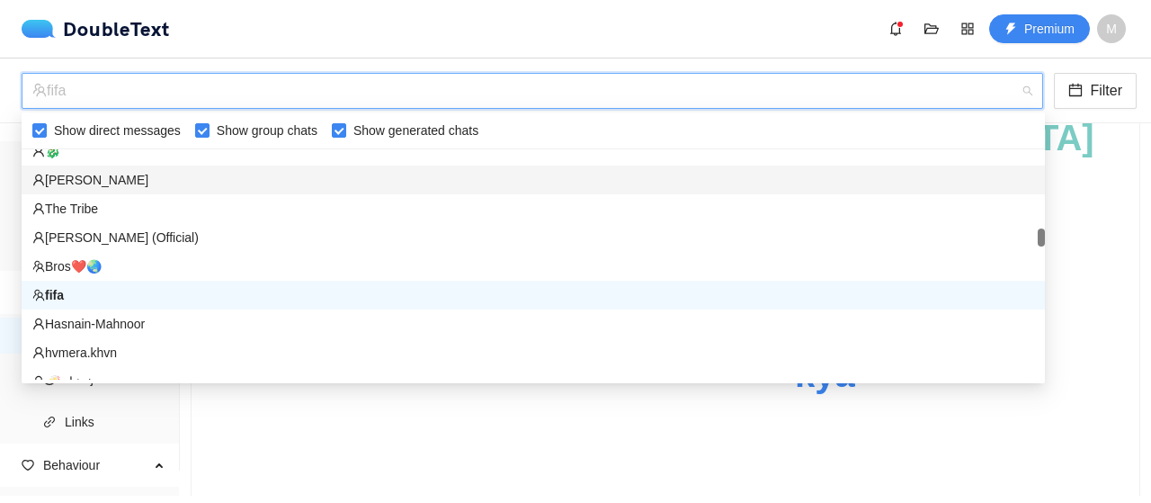
scroll to position [1369, 0]
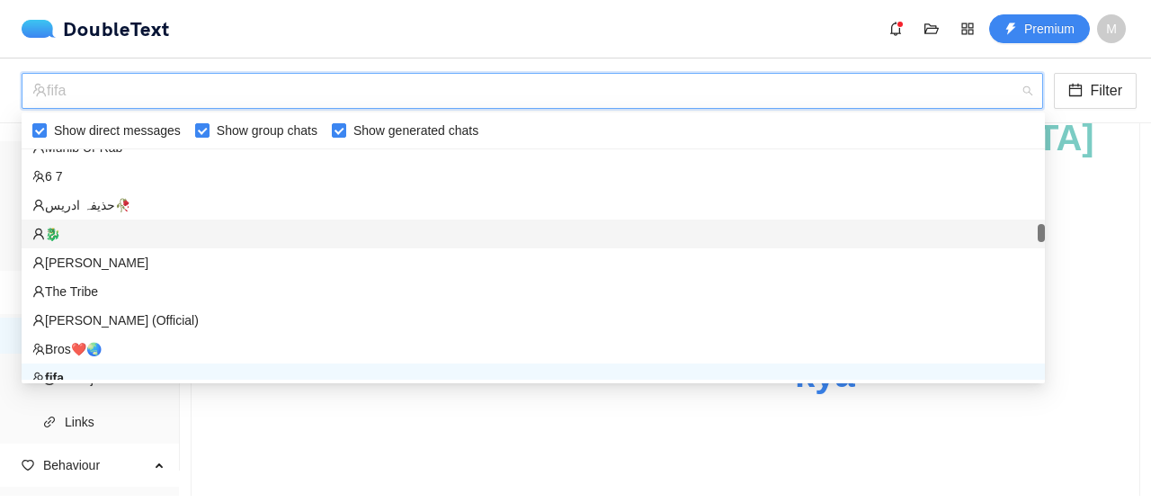
click at [157, 235] on div "🐉" at bounding box center [533, 234] width 1002 height 20
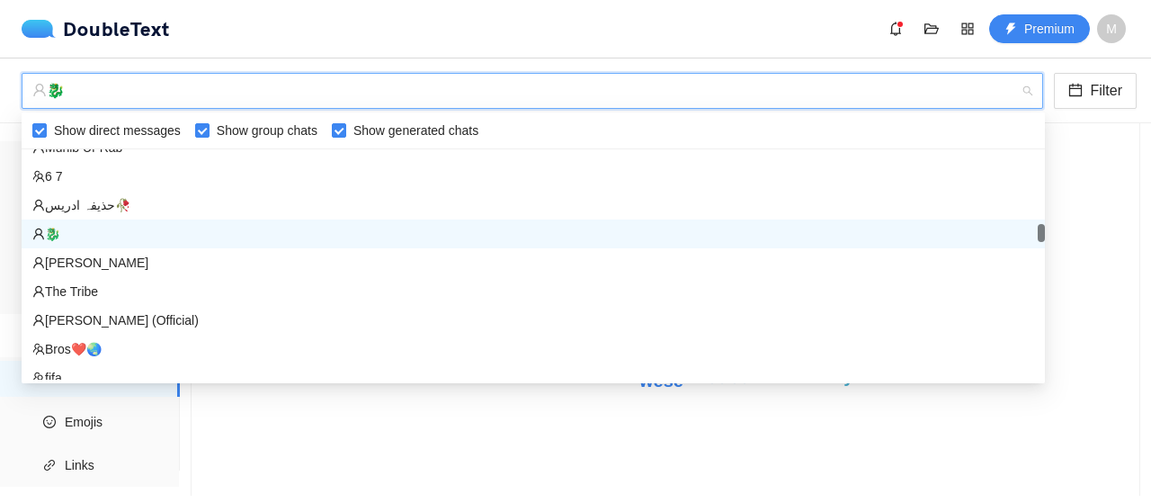
click at [250, 89] on div "🐉" at bounding box center [524, 91] width 984 height 34
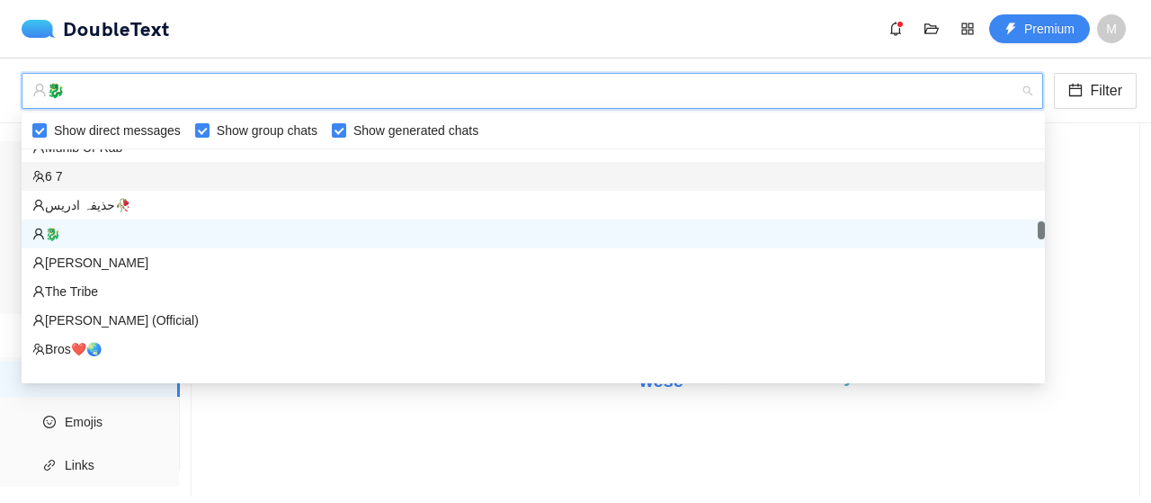
scroll to position [1304, 0]
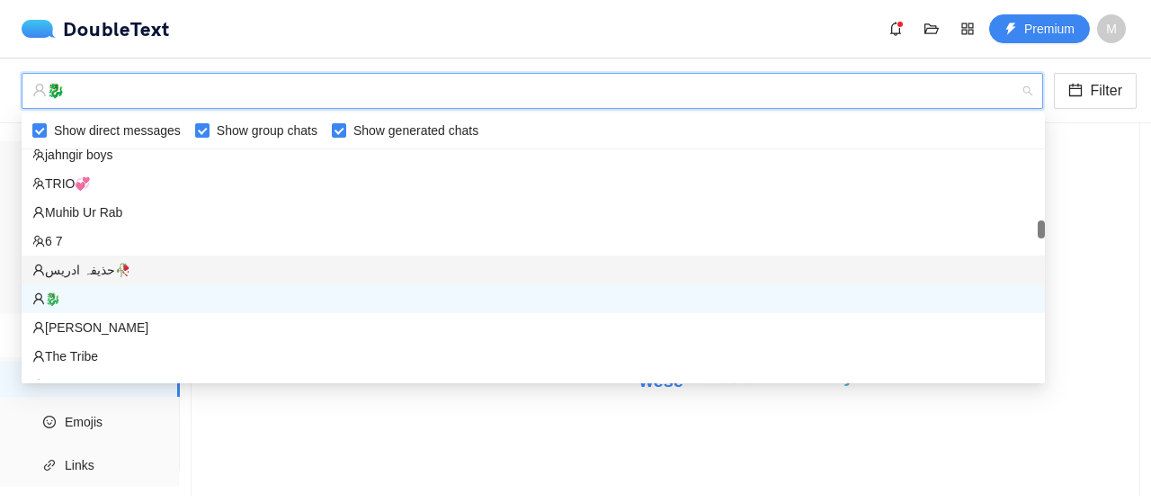
click at [172, 262] on div "‏🥀حذیفہ ادریس‏" at bounding box center [533, 270] width 1002 height 20
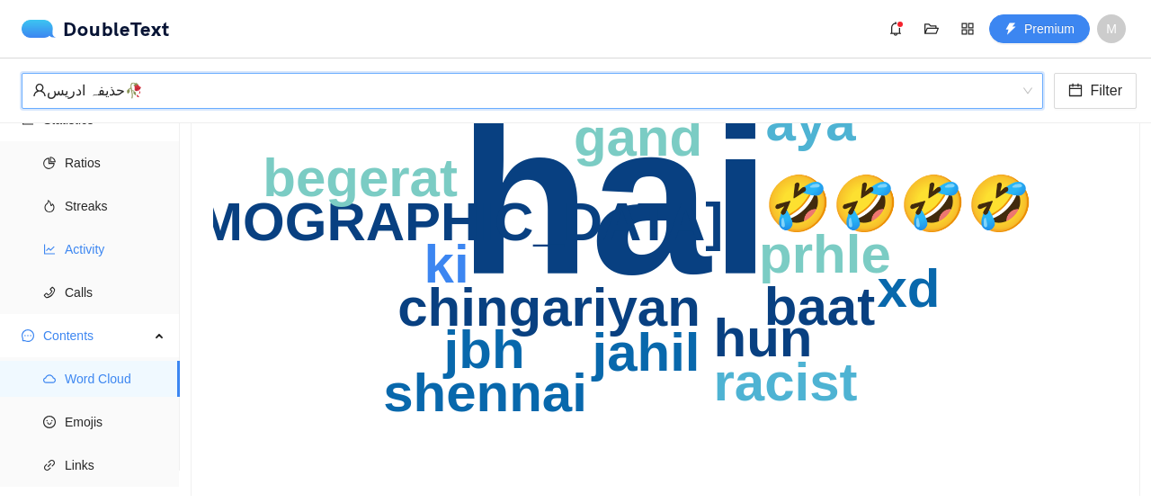
click at [172, 262] on li "Activity" at bounding box center [90, 249] width 180 height 36
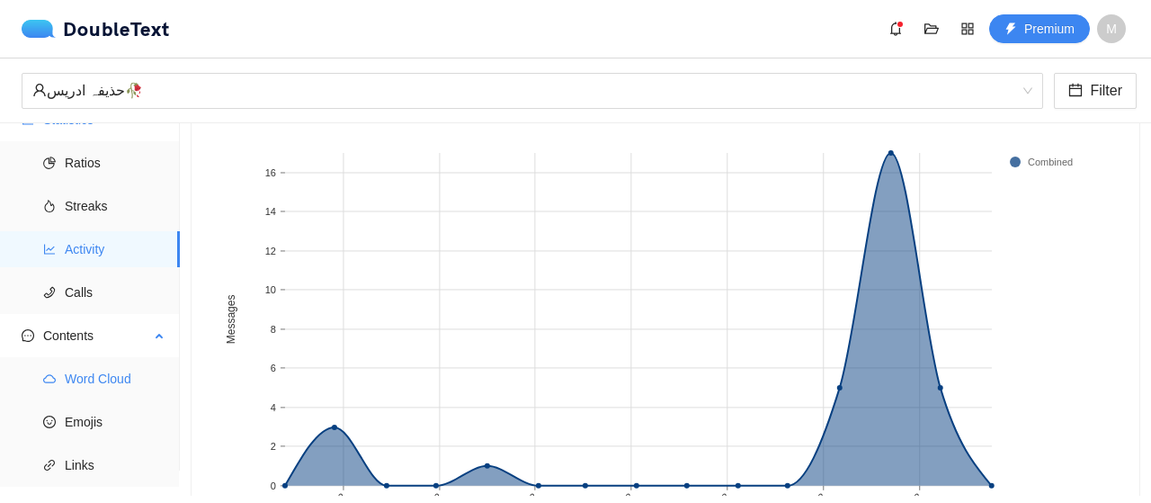
click at [87, 362] on span "Word Cloud" at bounding box center [115, 379] width 101 height 36
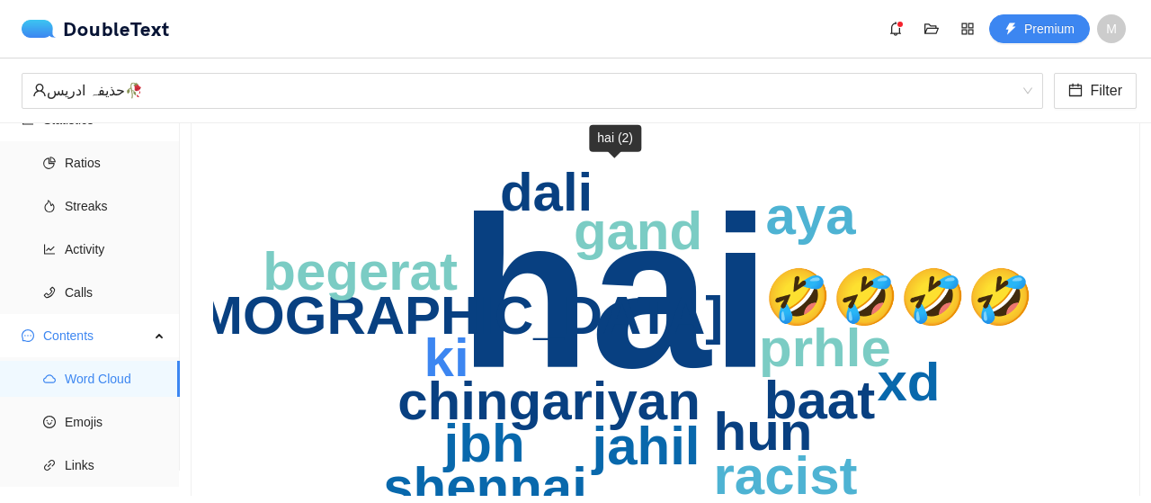
scroll to position [133, 0]
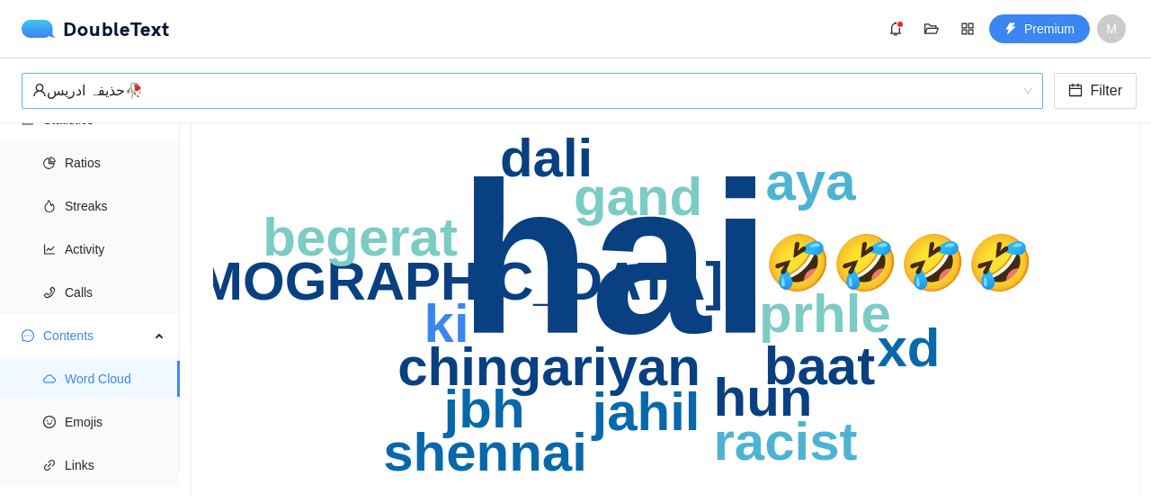
click at [227, 93] on div "‏🥀حذیفہ ادریس‏" at bounding box center [524, 91] width 984 height 34
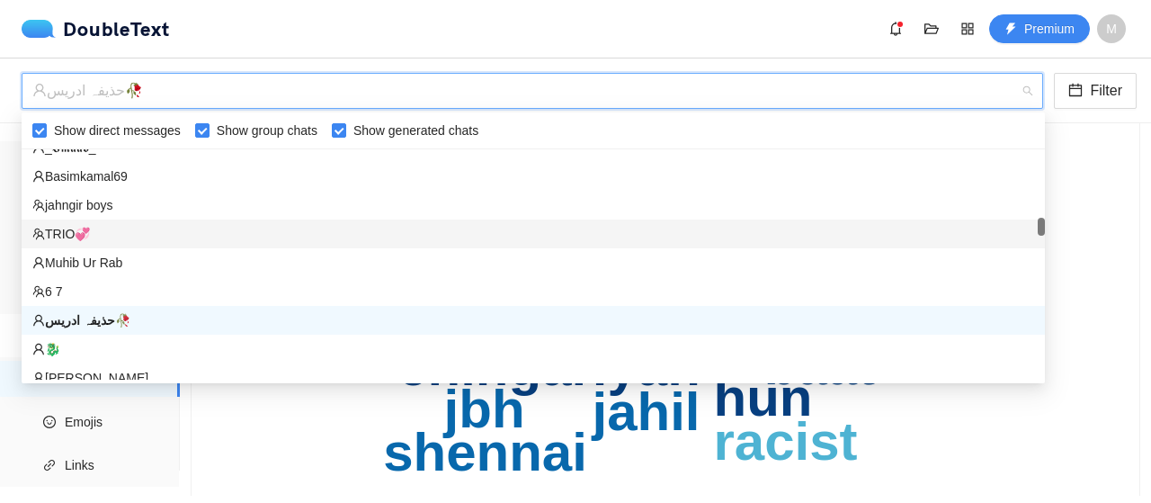
scroll to position [1253, 0]
click at [137, 227] on div "TRIO💞" at bounding box center [533, 234] width 1002 height 20
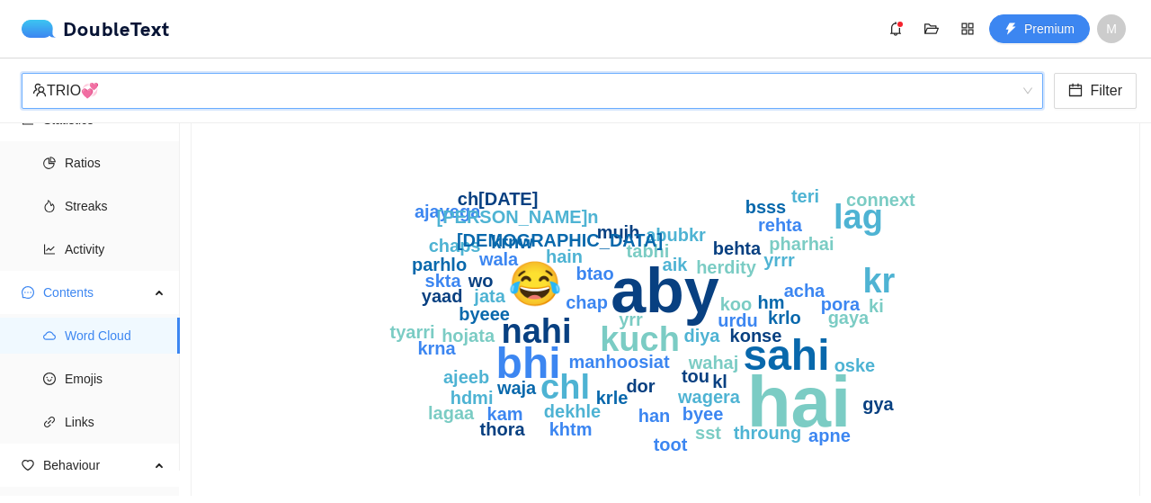
click at [170, 102] on div "TRIO💞" at bounding box center [524, 91] width 984 height 34
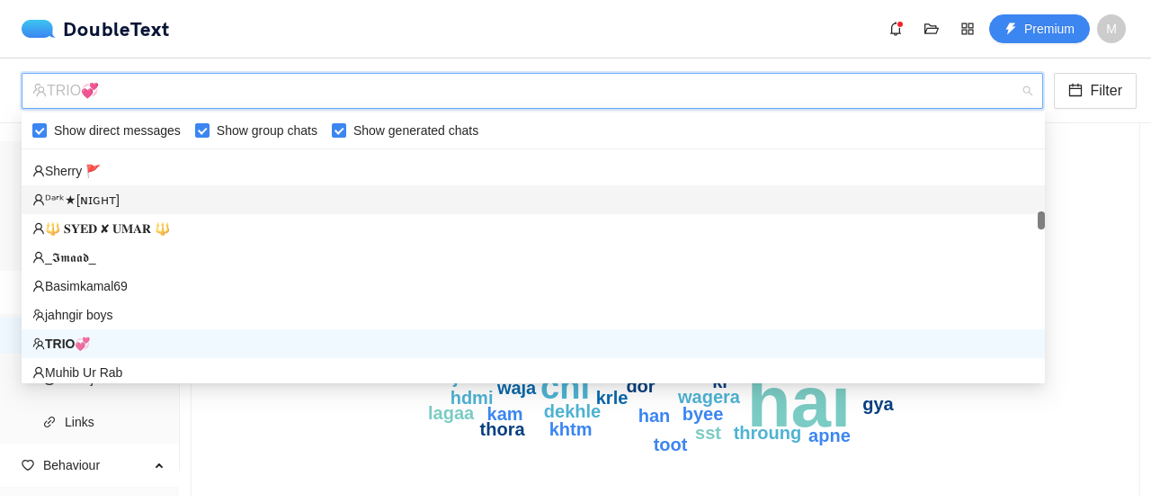
scroll to position [1119, 0]
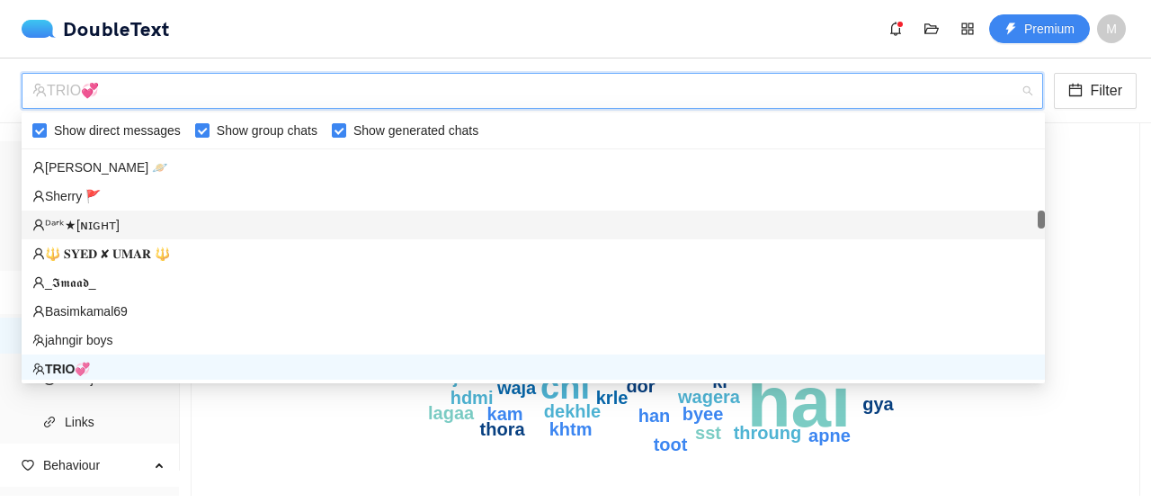
click at [131, 220] on div "‏‎ᴰᵃʳᵏ★[ɴɪɢʜᴛ]‎‏" at bounding box center [533, 225] width 1002 height 20
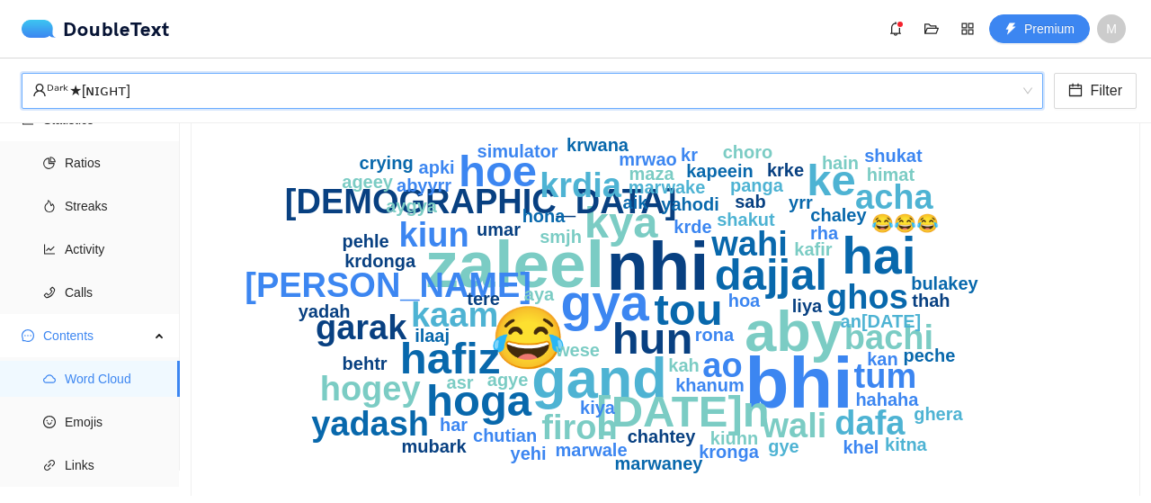
scroll to position [156, 0]
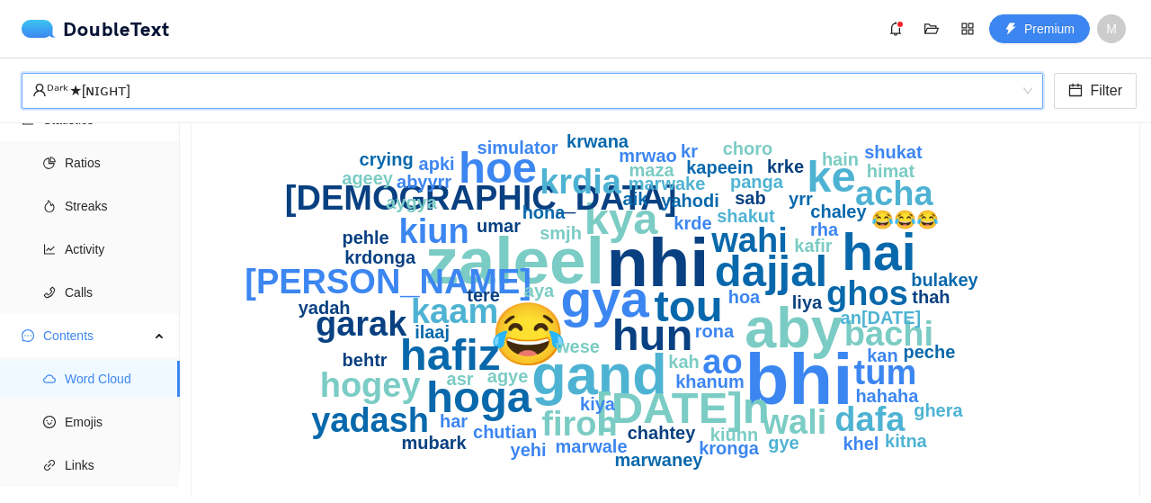
click at [329, 107] on span "‏‎ᴰᵃʳᵏ★[ɴɪɢʜᴛ]‎‏" at bounding box center [532, 91] width 1000 height 34
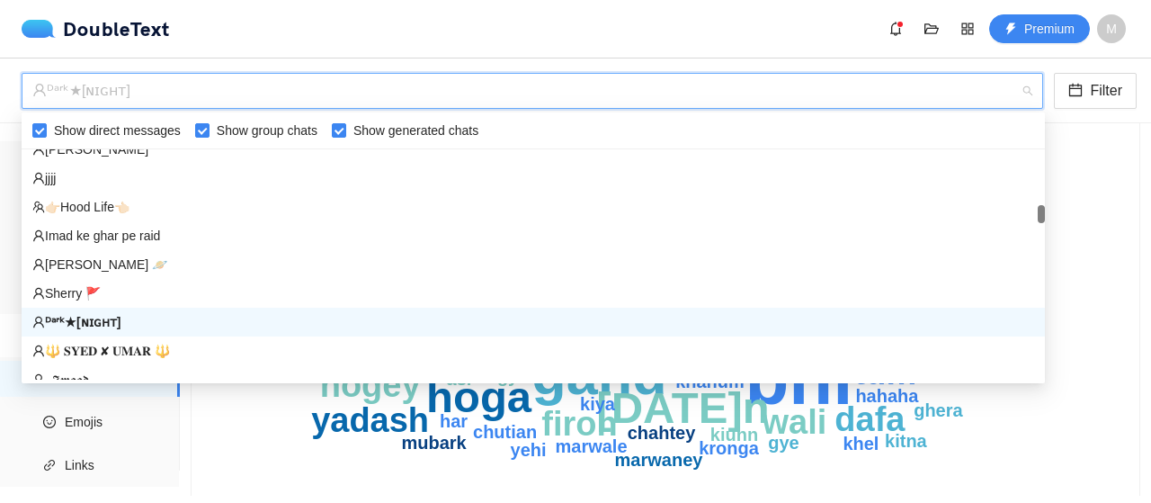
scroll to position [1021, 0]
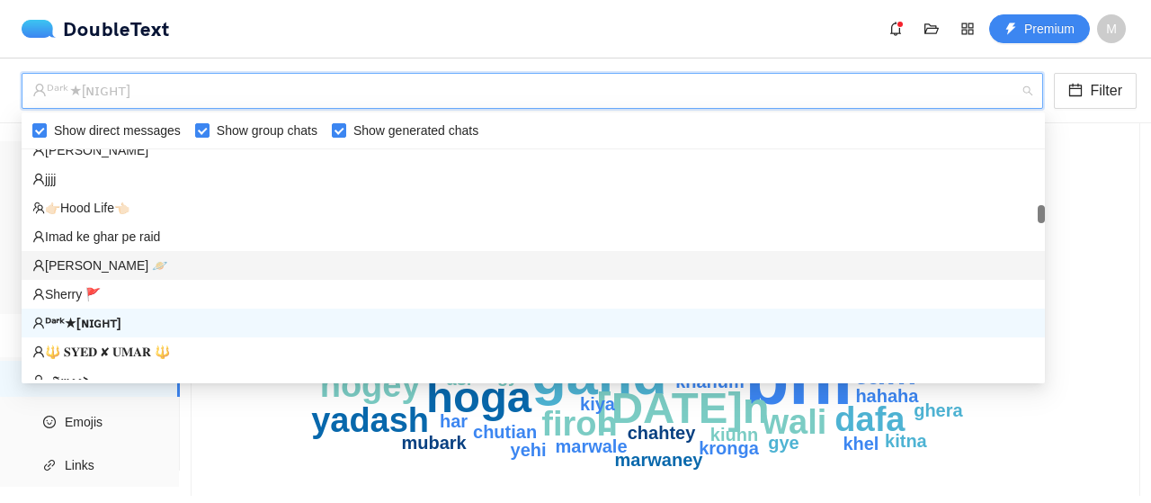
click at [140, 258] on div "‏‎[PERSON_NAME] 🪐‎‏" at bounding box center [533, 265] width 1002 height 20
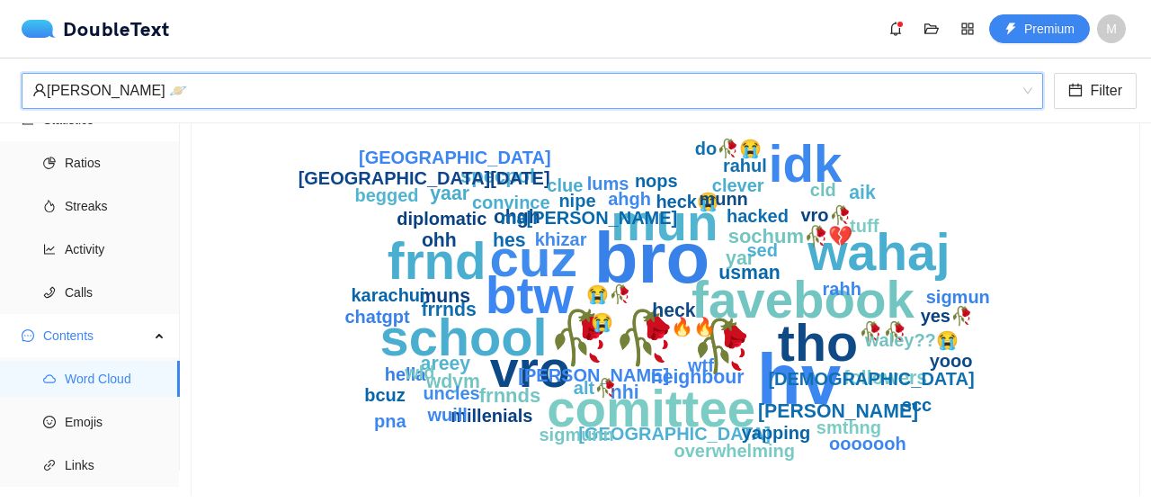
click at [222, 94] on div "‏‎[PERSON_NAME] 🪐‎‏" at bounding box center [524, 91] width 984 height 34
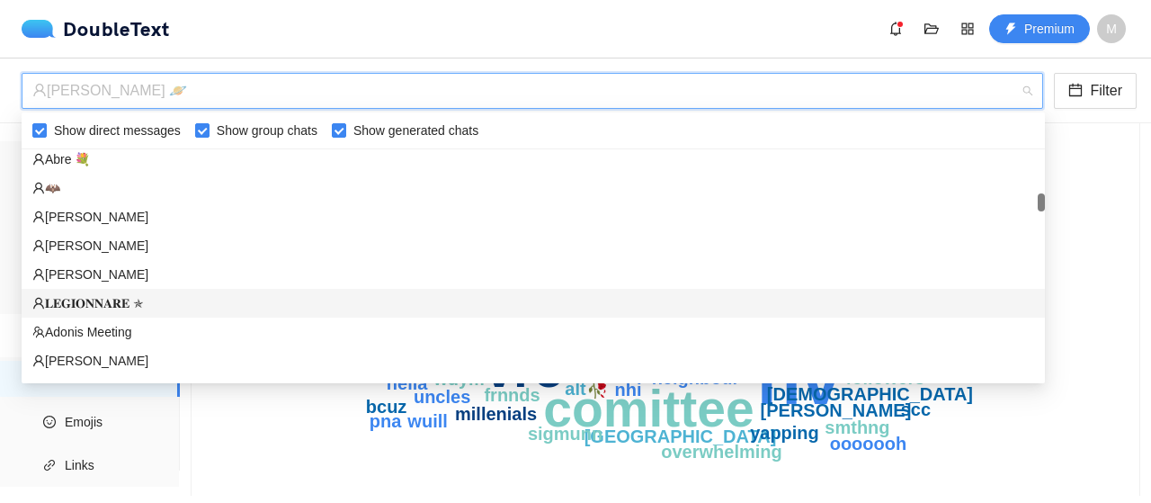
scroll to position [809, 0]
click at [147, 301] on div "𝐋𝐄𝐆𝐈𝐎𝐍𝐍𝐀𝐑𝐄 ✯" at bounding box center [533, 304] width 1002 height 20
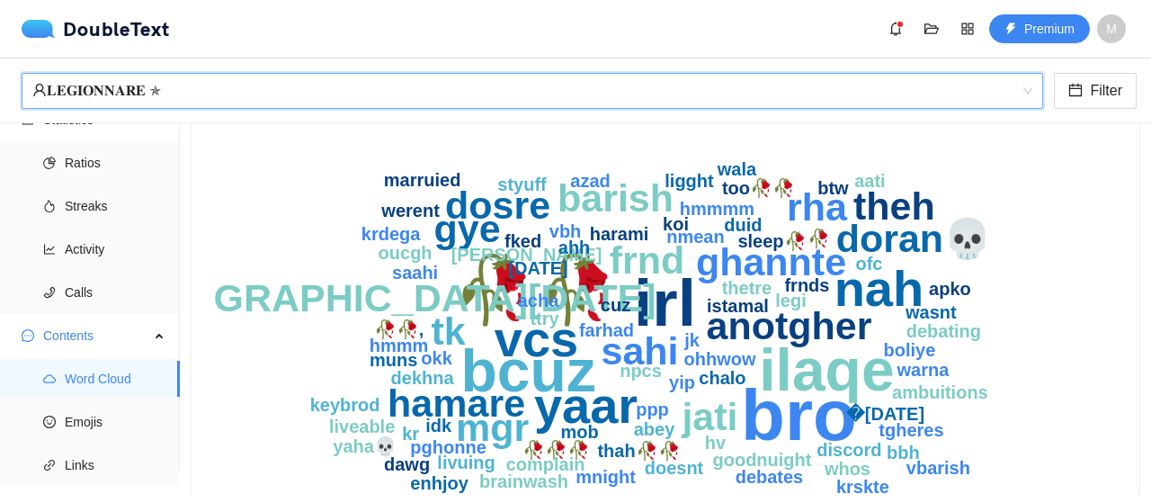
click at [236, 91] on div "𝐋𝐄𝐆𝐈𝐎𝐍𝐍𝐀𝐑𝐄 ✯" at bounding box center [524, 91] width 984 height 34
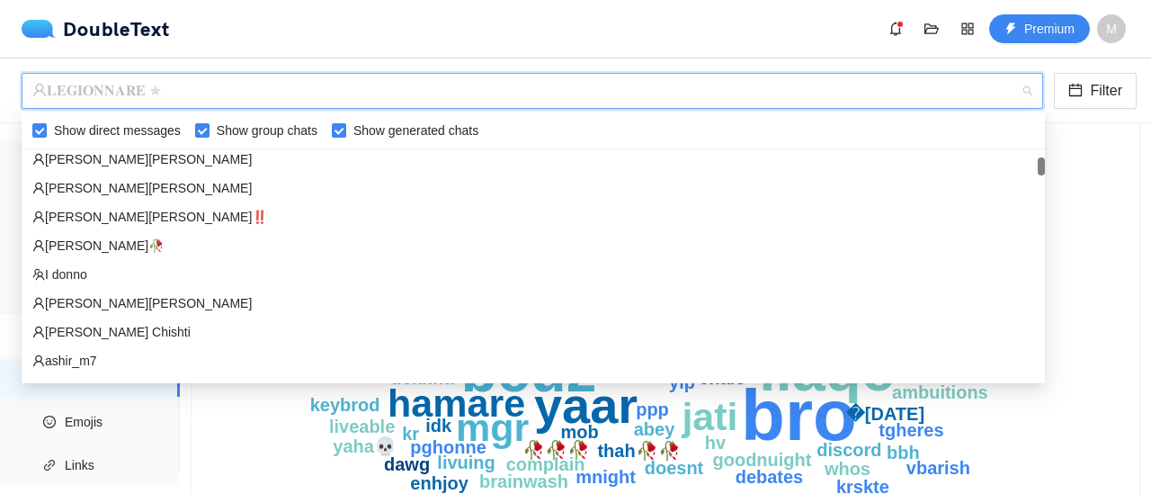
scroll to position [147, 0]
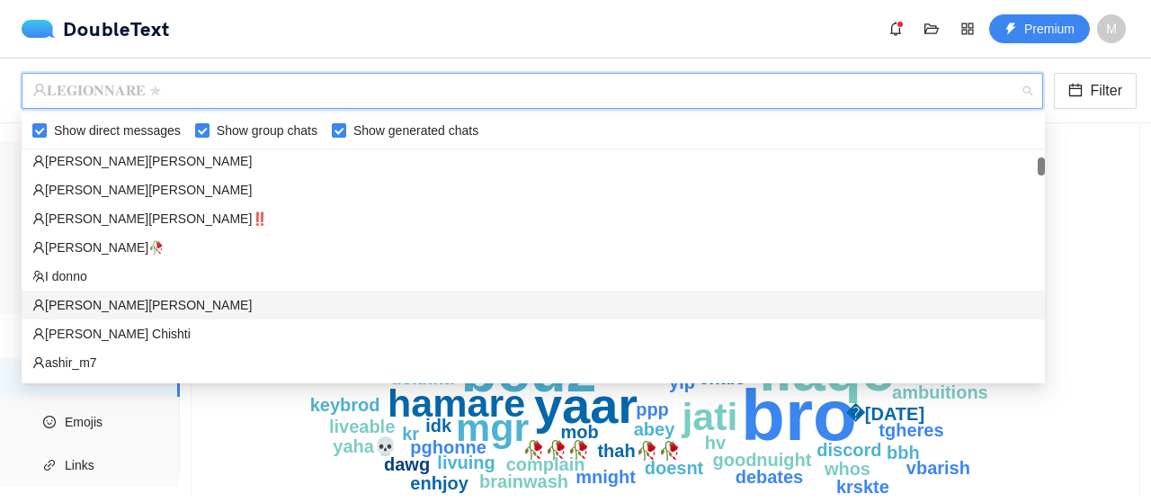
click at [151, 309] on div "[PERSON_NAME][PERSON_NAME]‎‏" at bounding box center [533, 305] width 1002 height 20
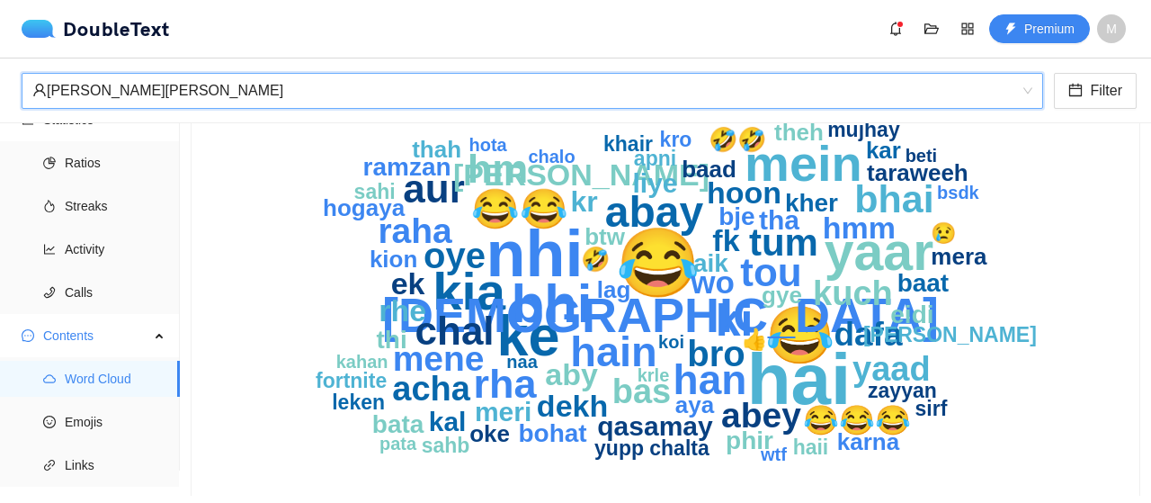
scroll to position [0, 0]
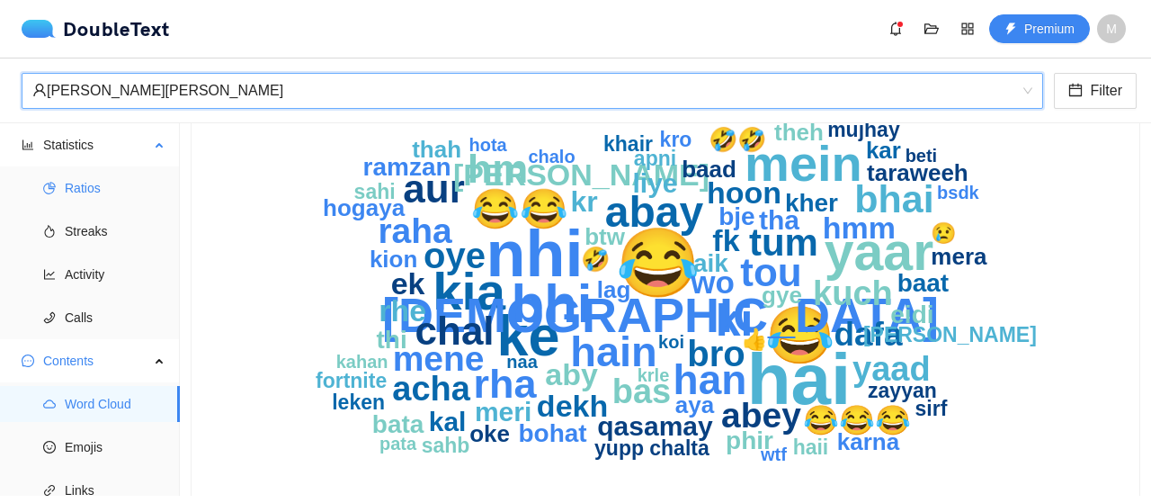
click at [79, 170] on span "Ratios" at bounding box center [115, 188] width 101 height 36
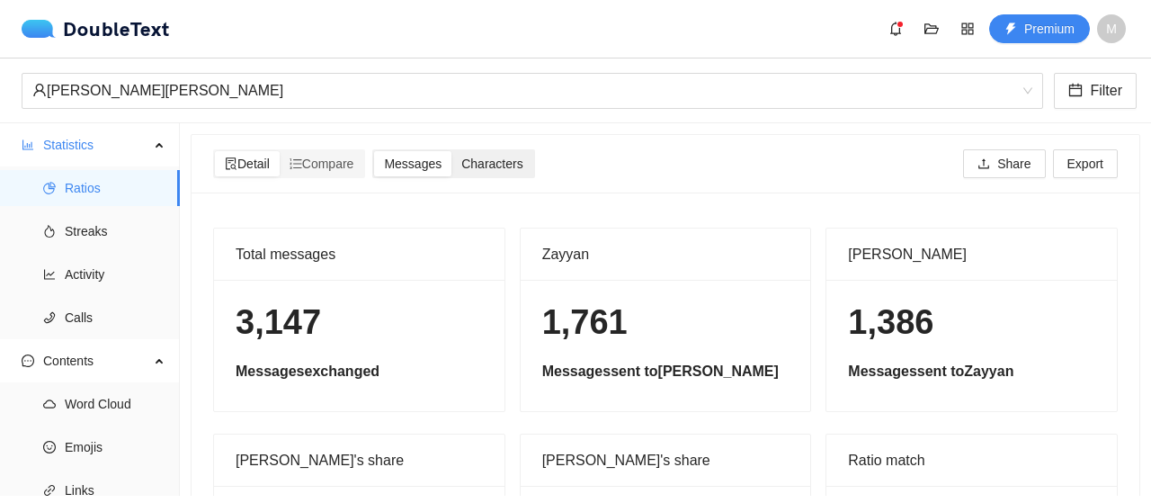
click at [480, 163] on span "Characters" at bounding box center [491, 163] width 61 height 14
click at [451, 151] on input "Characters" at bounding box center [451, 151] width 0 height 0
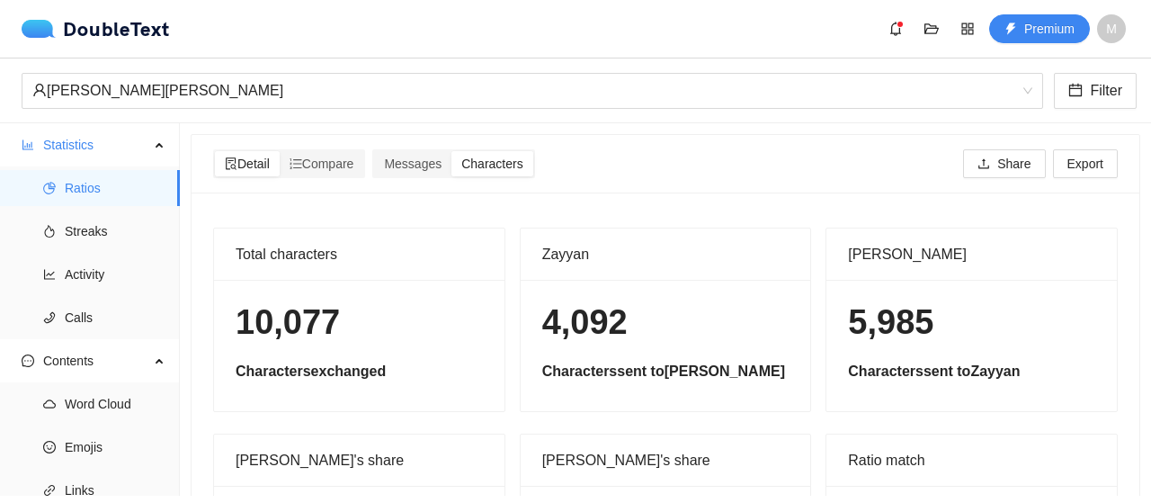
scroll to position [167, 0]
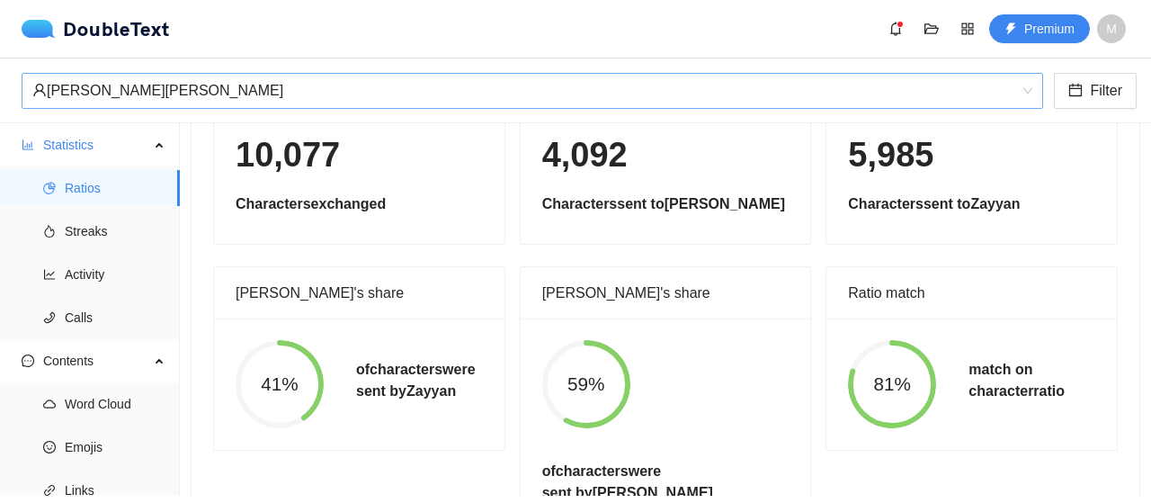
click at [217, 107] on span "[PERSON_NAME][PERSON_NAME]‎‏" at bounding box center [532, 91] width 1000 height 34
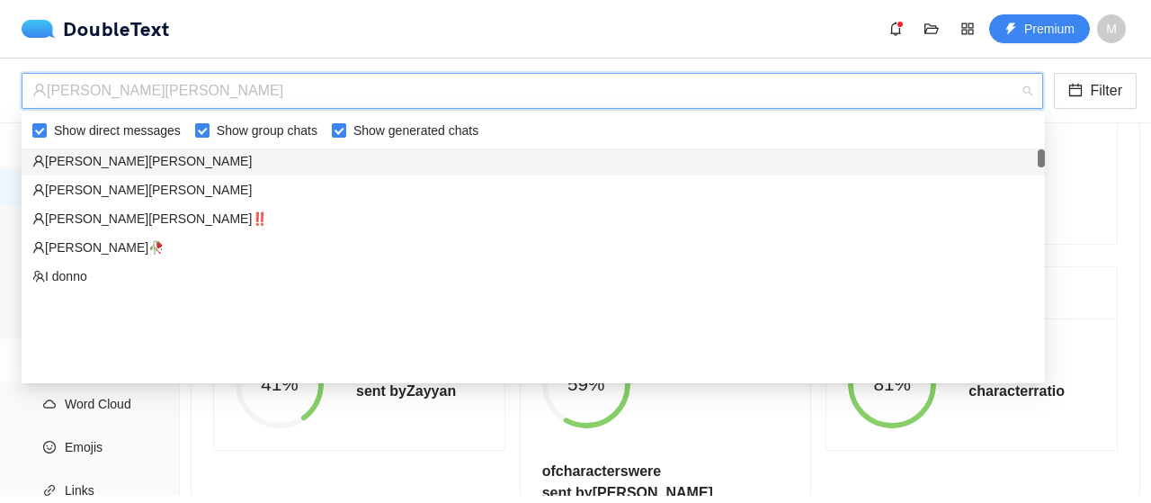
scroll to position [0, 0]
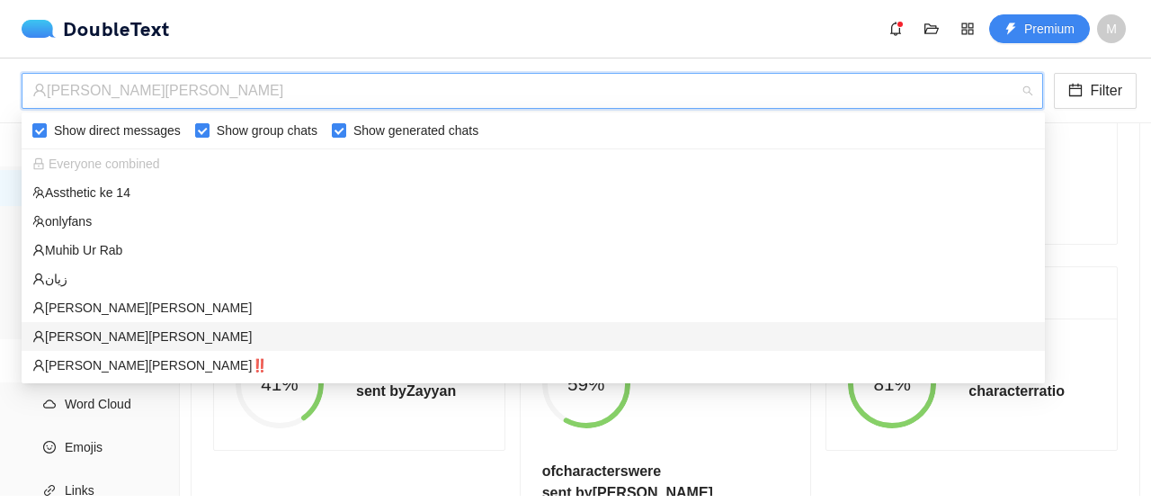
click at [122, 326] on div "[PERSON_NAME]‎[PERSON_NAME]‎‏" at bounding box center [533, 336] width 1002 height 20
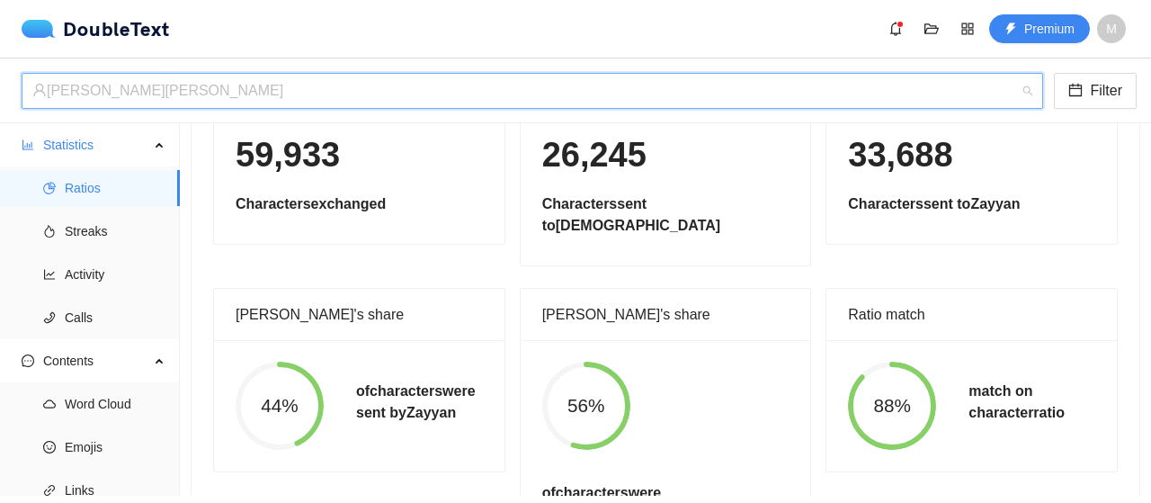
click at [326, 100] on div "[PERSON_NAME]‎[PERSON_NAME]‎‏" at bounding box center [524, 91] width 984 height 34
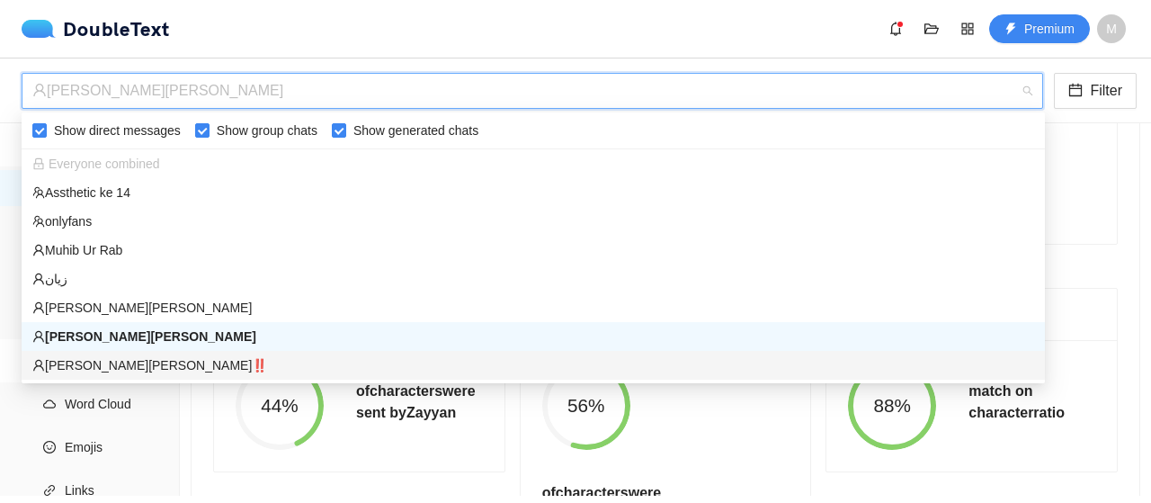
click at [283, 417] on circle at bounding box center [279, 405] width 83 height 83
